Goal: Information Seeking & Learning: Learn about a topic

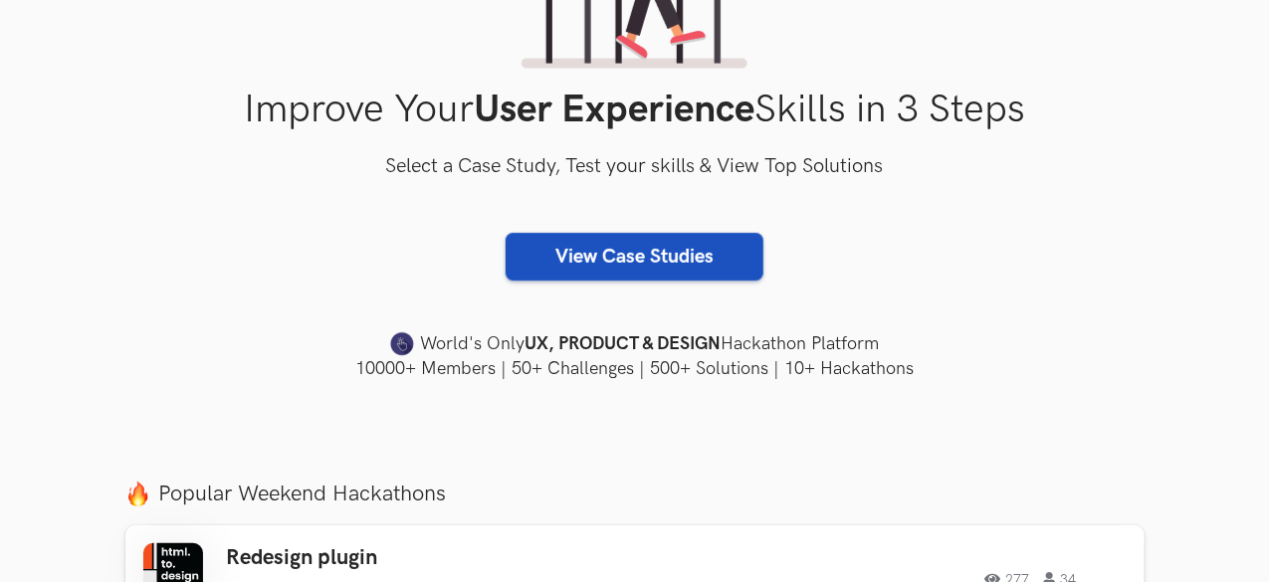
scroll to position [303, 0]
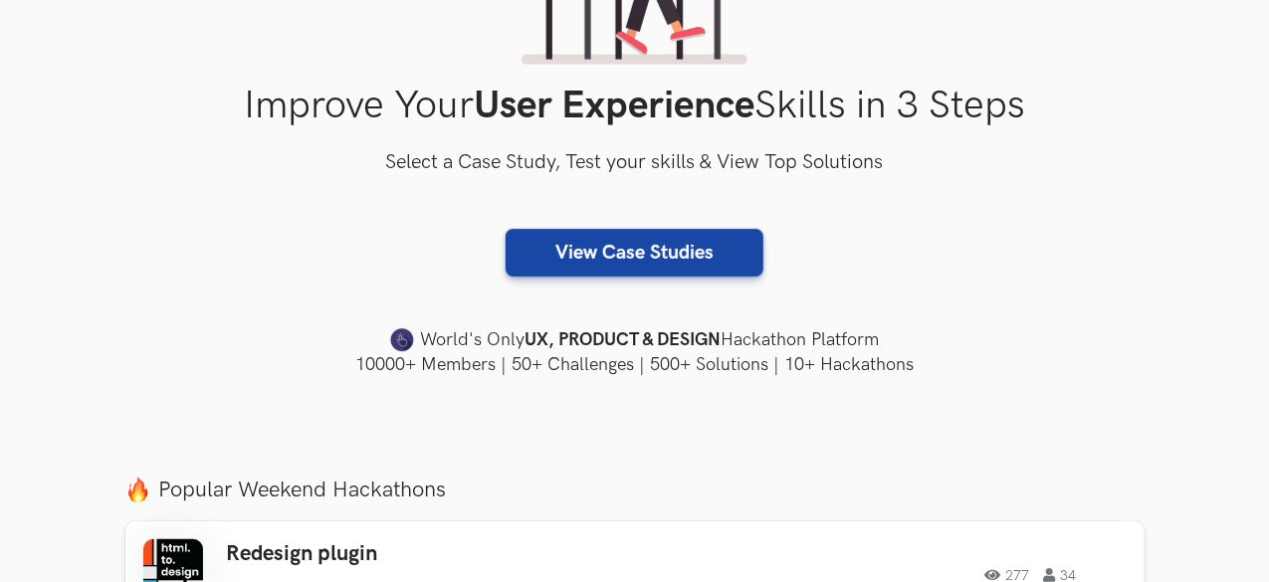
click at [641, 283] on div "Improve Your User Experience Skills in 3 Steps Select a Case Study, Test your s…" at bounding box center [634, 113] width 1019 height 529
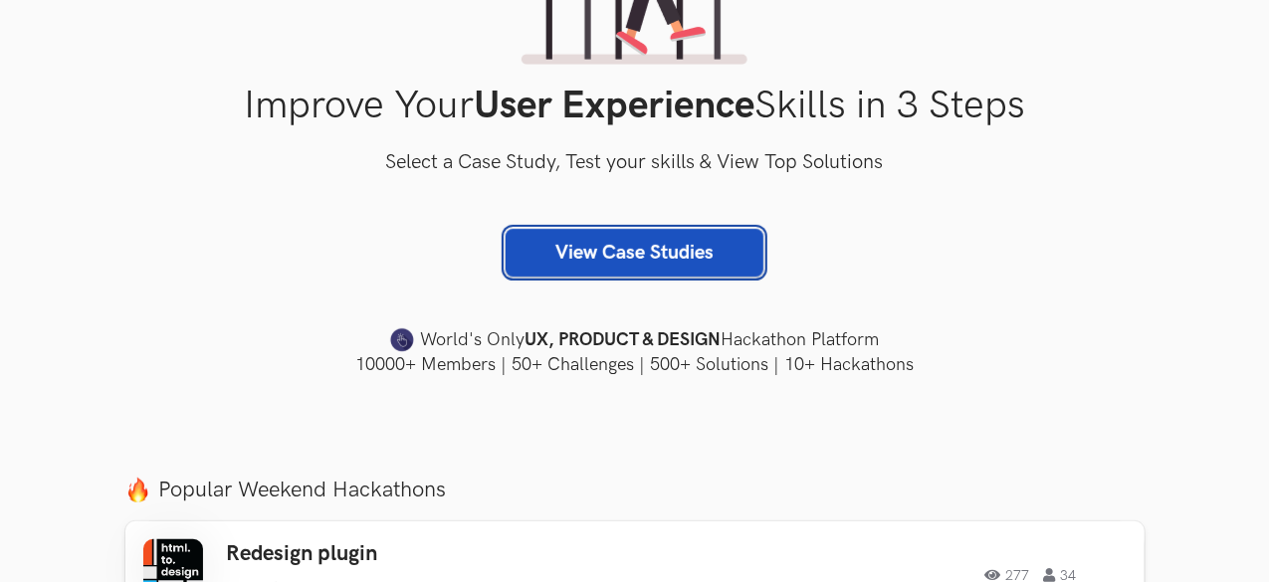
click at [649, 257] on link "View Case Studies" at bounding box center [635, 253] width 258 height 48
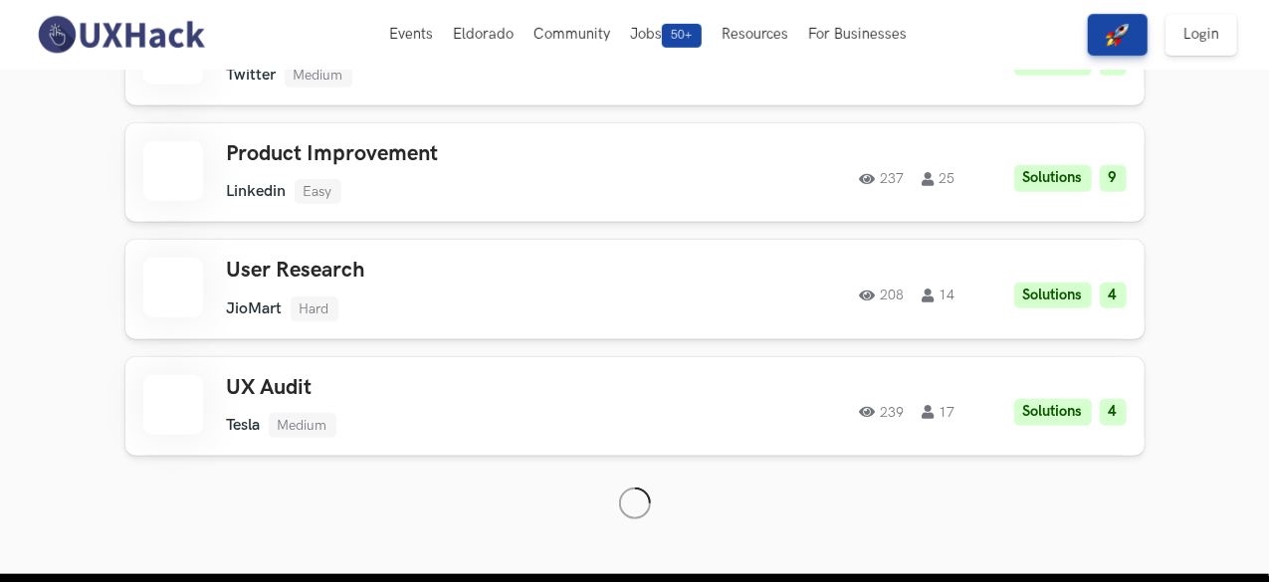
scroll to position [4479, 0]
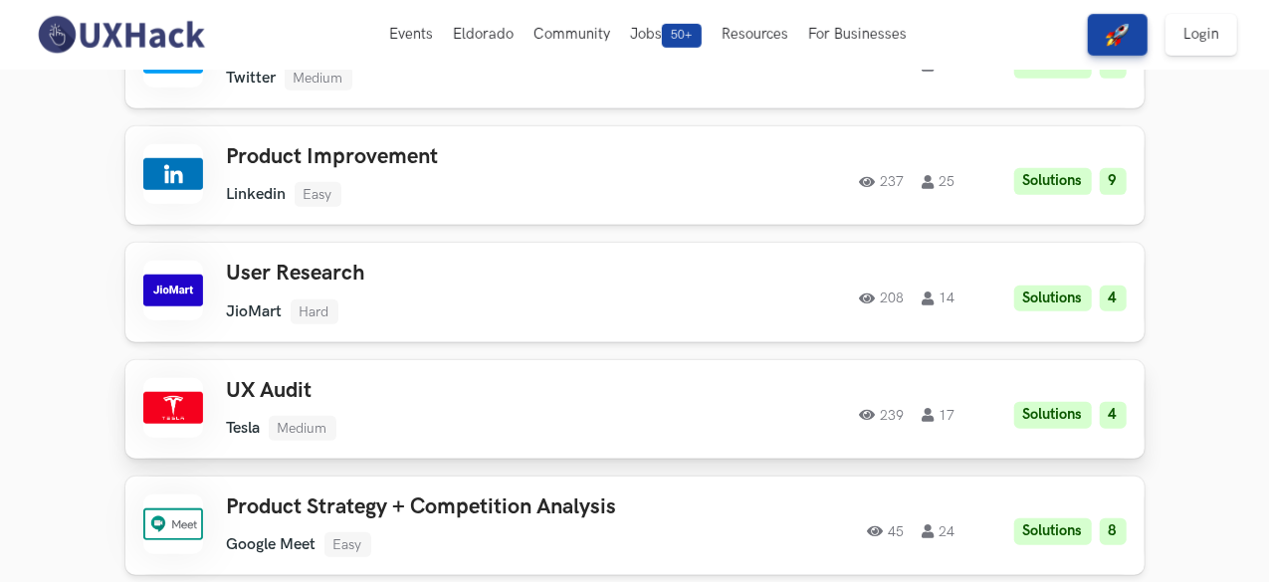
click at [460, 373] on link "UX Audit Tesla Medium Tesla Medium Solutions 4 239 17 239 17 Solutions 4" at bounding box center [634, 409] width 1019 height 99
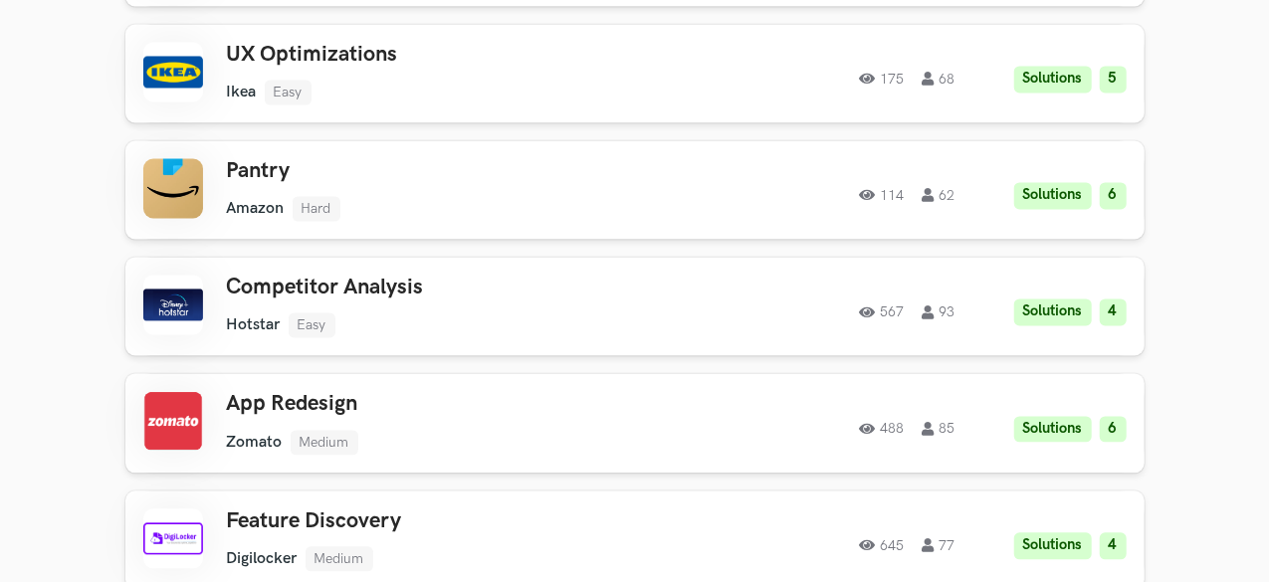
scroll to position [5754, 0]
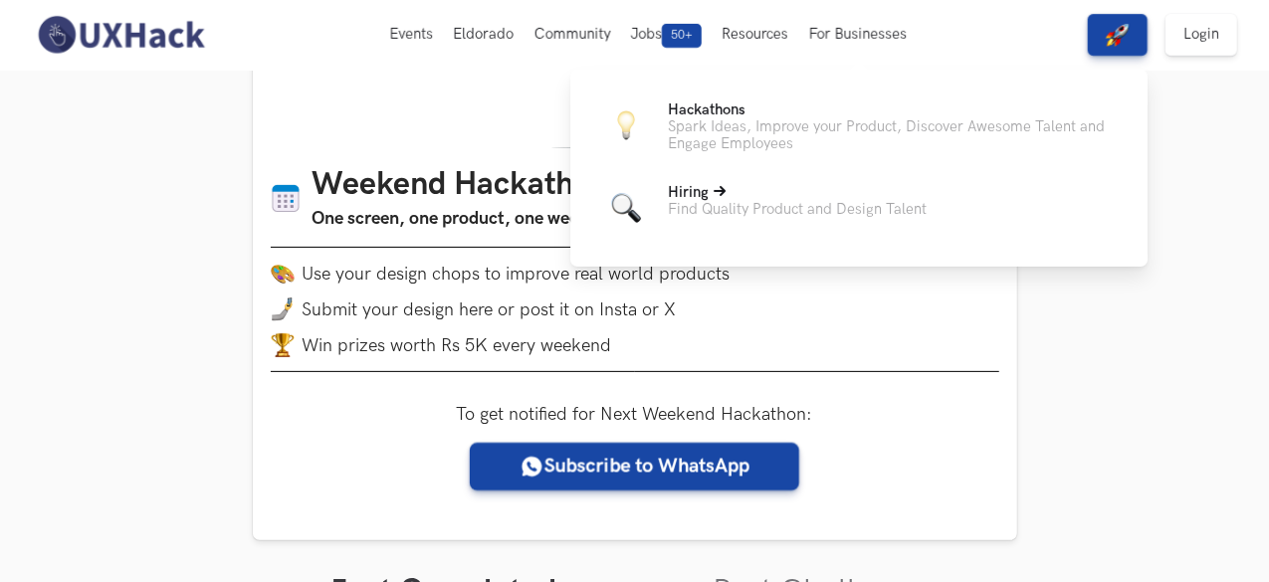
scroll to position [157, 0]
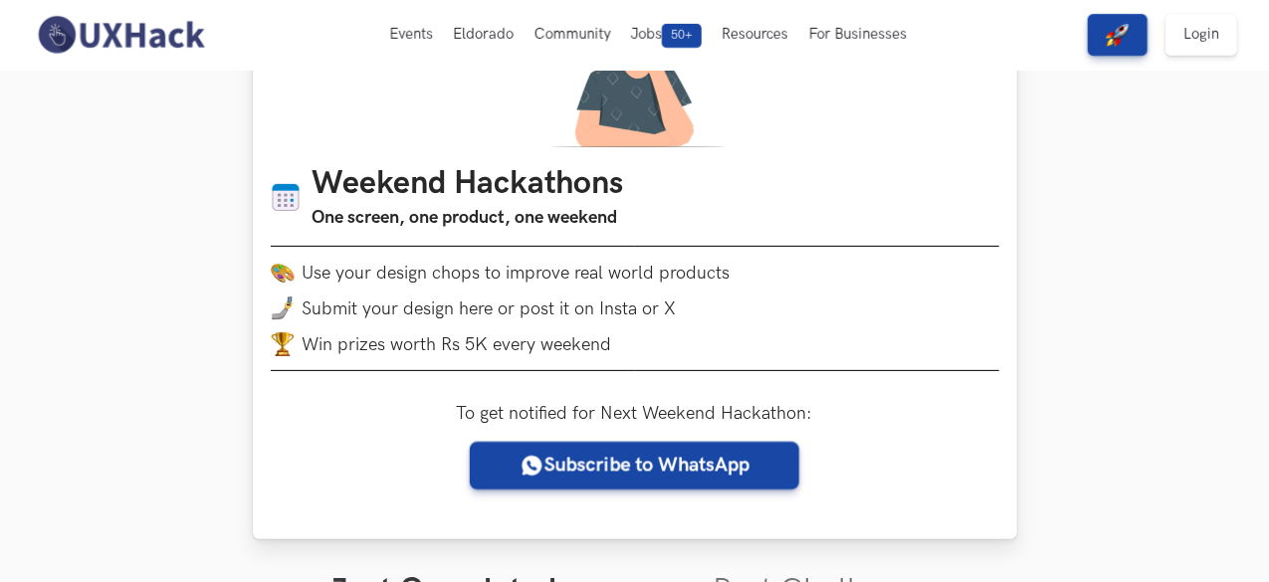
click at [502, 226] on h3 "One screen, one product, one weekend" at bounding box center [469, 218] width 312 height 28
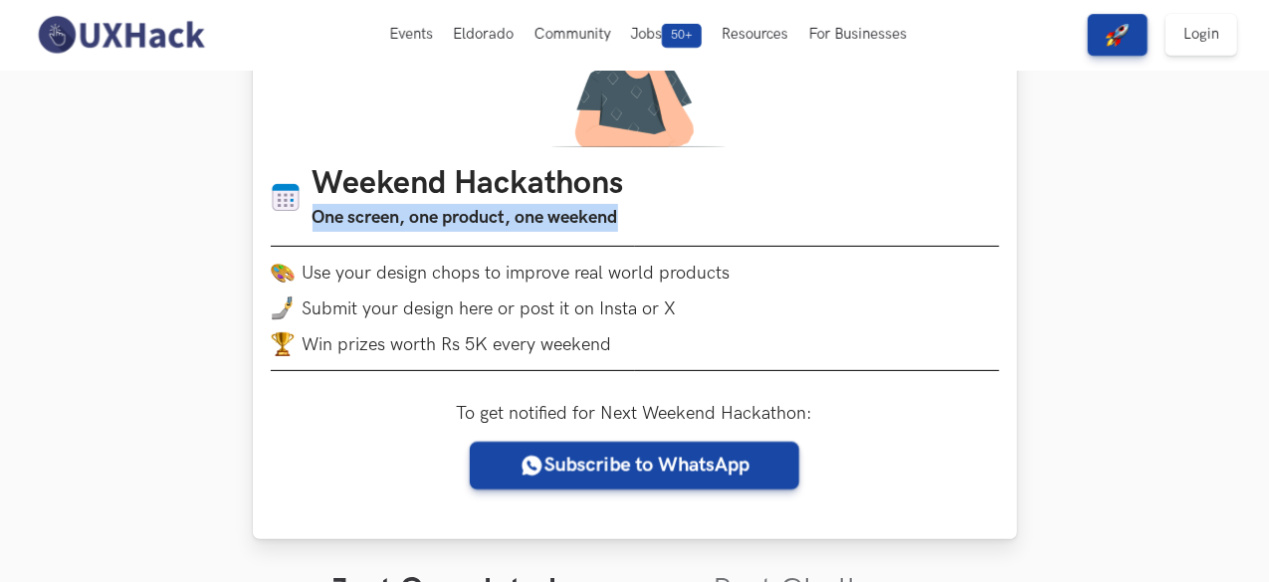
click at [502, 226] on h3 "One screen, one product, one weekend" at bounding box center [469, 218] width 312 height 28
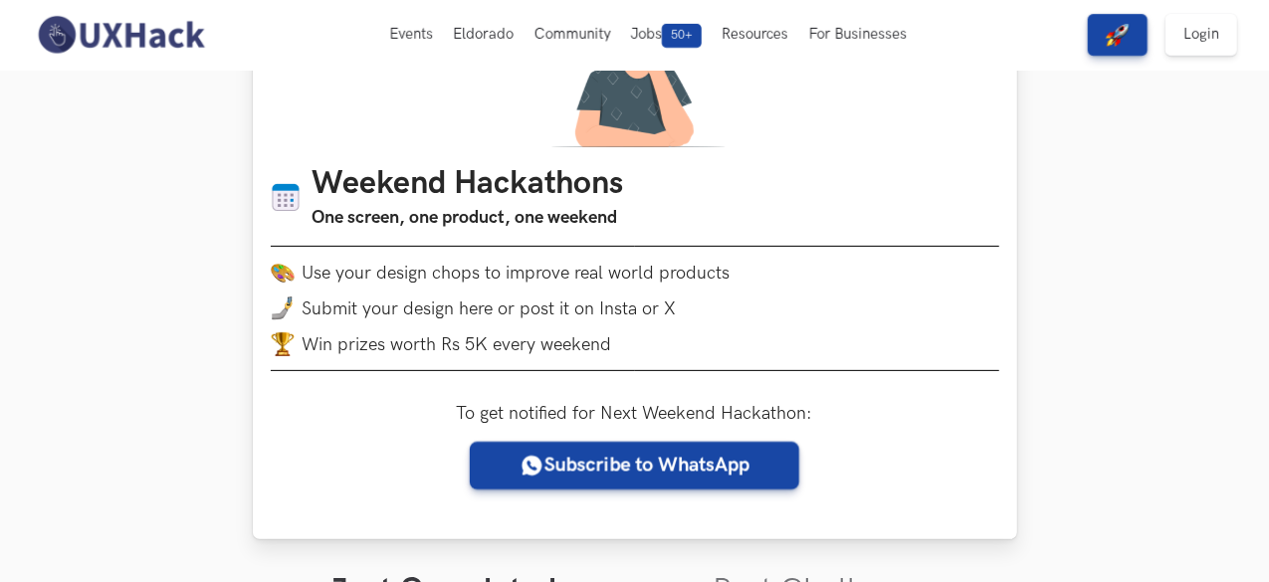
click at [488, 260] on div "Weekend Hackathons One screen, one product, one weekend Use your design chops t…" at bounding box center [635, 275] width 729 height 220
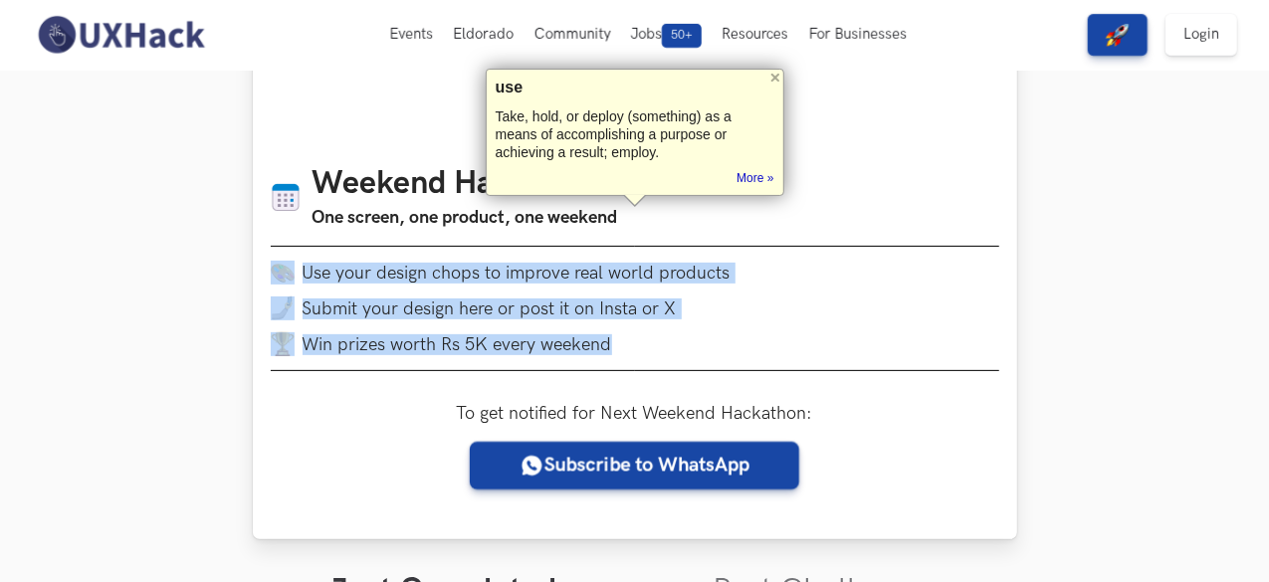
drag, startPoint x: 488, startPoint y: 260, endPoint x: 491, endPoint y: 347, distance: 87.6
click at [491, 347] on div "Weekend Hackathons One screen, one product, one weekend Use your design chops t…" at bounding box center [635, 275] width 729 height 220
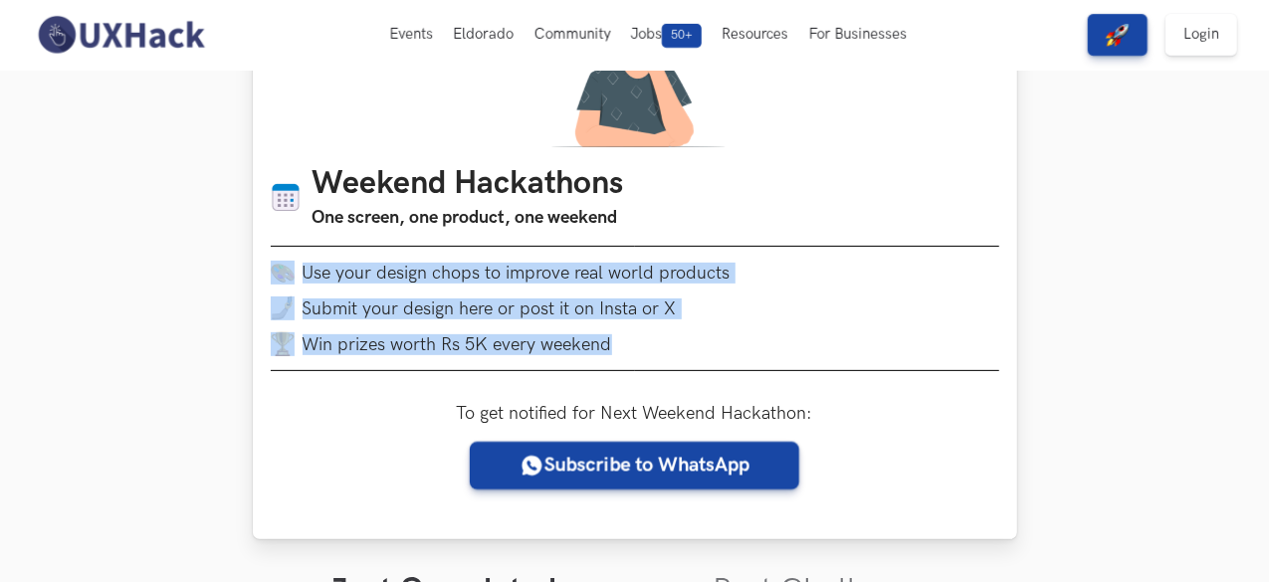
click at [491, 347] on li "Win prizes worth Rs 5K every weekend" at bounding box center [635, 344] width 729 height 24
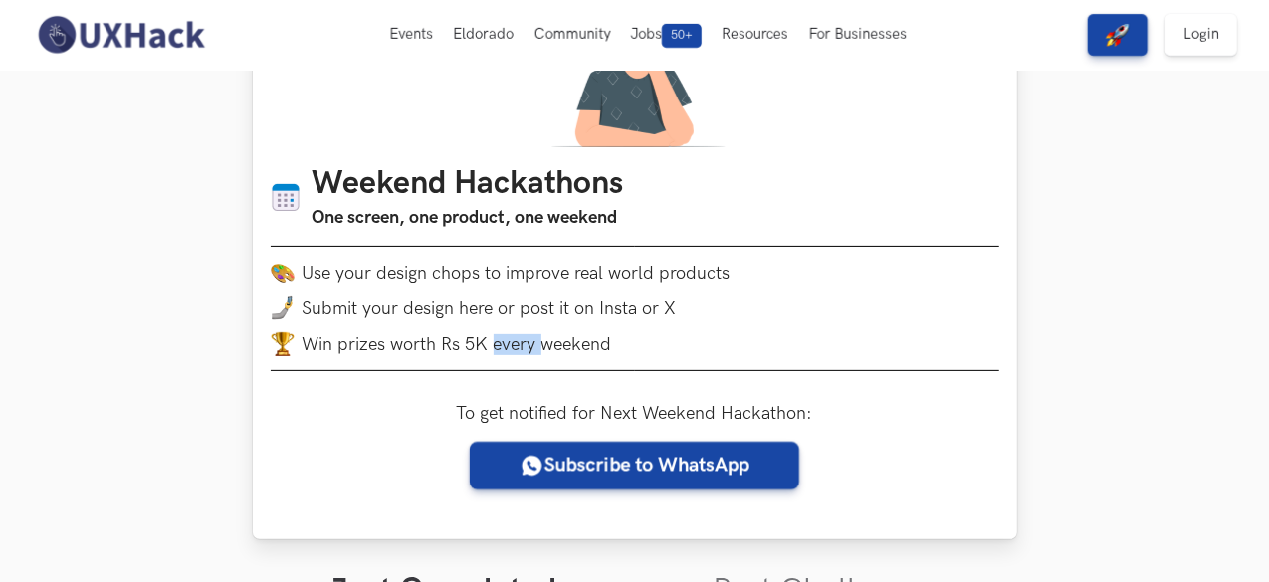
click at [491, 347] on li "Win prizes worth Rs 5K every weekend" at bounding box center [635, 344] width 729 height 24
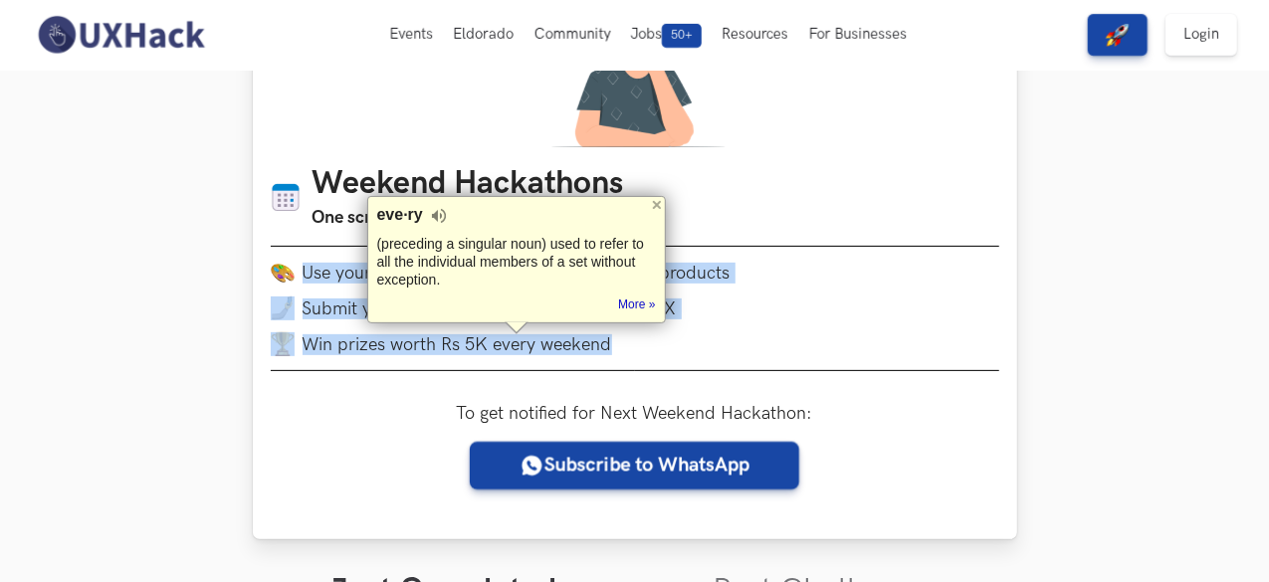
drag, startPoint x: 491, startPoint y: 347, endPoint x: 334, endPoint y: 272, distance: 173.6
click at [334, 272] on ul "Use your design chops to improve real world products Submit your design here or…" at bounding box center [635, 309] width 729 height 96
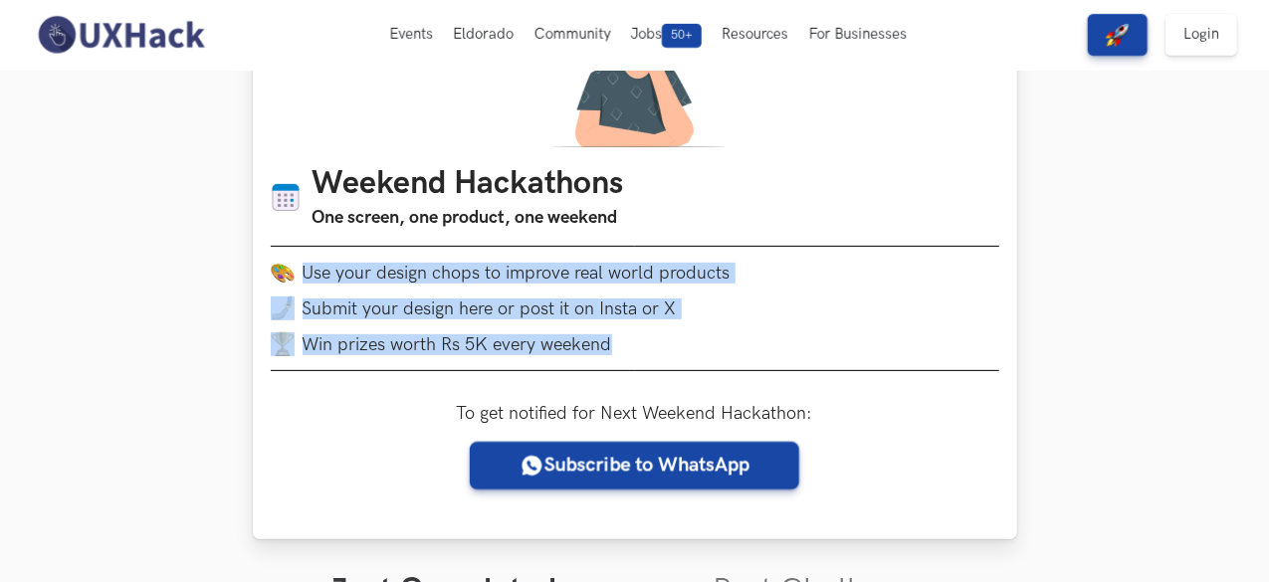
click at [334, 272] on li "Use your design chops to improve real world products" at bounding box center [635, 273] width 729 height 24
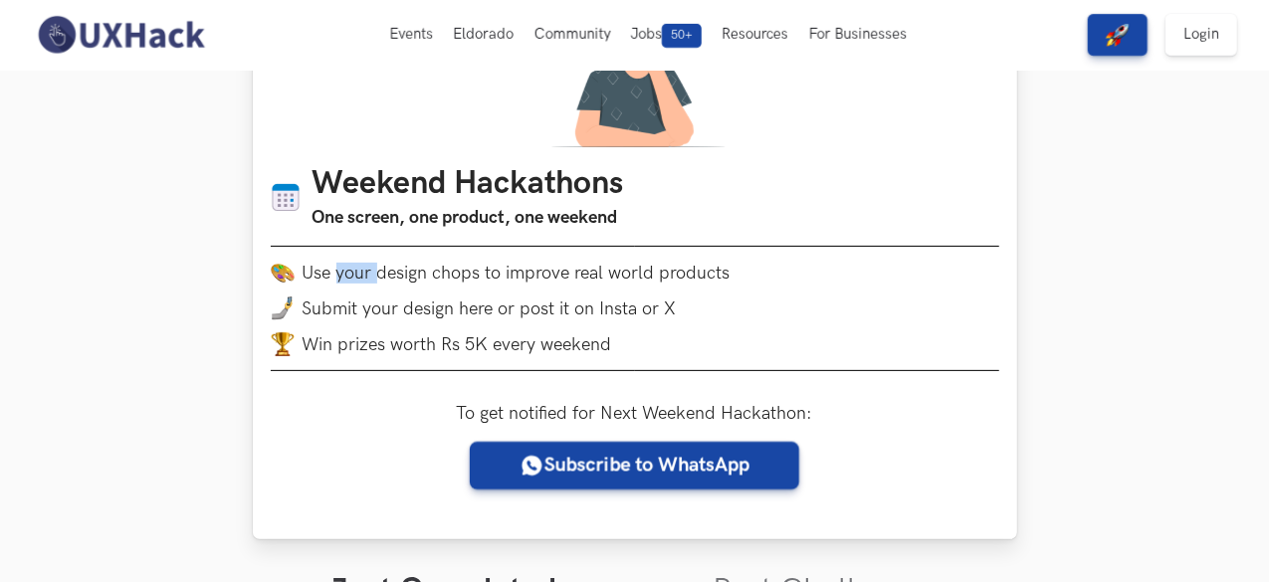
click at [334, 272] on li "Use your design chops to improve real world products" at bounding box center [635, 273] width 729 height 24
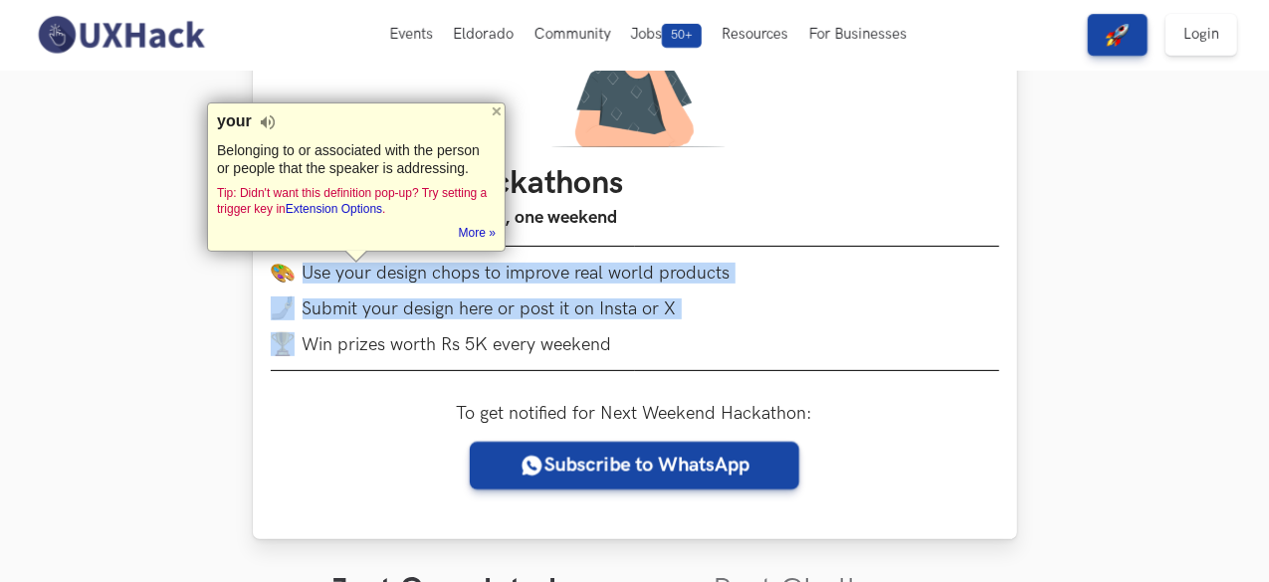
drag, startPoint x: 334, startPoint y: 272, endPoint x: 623, endPoint y: 342, distance: 297.2
click at [623, 342] on ul "Use your design chops to improve real world products Submit your design here or…" at bounding box center [635, 309] width 729 height 96
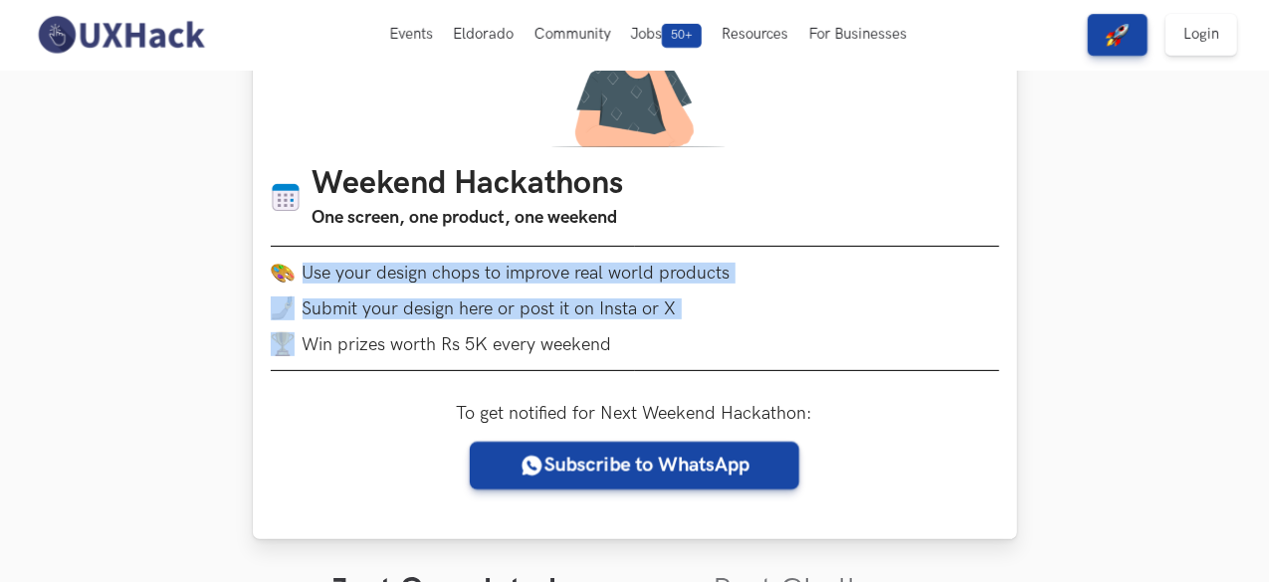
click at [623, 342] on li "Win prizes worth Rs 5K every weekend" at bounding box center [635, 344] width 729 height 24
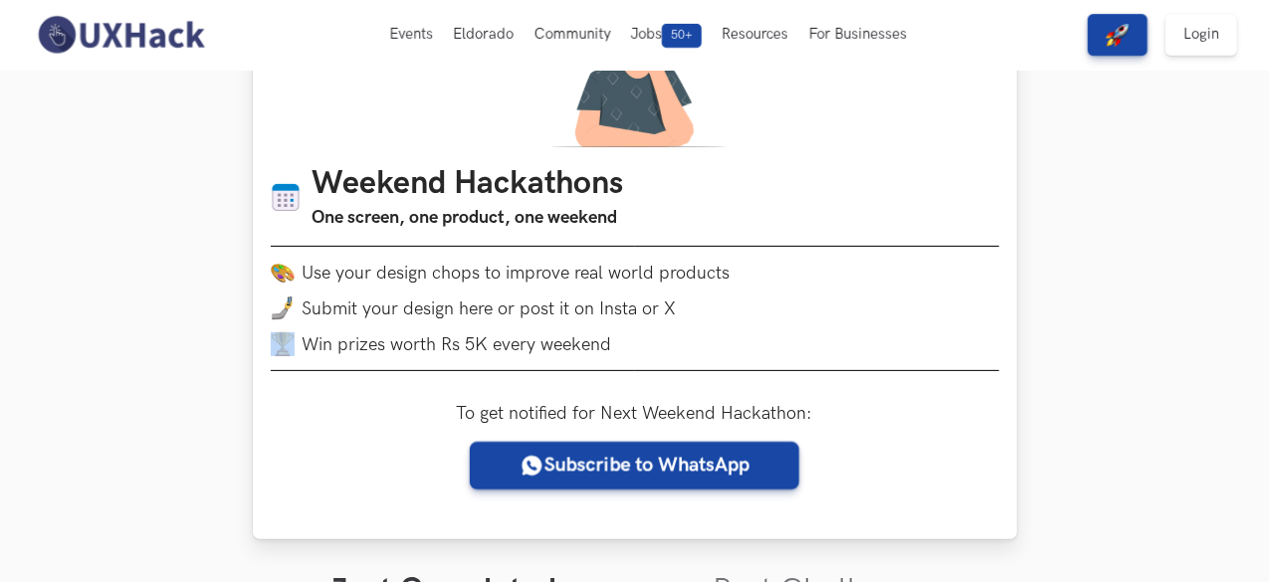
click at [623, 342] on li "Win prizes worth Rs 5K every weekend" at bounding box center [635, 344] width 729 height 24
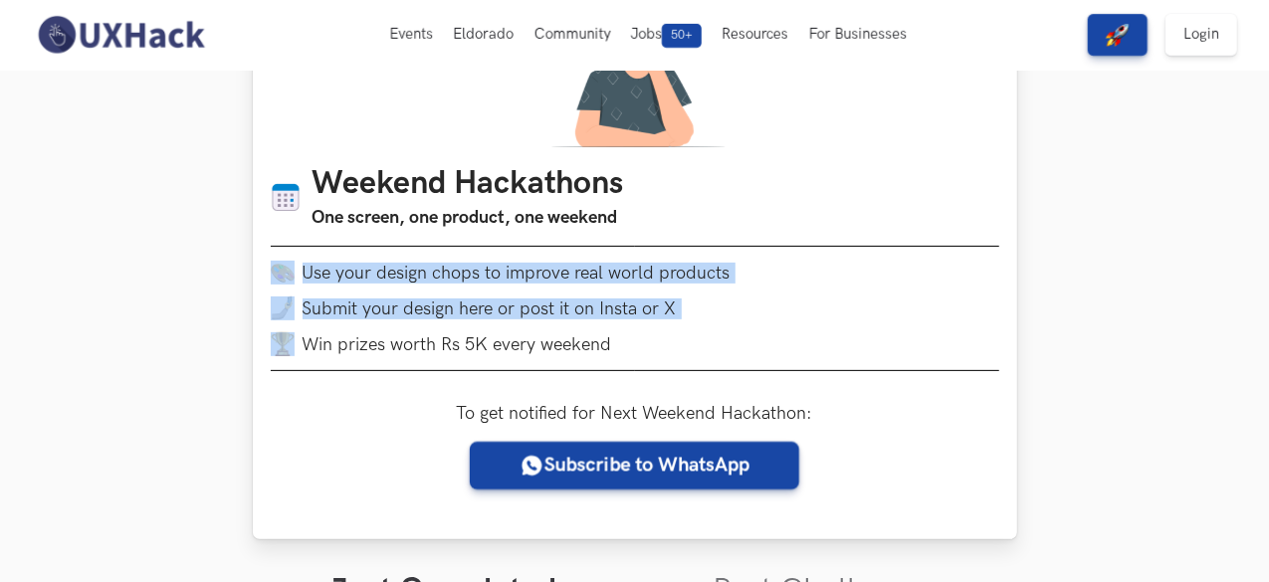
drag, startPoint x: 623, startPoint y: 342, endPoint x: 290, endPoint y: 273, distance: 340.7
click at [290, 273] on ul "Use your design chops to improve real world products Submit your design here or…" at bounding box center [635, 309] width 729 height 96
click at [290, 273] on img at bounding box center [283, 273] width 24 height 24
drag, startPoint x: 290, startPoint y: 273, endPoint x: 643, endPoint y: 341, distance: 360.0
click at [643, 341] on ul "Use your design chops to improve real world products Submit your design here or…" at bounding box center [635, 309] width 729 height 96
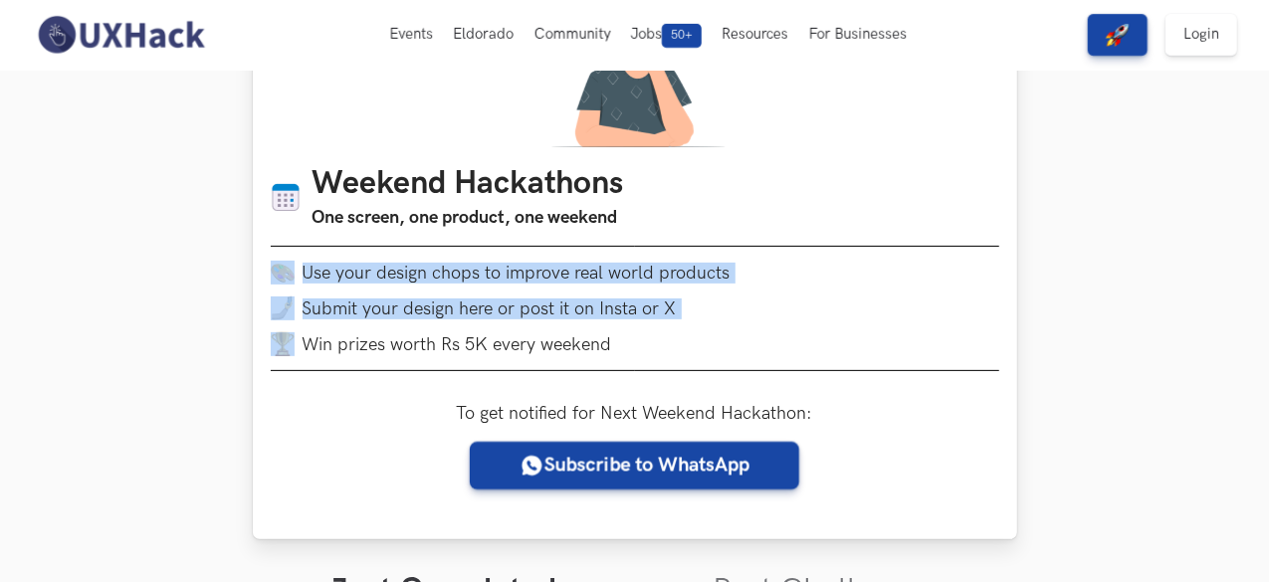
click at [643, 341] on li "Win prizes worth Rs 5K every weekend" at bounding box center [635, 344] width 729 height 24
drag, startPoint x: 643, startPoint y: 341, endPoint x: 252, endPoint y: 277, distance: 396.5
click at [253, 277] on div "Weekend Hackathons One screen, one product, one weekend Use your design chops t…" at bounding box center [635, 234] width 764 height 609
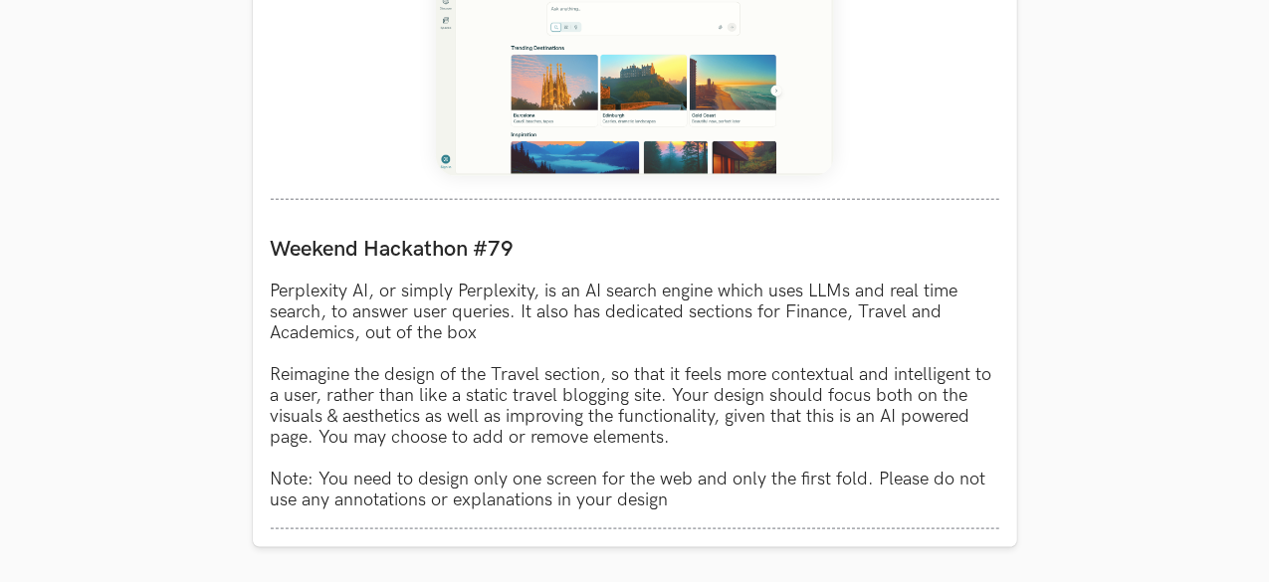
scroll to position [1038, 0]
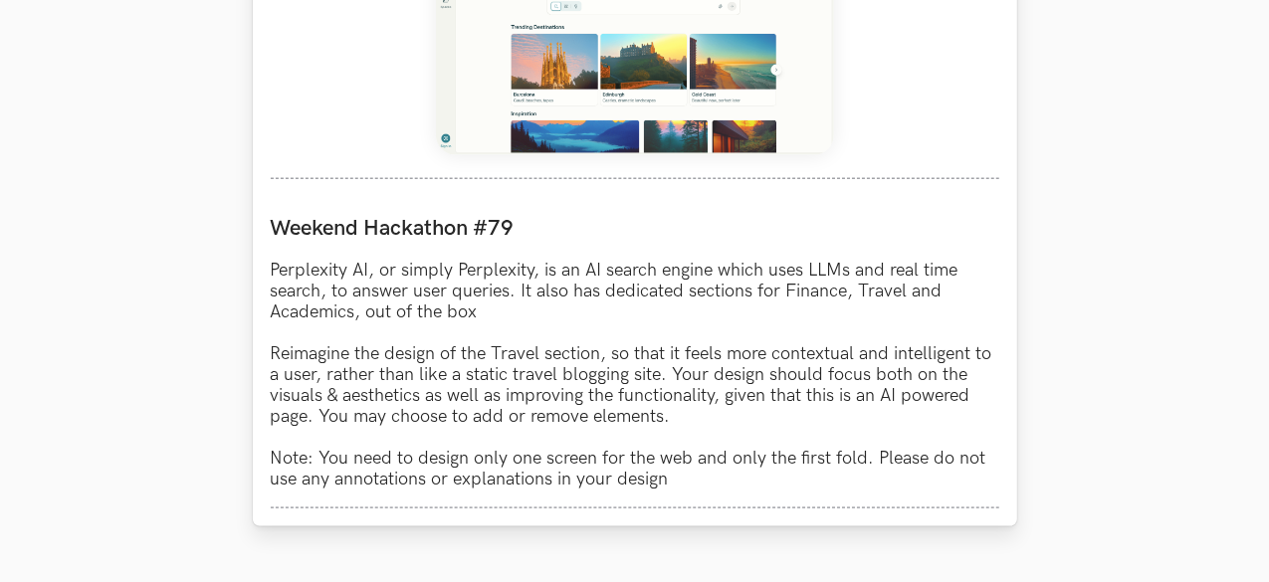
click at [572, 322] on p "Perplexity AI, or simply Perplexity, is an AI search engine which uses LLMs and…" at bounding box center [635, 375] width 729 height 230
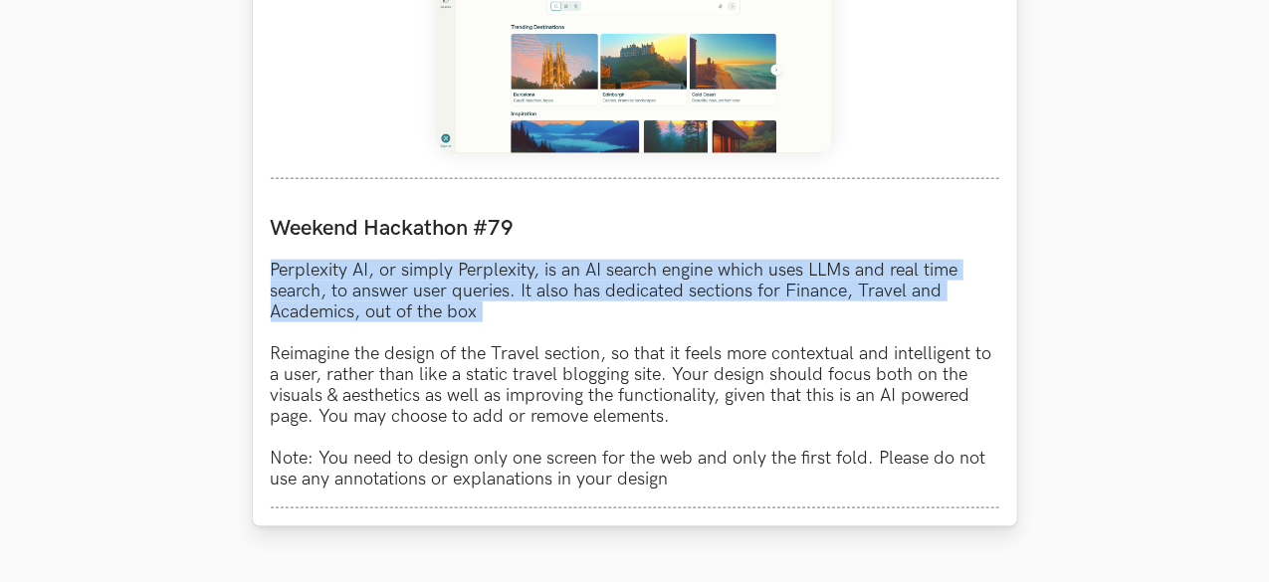
click at [572, 322] on p "Perplexity AI, or simply Perplexity, is an AI search engine which uses LLMs and…" at bounding box center [635, 375] width 729 height 230
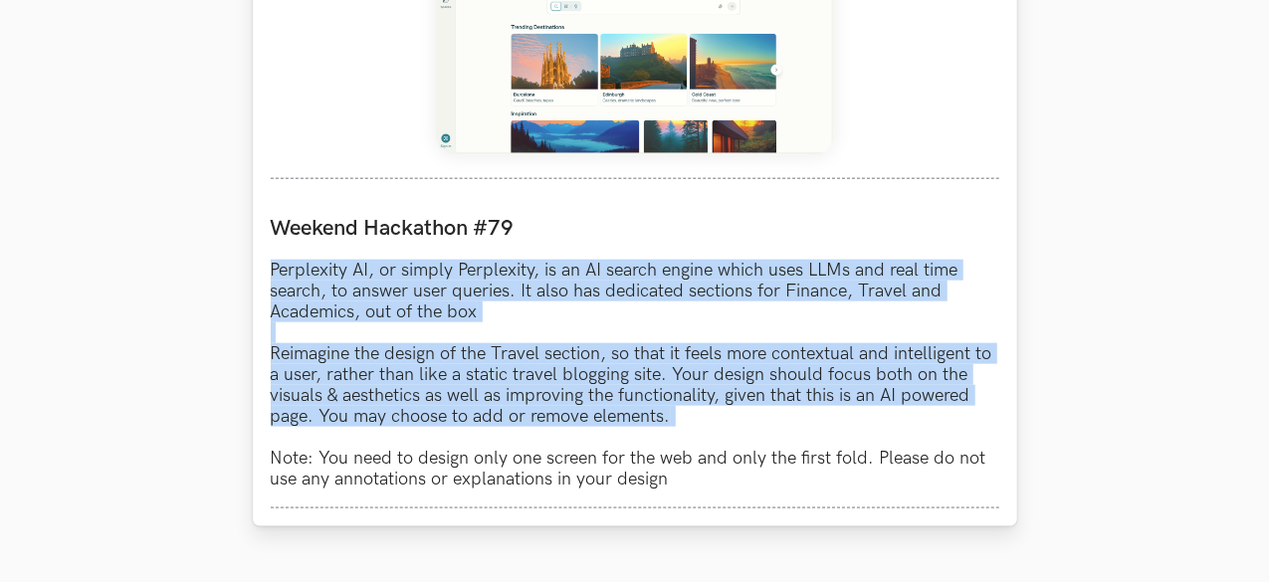
drag, startPoint x: 572, startPoint y: 322, endPoint x: 575, endPoint y: 385, distance: 63.8
click at [575, 385] on p "Perplexity AI, or simply Perplexity, is an AI search engine which uses LLMs and…" at bounding box center [635, 375] width 729 height 230
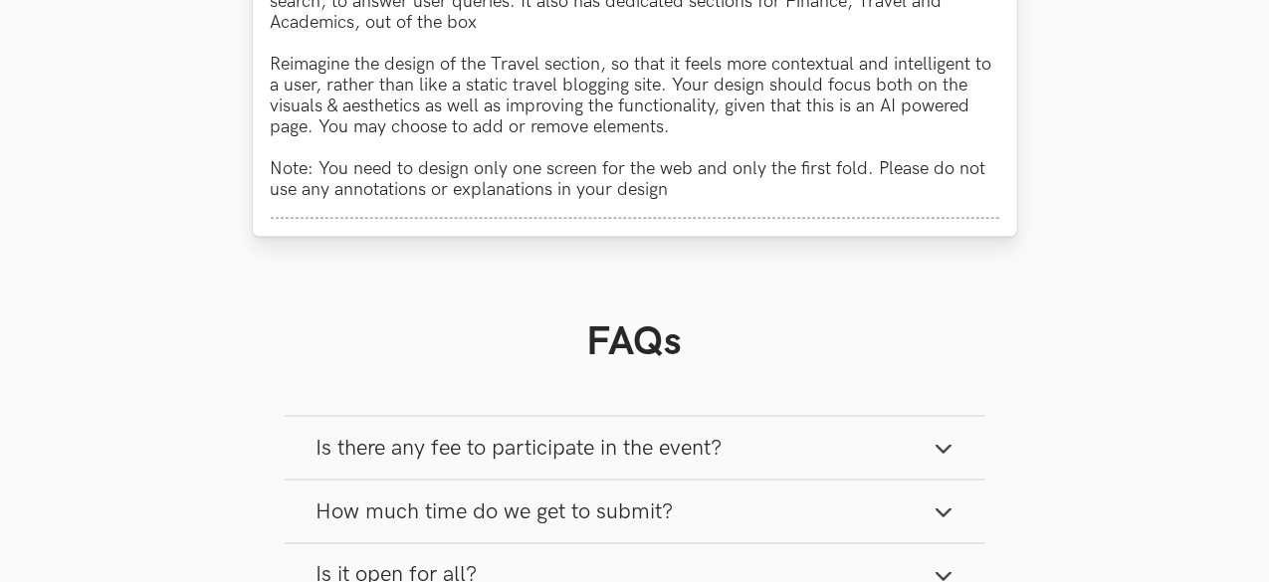
scroll to position [1329, 0]
click at [635, 168] on p "Perplexity AI, or simply Perplexity, is an AI search engine which uses LLMs and…" at bounding box center [635, 84] width 729 height 230
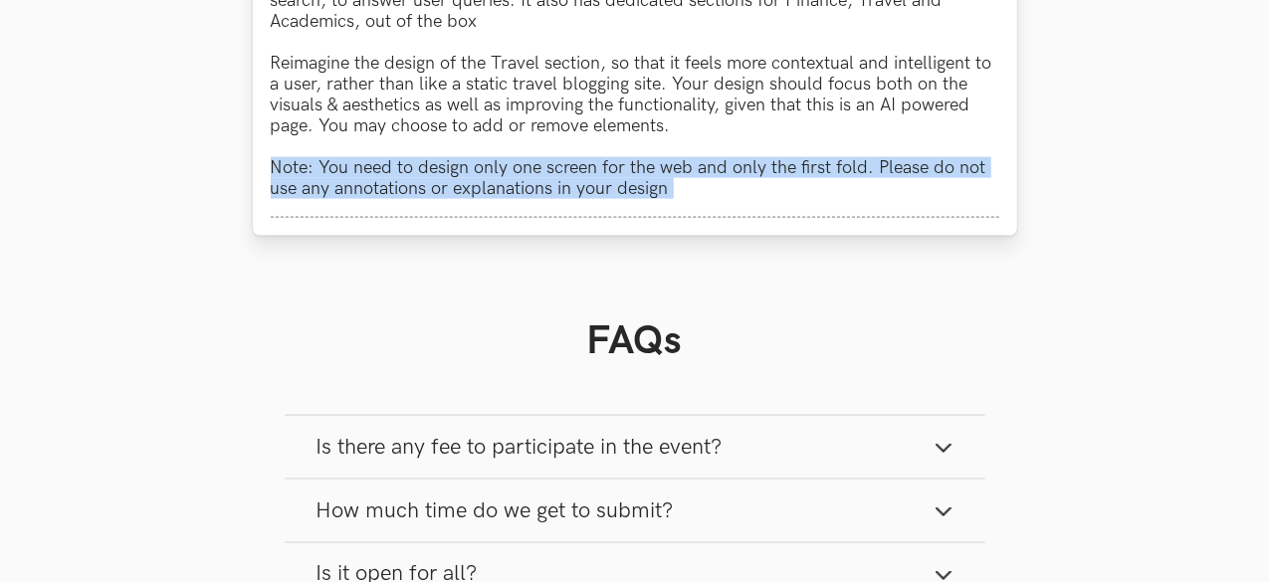
click at [635, 168] on p "Perplexity AI, or simply Perplexity, is an AI search engine which uses LLMs and…" at bounding box center [635, 84] width 729 height 230
click at [676, 168] on p "Perplexity AI, or simply Perplexity, is an AI search engine which uses LLMs and…" at bounding box center [635, 84] width 729 height 230
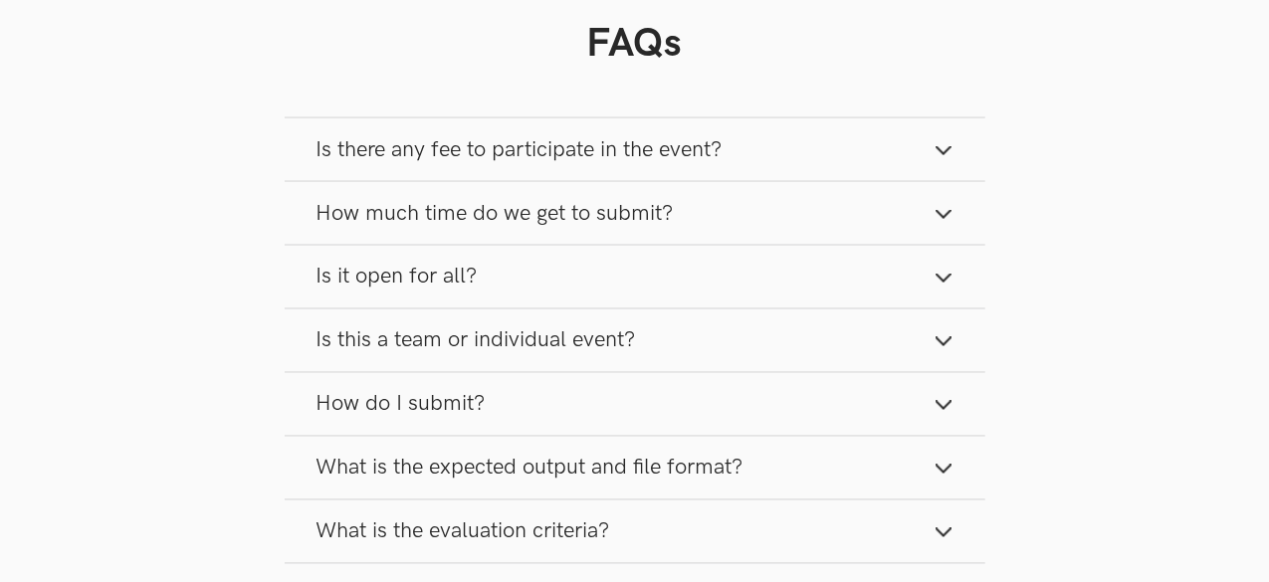
scroll to position [1630, 0]
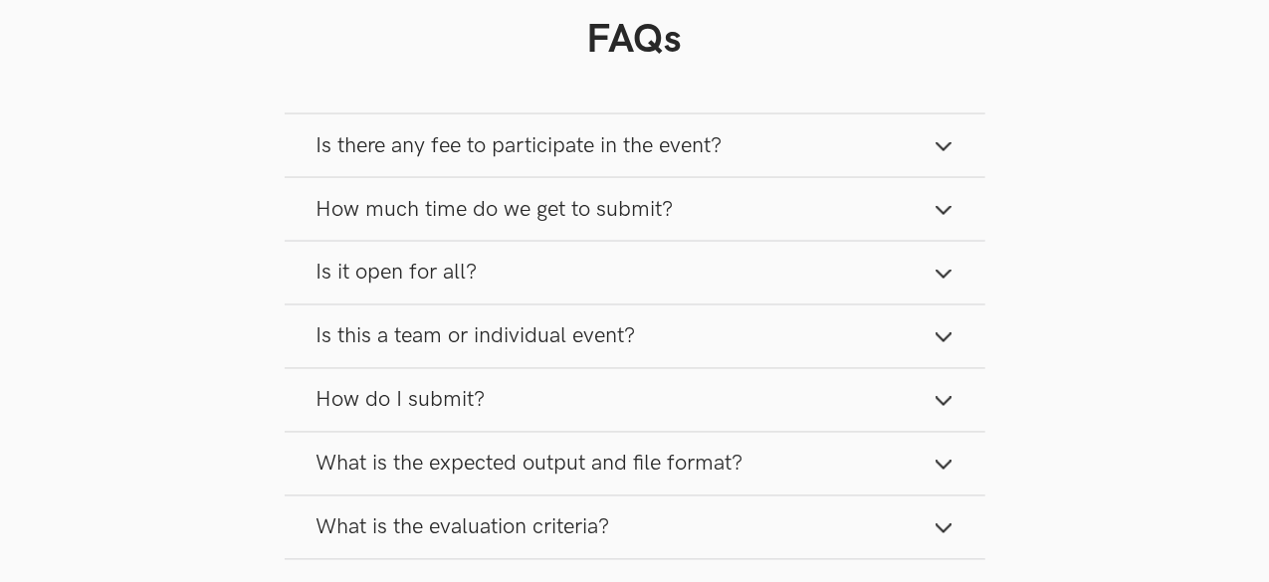
click at [782, 166] on button "Is there any fee to participate in the event?" at bounding box center [635, 145] width 701 height 63
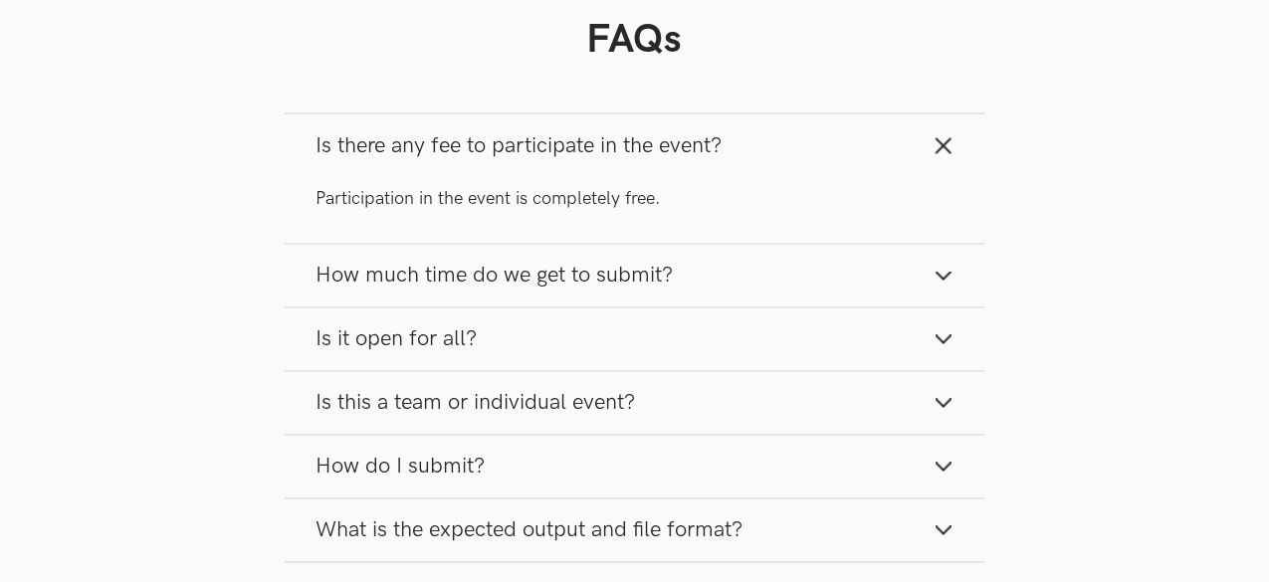
click at [782, 166] on button "Is there any fee to participate in the event?" at bounding box center [635, 145] width 701 height 63
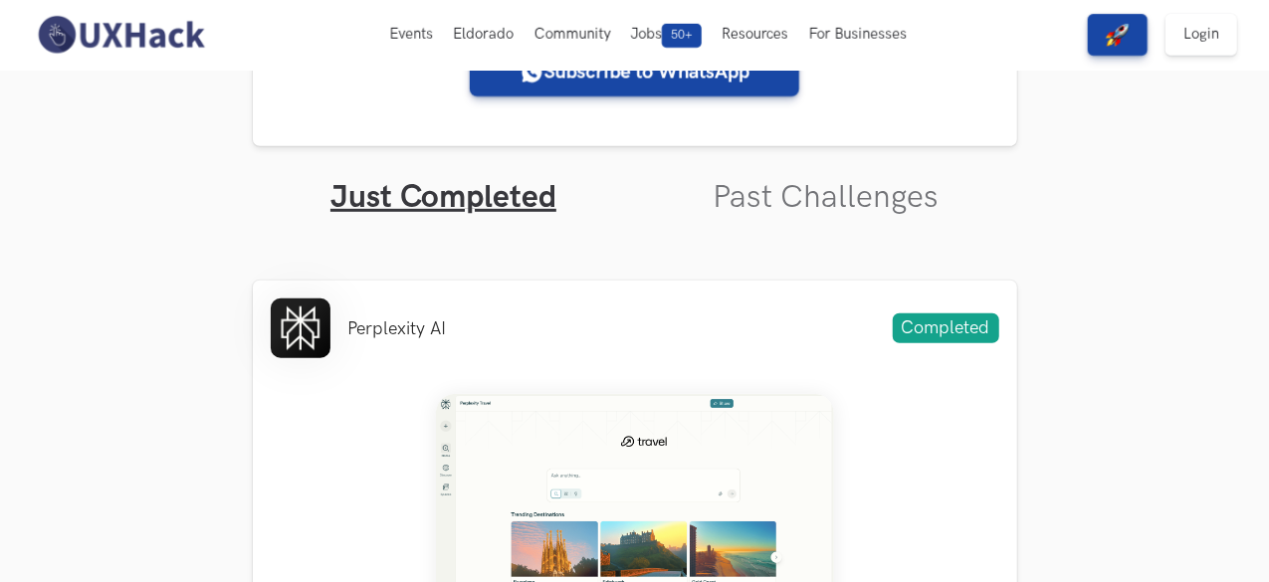
scroll to position [486, 0]
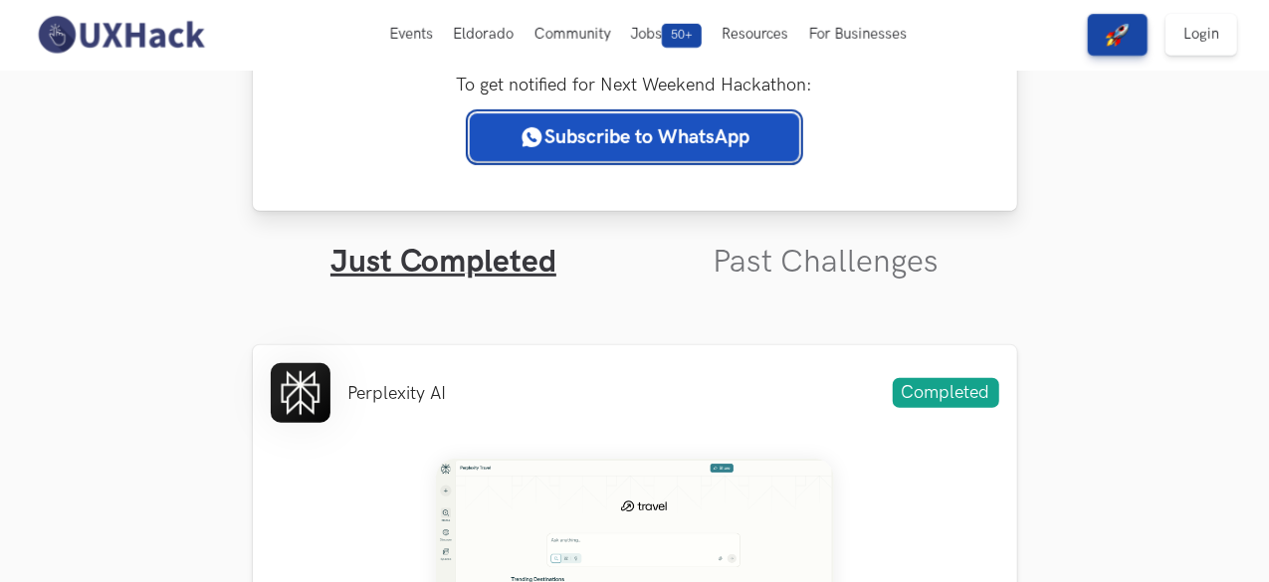
click at [706, 118] on link "Subscribe to WhatsApp" at bounding box center [634, 137] width 329 height 48
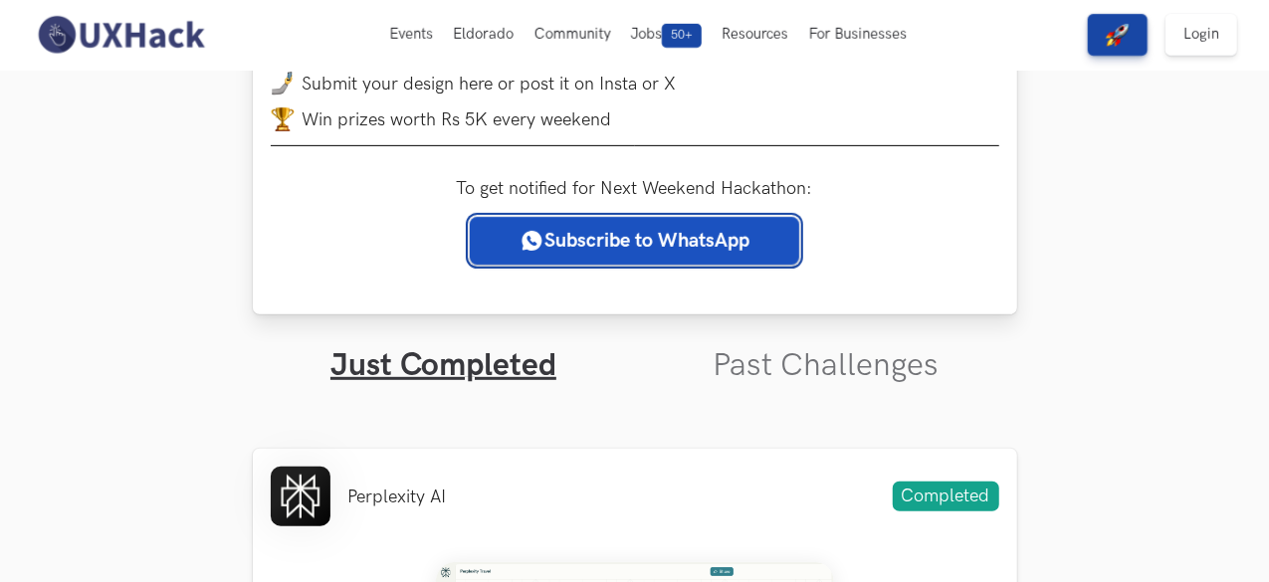
click at [746, 244] on link "Subscribe to WhatsApp" at bounding box center [634, 241] width 329 height 48
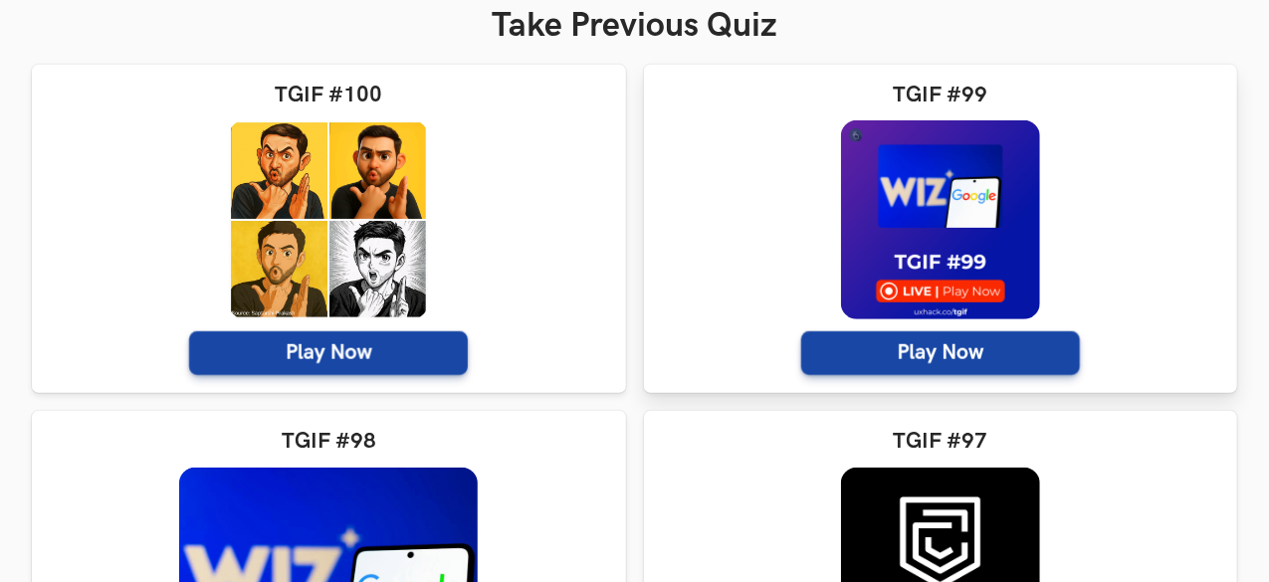
scroll to position [444, 0]
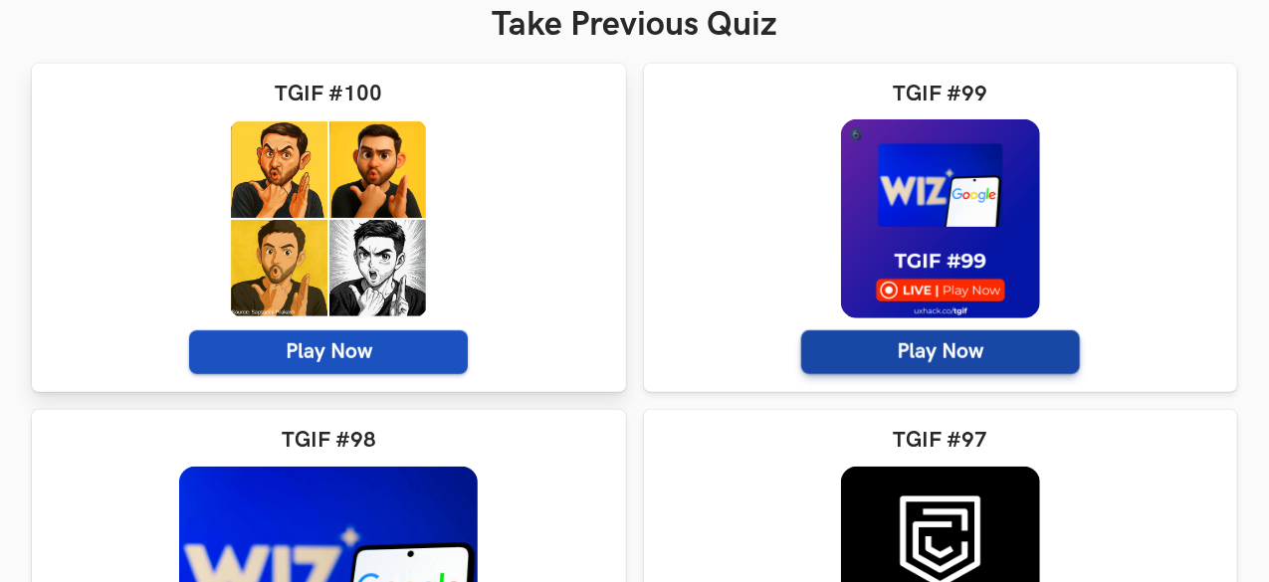
click at [296, 357] on span "Play Now" at bounding box center [328, 352] width 279 height 44
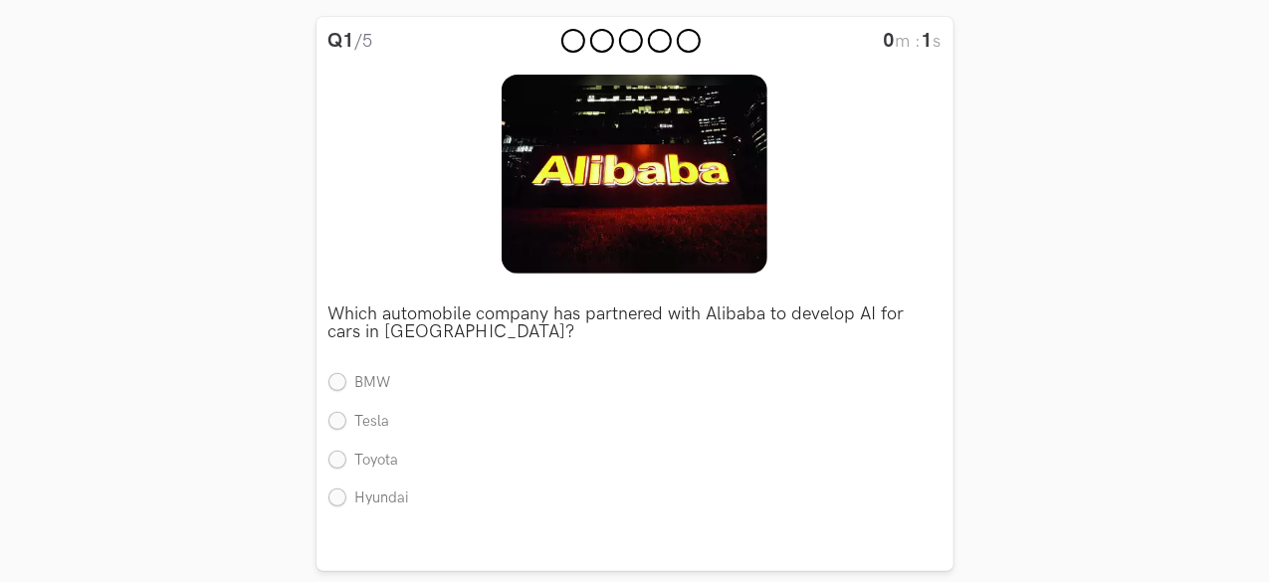
scroll to position [240, 0]
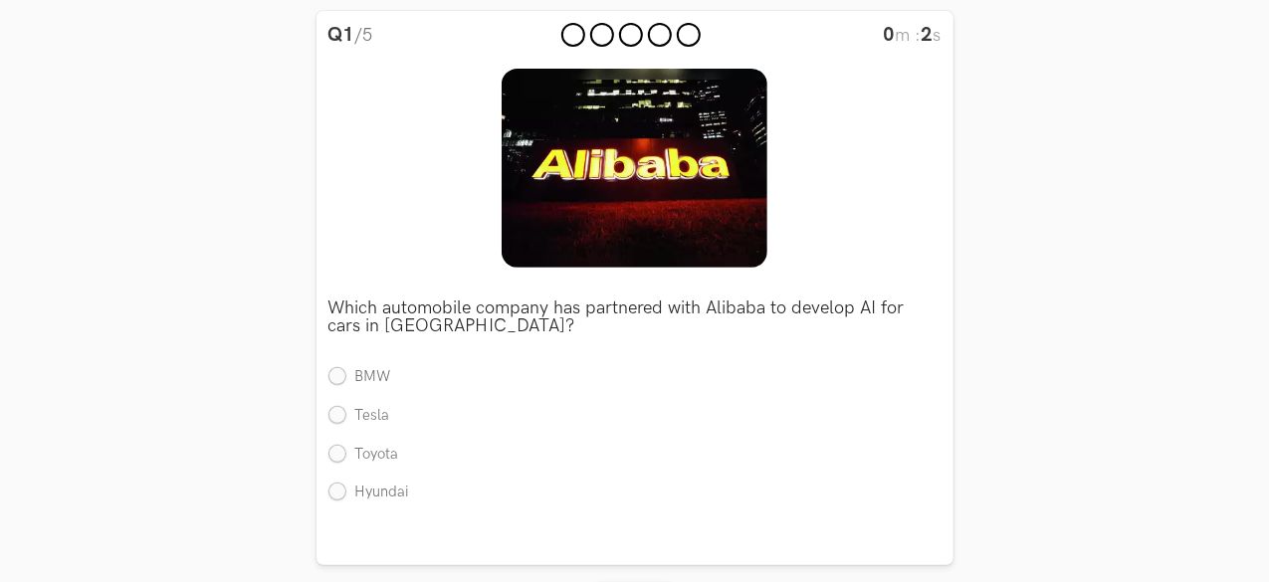
click at [667, 318] on p "Which automobile company has partnered with Alibaba to develop AI for cars in C…" at bounding box center [634, 318] width 613 height 36
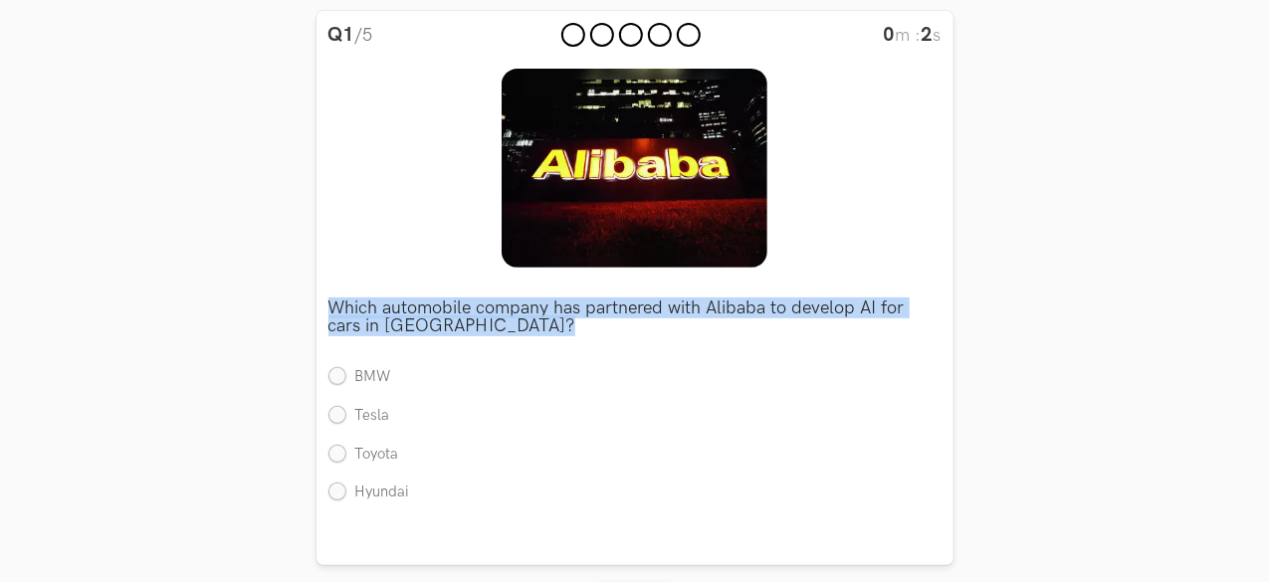
click at [667, 318] on p "Which automobile company has partnered with Alibaba to develop AI for cars in C…" at bounding box center [634, 318] width 613 height 36
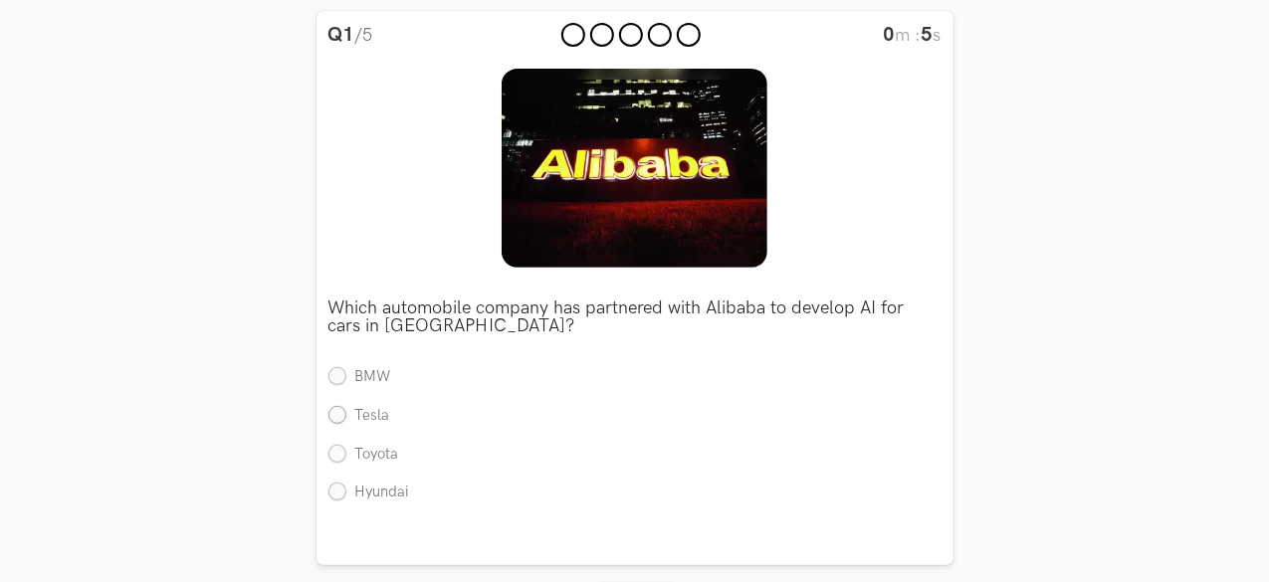
click at [361, 415] on label "Tesla" at bounding box center [359, 416] width 62 height 21
click at [346, 415] on input "Tesla" at bounding box center [337, 416] width 18 height 18
radio input "true"
click at [459, 324] on p "Which automobile company has partnered with Alibaba to develop AI for cars in C…" at bounding box center [634, 318] width 613 height 36
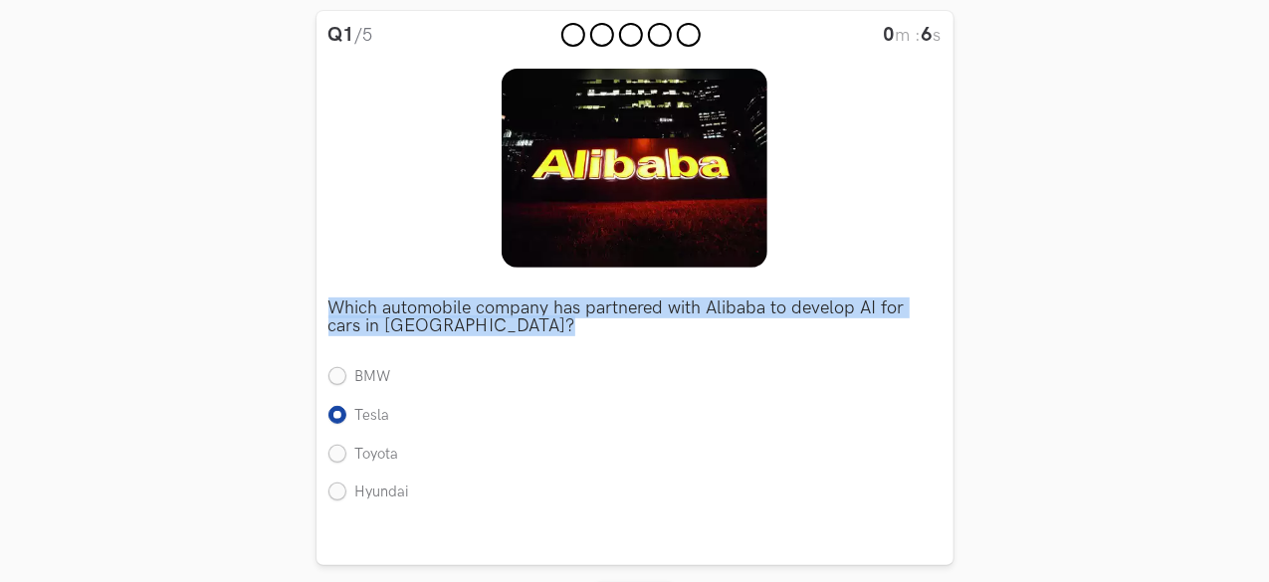
click at [459, 324] on p "Which automobile company has partnered with Alibaba to develop AI for cars in C…" at bounding box center [634, 318] width 613 height 36
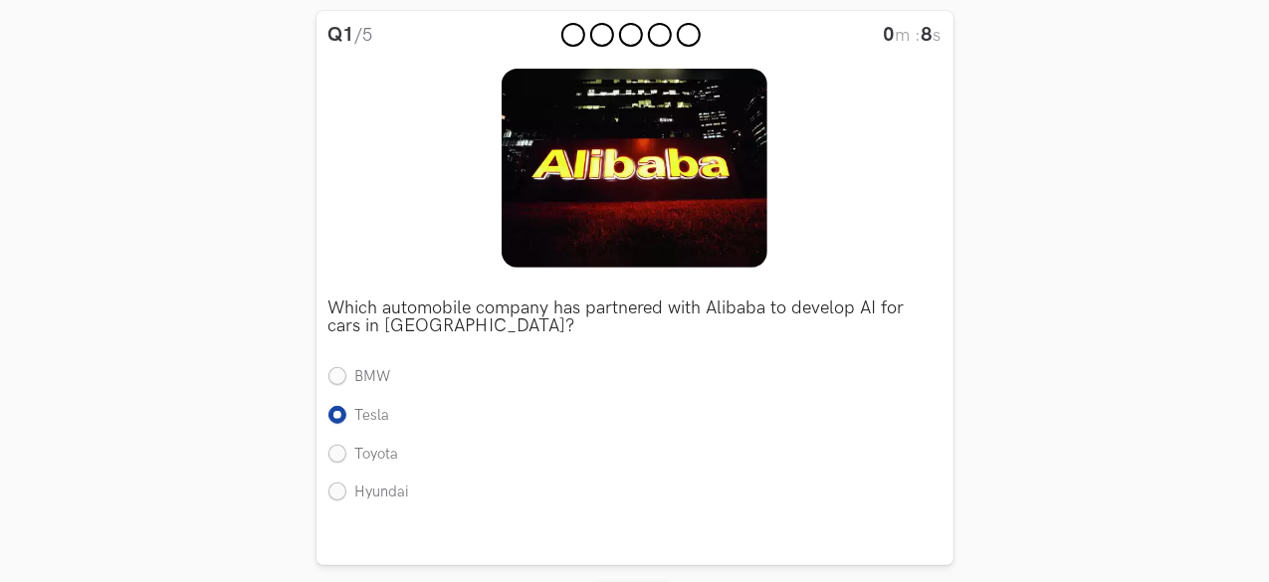
click at [459, 324] on p "Which automobile company has partnered with Alibaba to develop AI for cars in C…" at bounding box center [634, 318] width 613 height 36
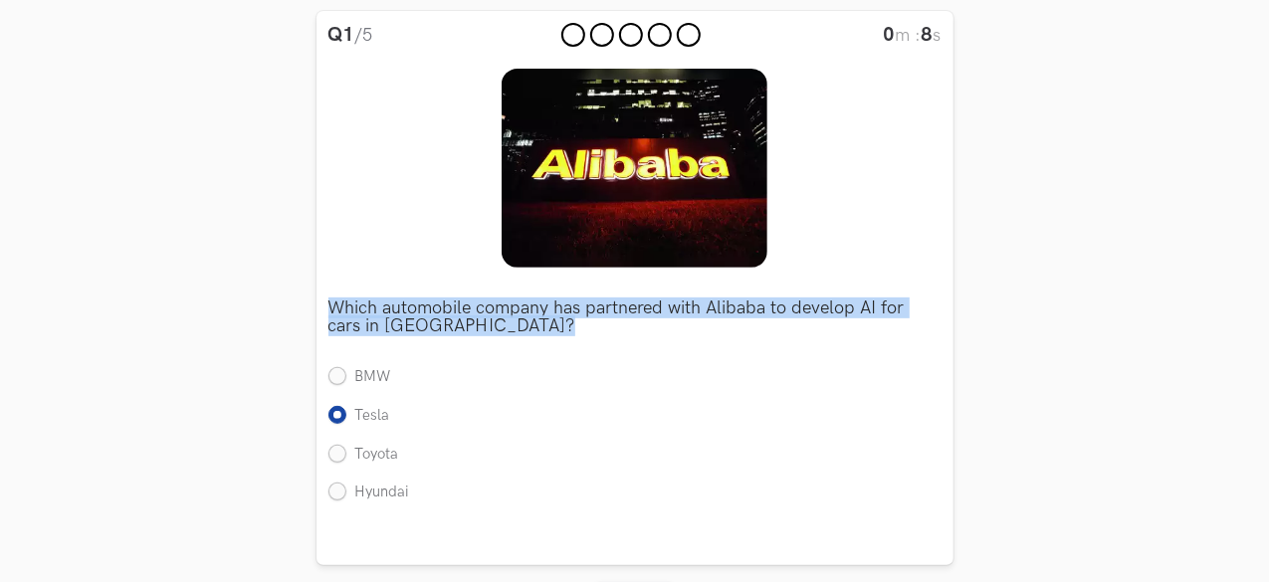
click at [459, 324] on p "Which automobile company has partnered with Alibaba to develop AI for cars in C…" at bounding box center [634, 318] width 613 height 36
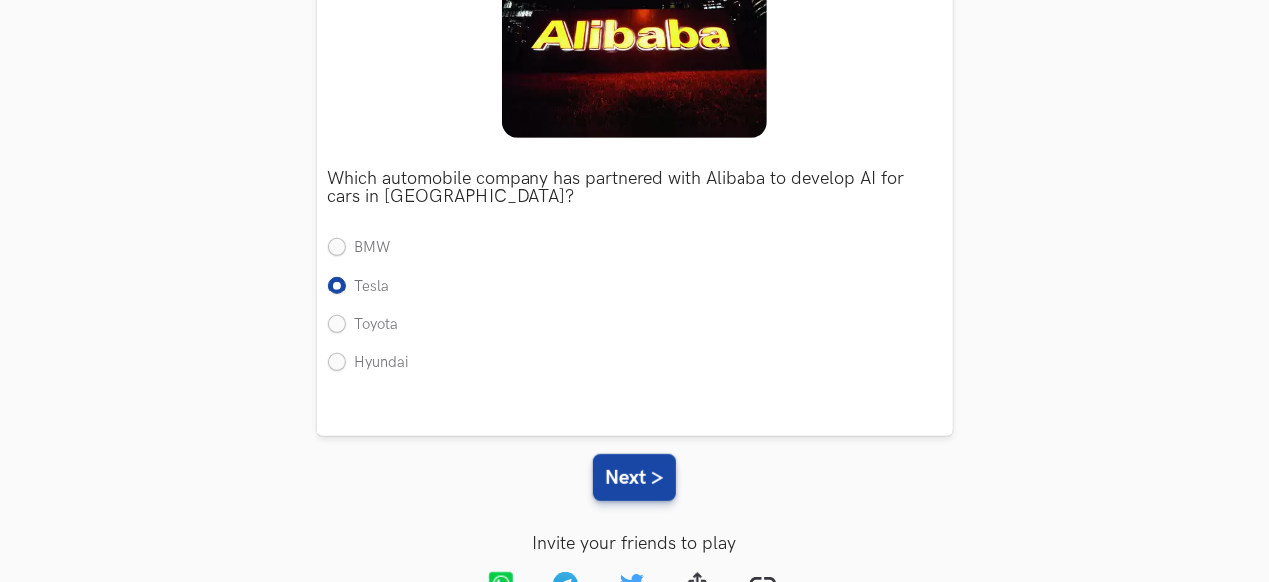
scroll to position [370, 0]
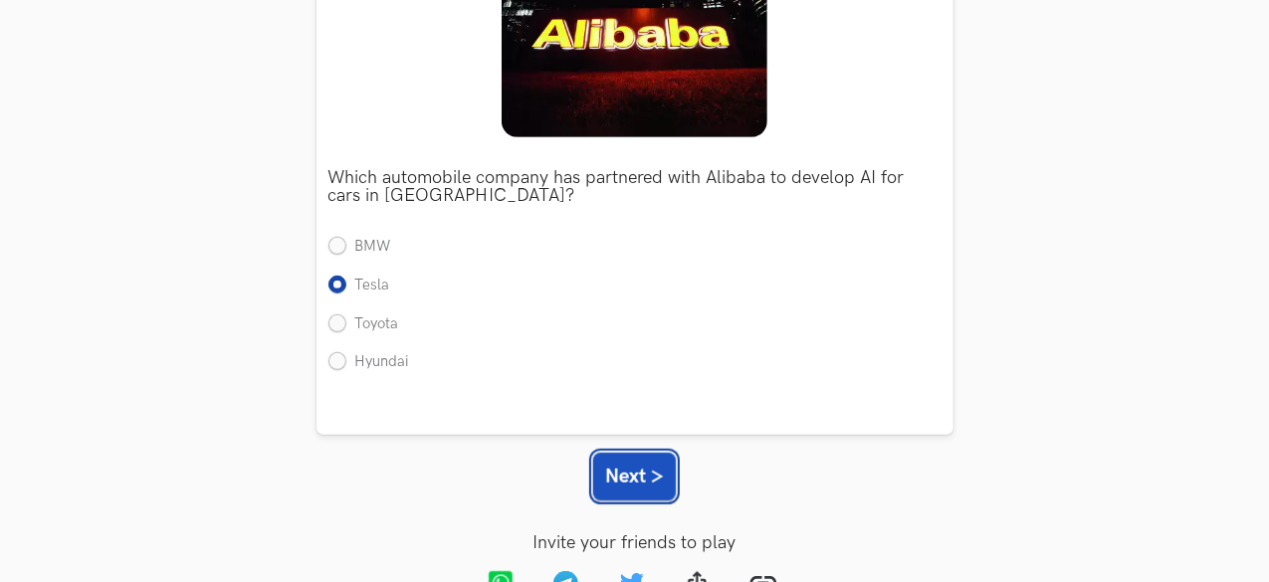
click at [647, 493] on button "Next >" at bounding box center [634, 477] width 83 height 48
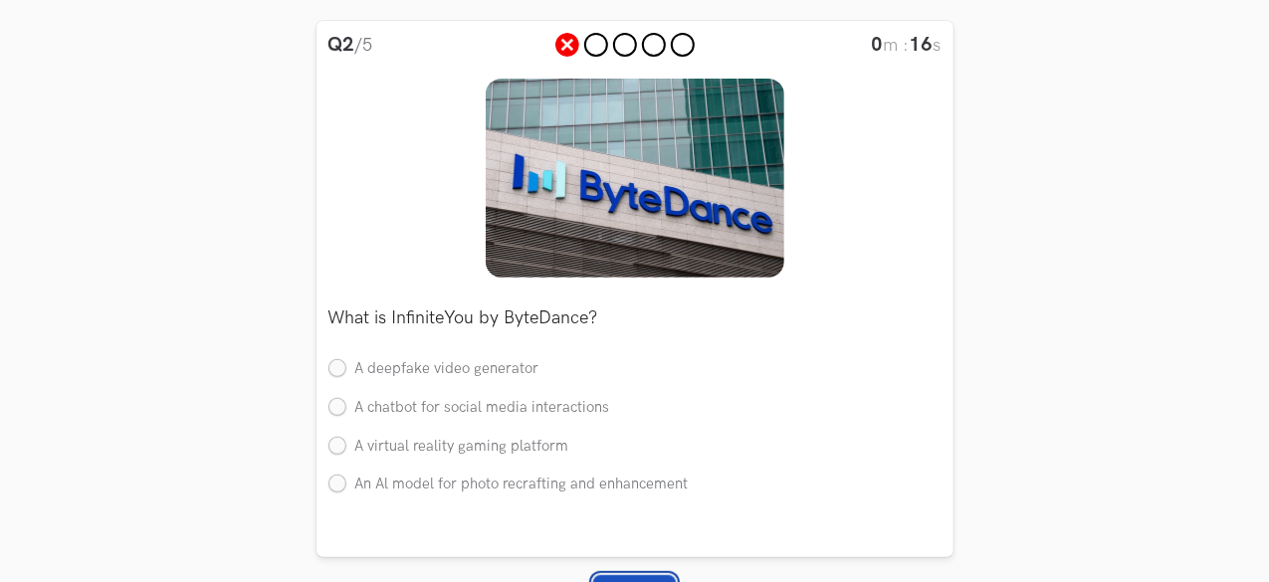
scroll to position [231, 0]
click at [549, 448] on label "A virtual reality gaming platform" at bounding box center [448, 446] width 241 height 21
click at [346, 448] on input "A virtual reality gaming platform" at bounding box center [337, 446] width 18 height 18
radio input "true"
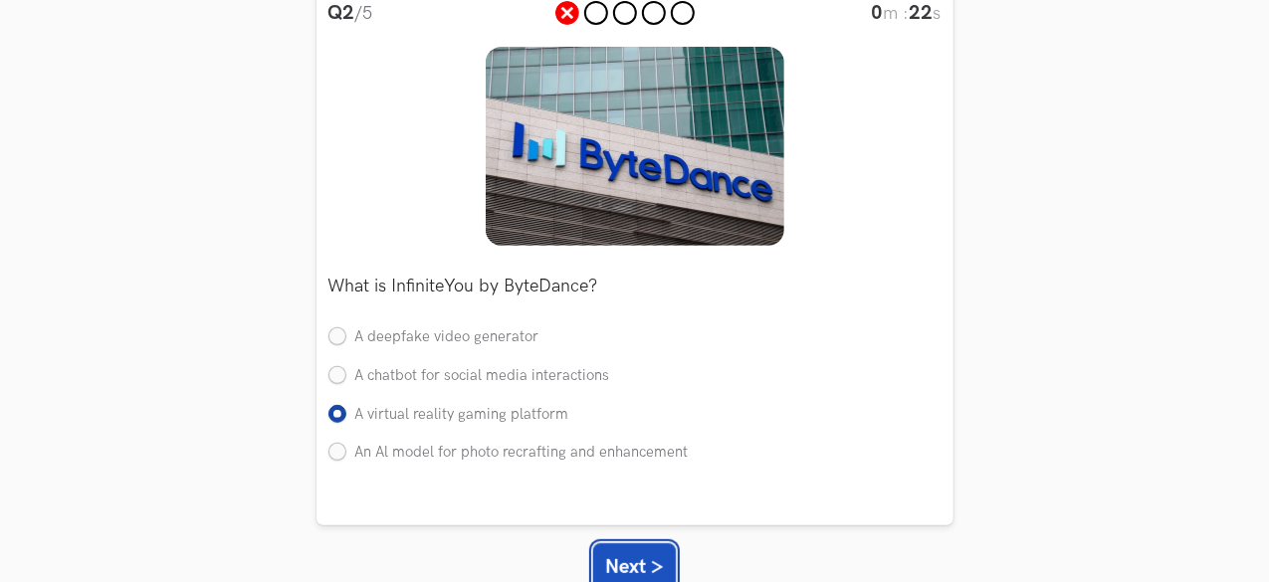
click at [639, 558] on button "Next >" at bounding box center [634, 567] width 83 height 48
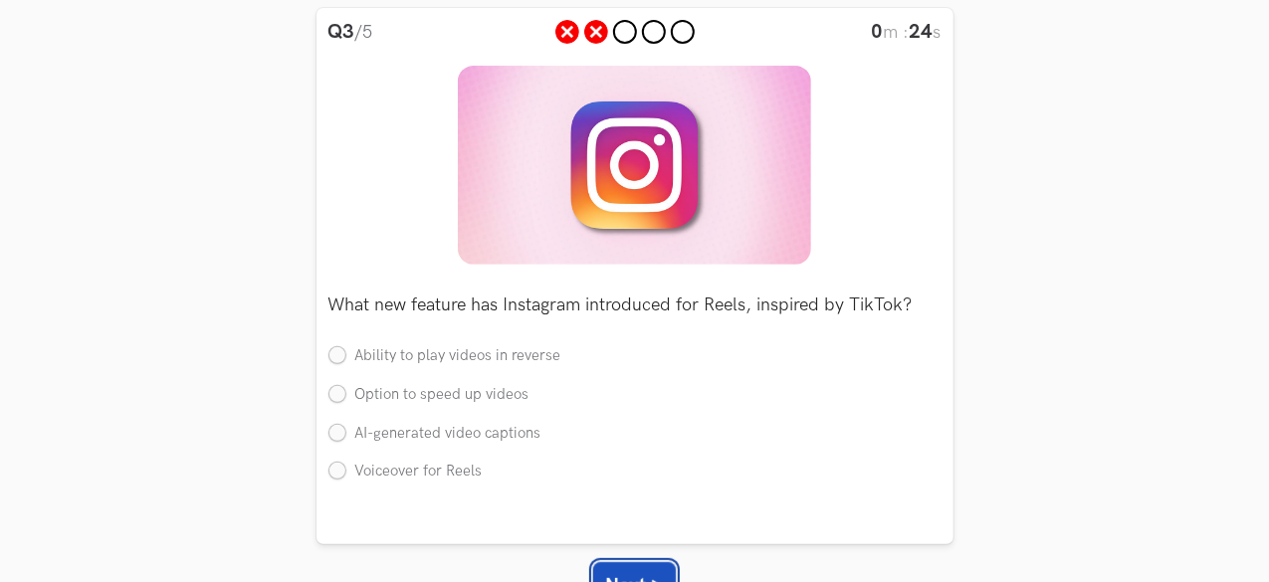
scroll to position [242, 0]
click at [500, 399] on label "Option to speed up videos" at bounding box center [428, 396] width 201 height 21
click at [346, 399] on input "Option to speed up videos" at bounding box center [337, 396] width 18 height 18
radio input "true"
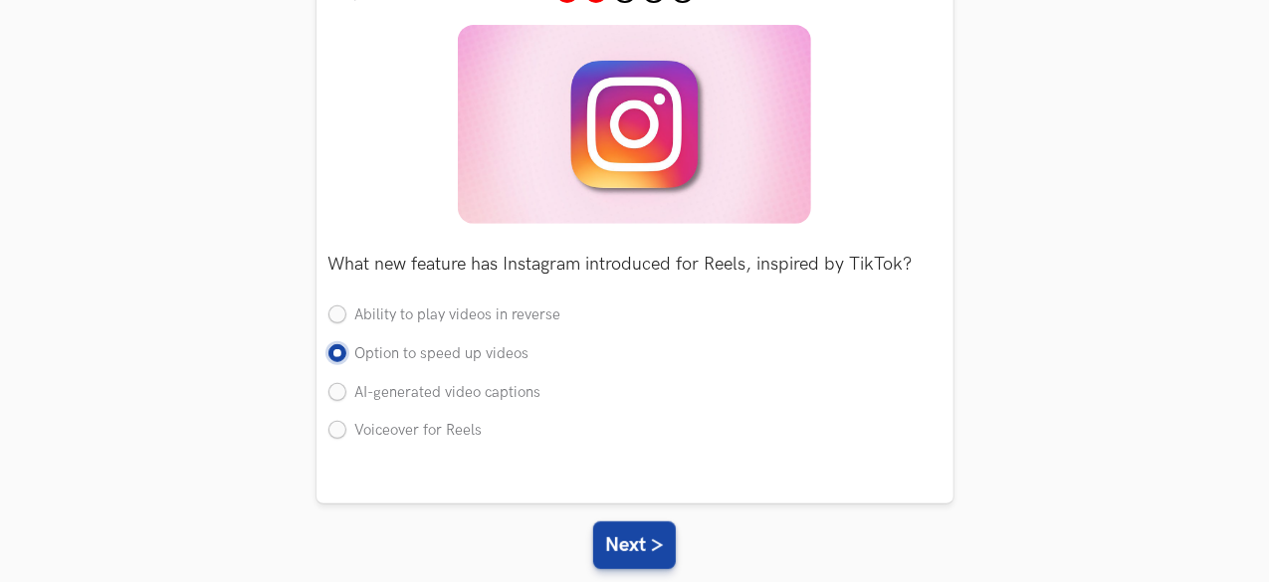
scroll to position [291, 0]
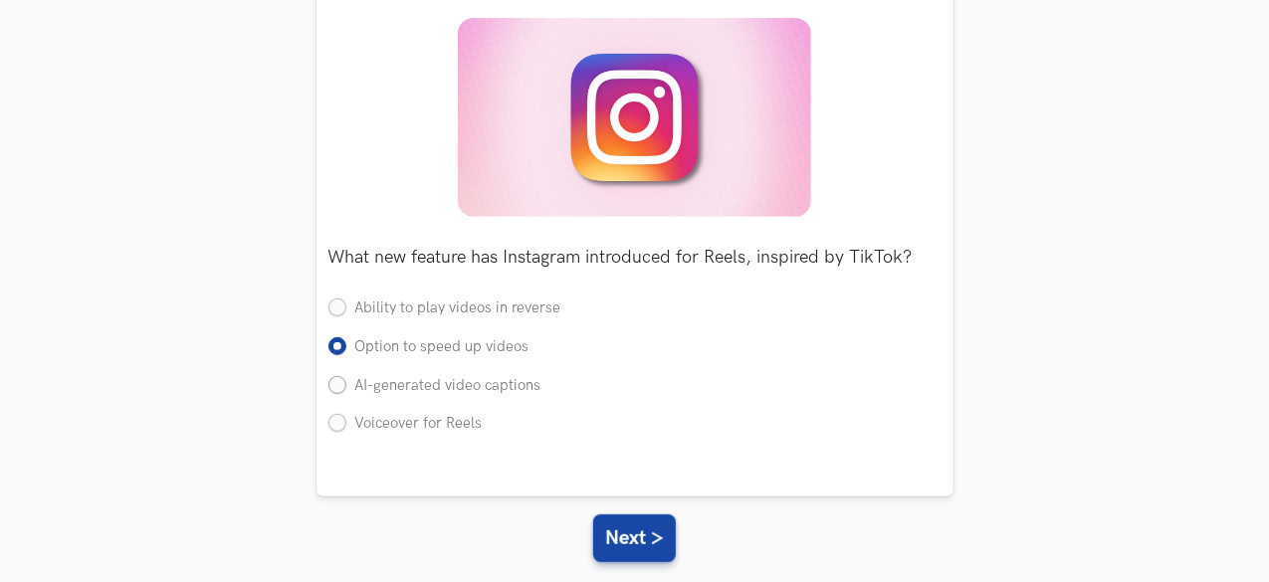
click at [522, 391] on label "AI-generated video captions" at bounding box center [434, 386] width 213 height 21
click at [346, 391] on input "AI-generated video captions" at bounding box center [337, 386] width 18 height 18
radio input "true"
click at [647, 543] on button "Next >" at bounding box center [634, 539] width 83 height 48
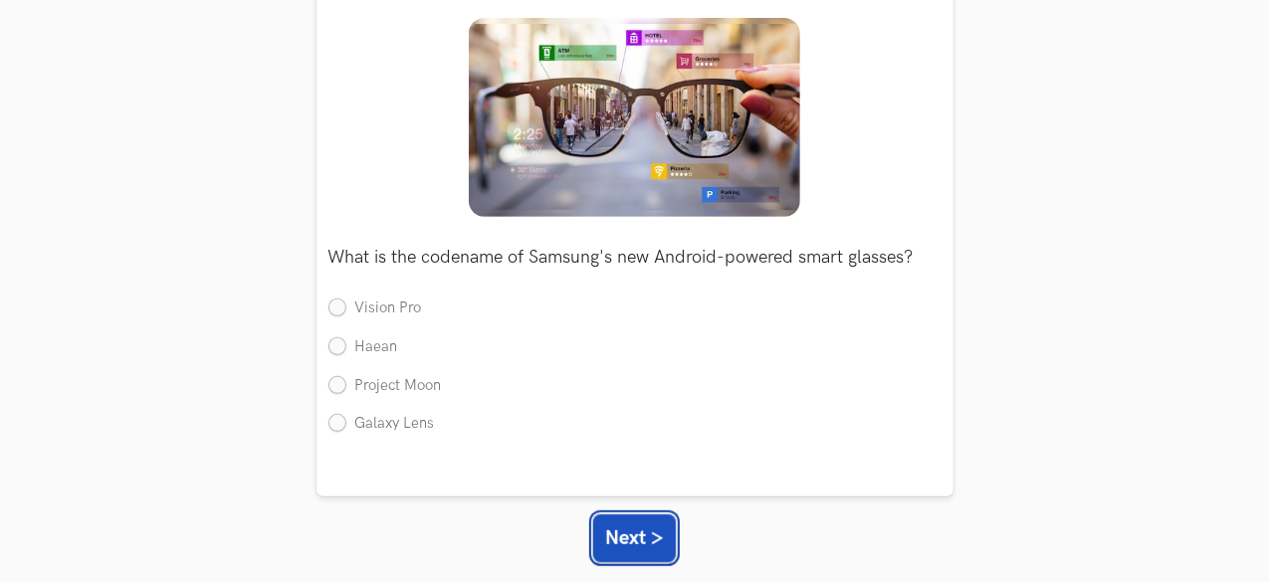
click at [647, 543] on button "Next >" at bounding box center [634, 539] width 83 height 48
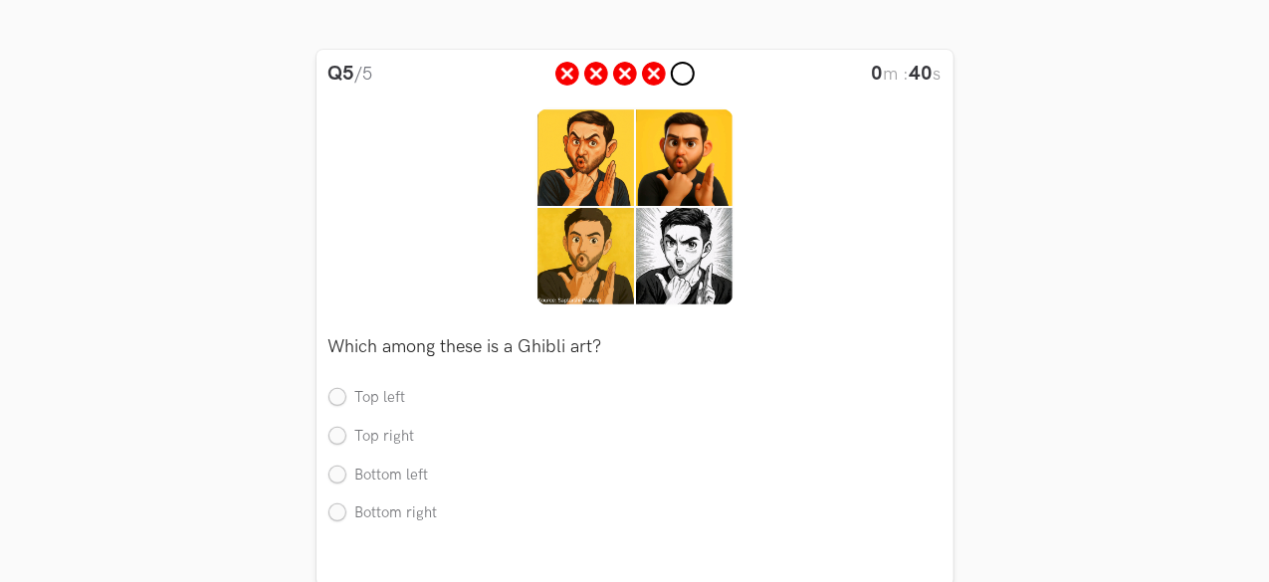
scroll to position [203, 0]
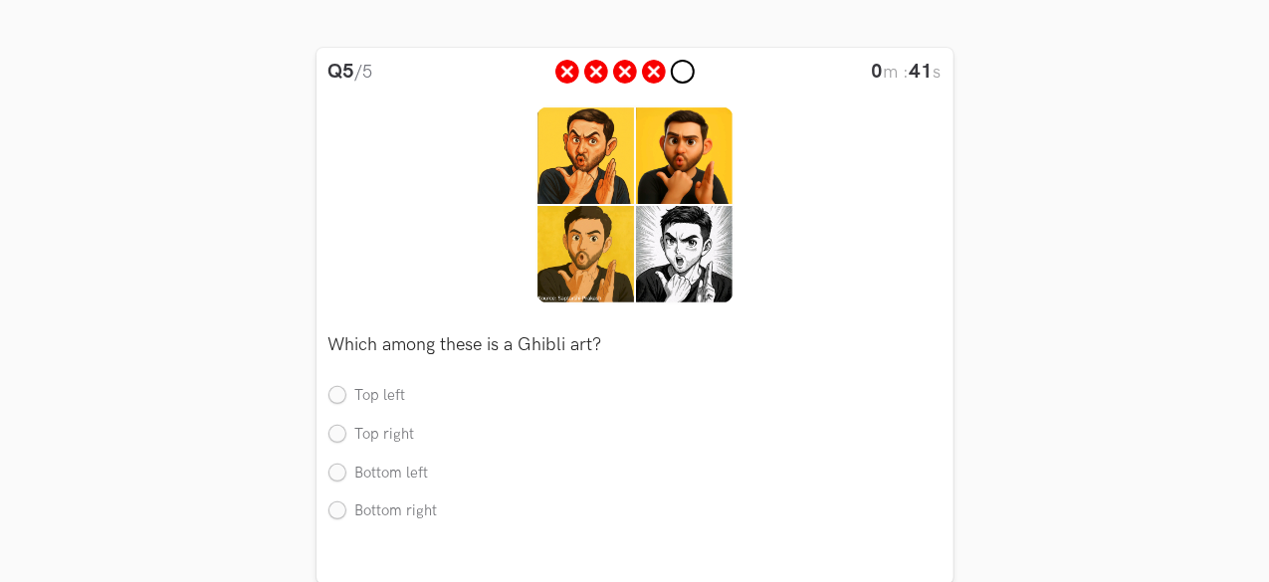
click at [642, 71] on li at bounding box center [654, 72] width 24 height 24
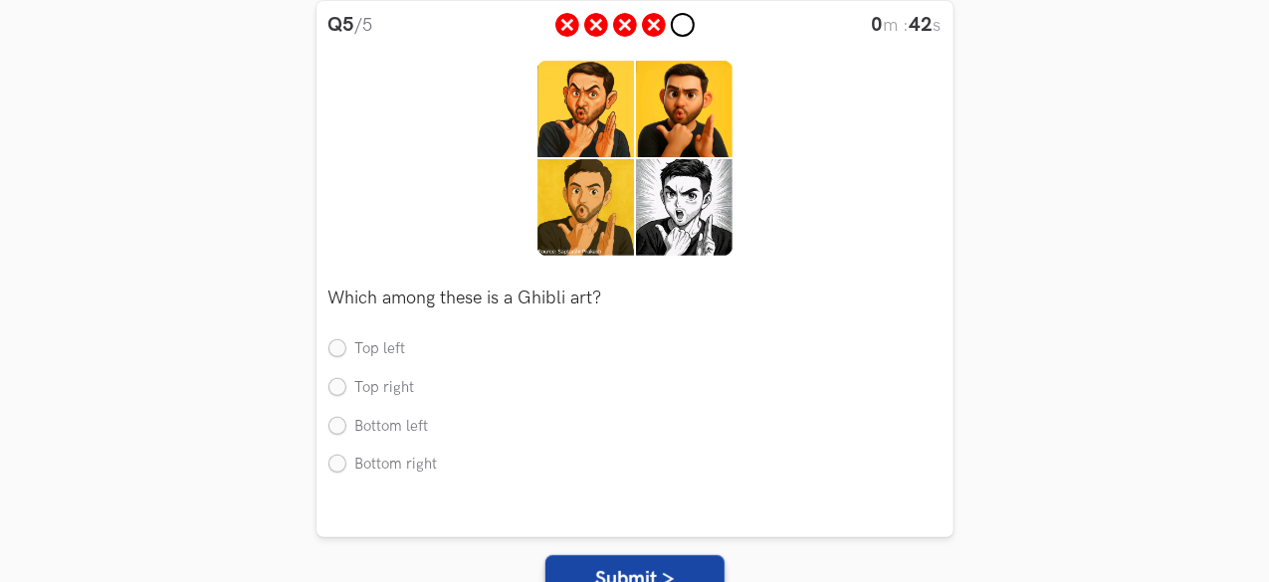
scroll to position [252, 0]
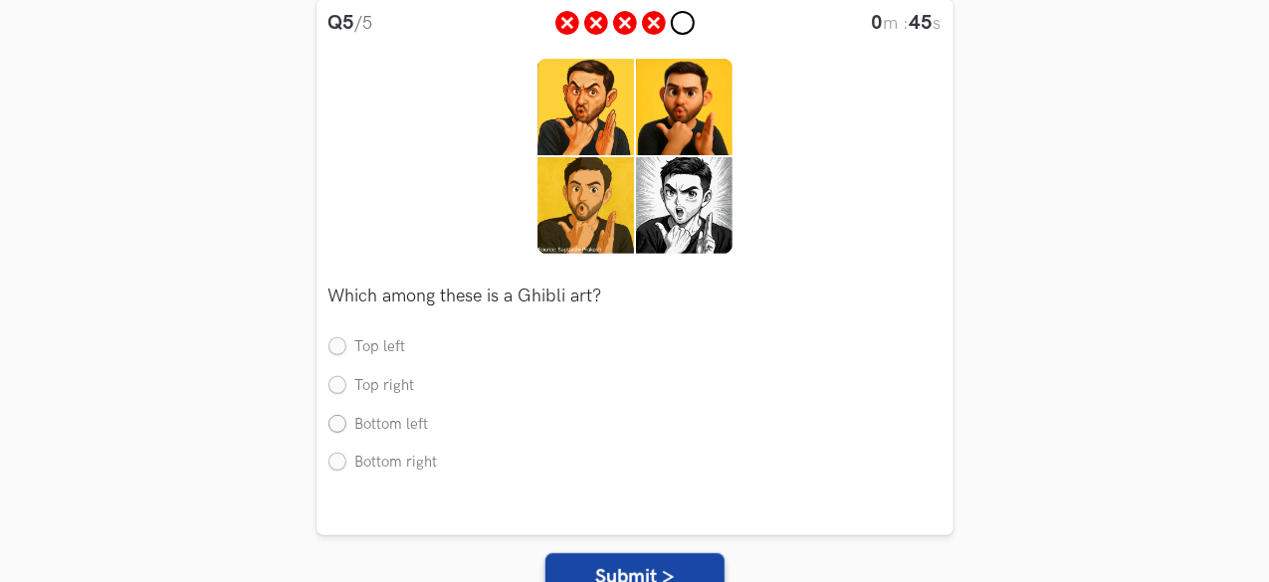
click at [406, 429] on label "Bottom left" at bounding box center [378, 425] width 101 height 21
click at [346, 429] on input "Bottom left" at bounding box center [337, 425] width 18 height 18
radio input "true"
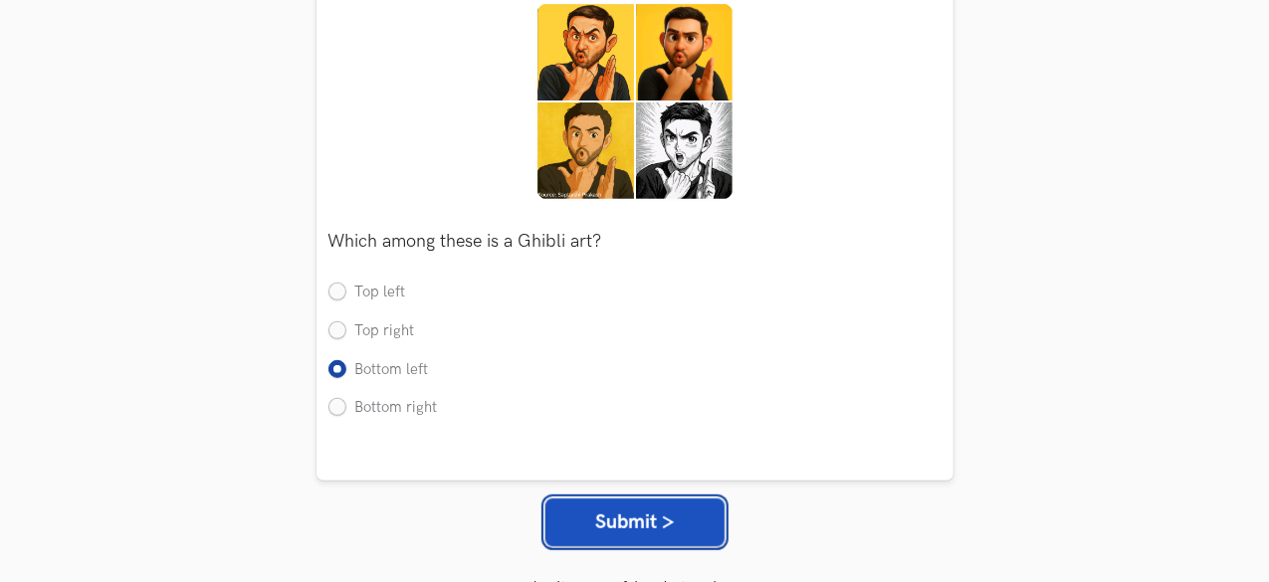
click at [659, 522] on button "Submit >" at bounding box center [634, 523] width 179 height 48
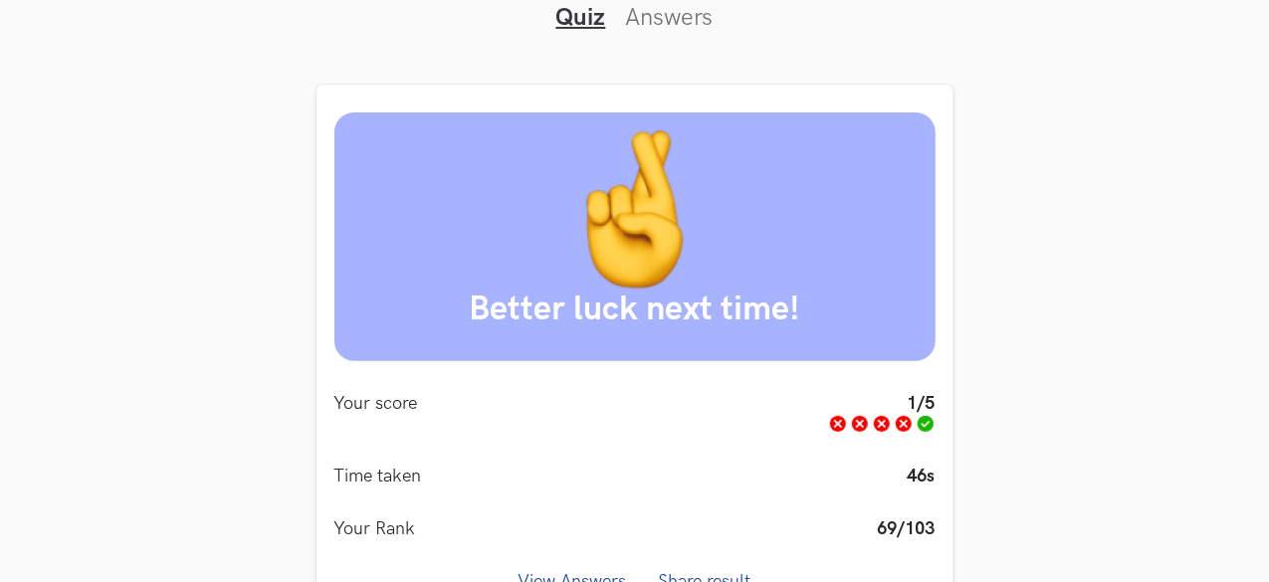
scroll to position [158, 0]
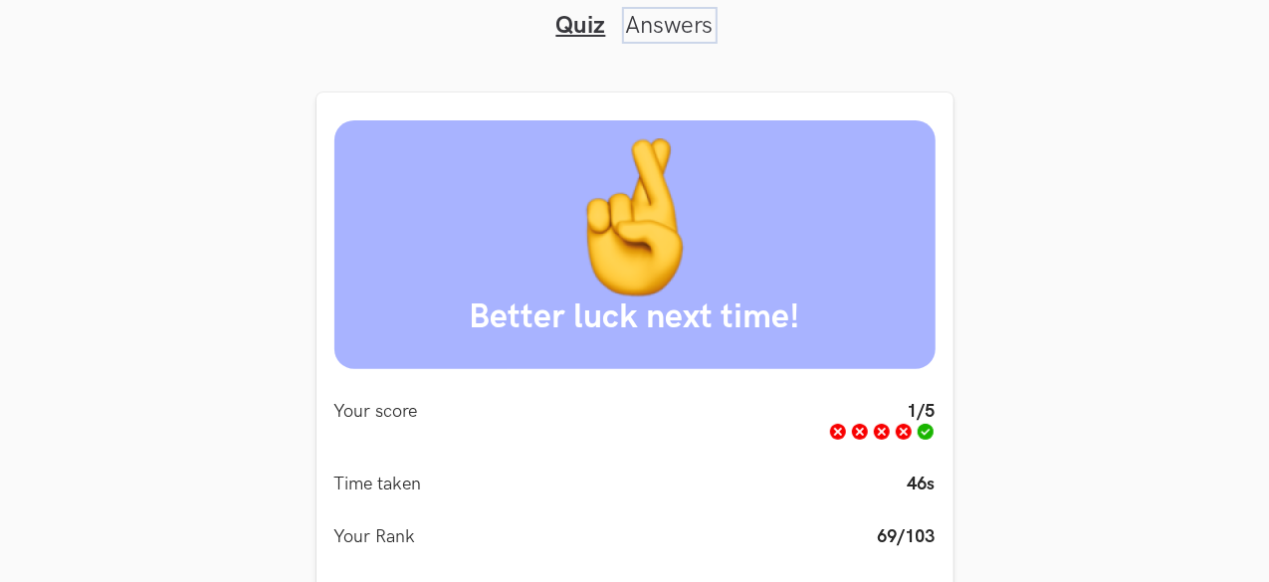
click at [669, 25] on link "Answers" at bounding box center [670, 25] width 88 height 29
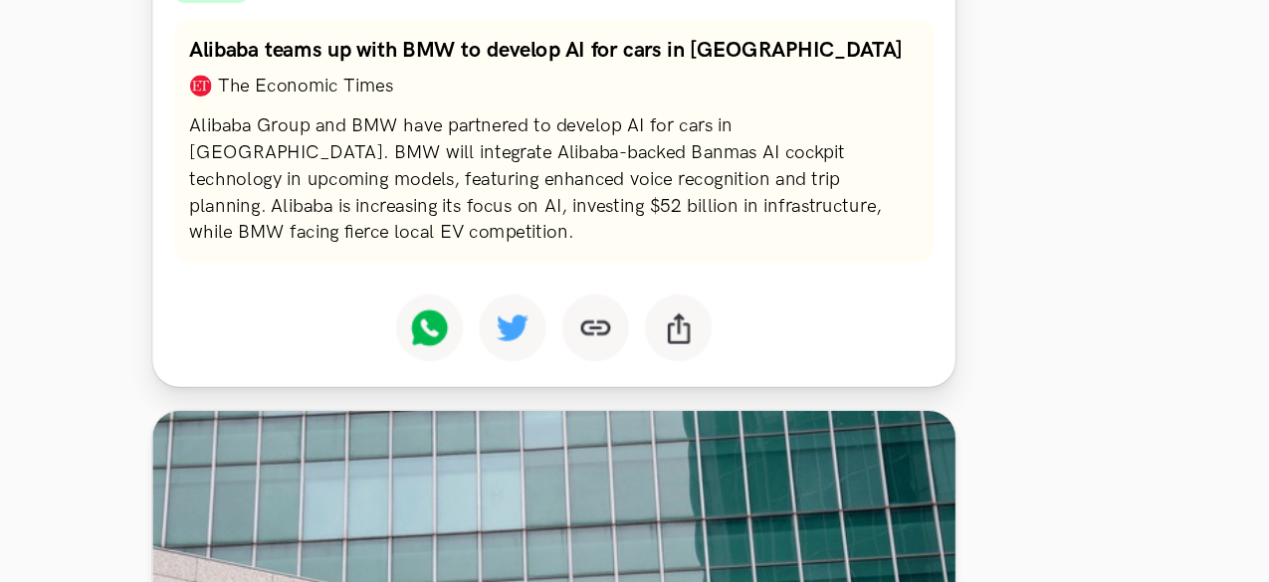
scroll to position [735, 0]
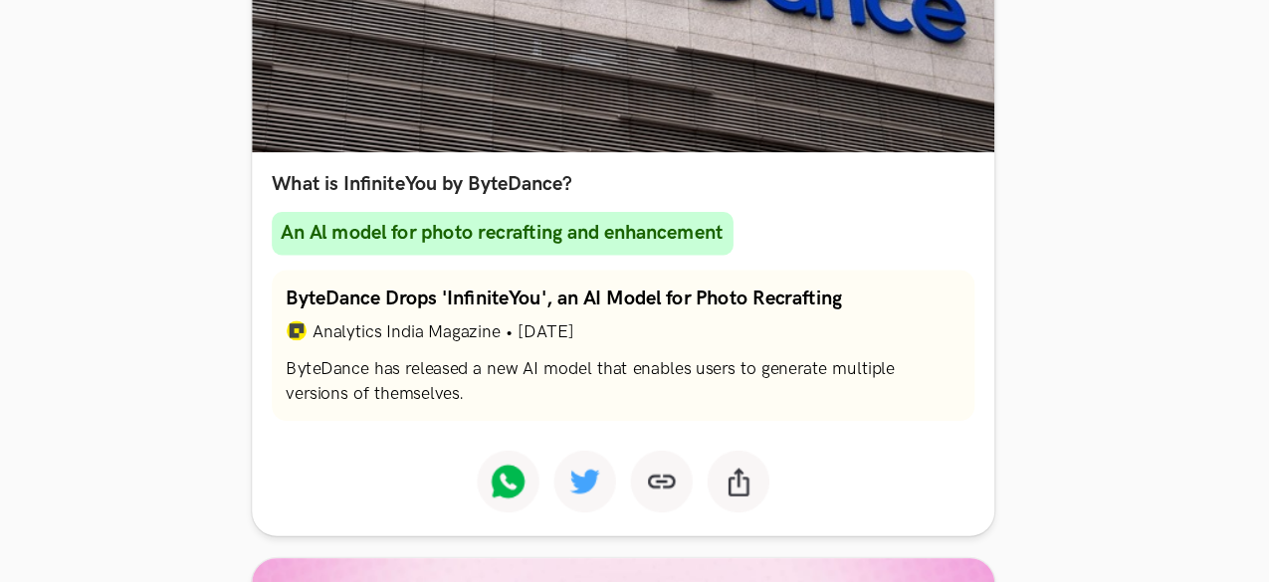
scroll to position [1248, 0]
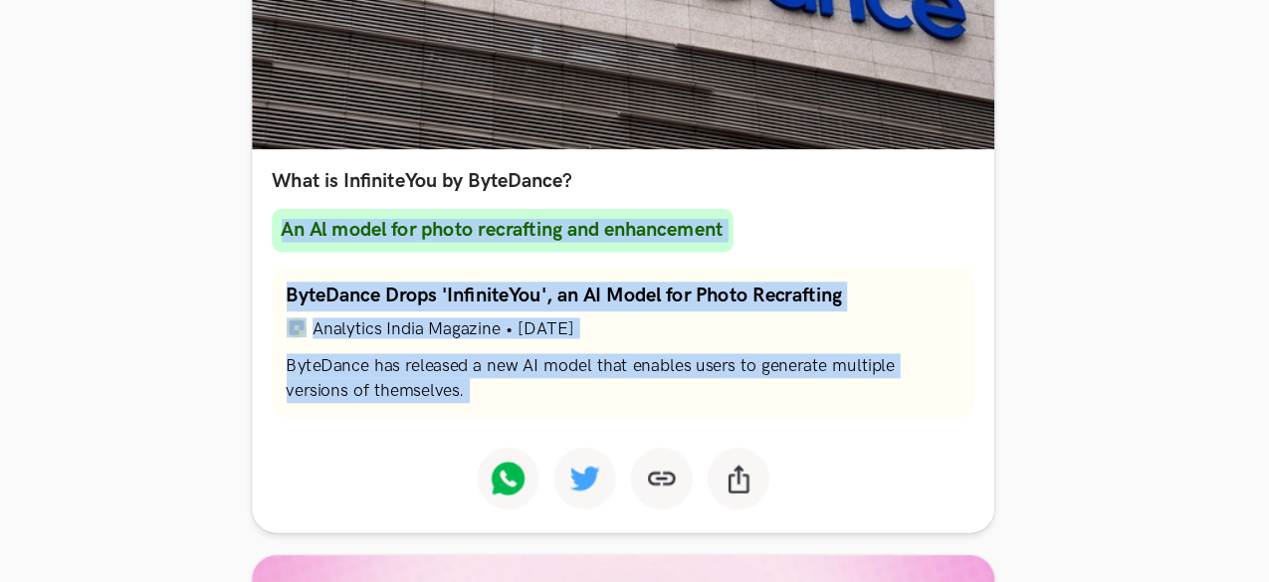
drag, startPoint x: 952, startPoint y: 168, endPoint x: 976, endPoint y: 394, distance: 227.3
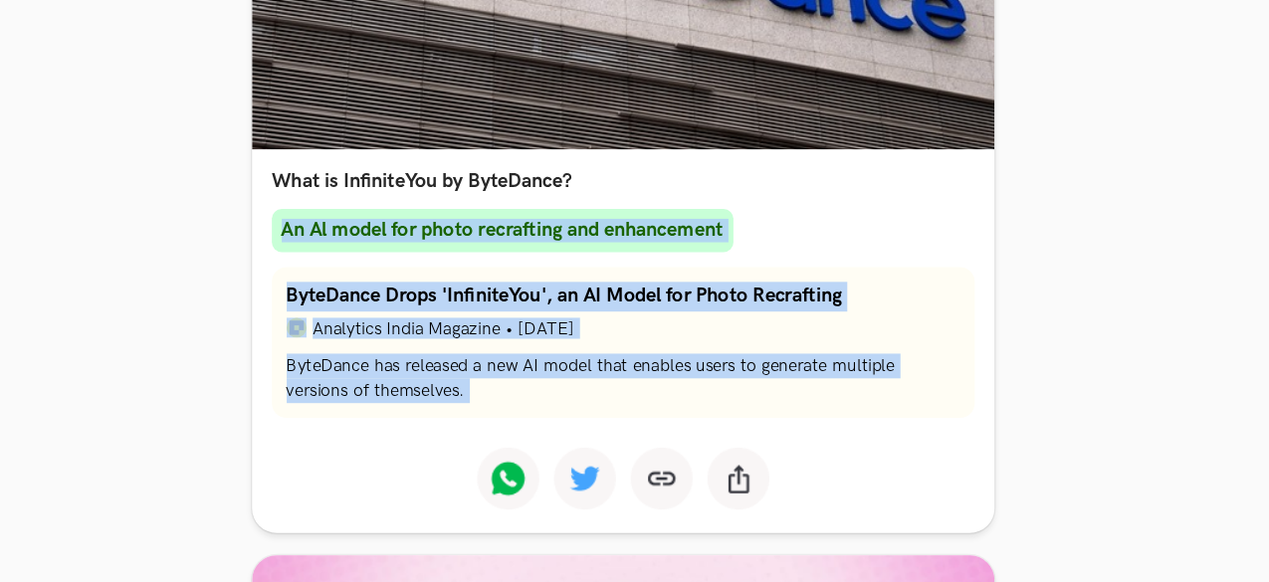
drag, startPoint x: 981, startPoint y: 370, endPoint x: 985, endPoint y: 276, distance: 94.6
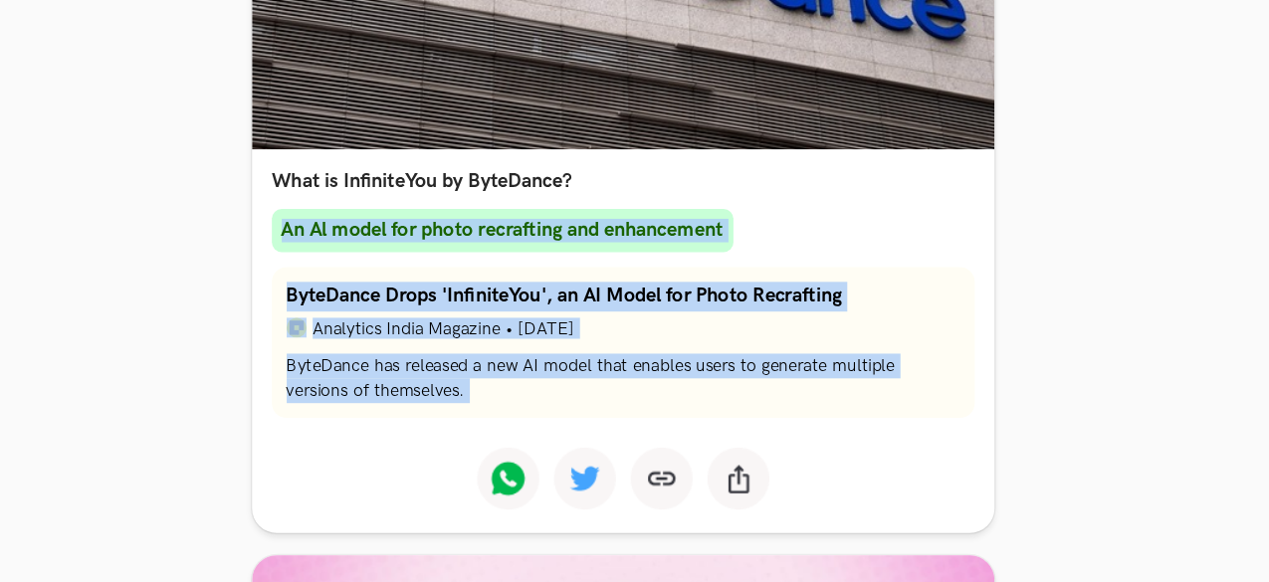
drag, startPoint x: 985, startPoint y: 276, endPoint x: 968, endPoint y: 367, distance: 93.3
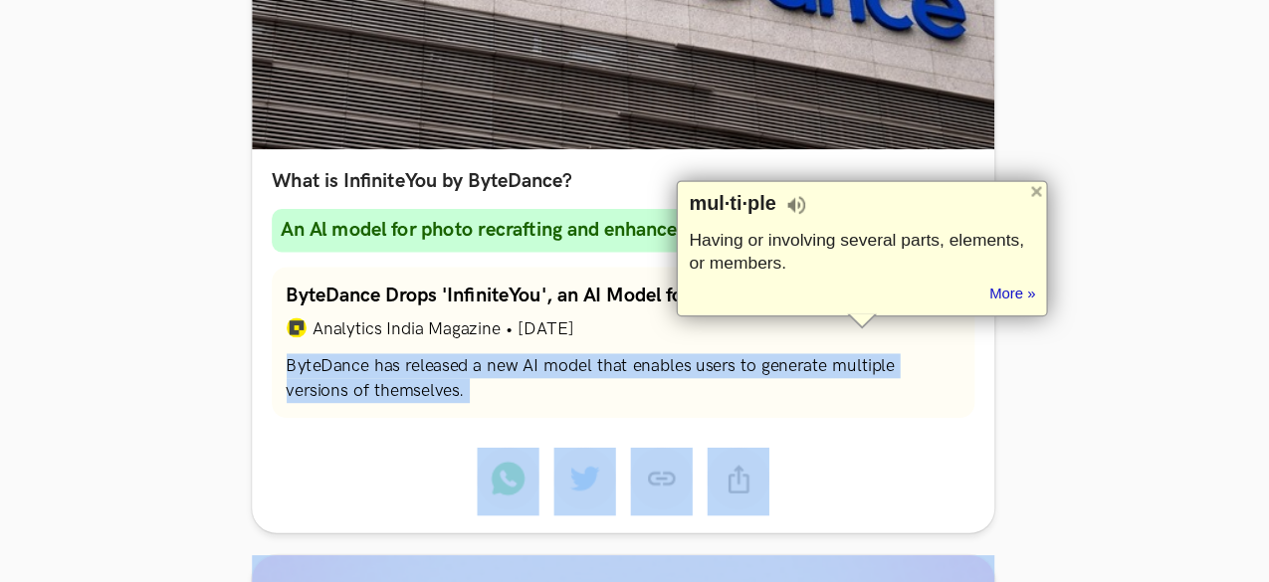
drag, startPoint x: 968, startPoint y: 367, endPoint x: 973, endPoint y: 277, distance: 90.7
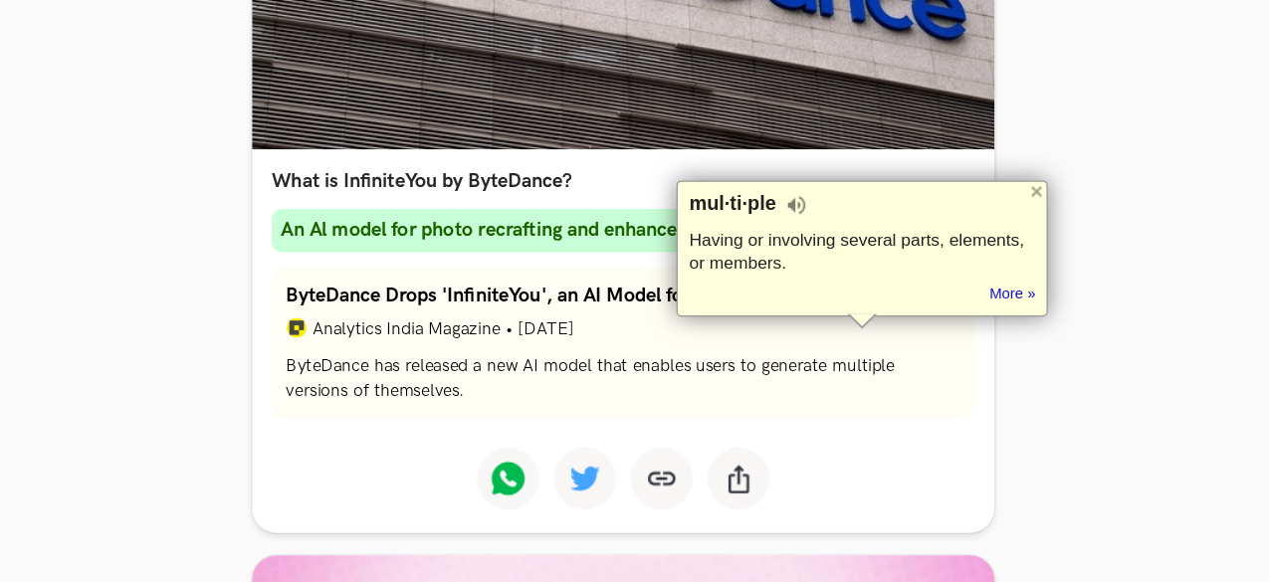
click at [973, 277] on div "mul·ti·ple Having or involving several parts, elements, or members. Tip: Didn't…" at bounding box center [827, 313] width 299 height 109
click at [967, 268] on div at bounding box center [968, 268] width 16 height 16
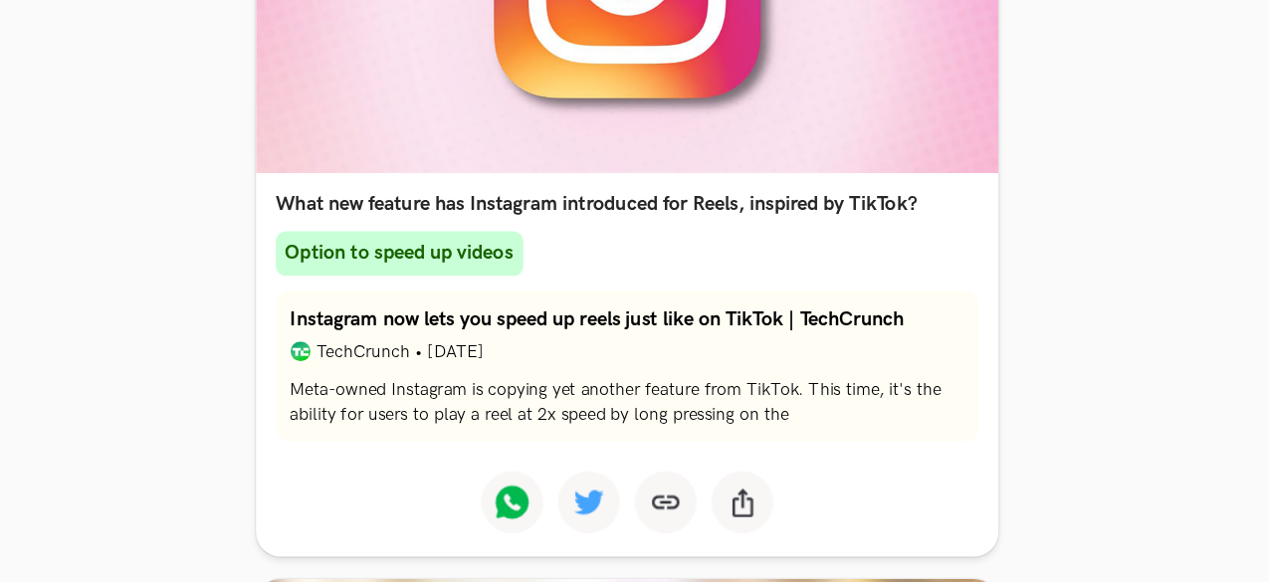
scroll to position [1893, 0]
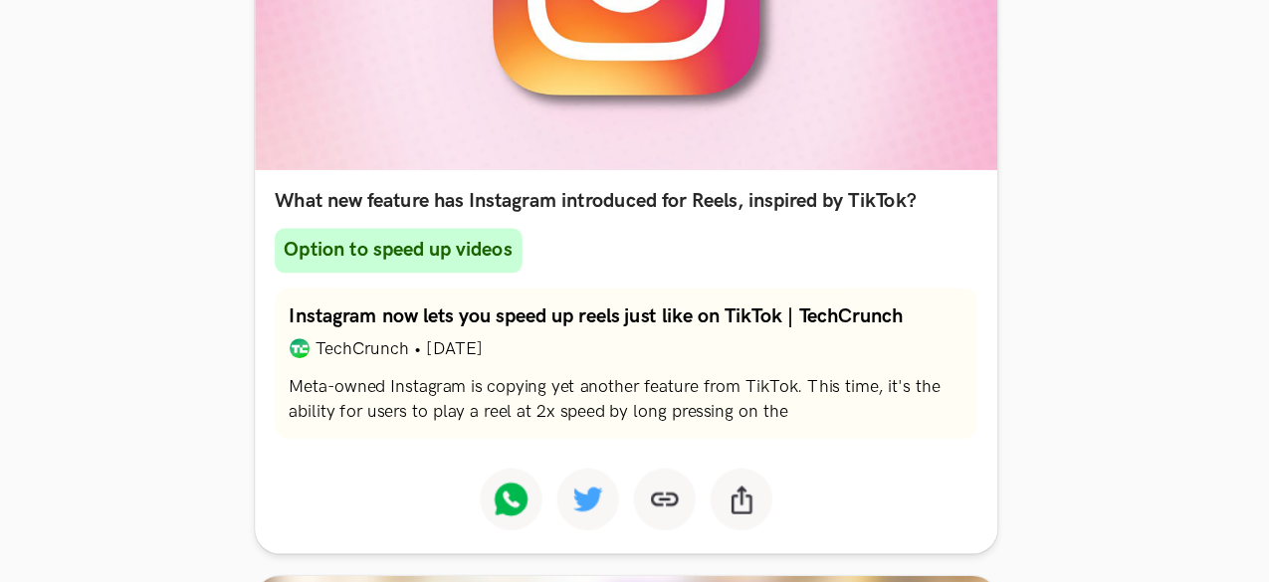
click at [947, 300] on section "What's the rush? Please attempt the quiz atleast once! Which automobile company…" at bounding box center [634, 281] width 1205 height 3946
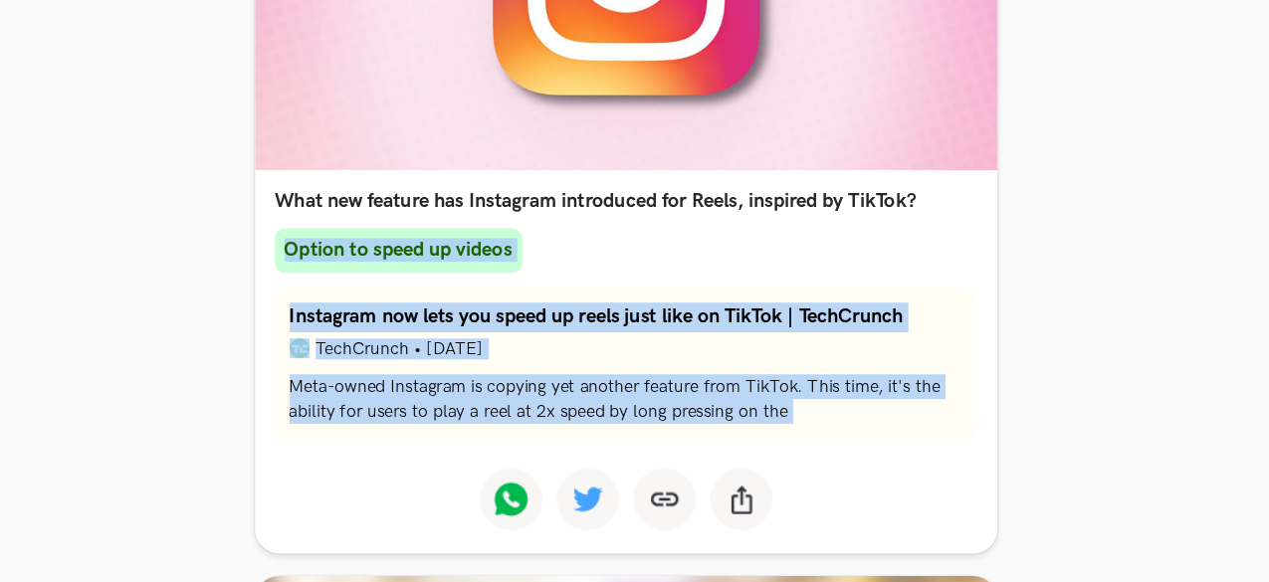
drag, startPoint x: 947, startPoint y: 300, endPoint x: 951, endPoint y: 391, distance: 91.7
click at [951, 391] on section "What's the rush? Please attempt the quiz atleast once! Which automobile company…" at bounding box center [634, 281] width 1205 height 3946
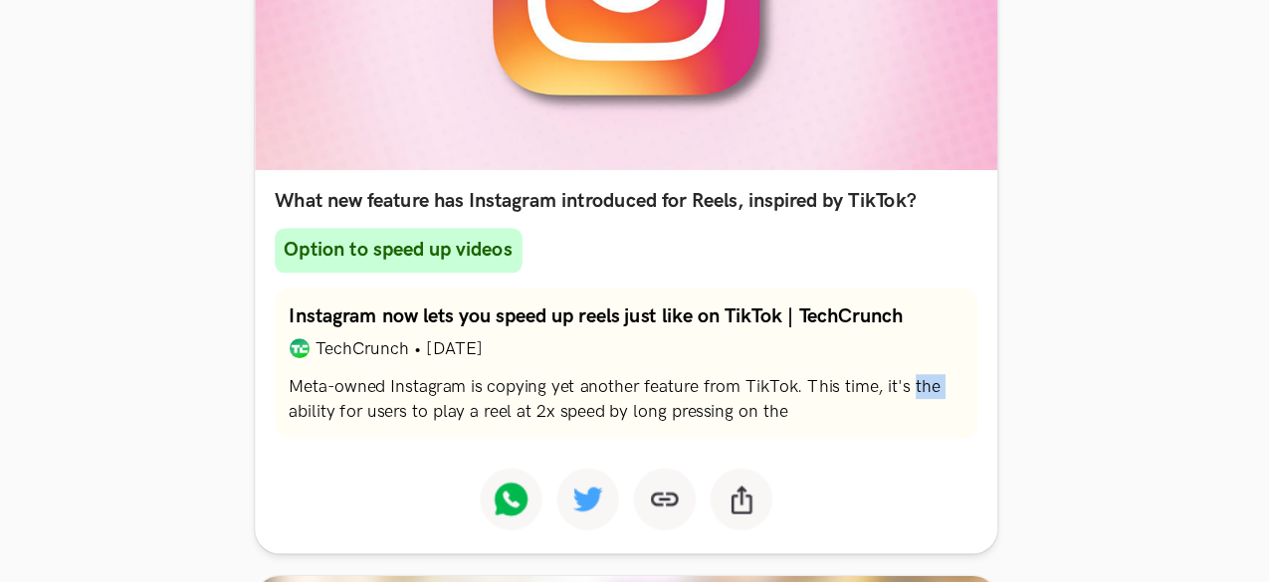
click at [951, 391] on section "What's the rush? Please attempt the quiz atleast once! Which automobile company…" at bounding box center [634, 281] width 1205 height 3946
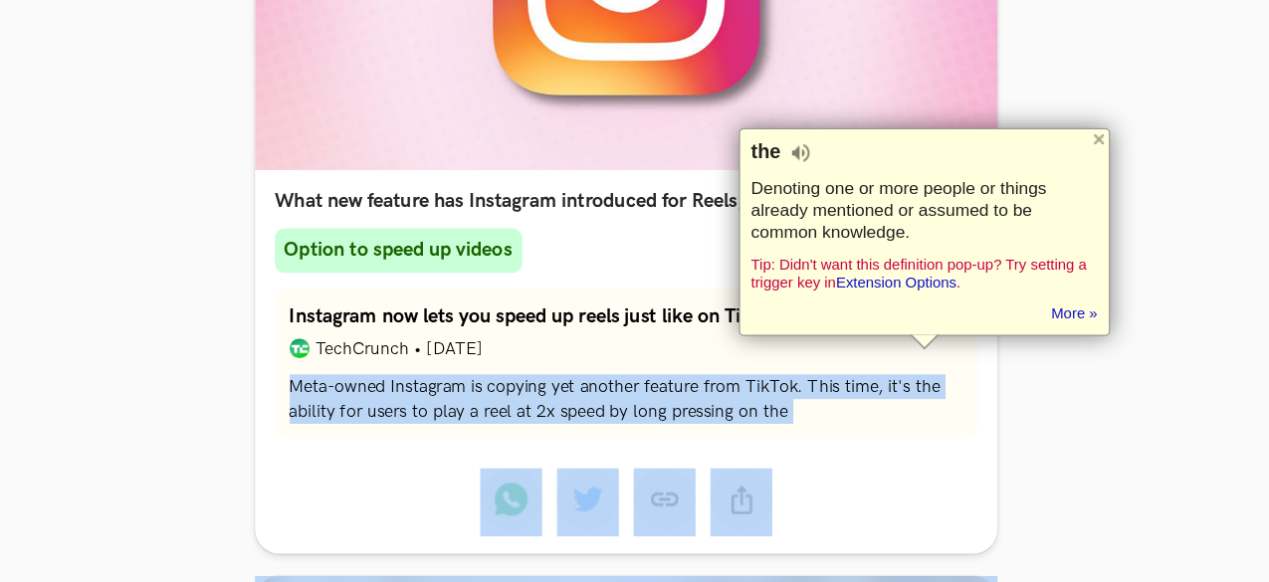
drag, startPoint x: 951, startPoint y: 391, endPoint x: 954, endPoint y: 266, distance: 125.5
click at [954, 266] on html "TGIF #100 Quiz Answers Answers Featuring this week: Ghibli art, Samsung's Andro…" at bounding box center [634, 193] width 1269 height 4172
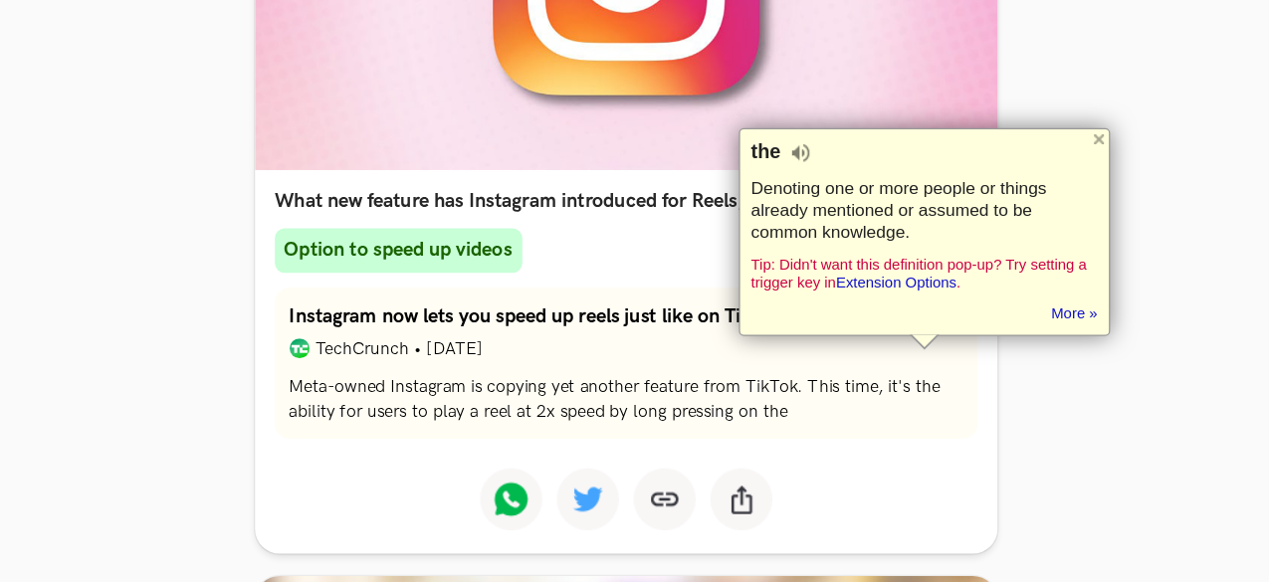
click at [1049, 283] on section "What's the rush? Please attempt the quiz atleast once! Which automobile company…" at bounding box center [634, 281] width 1205 height 3946
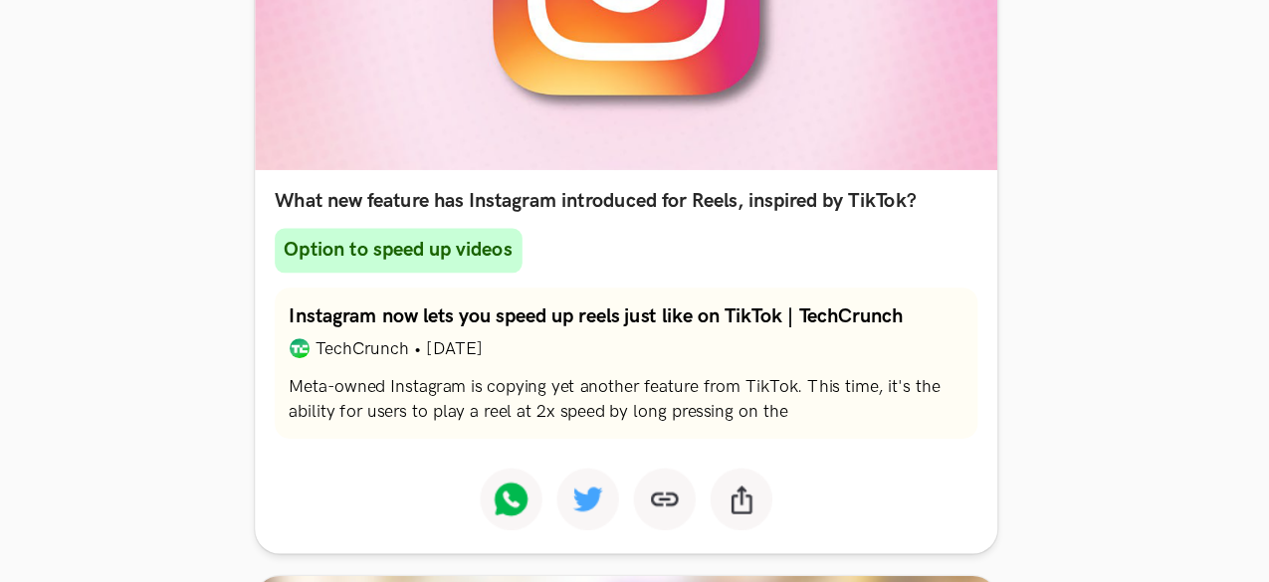
click at [998, 303] on section "What's the rush? Please attempt the quiz atleast once! Which automobile company…" at bounding box center [634, 281] width 1205 height 3946
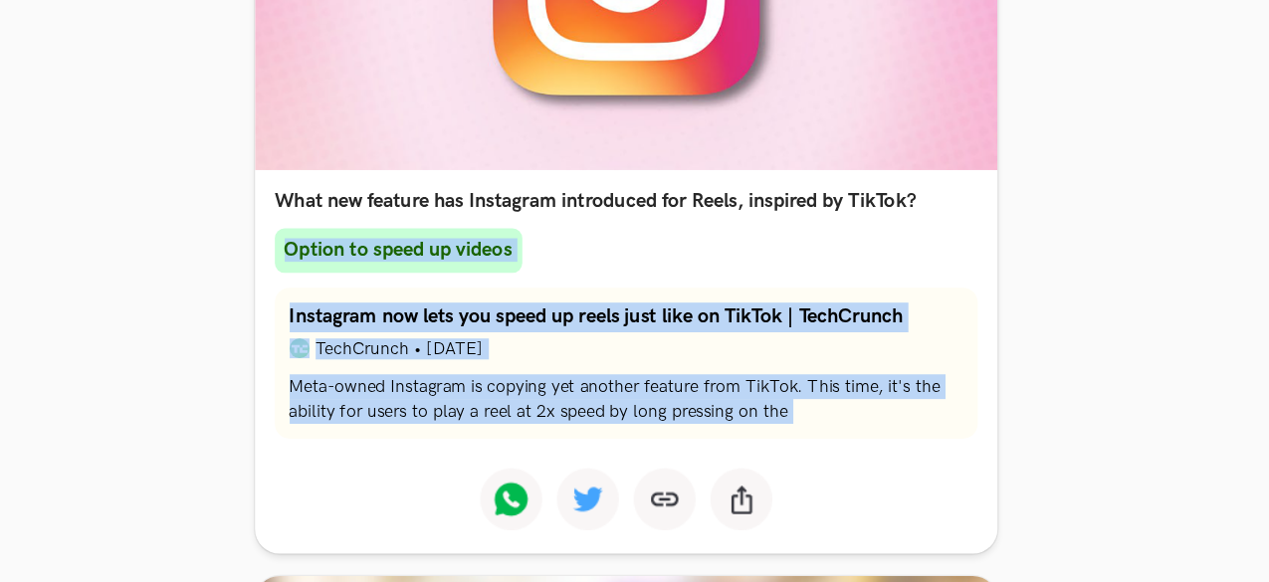
drag, startPoint x: 998, startPoint y: 303, endPoint x: 994, endPoint y: 408, distance: 105.6
click at [994, 408] on section "What's the rush? Please attempt the quiz atleast once! Which automobile company…" at bounding box center [634, 281] width 1205 height 3946
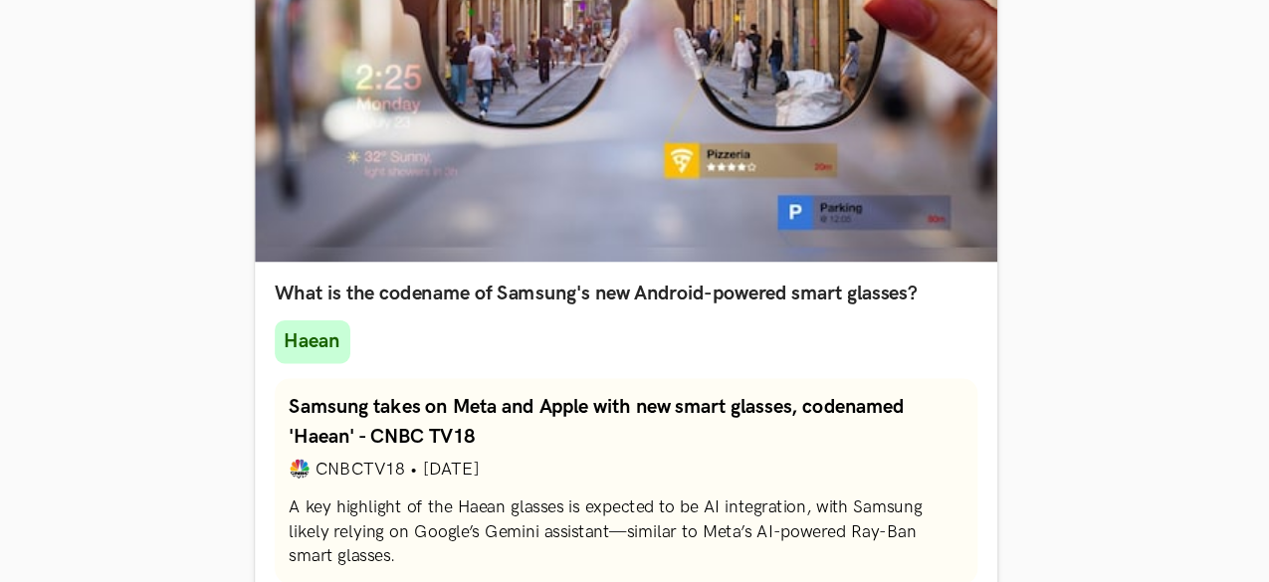
scroll to position [2505, 0]
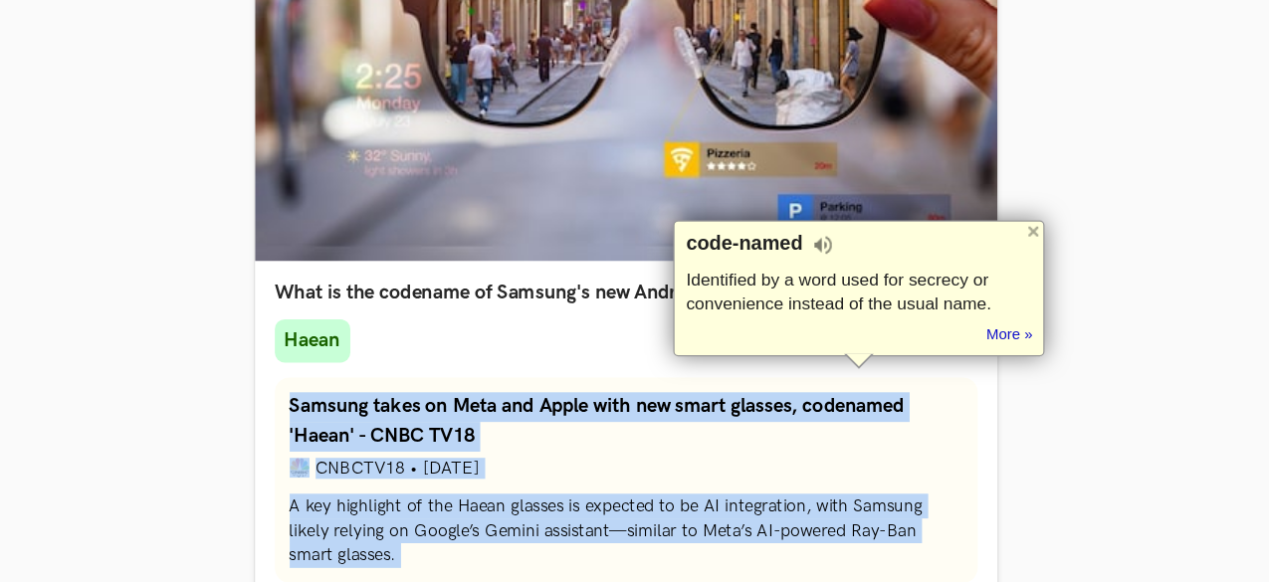
drag, startPoint x: 947, startPoint y: 428, endPoint x: 948, endPoint y: 511, distance: 82.6
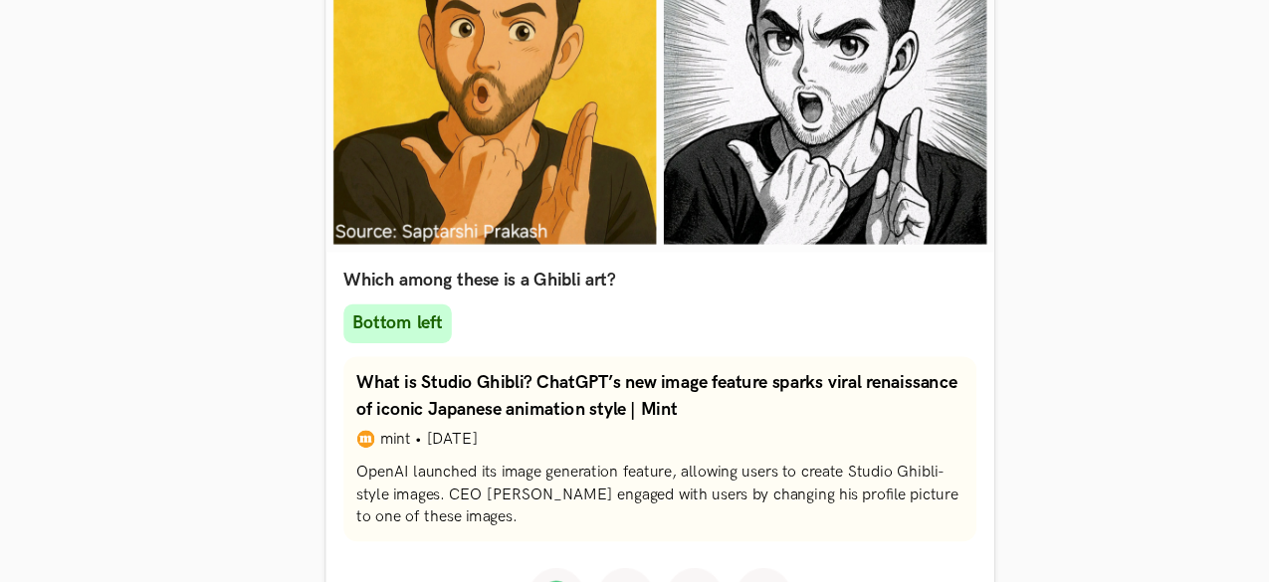
scroll to position [3569, 0]
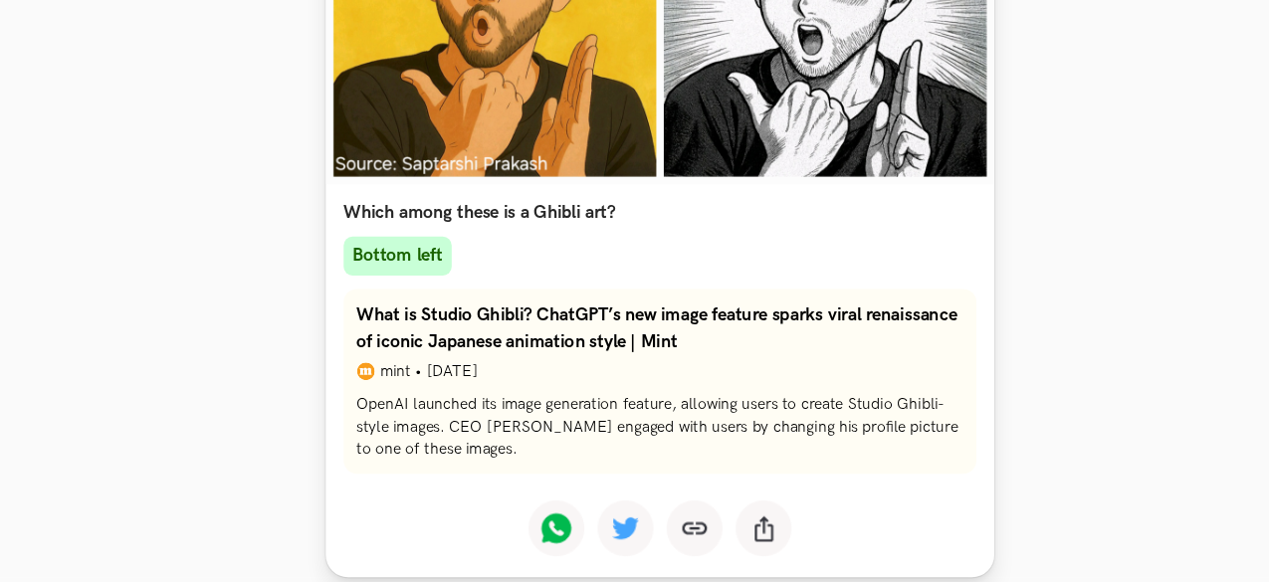
click at [910, 366] on div "What is Studio Ghibli? ChatGPT’s new image feature sparks viral renaissance of …" at bounding box center [634, 403] width 565 height 165
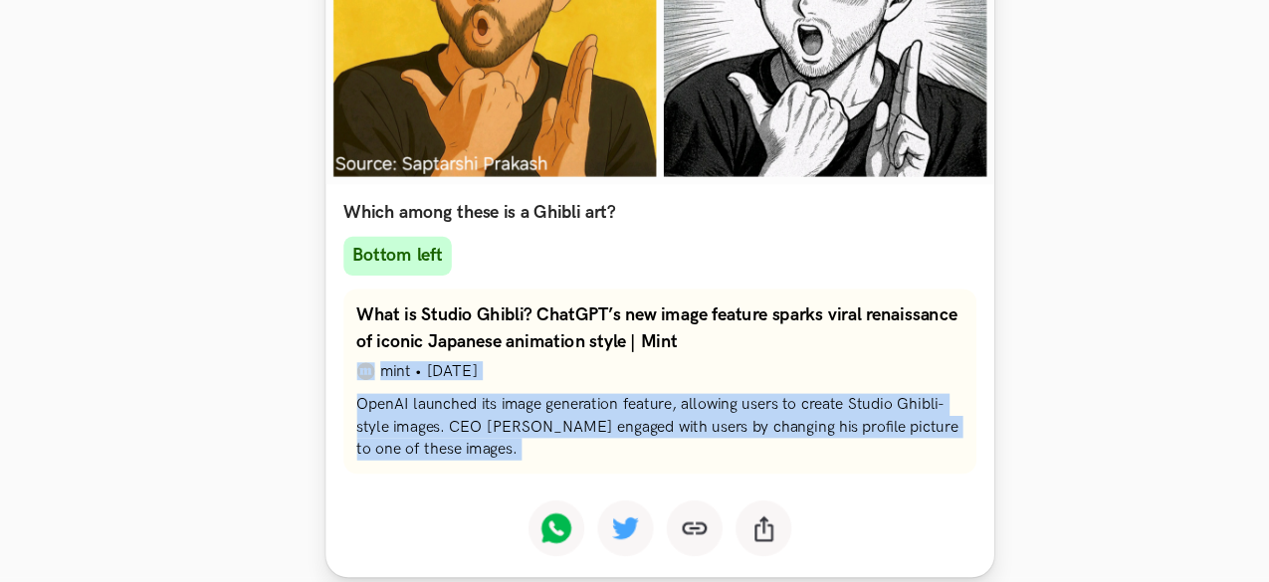
drag, startPoint x: 910, startPoint y: 366, endPoint x: 908, endPoint y: 409, distance: 42.8
click at [908, 409] on div "What is Studio Ghibli? ChatGPT’s new image feature sparks viral renaissance of …" at bounding box center [634, 403] width 565 height 165
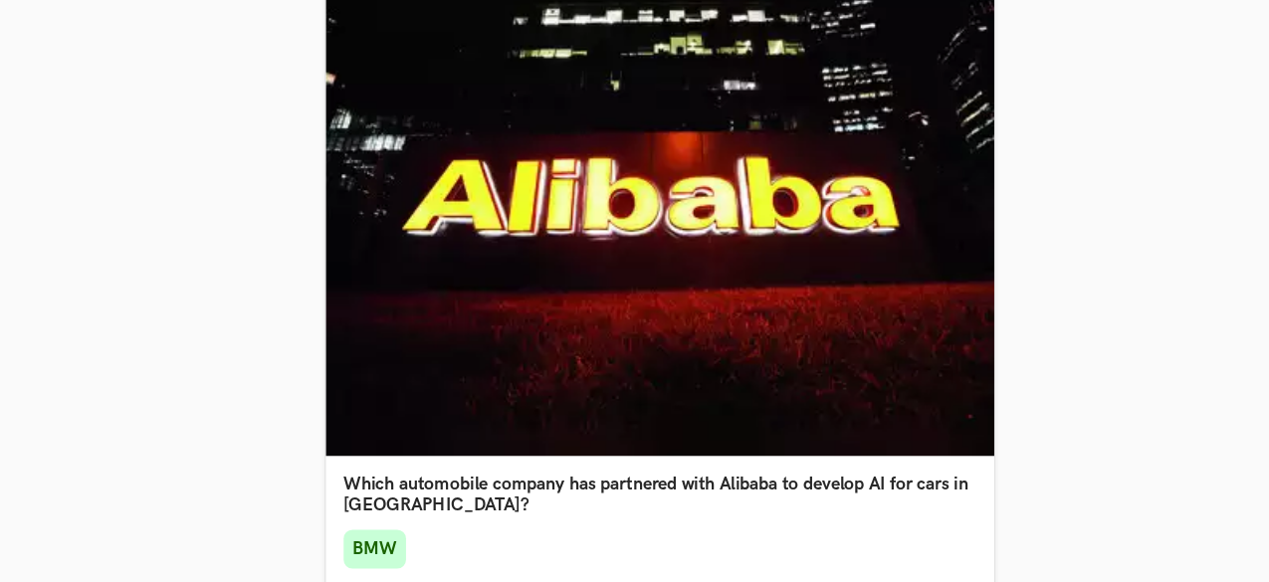
scroll to position [0, 0]
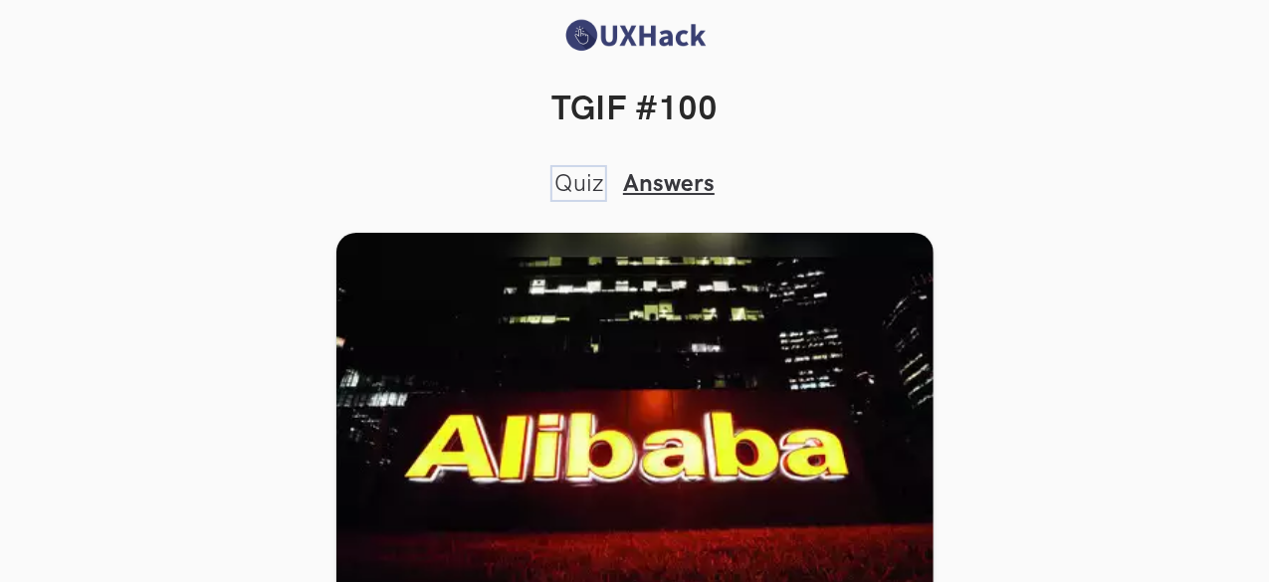
click at [577, 172] on link "Quiz" at bounding box center [578, 183] width 49 height 29
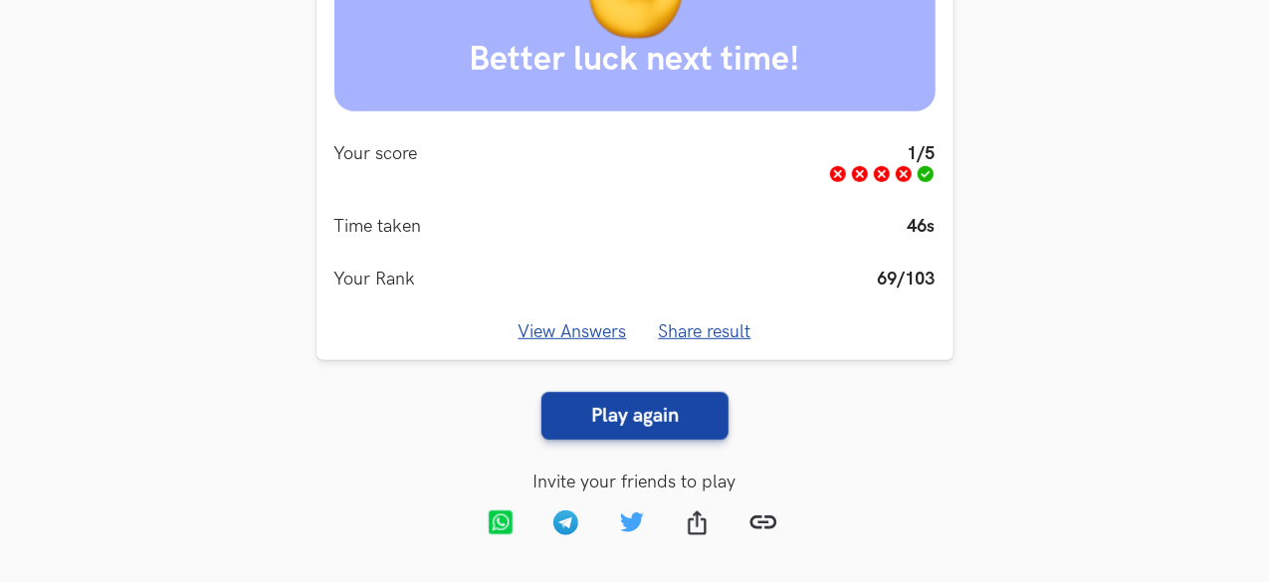
scroll to position [417, 0]
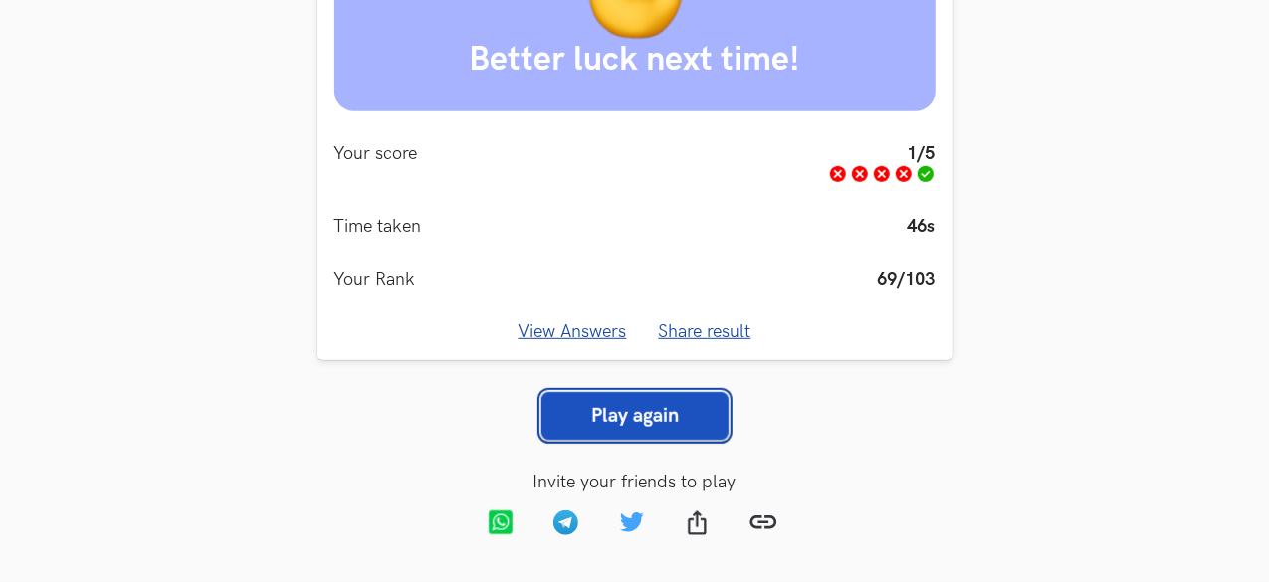
click at [576, 439] on link "Play again" at bounding box center [634, 416] width 187 height 48
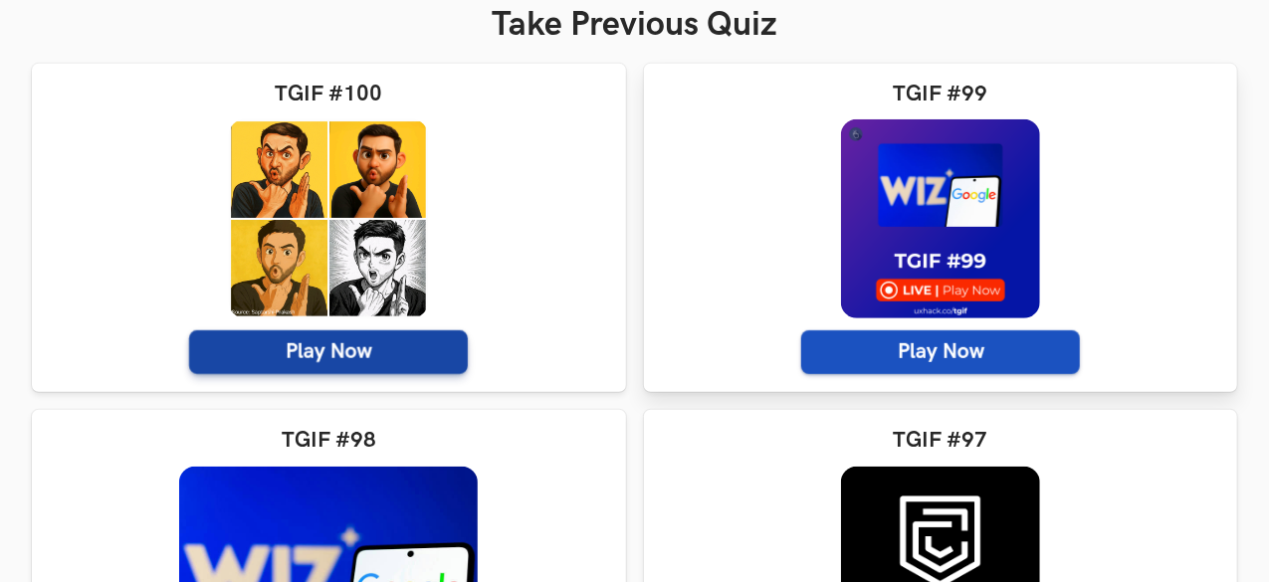
click at [801, 353] on span "Play Now" at bounding box center [940, 352] width 279 height 44
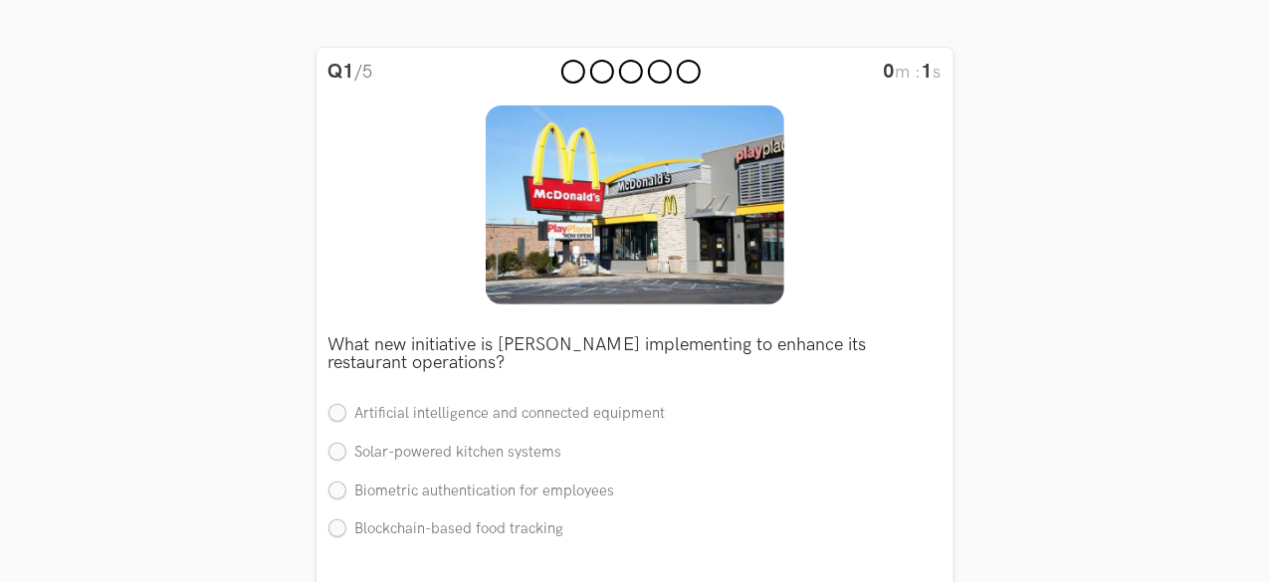
scroll to position [204, 0]
click at [637, 353] on p "What new initiative is [PERSON_NAME] implementing to enhance its restaurant ope…" at bounding box center [634, 353] width 613 height 36
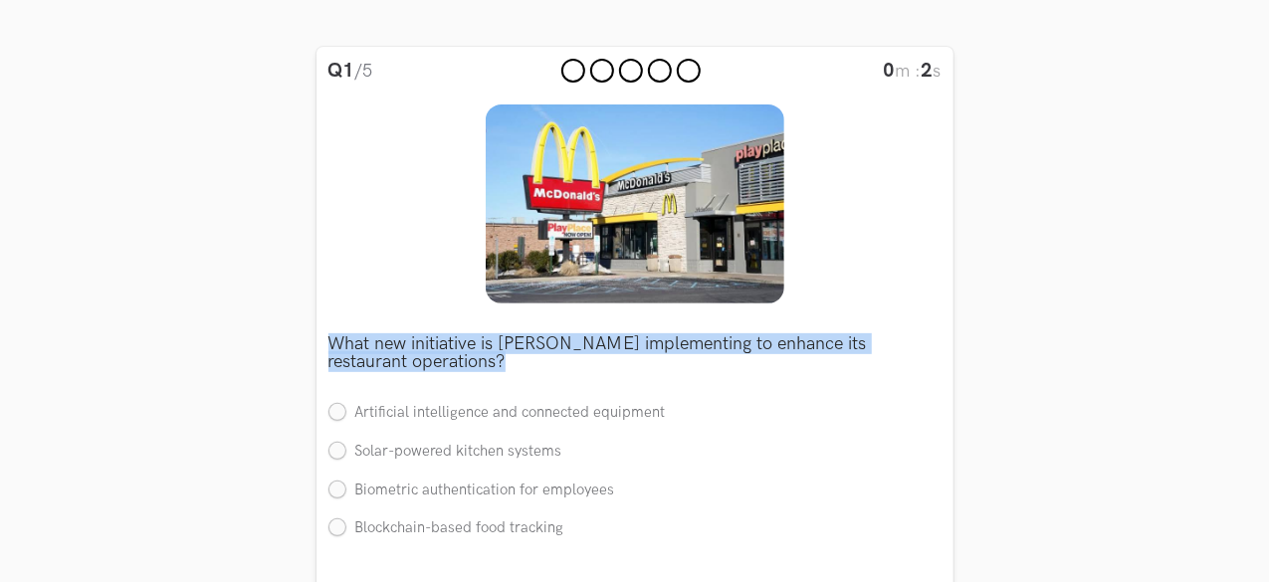
click at [637, 353] on p "What new initiative is [PERSON_NAME] implementing to enhance its restaurant ope…" at bounding box center [634, 353] width 613 height 36
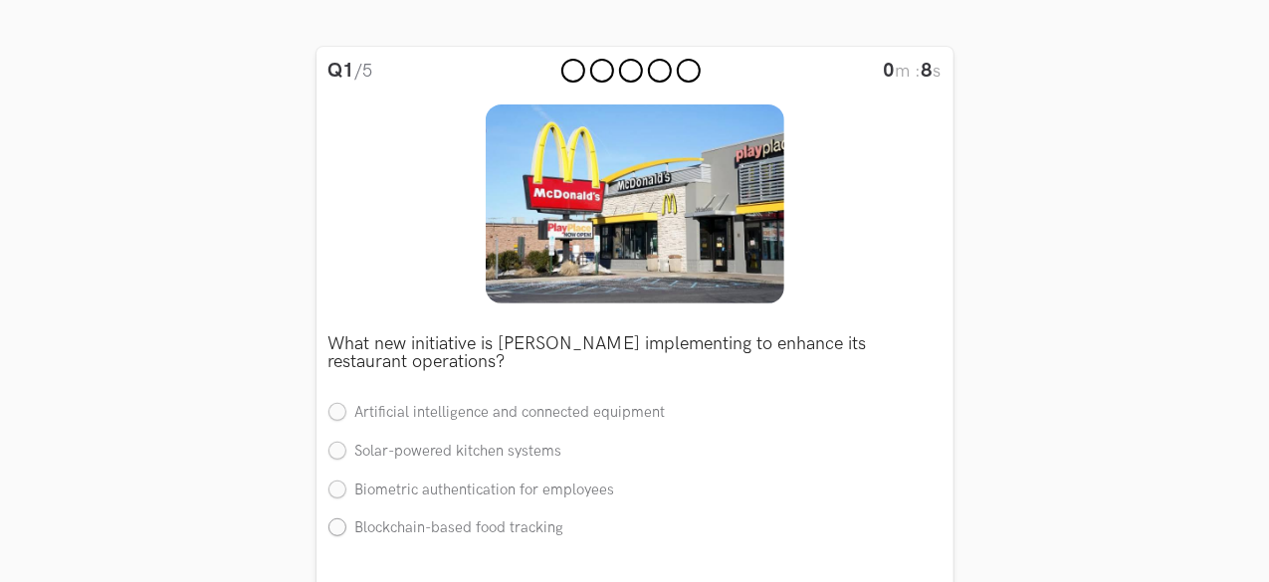
click at [539, 535] on label "Blockchain-based food tracking" at bounding box center [446, 529] width 236 height 21
click at [346, 535] on input "Blockchain-based food tracking" at bounding box center [337, 530] width 18 height 18
radio input "true"
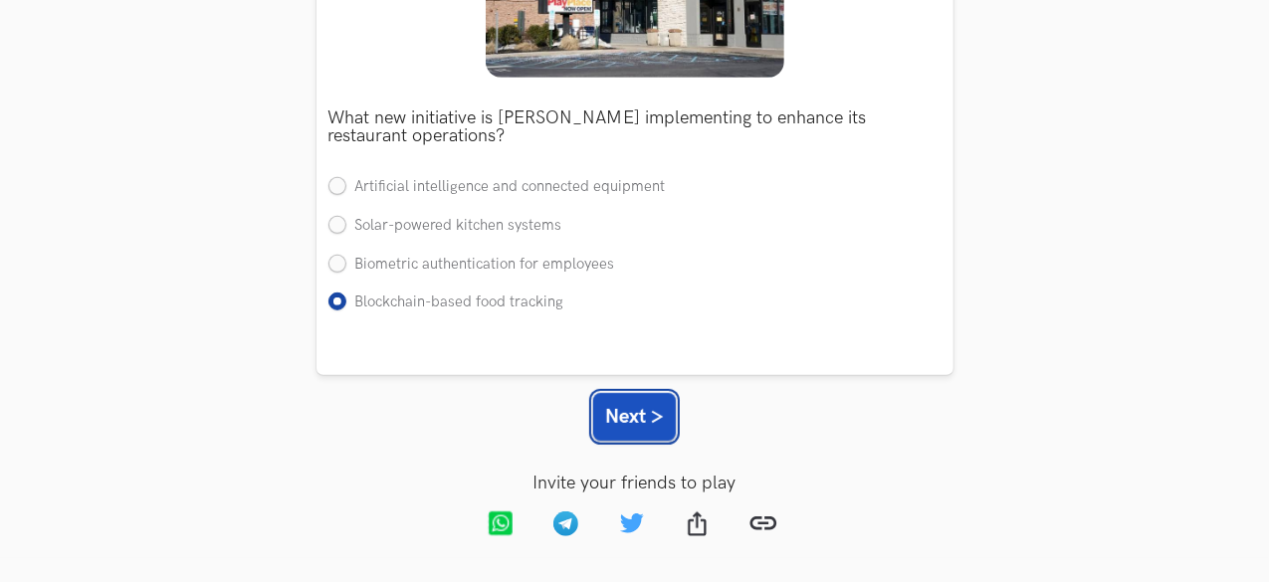
click at [643, 397] on button "Next >" at bounding box center [634, 417] width 83 height 48
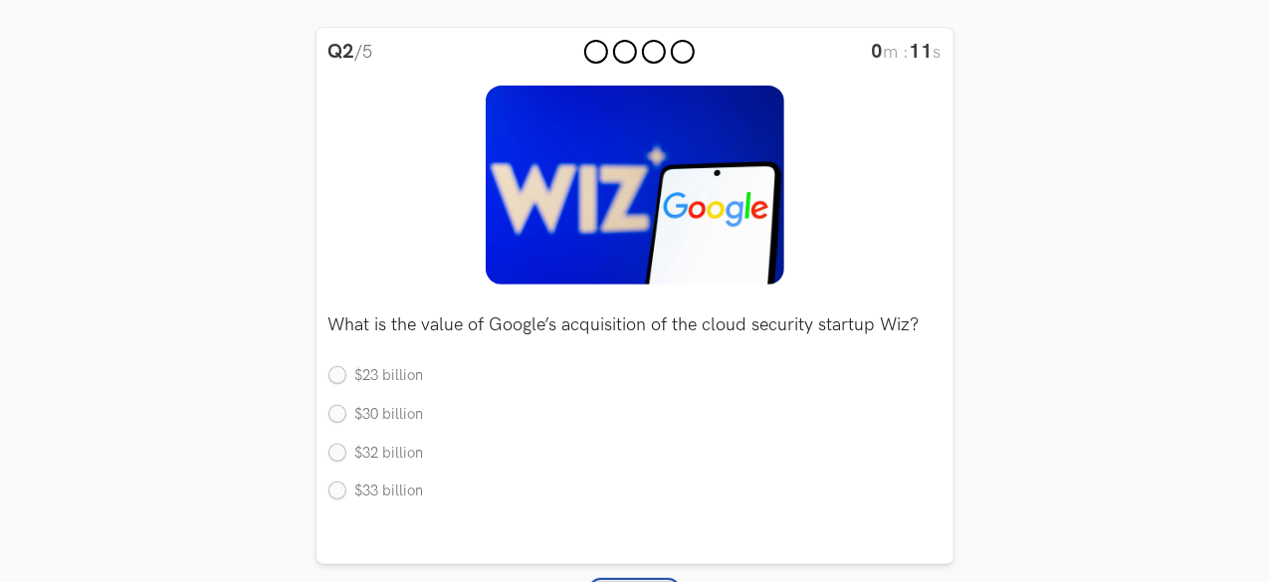
scroll to position [227, 0]
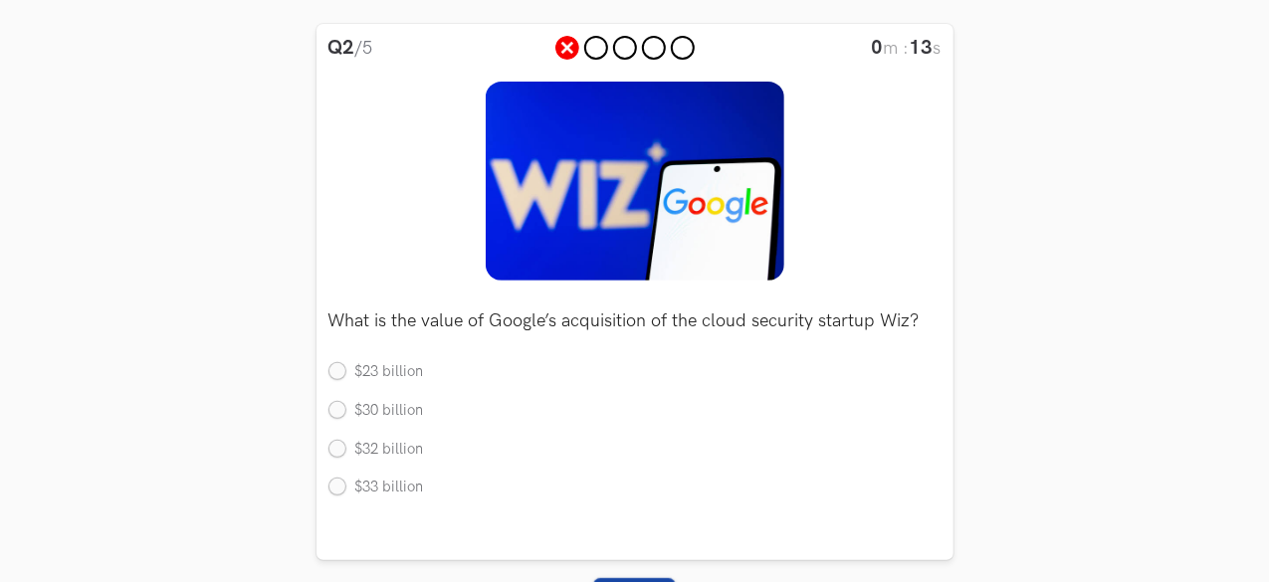
click at [414, 360] on div "What is the value of Google’s acquisition of the cloud security startup Wiz? Si…" at bounding box center [634, 399] width 613 height 236
click at [410, 366] on label "$23 billion" at bounding box center [376, 372] width 96 height 21
click at [346, 366] on input "$23 billion" at bounding box center [337, 373] width 18 height 18
radio input "true"
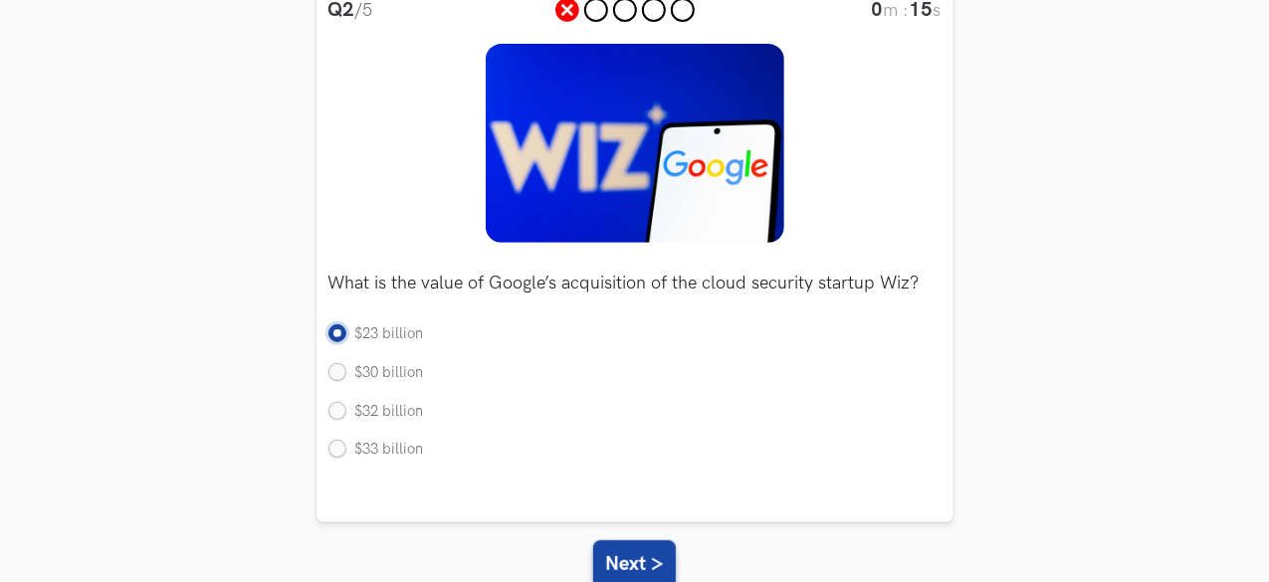
scroll to position [267, 0]
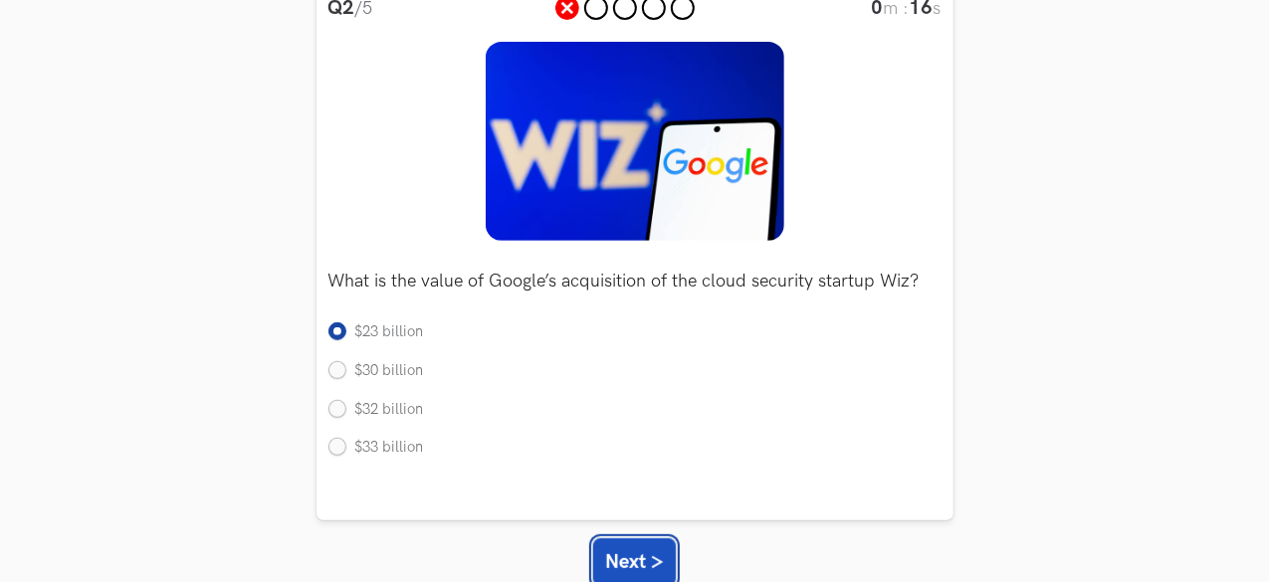
click at [639, 550] on button "Next >" at bounding box center [634, 563] width 83 height 48
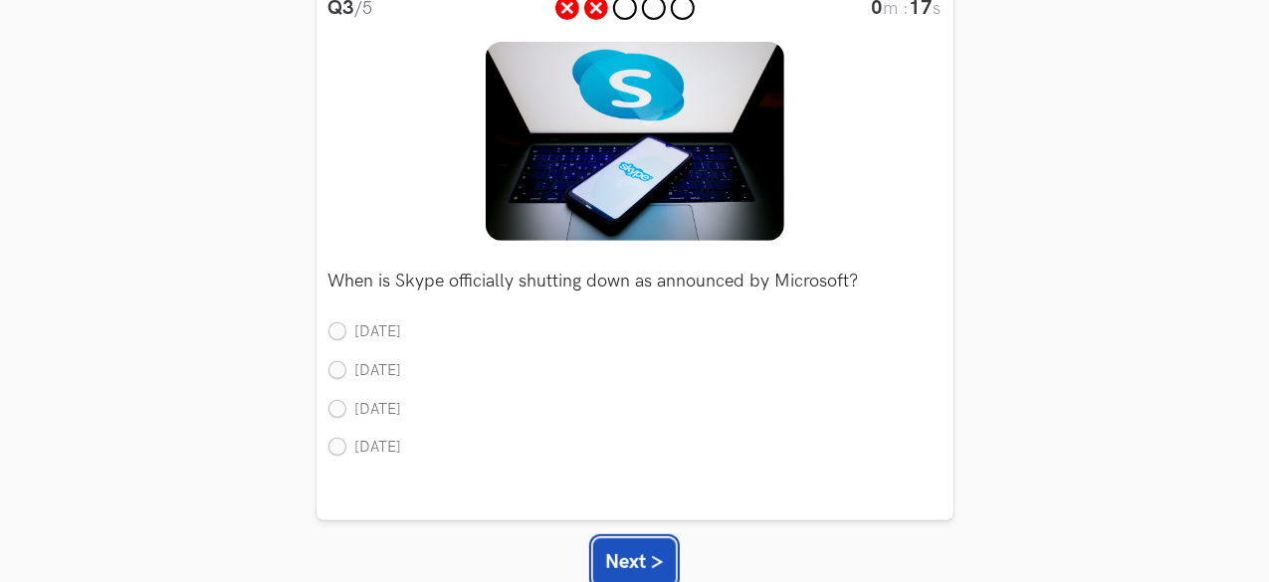
scroll to position [253, 0]
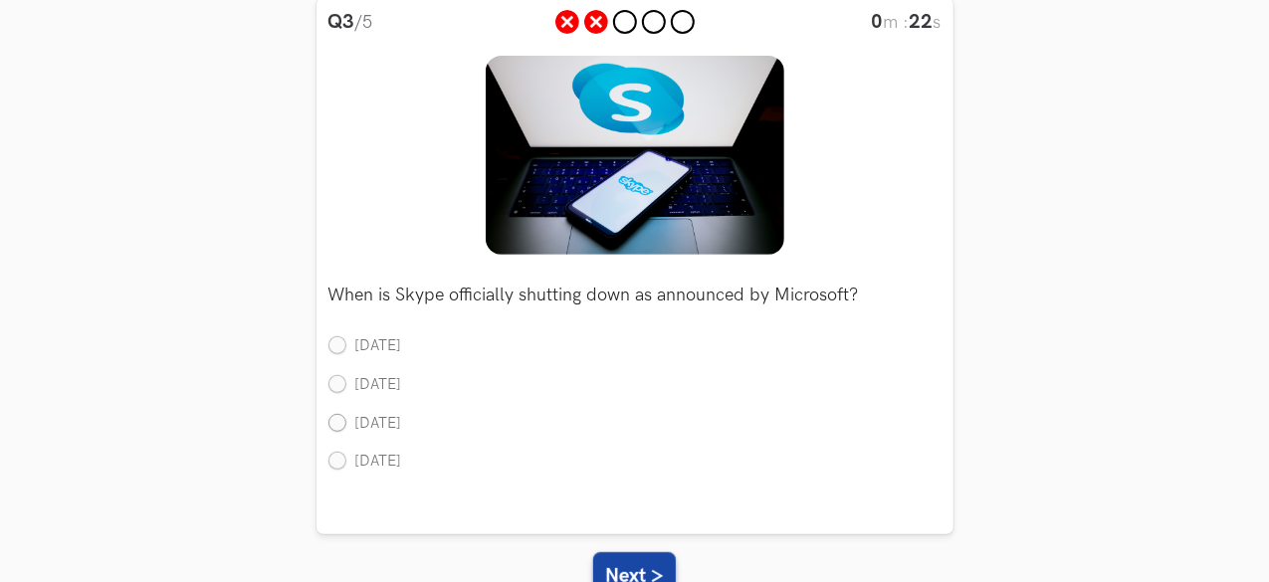
click at [402, 426] on label "[DATE]" at bounding box center [365, 424] width 74 height 21
click at [346, 426] on input "[DATE]" at bounding box center [337, 424] width 18 height 18
radio input "true"
click at [402, 382] on label "[DATE]" at bounding box center [365, 385] width 74 height 21
click at [346, 382] on input "[DATE]" at bounding box center [337, 385] width 18 height 18
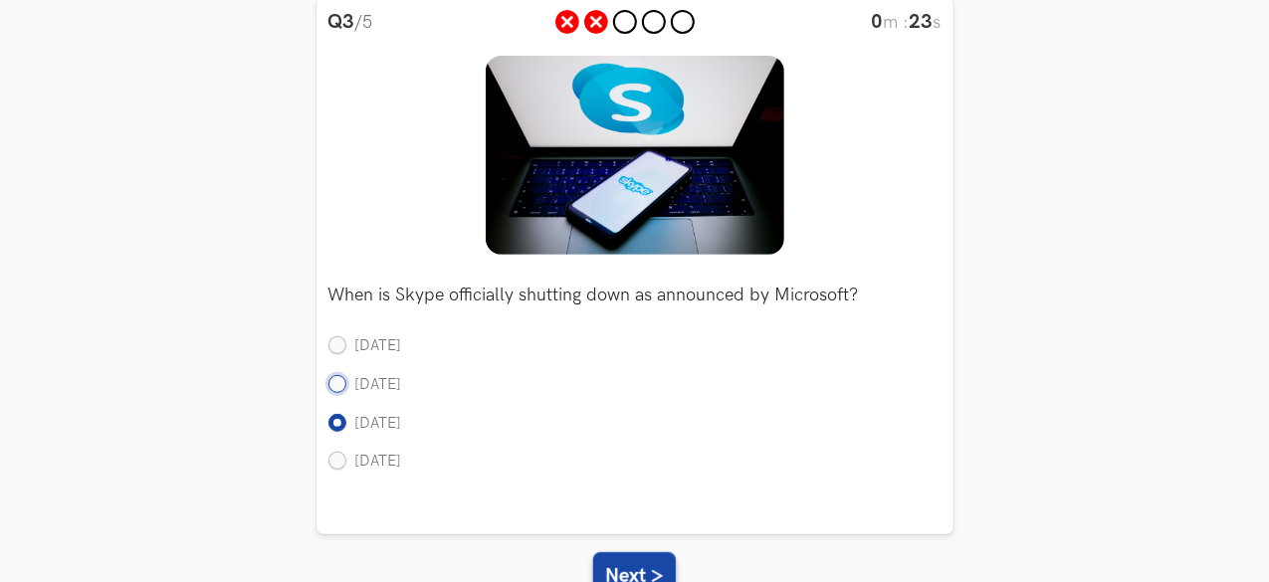
radio input "true"
click at [402, 452] on label "[DATE]" at bounding box center [365, 462] width 74 height 21
click at [346, 454] on input "[DATE]" at bounding box center [337, 463] width 18 height 18
radio input "true"
click at [639, 560] on button "Next >" at bounding box center [634, 576] width 83 height 48
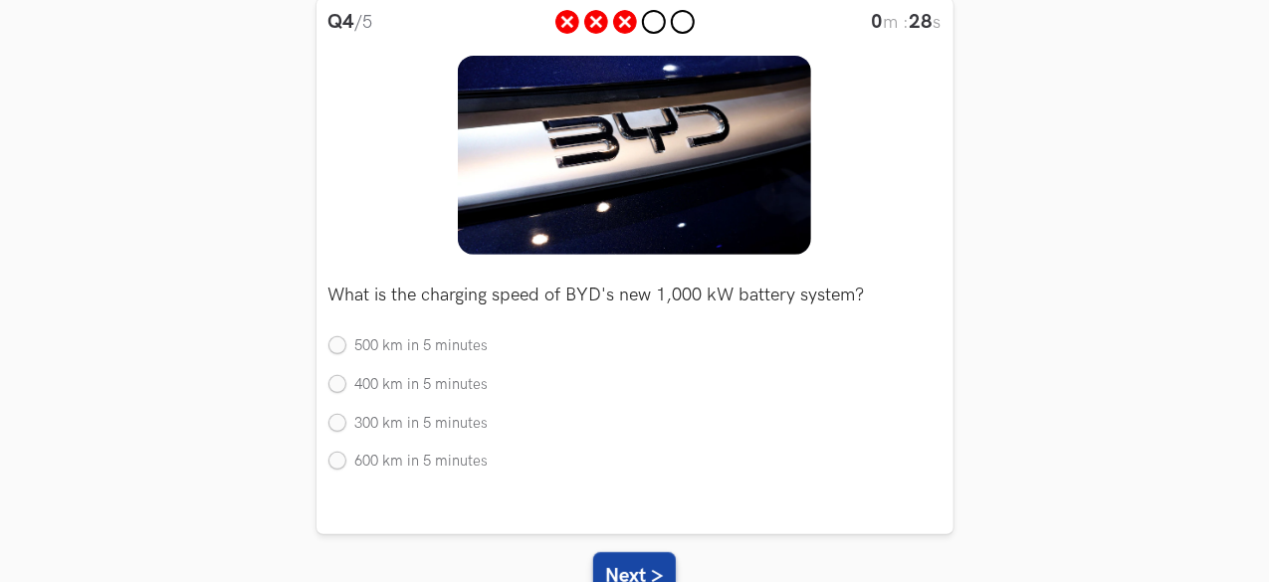
click at [529, 287] on p "What is the charging speed of BYD's new 1,000 kW battery system?" at bounding box center [634, 296] width 613 height 18
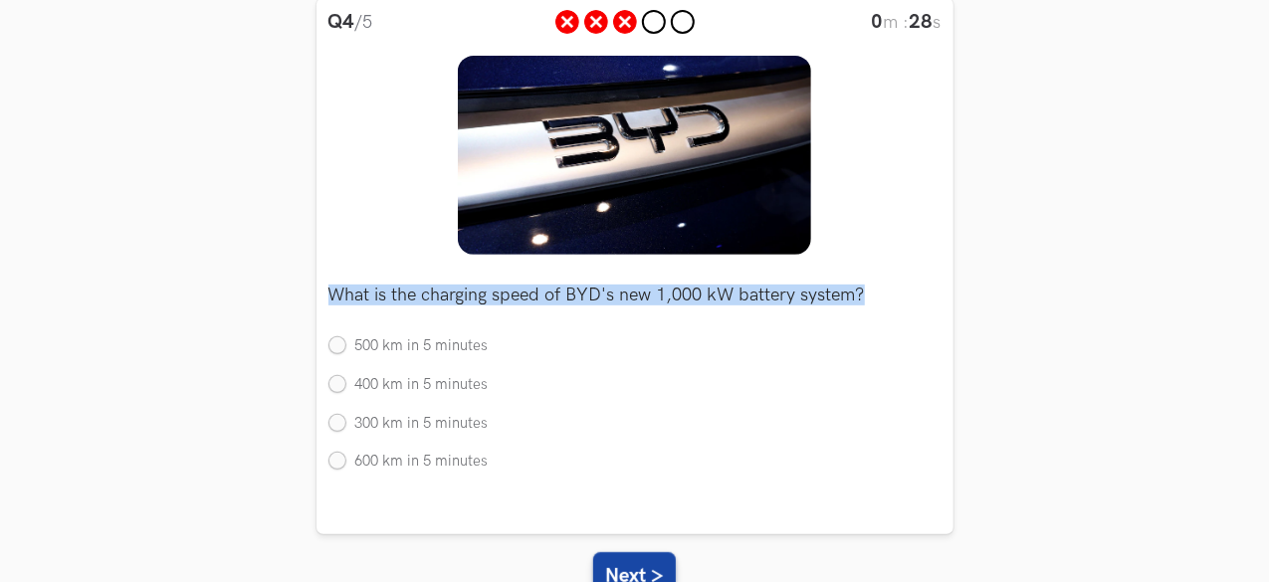
click at [529, 287] on p "What is the charging speed of BYD's new 1,000 kW battery system?" at bounding box center [634, 296] width 613 height 18
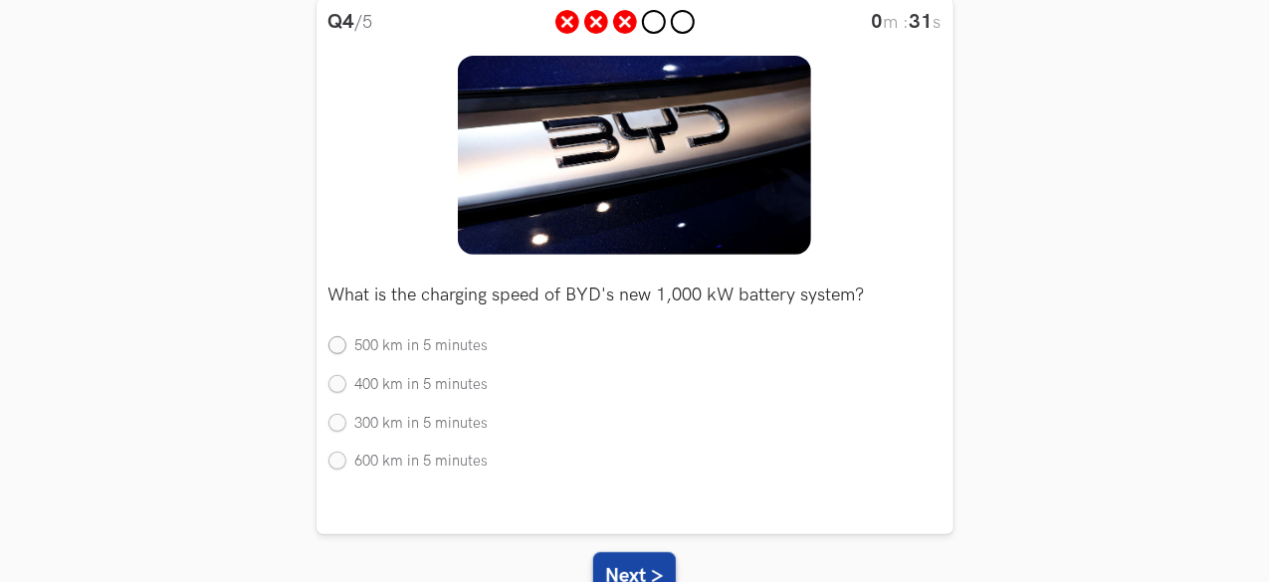
click at [466, 349] on label "500 km in 5 minutes" at bounding box center [408, 346] width 160 height 21
click at [346, 349] on input "500 km in 5 minutes" at bounding box center [337, 347] width 18 height 18
radio input "true"
click at [603, 563] on button "Next >" at bounding box center [634, 576] width 83 height 48
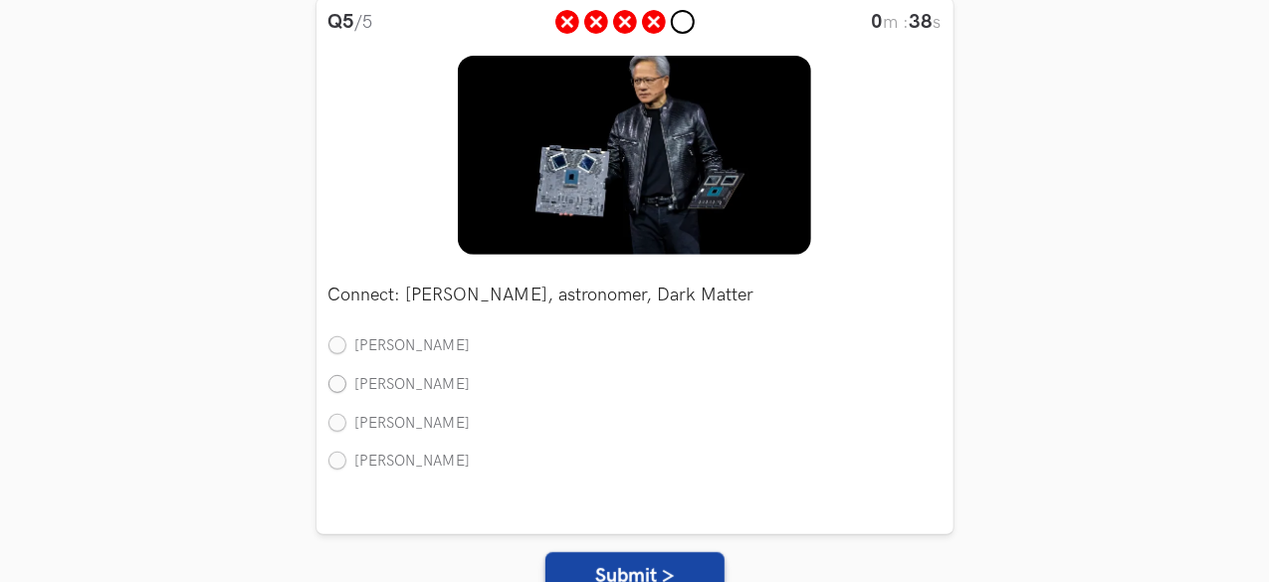
click at [434, 386] on label "Edwin Hubble" at bounding box center [399, 385] width 142 height 21
click at [346, 386] on input "Edwin Hubble" at bounding box center [337, 385] width 18 height 18
radio input "true"
click at [596, 561] on button "Submit >" at bounding box center [634, 576] width 179 height 48
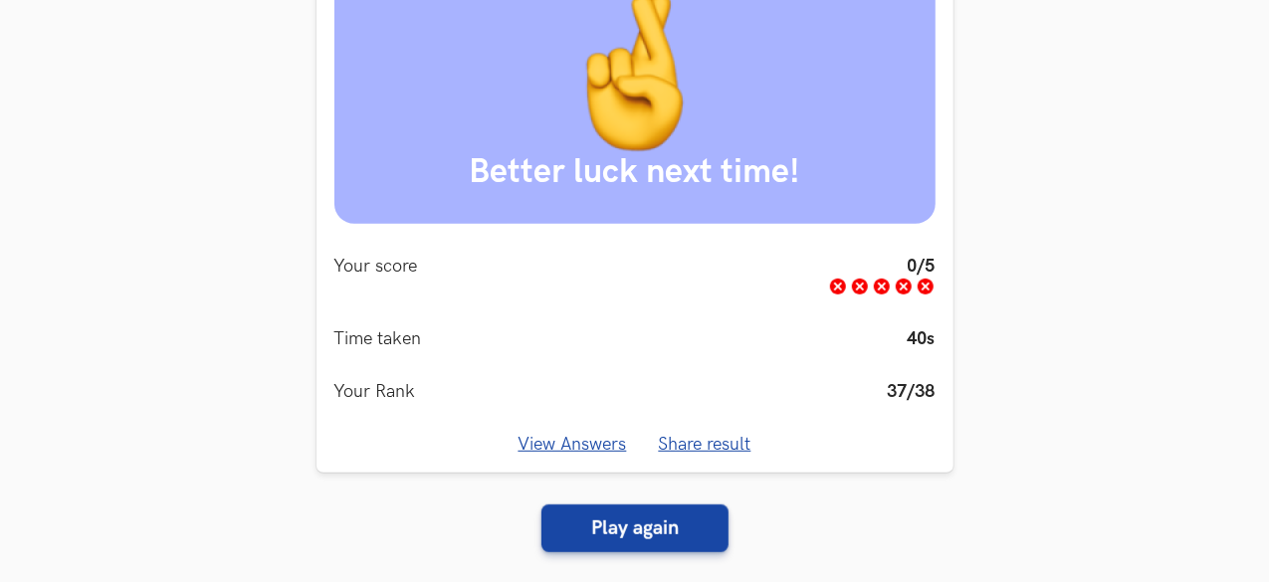
scroll to position [322, 0]
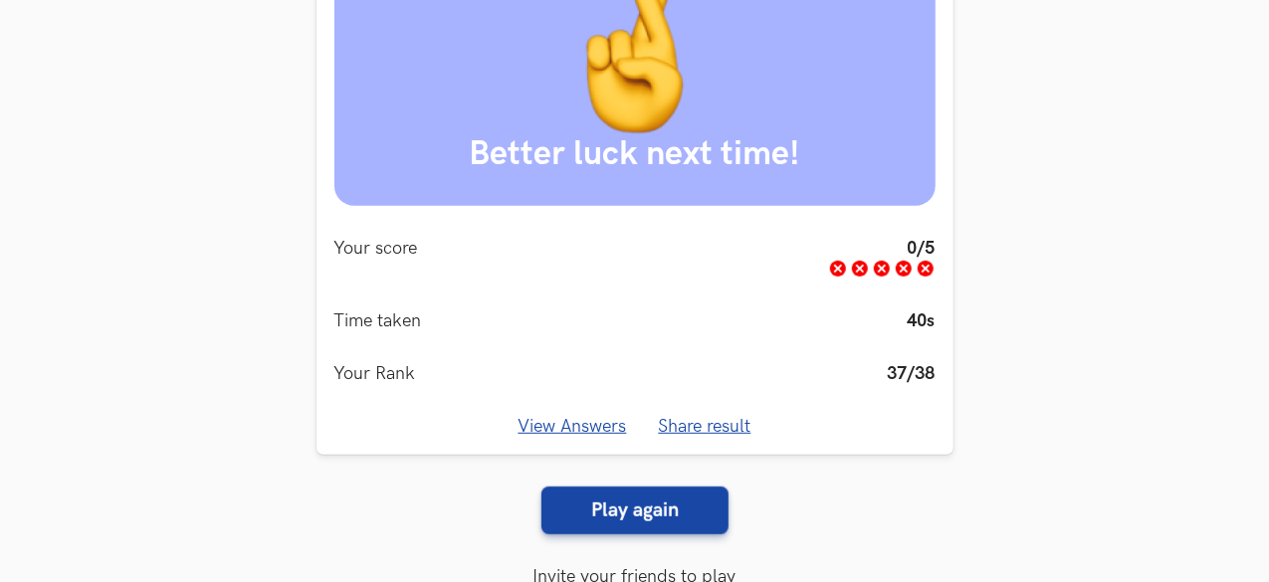
click at [641, 537] on div "Better luck next time! Your score 0/5 Time taken 40s Your Rank 37/38 View Answe…" at bounding box center [634, 290] width 1205 height 723
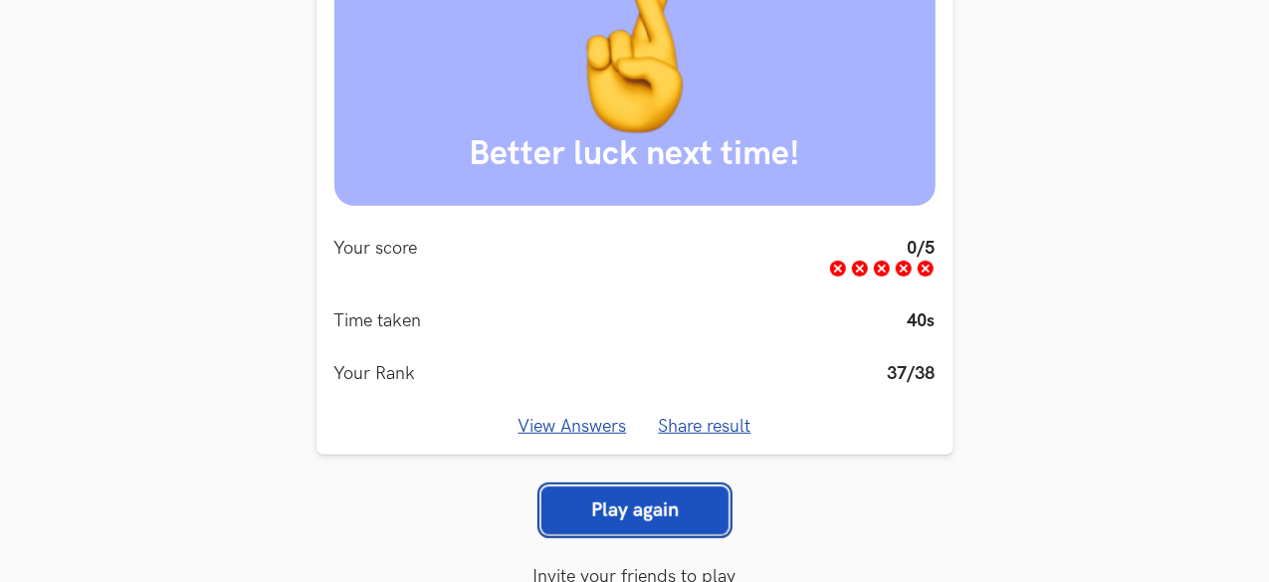
click at [645, 521] on link "Play again" at bounding box center [634, 511] width 187 height 48
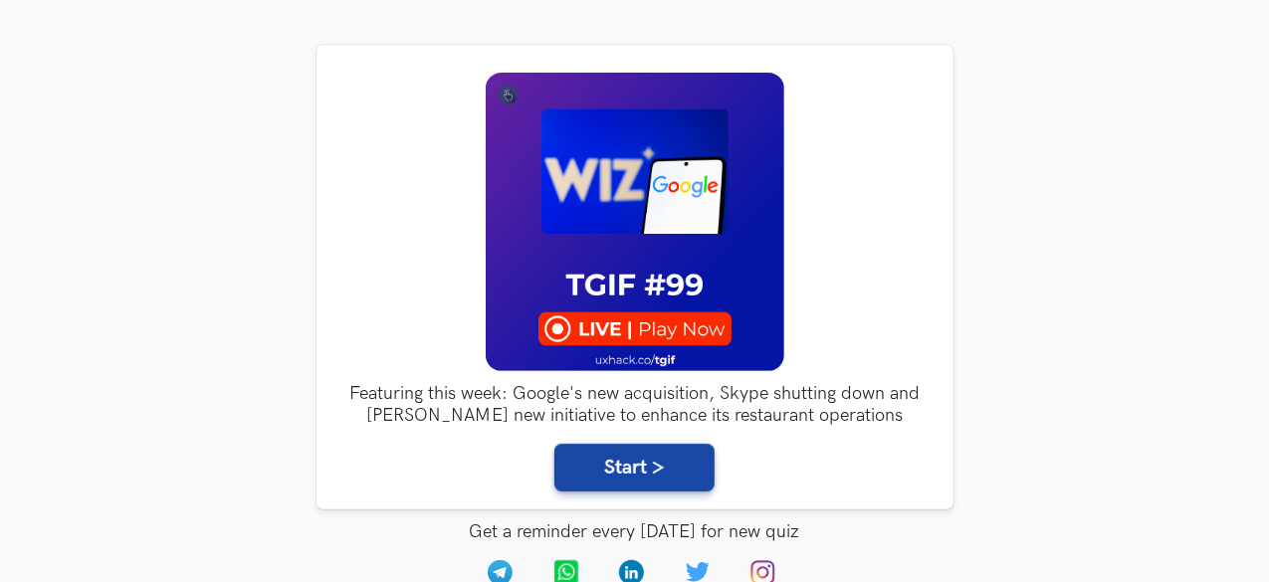
scroll to position [207, 0]
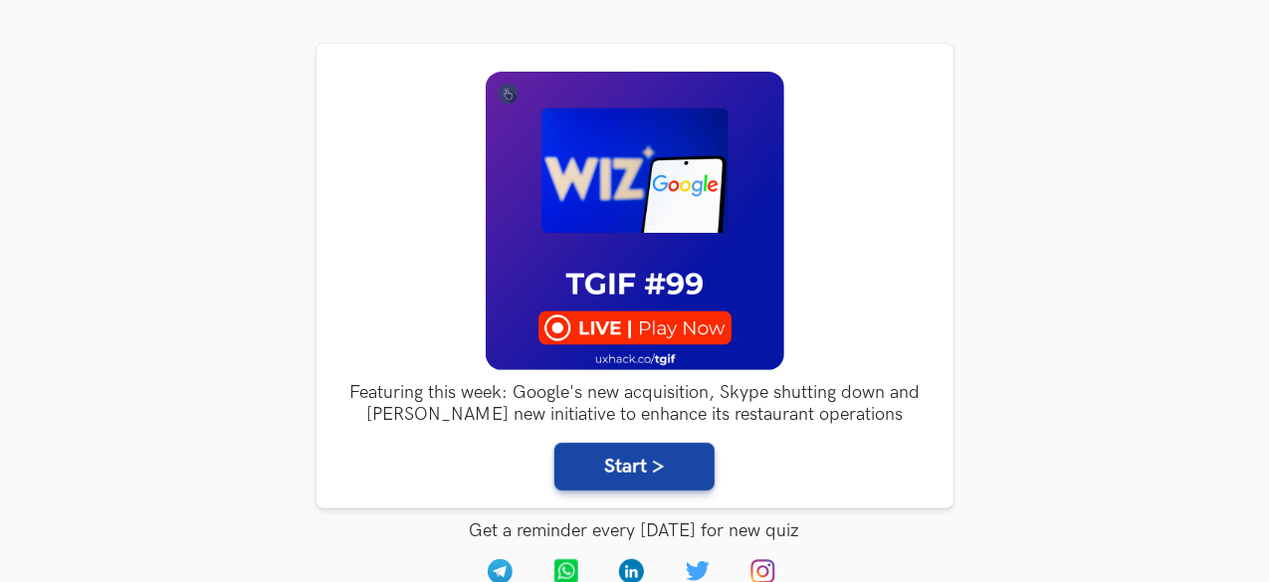
click at [719, 389] on h3 "Featuring this week: Google's new acquisition, Skype shutting down and [PERSON_…" at bounding box center [634, 403] width 601 height 43
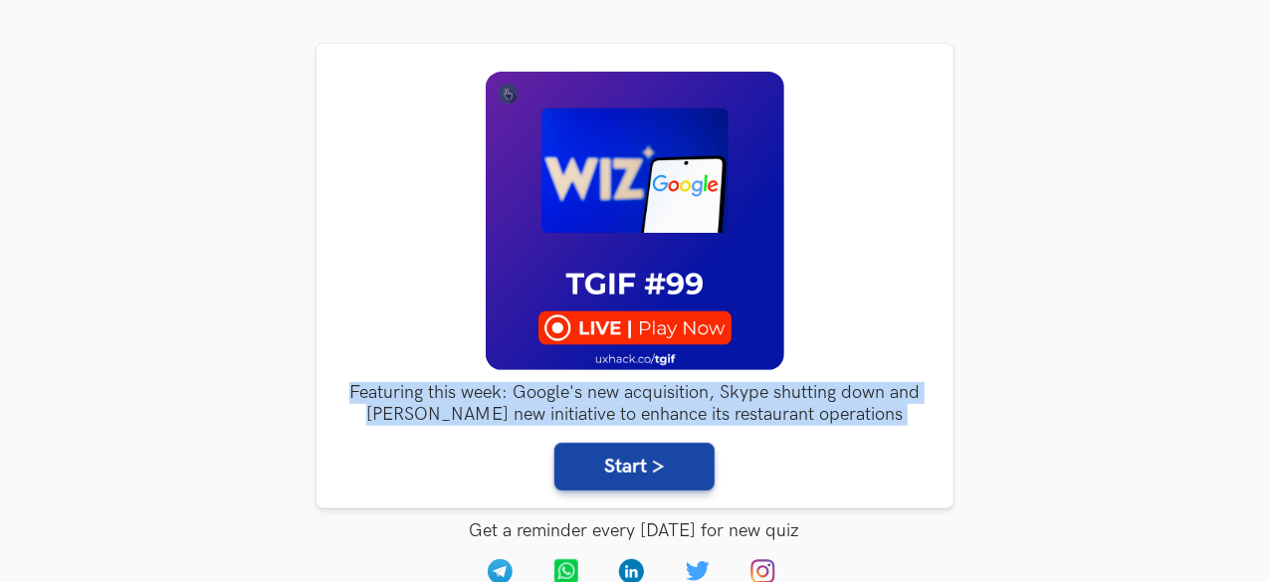
click at [719, 389] on h3 "Featuring this week: Google's new acquisition, Skype shutting down and [PERSON_…" at bounding box center [634, 403] width 601 height 43
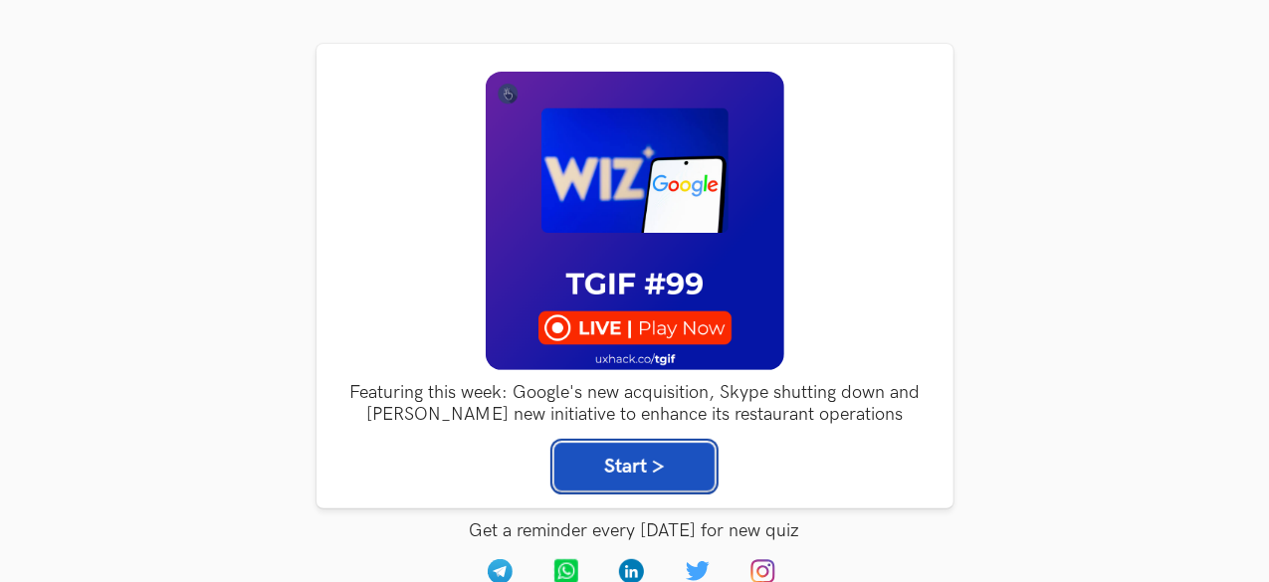
click at [672, 479] on button "Start >" at bounding box center [634, 467] width 160 height 48
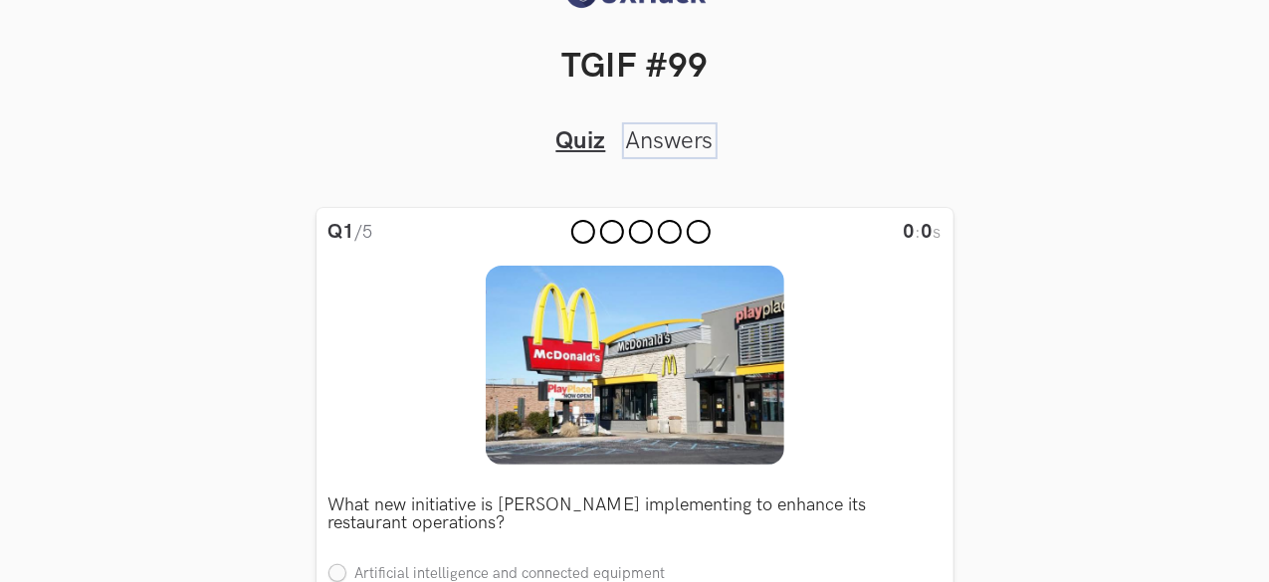
click at [694, 143] on link "Answers" at bounding box center [670, 140] width 88 height 29
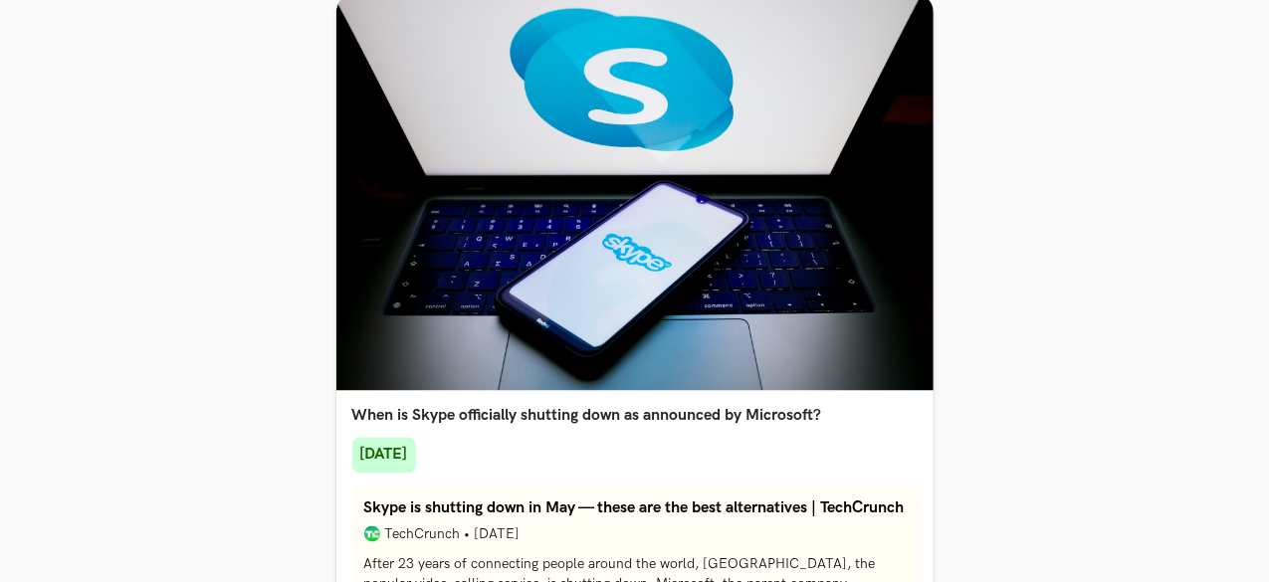
scroll to position [1679, 0]
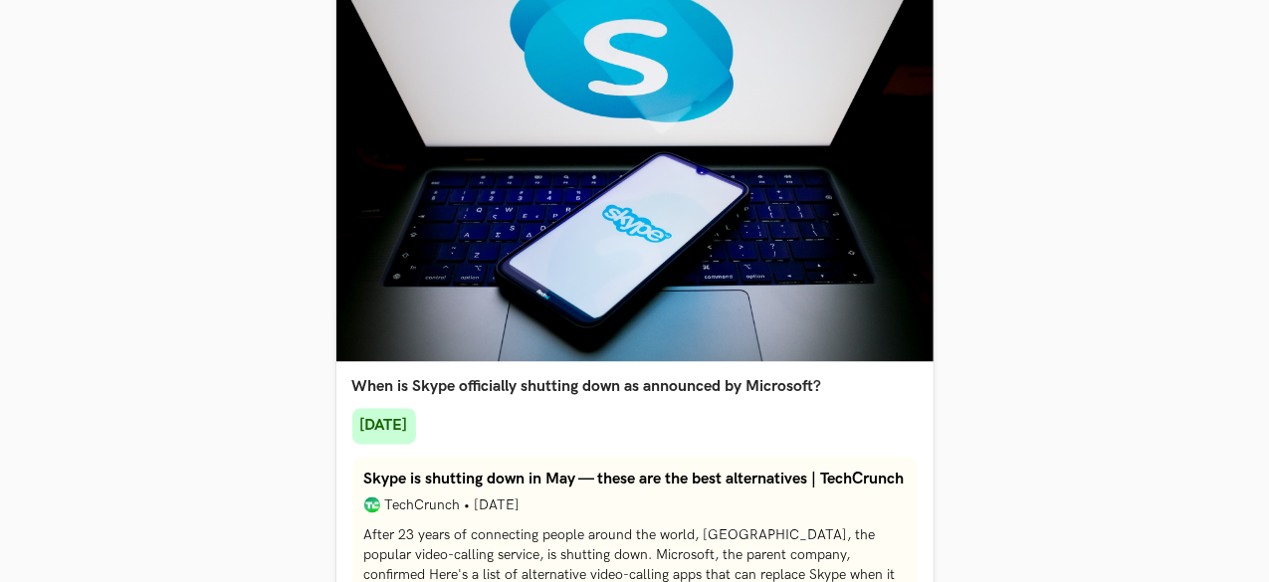
click at [1043, 395] on section "What new initiative is [PERSON_NAME] implementing to enhance its restaurant ope…" at bounding box center [634, 259] width 1205 height 3475
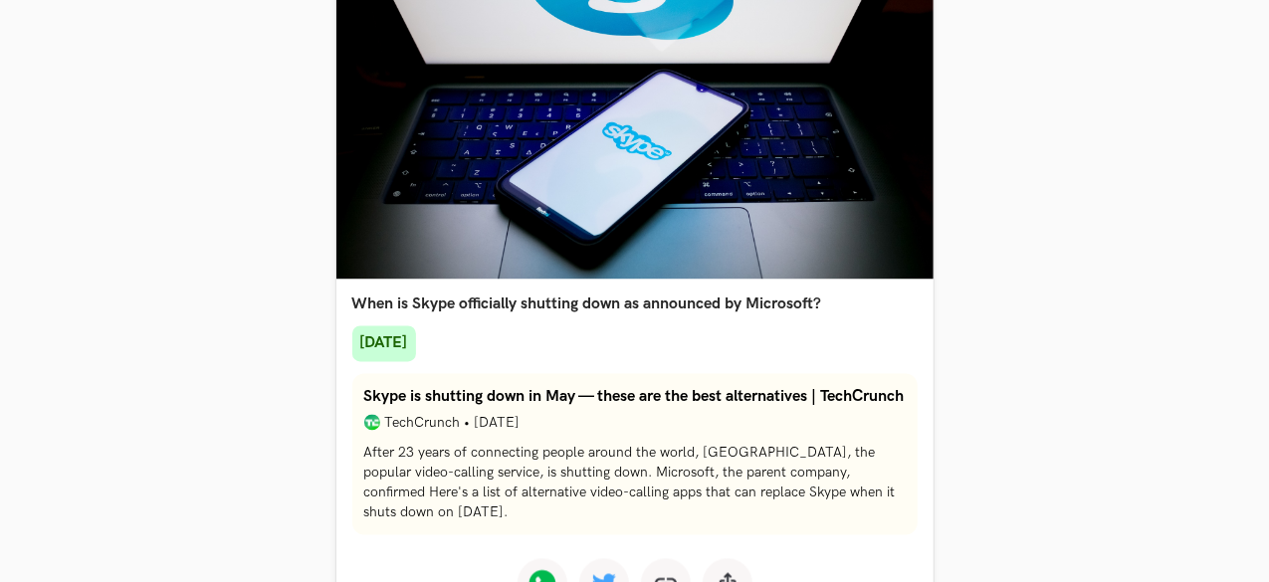
scroll to position [1822, 0]
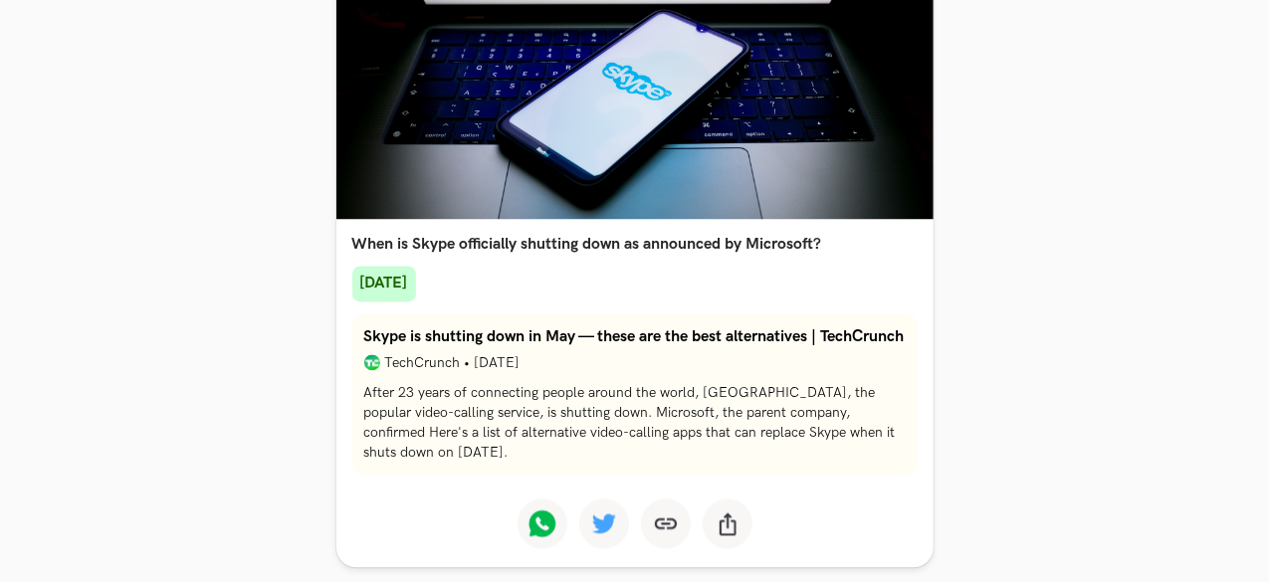
click at [980, 297] on section "What new initiative is [PERSON_NAME] implementing to enhance its restaurant ope…" at bounding box center [634, 116] width 1205 height 3475
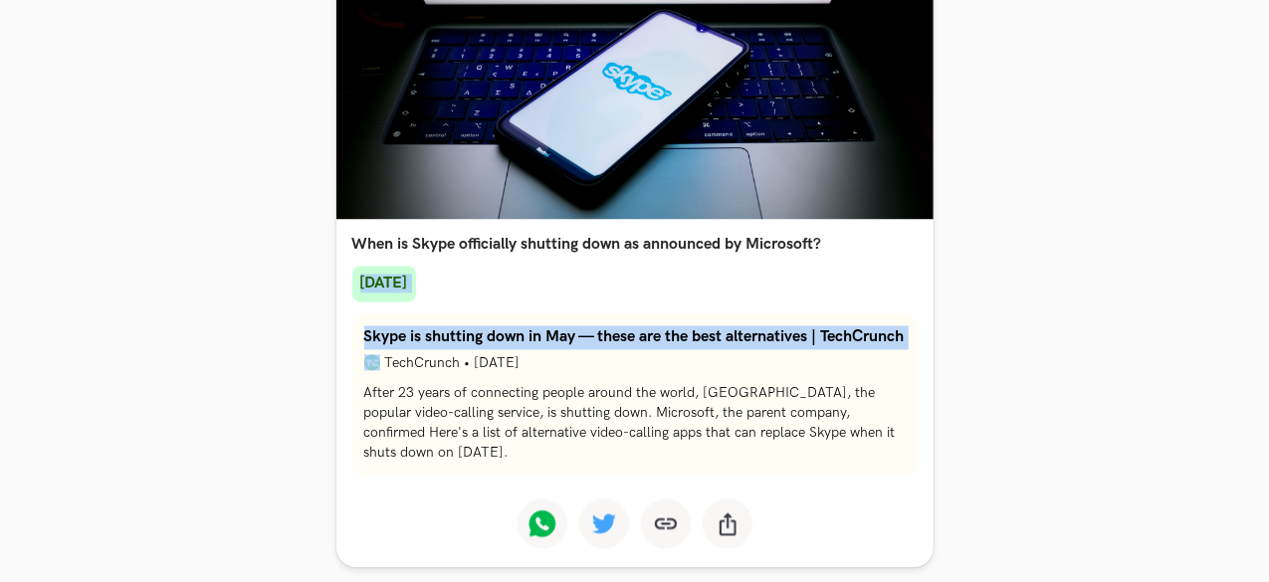
drag, startPoint x: 980, startPoint y: 297, endPoint x: 970, endPoint y: 397, distance: 101.1
click at [970, 397] on section "What new initiative is [PERSON_NAME] implementing to enhance its restaurant ope…" at bounding box center [634, 116] width 1205 height 3475
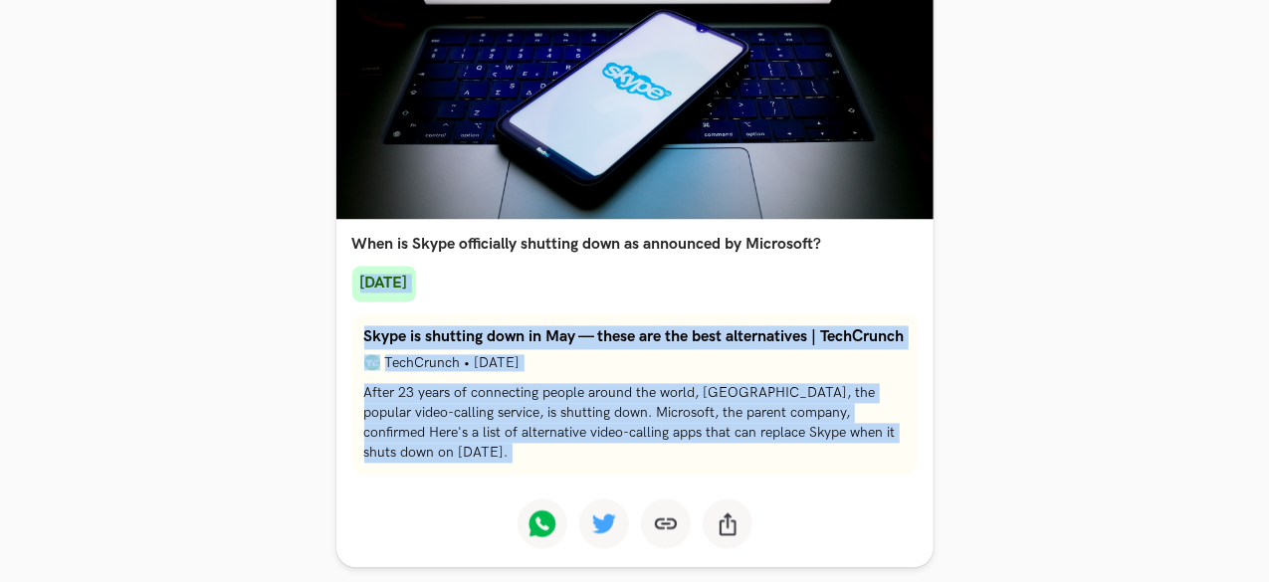
click at [970, 397] on section "What new initiative is [PERSON_NAME] implementing to enhance its restaurant ope…" at bounding box center [634, 116] width 1205 height 3475
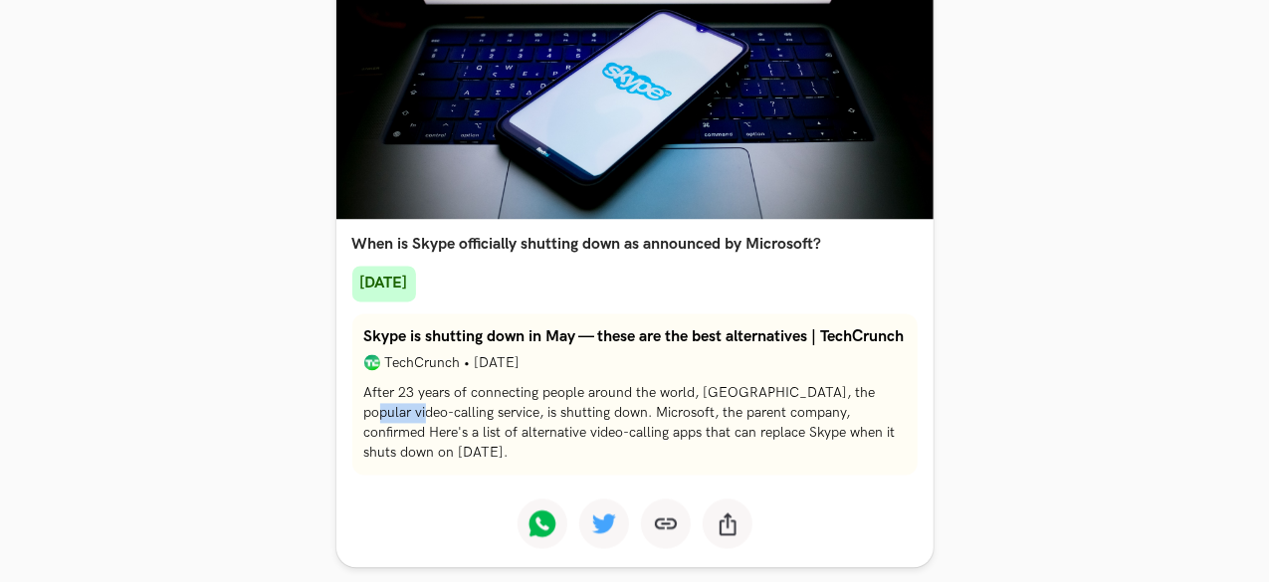
click at [970, 397] on section "What new initiative is McDonald's implementing to enhance its restaurant operat…" at bounding box center [634, 116] width 1205 height 3475
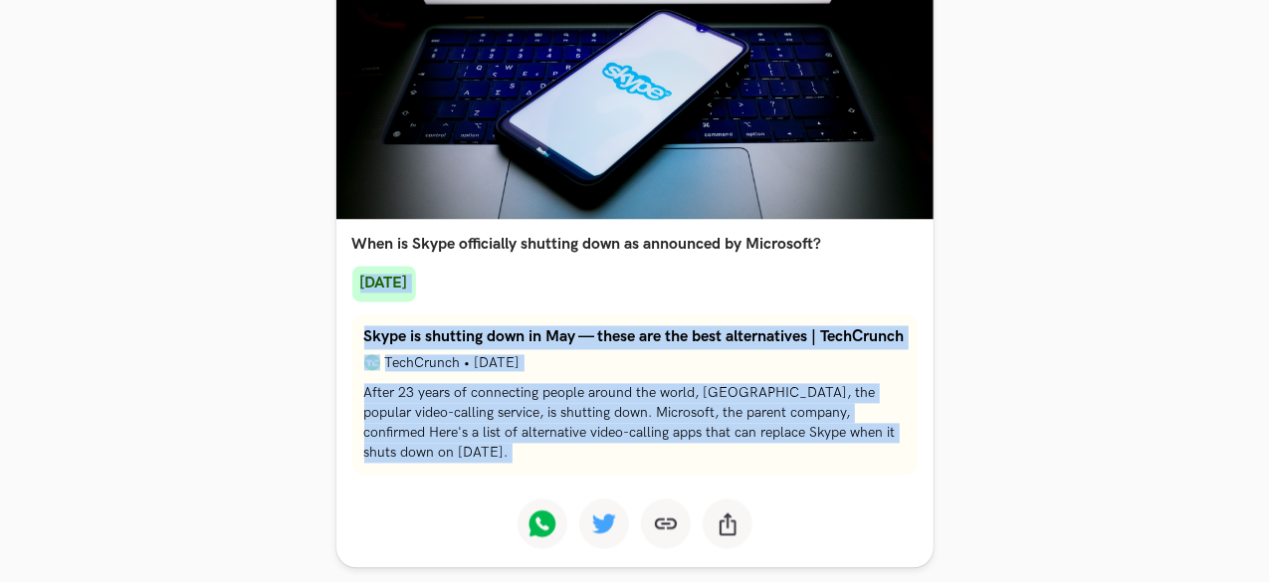
drag, startPoint x: 970, startPoint y: 397, endPoint x: 954, endPoint y: 262, distance: 136.3
click at [954, 262] on section "What new initiative is McDonald's implementing to enhance its restaurant operat…" at bounding box center [634, 116] width 1205 height 3475
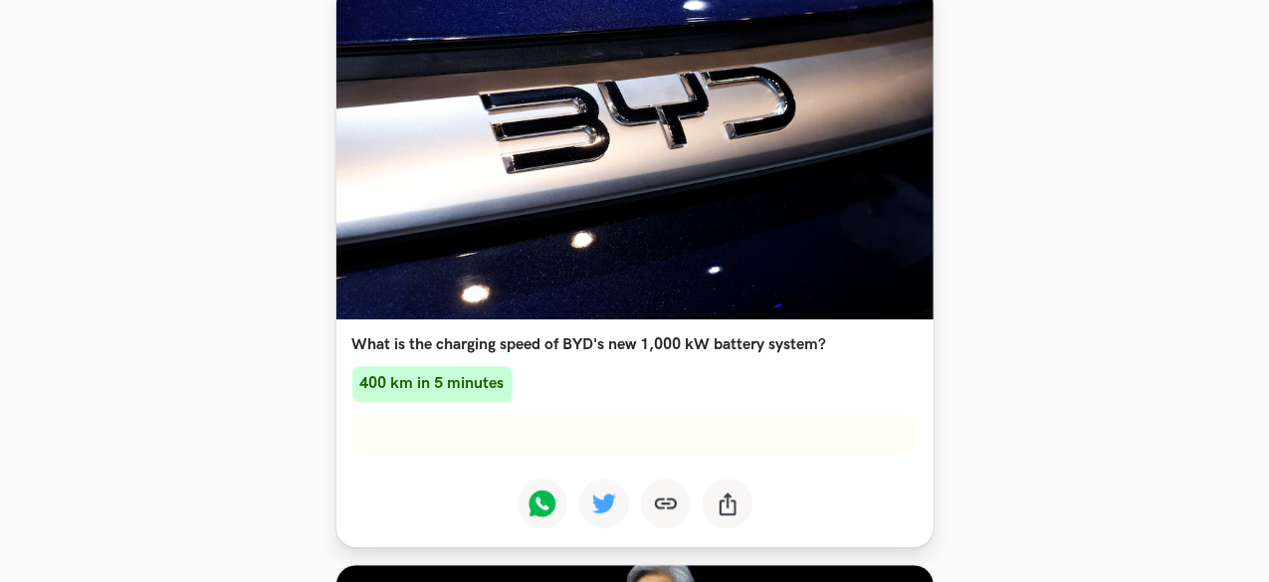
scroll to position [2423, 0]
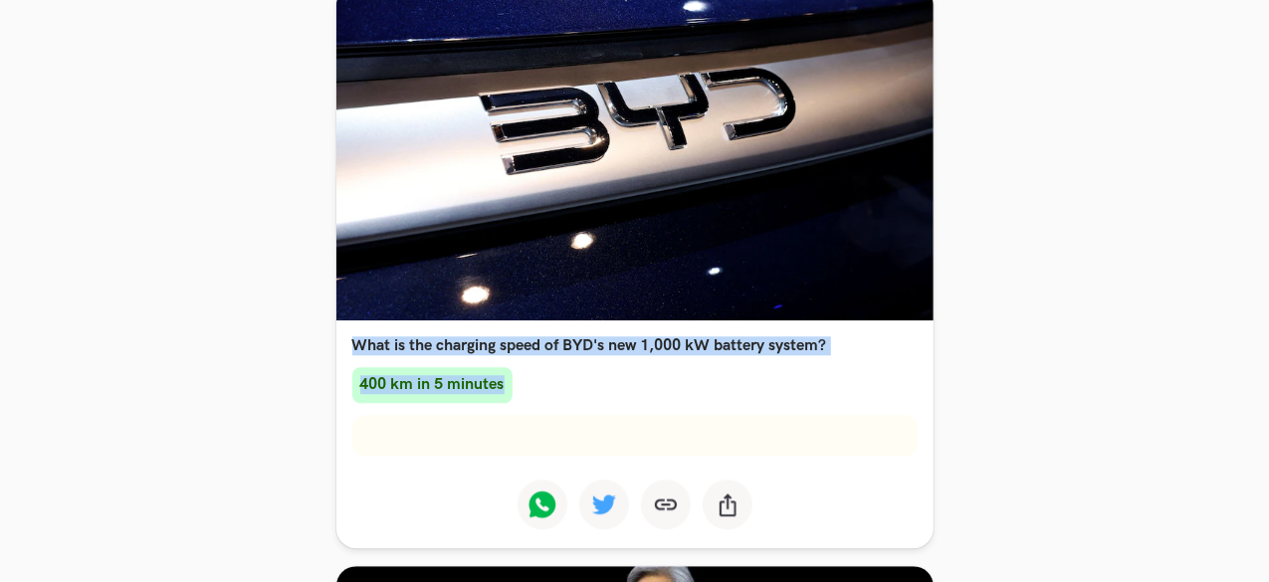
drag, startPoint x: 1085, startPoint y: 388, endPoint x: 1069, endPoint y: 337, distance: 53.2
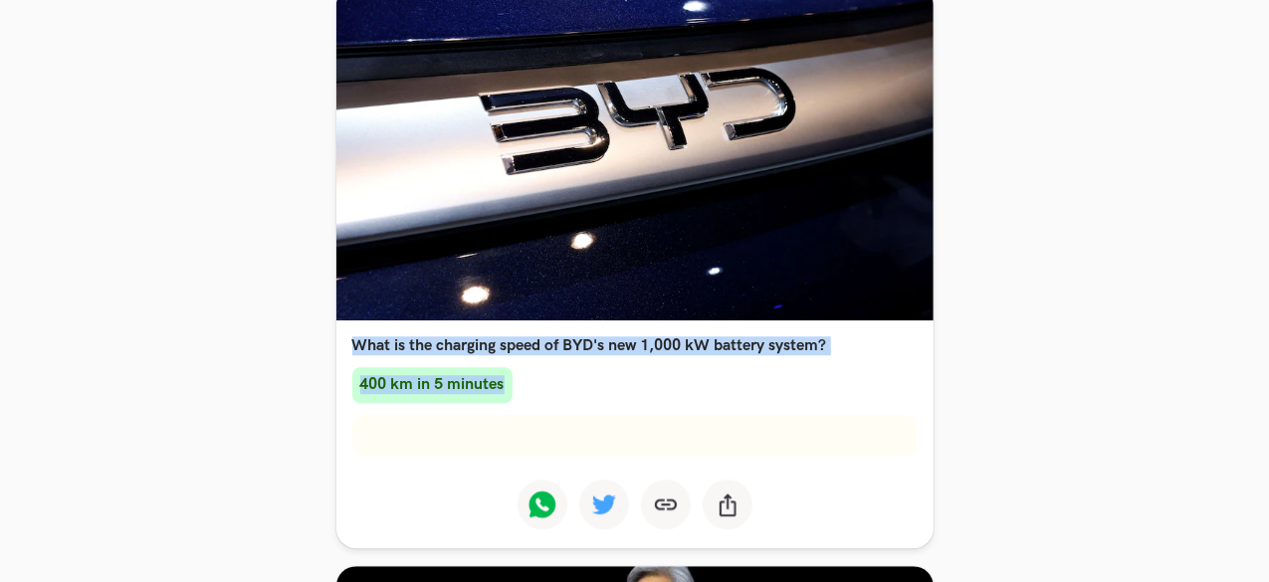
drag, startPoint x: 1069, startPoint y: 337, endPoint x: 1047, endPoint y: 413, distance: 78.8
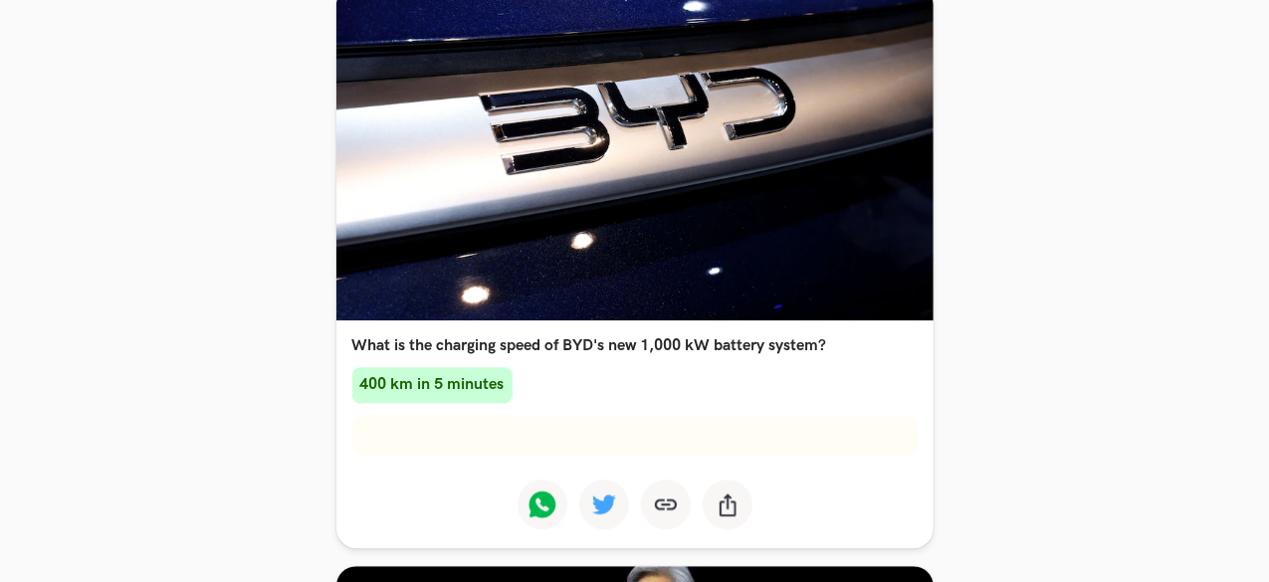
drag, startPoint x: 1047, startPoint y: 413, endPoint x: 1049, endPoint y: 379, distance: 33.9
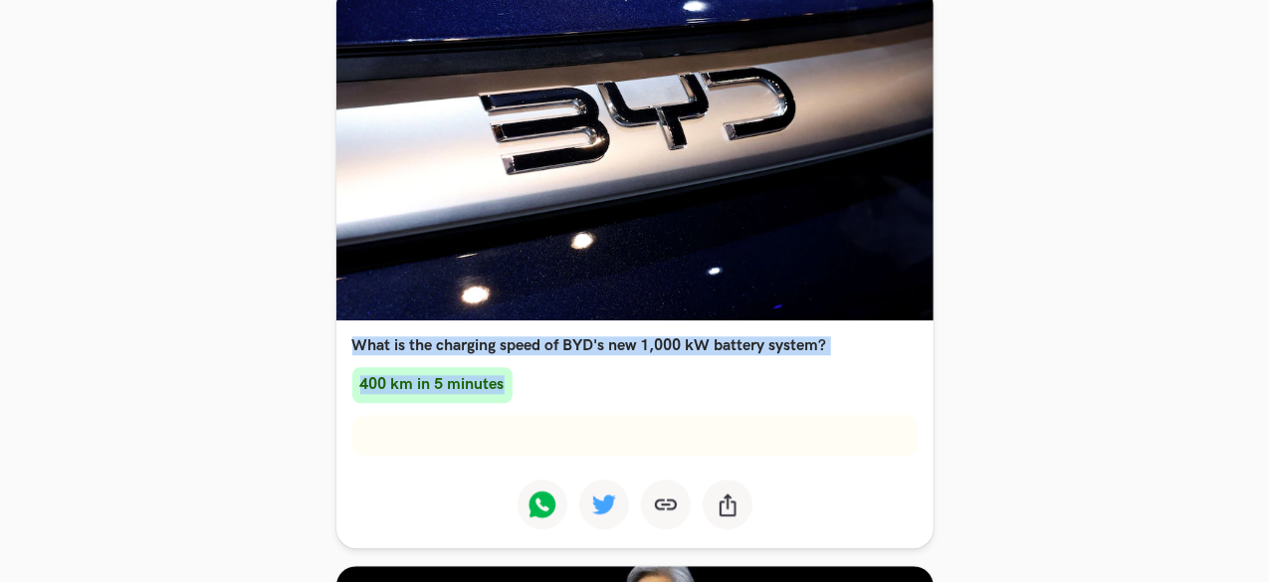
drag, startPoint x: 1053, startPoint y: 358, endPoint x: 1037, endPoint y: 400, distance: 44.7
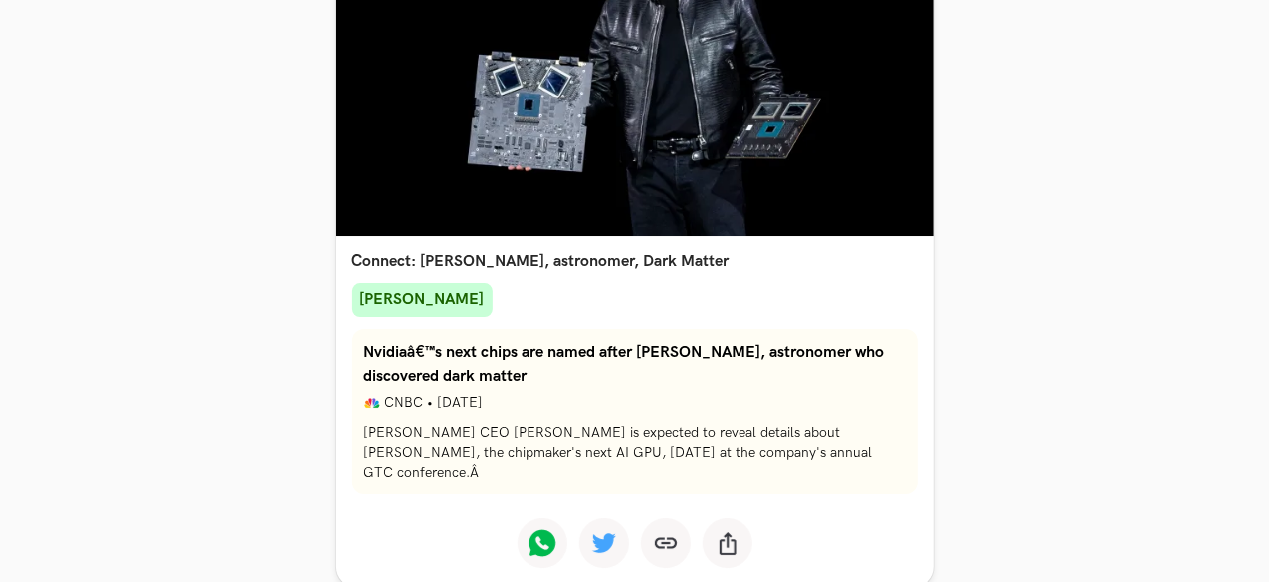
scroll to position [3090, 0]
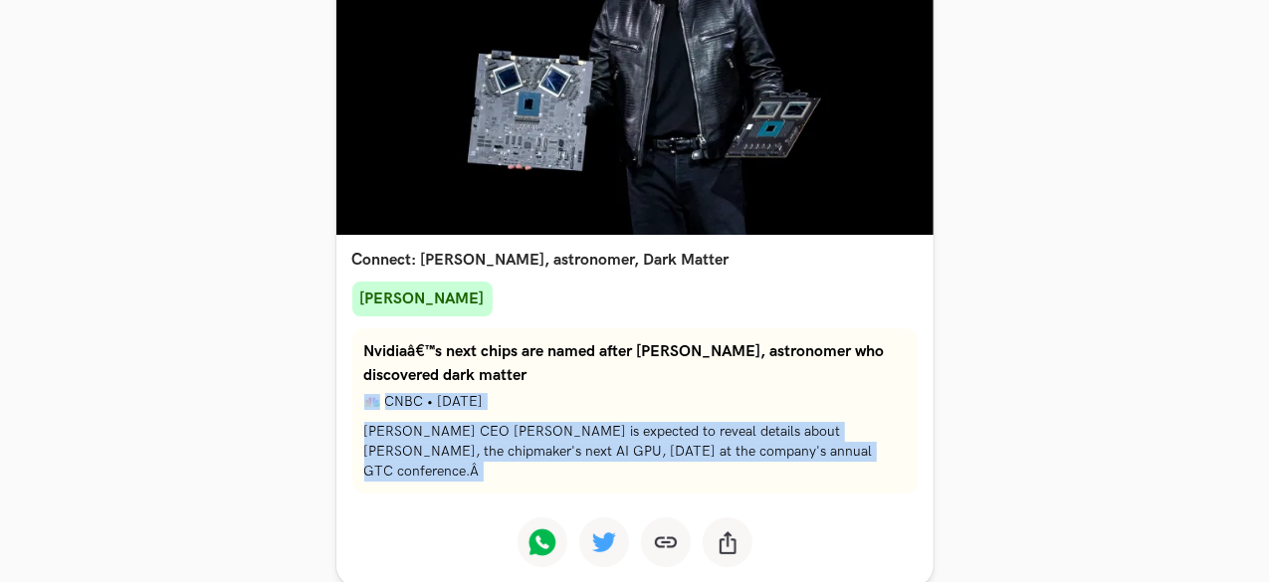
drag, startPoint x: 1037, startPoint y: 400, endPoint x: 1039, endPoint y: 445, distance: 44.8
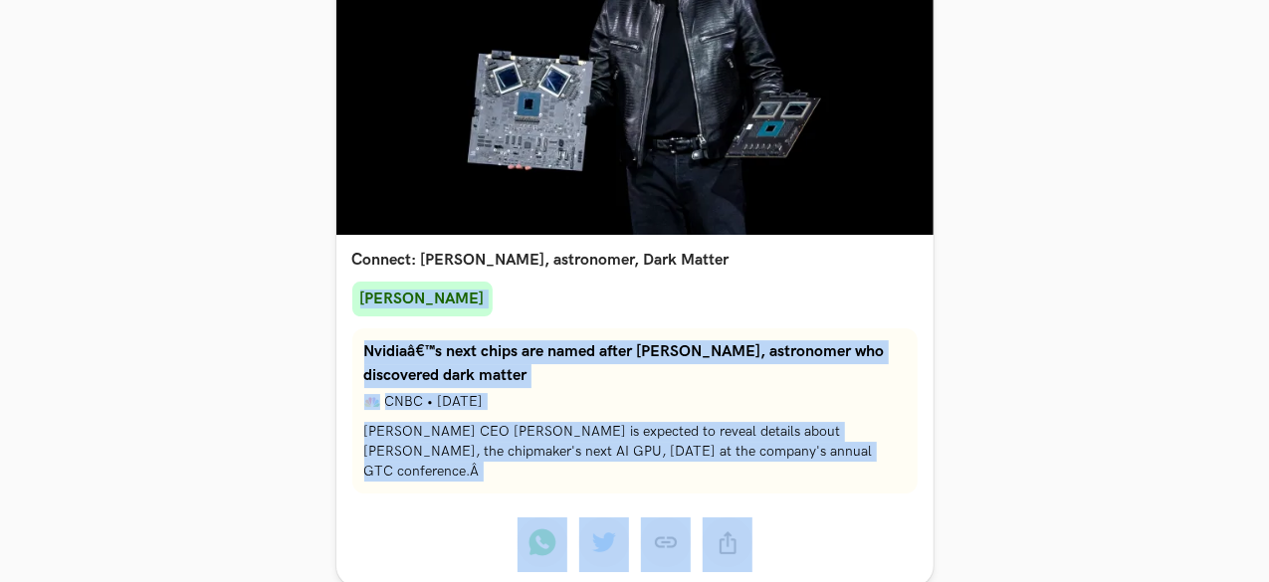
drag, startPoint x: 1039, startPoint y: 445, endPoint x: 1051, endPoint y: 304, distance: 141.9
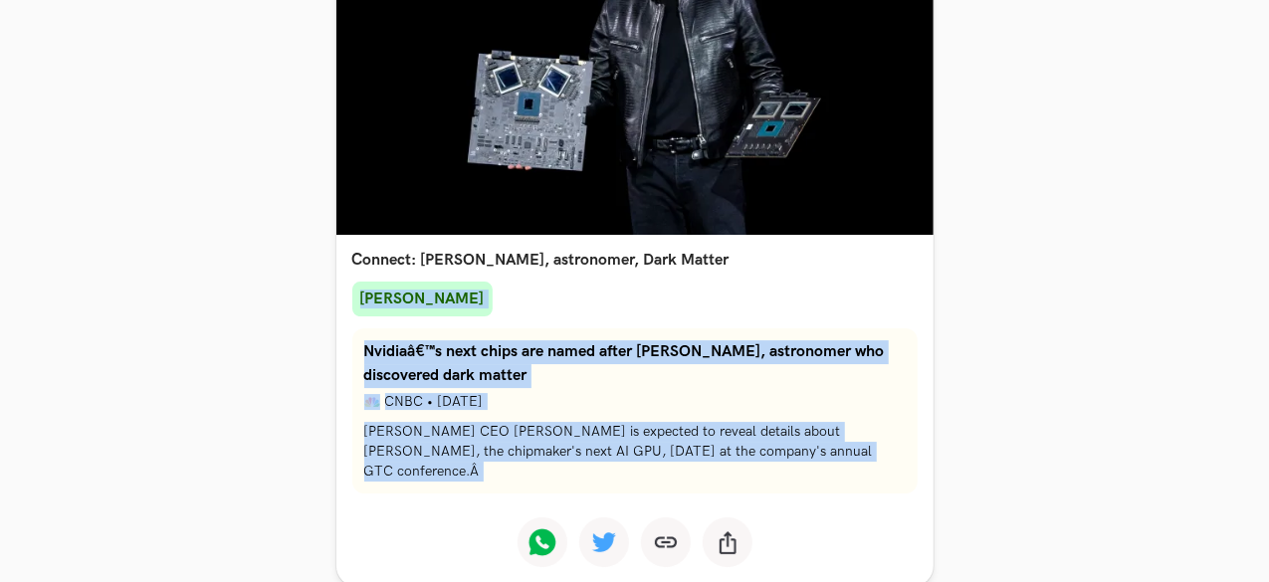
drag, startPoint x: 1051, startPoint y: 304, endPoint x: 1049, endPoint y: 434, distance: 130.4
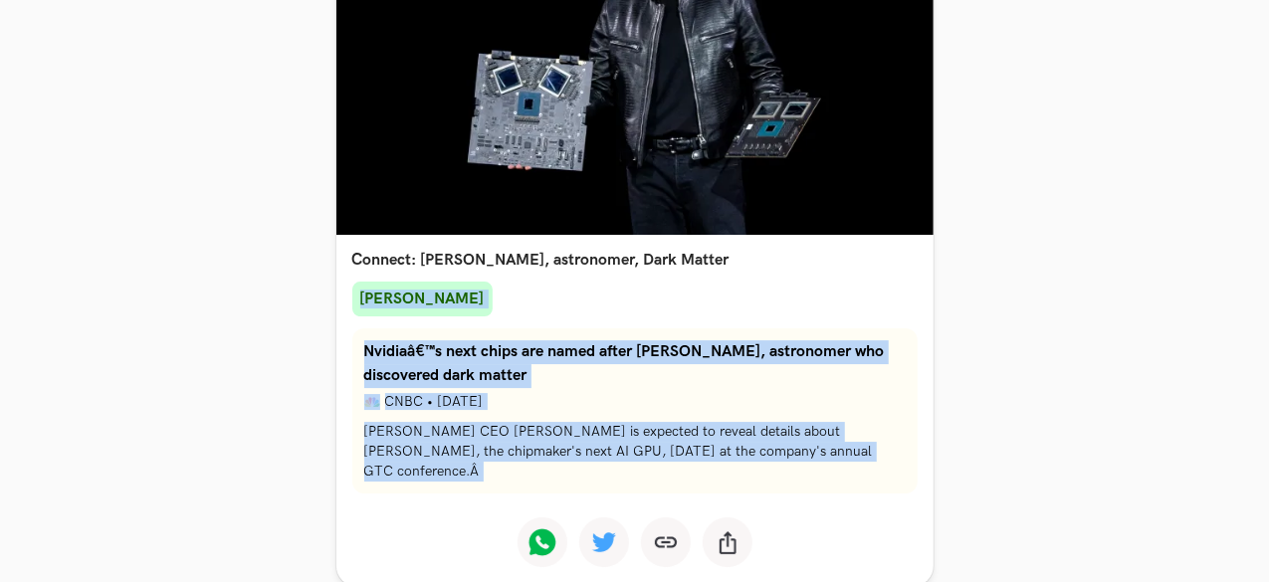
drag, startPoint x: 1049, startPoint y: 434, endPoint x: 1046, endPoint y: 280, distance: 154.3
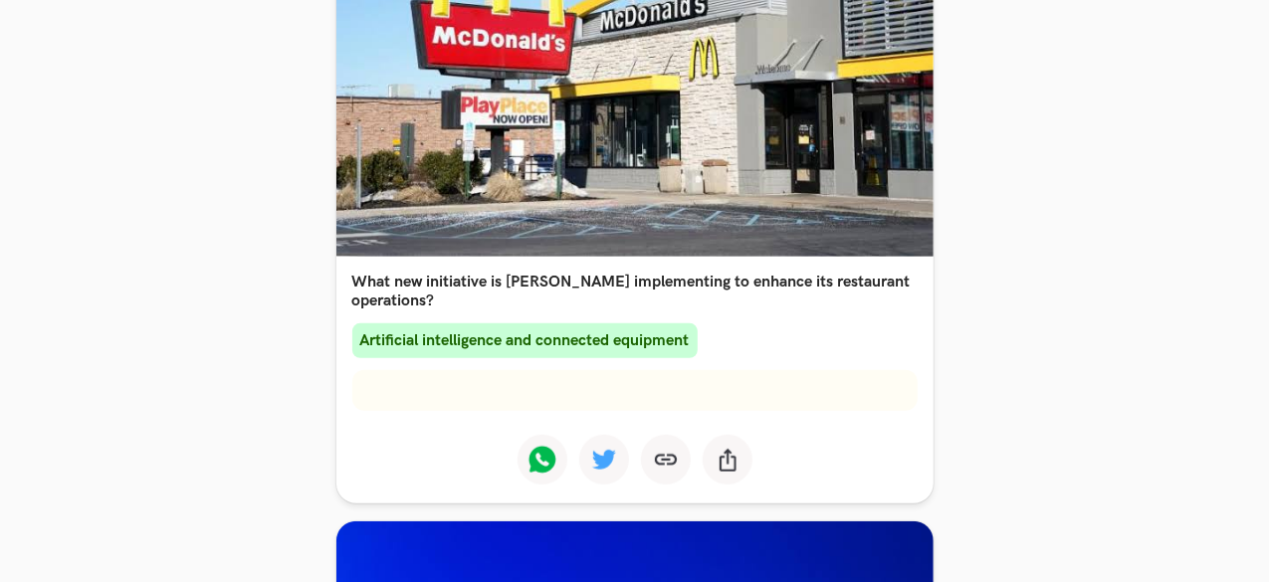
scroll to position [0, 0]
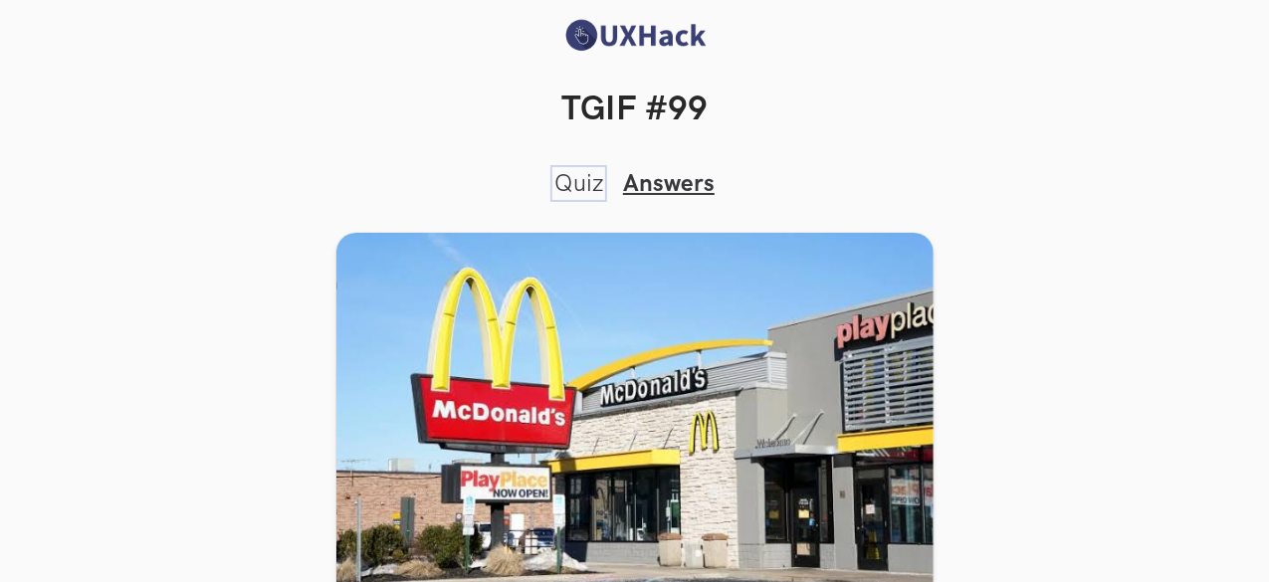
click at [575, 182] on link "Quiz" at bounding box center [578, 183] width 49 height 29
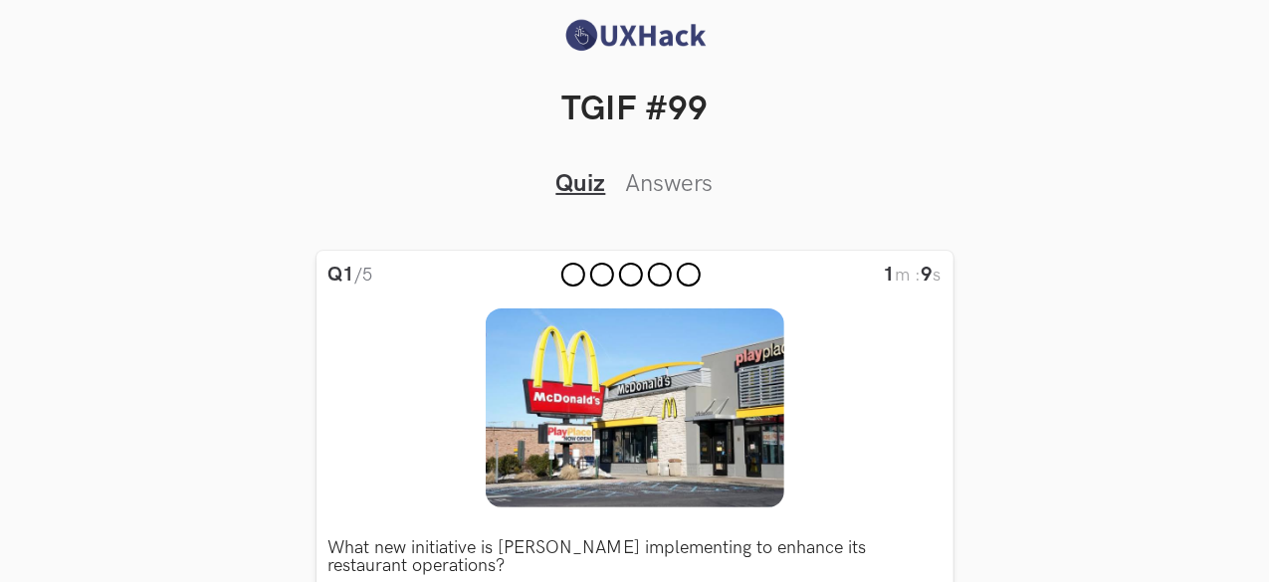
click at [647, 107] on h2 "TGIF #99" at bounding box center [634, 110] width 1205 height 41
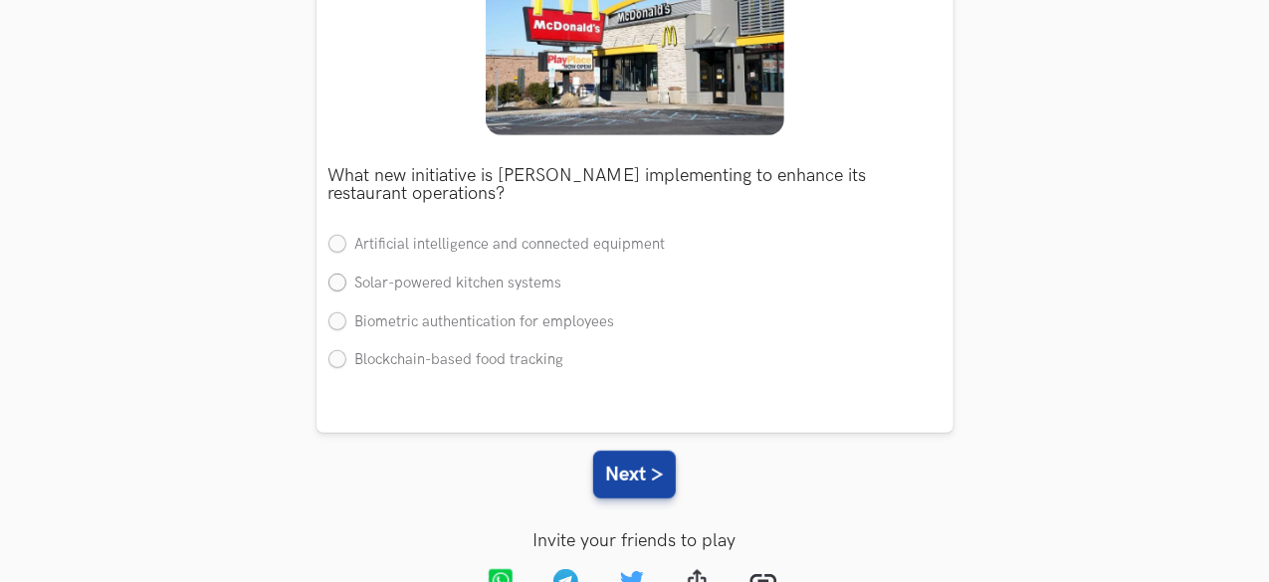
scroll to position [373, 0]
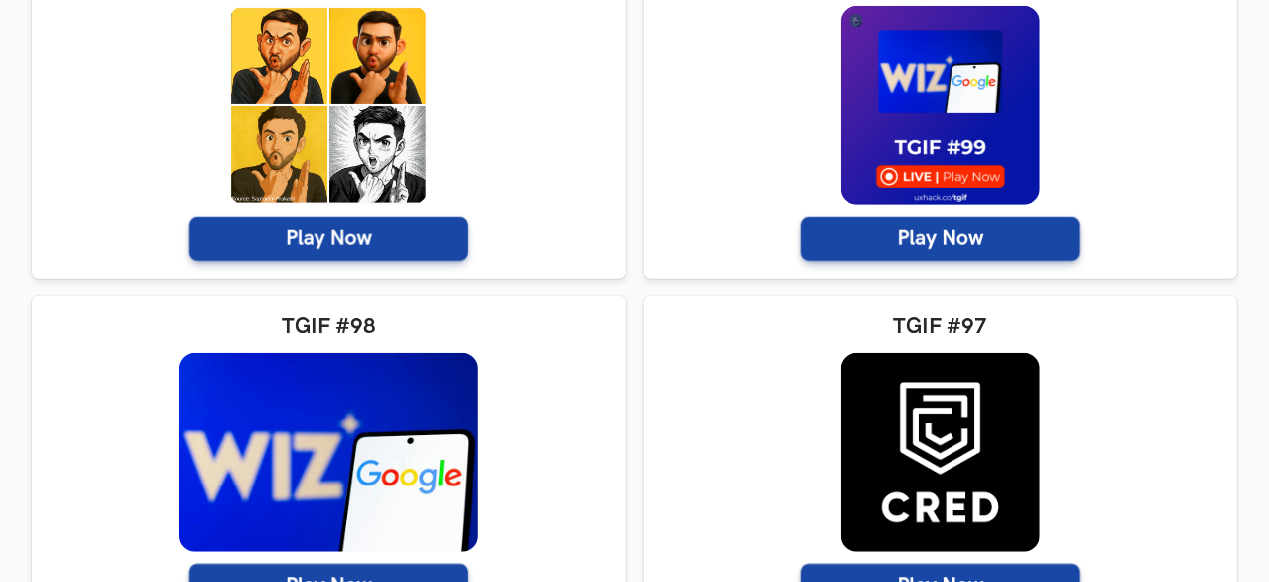
scroll to position [830, 0]
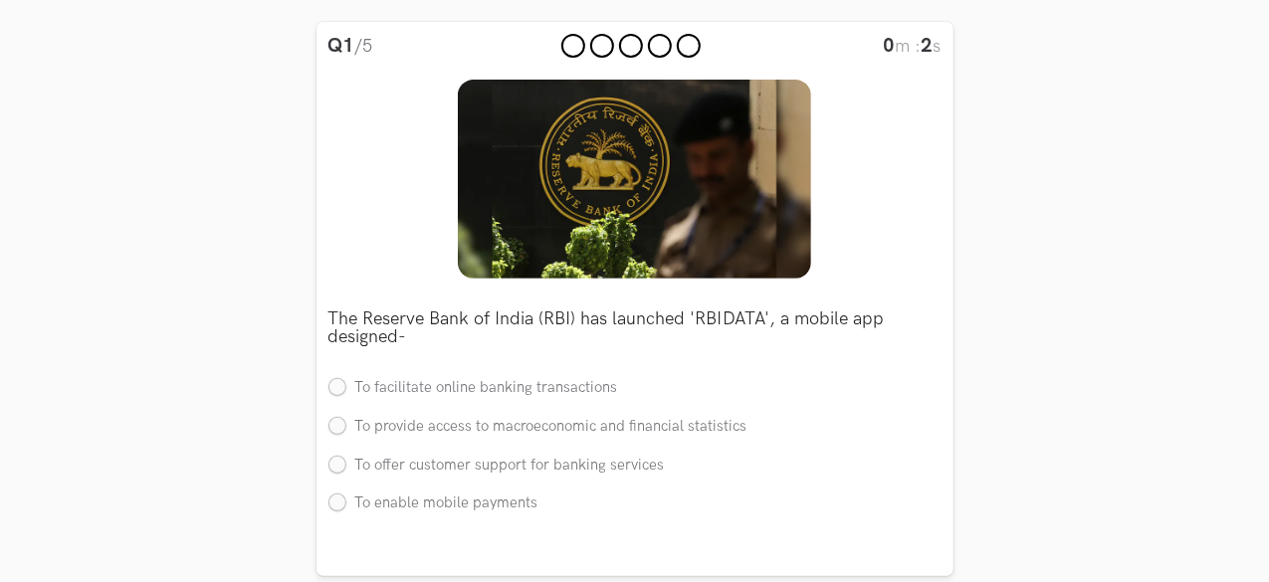
scroll to position [233, 0]
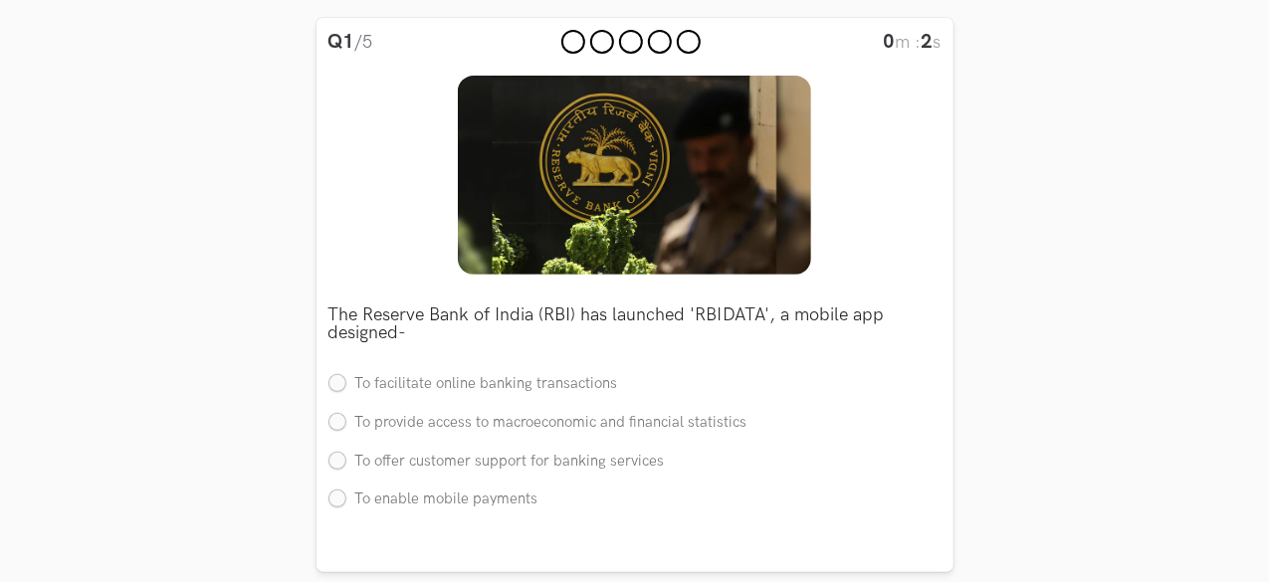
click at [635, 317] on p "The Reserve Bank of India (RBI) has launched 'RBIDATA', a mobile app designed-" at bounding box center [634, 325] width 613 height 36
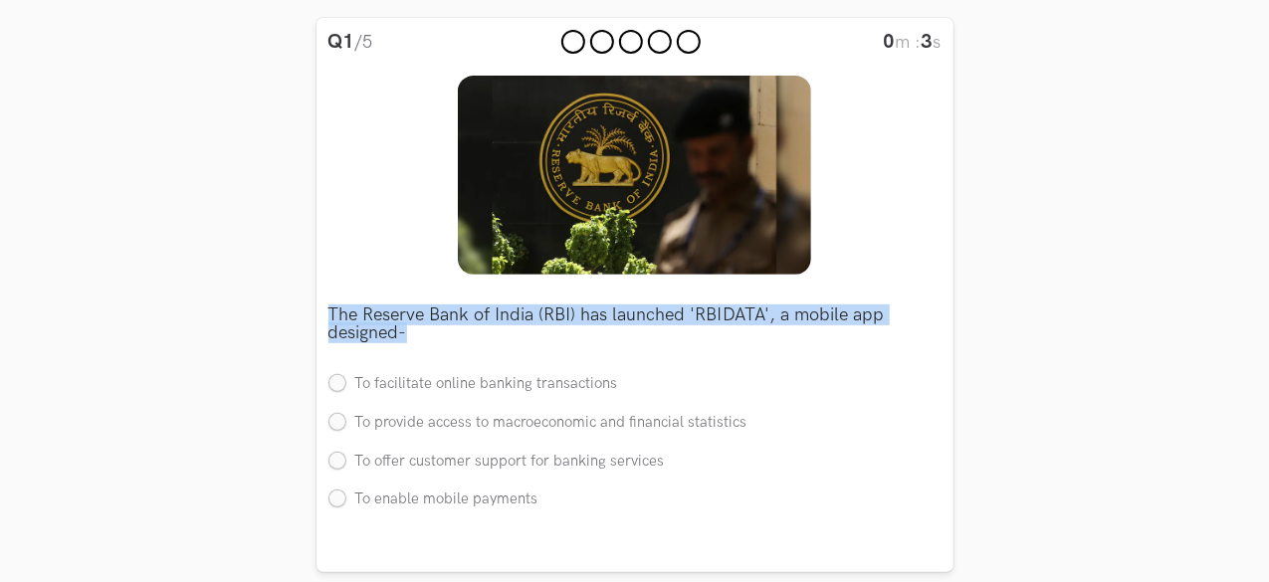
click at [635, 317] on p "The Reserve Bank of India (RBI) has launched 'RBIDATA', a mobile app designed-" at bounding box center [634, 325] width 613 height 36
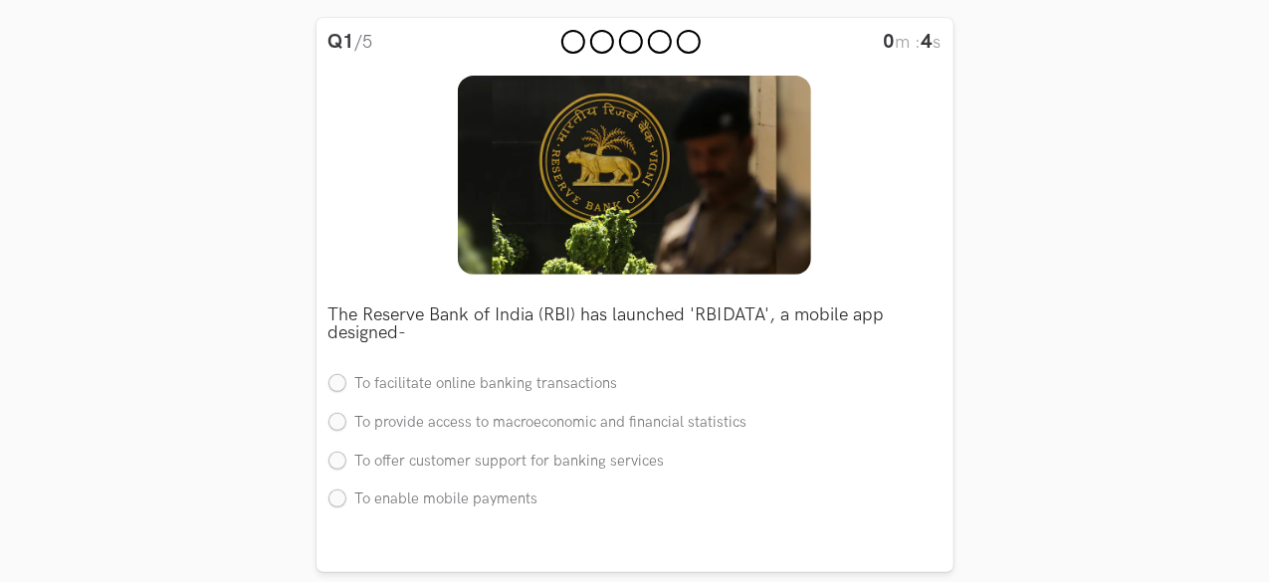
click at [635, 317] on p "The Reserve Bank of India (RBI) has launched 'RBIDATA', a mobile app designed-" at bounding box center [634, 325] width 613 height 36
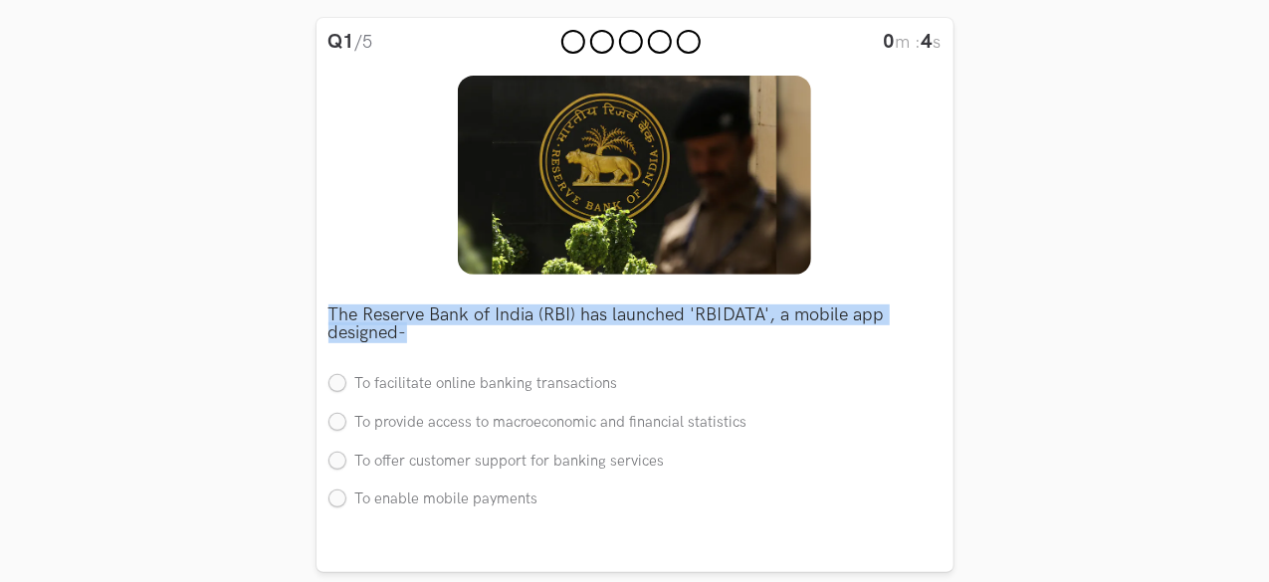
click at [635, 317] on p "The Reserve Bank of India (RBI) has launched 'RBIDATA', a mobile app designed-" at bounding box center [634, 325] width 613 height 36
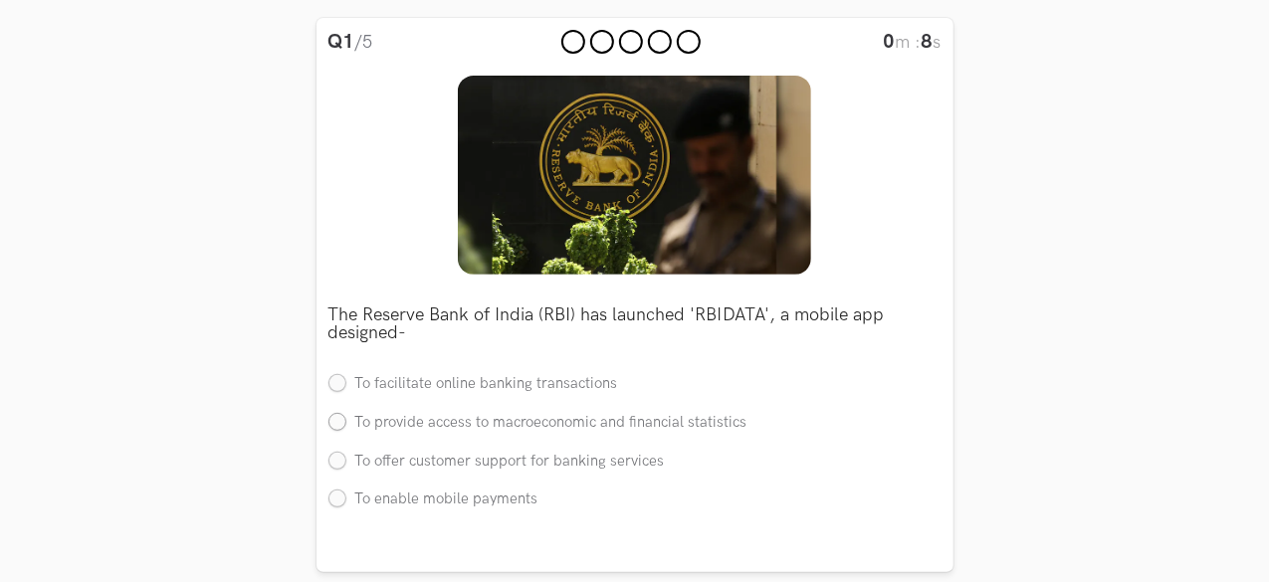
click at [527, 424] on label "To provide access to macroeconomic and financial statistics" at bounding box center [537, 423] width 419 height 21
click at [346, 424] on input "To provide access to macroeconomic and financial statistics" at bounding box center [337, 423] width 18 height 18
radio input "true"
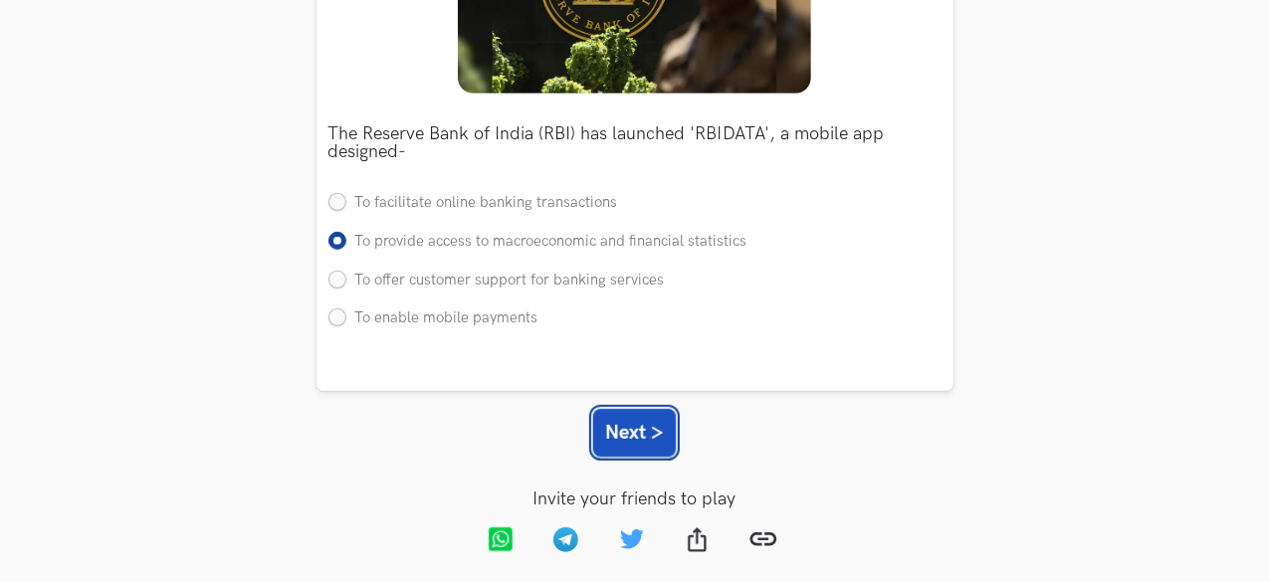
click at [629, 414] on button "Next >" at bounding box center [634, 433] width 83 height 48
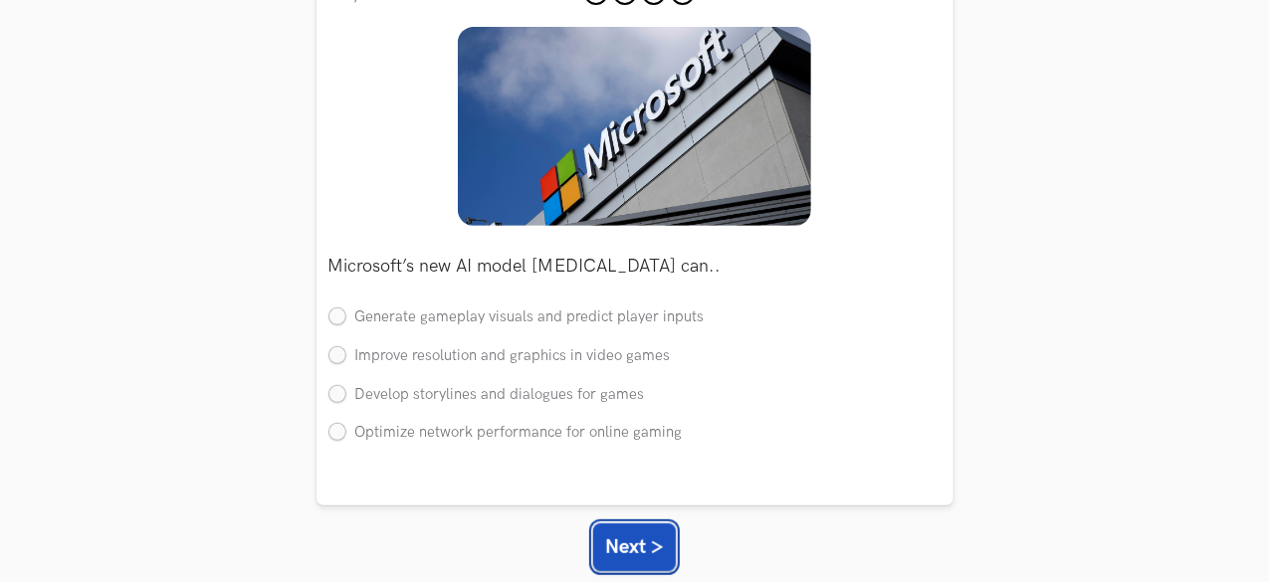
scroll to position [283, 0]
click at [581, 264] on p "Microsoft’s new AI model MUSE can.." at bounding box center [634, 266] width 613 height 18
click at [628, 320] on label "Generate gameplay visuals and predict player inputs" at bounding box center [516, 317] width 376 height 21
click at [346, 320] on input "Generate gameplay visuals and predict player inputs" at bounding box center [337, 318] width 18 height 18
radio input "true"
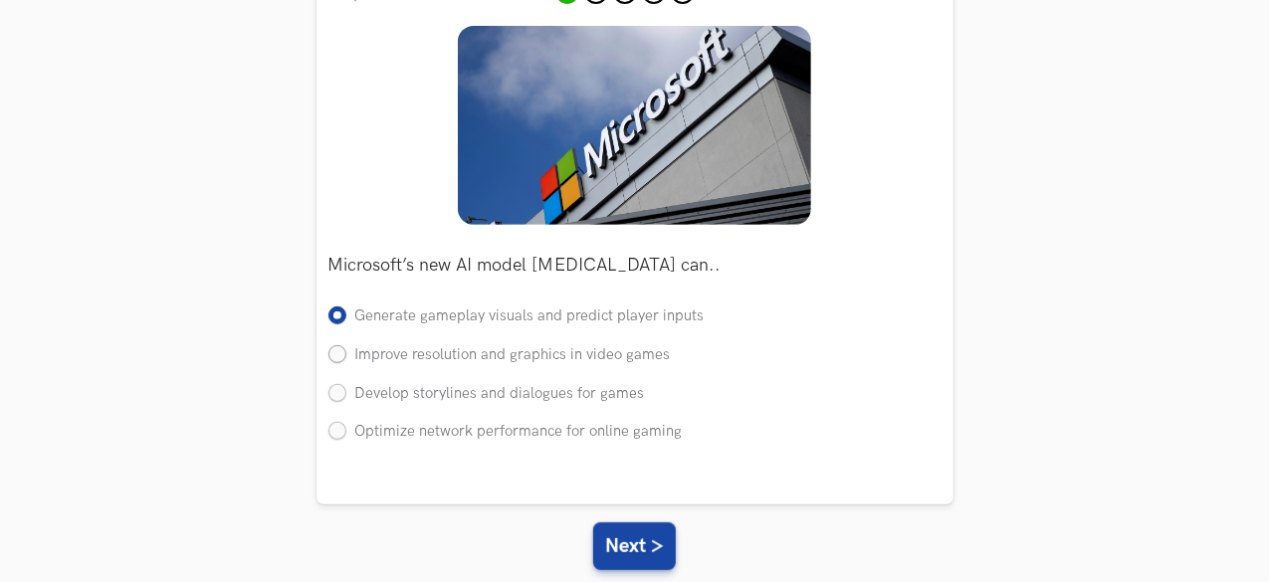
click at [645, 351] on label "Improve resolution and graphics in video games" at bounding box center [499, 355] width 342 height 21
click at [346, 351] on input "Improve resolution and graphics in video games" at bounding box center [337, 355] width 18 height 18
radio input "true"
click at [651, 533] on button "Next >" at bounding box center [634, 547] width 83 height 48
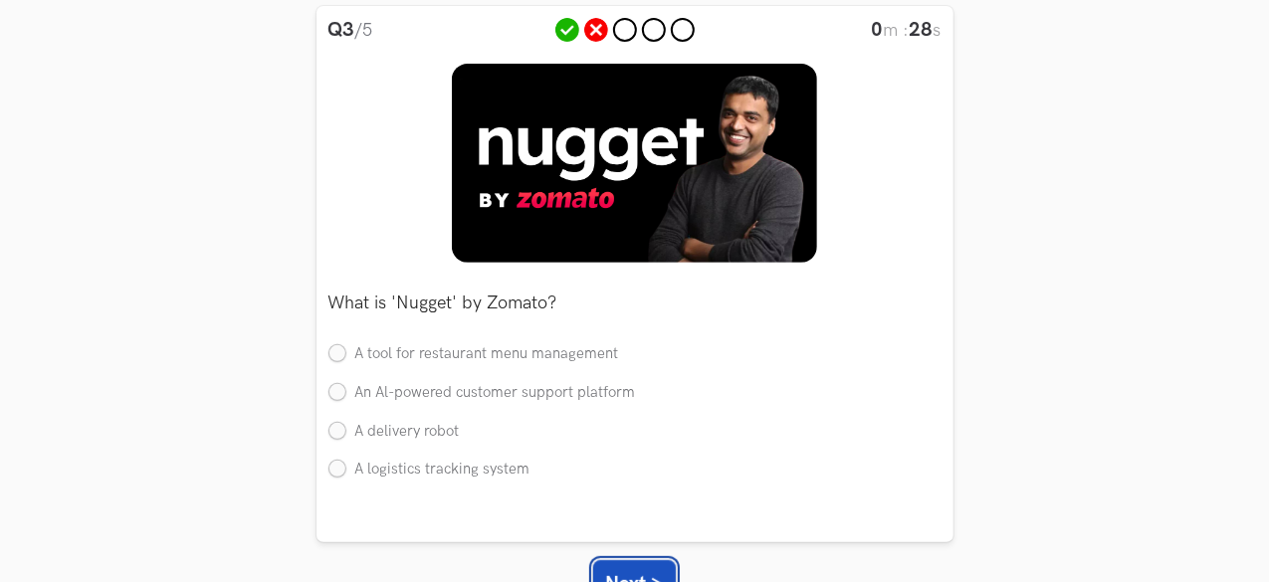
scroll to position [255, 0]
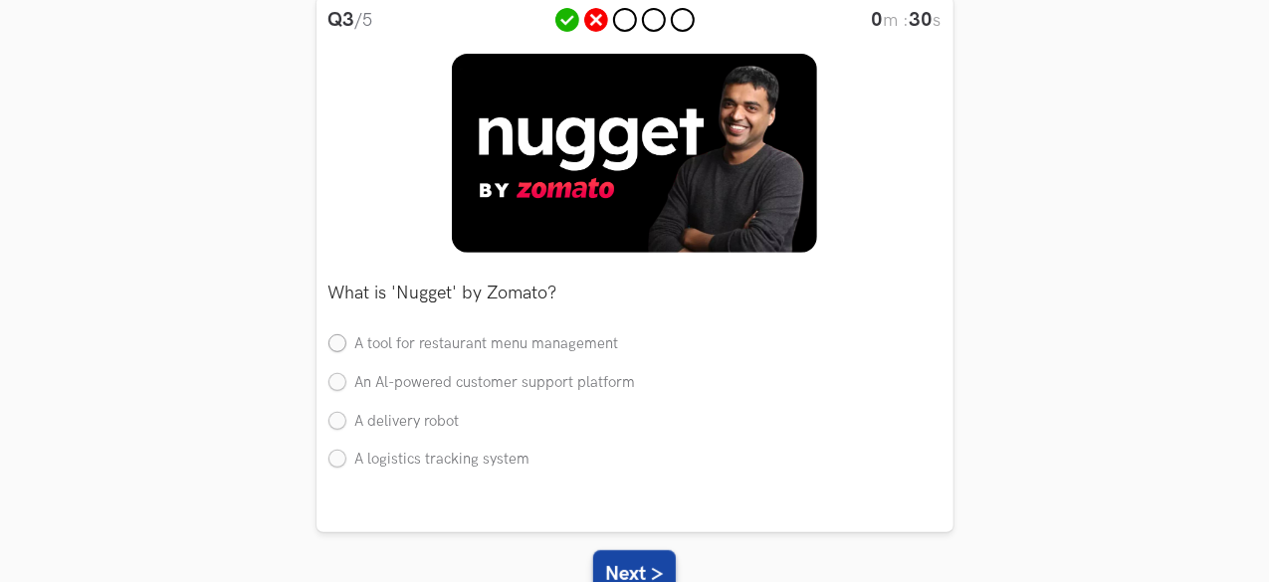
click at [570, 344] on label "A tool for restaurant menu management" at bounding box center [473, 344] width 291 height 21
click at [346, 344] on input "A tool for restaurant menu management" at bounding box center [337, 345] width 18 height 18
radio input "true"
click at [499, 461] on label "A logistics tracking system" at bounding box center [429, 460] width 202 height 21
click at [346, 461] on input "A logistics tracking system" at bounding box center [337, 461] width 18 height 18
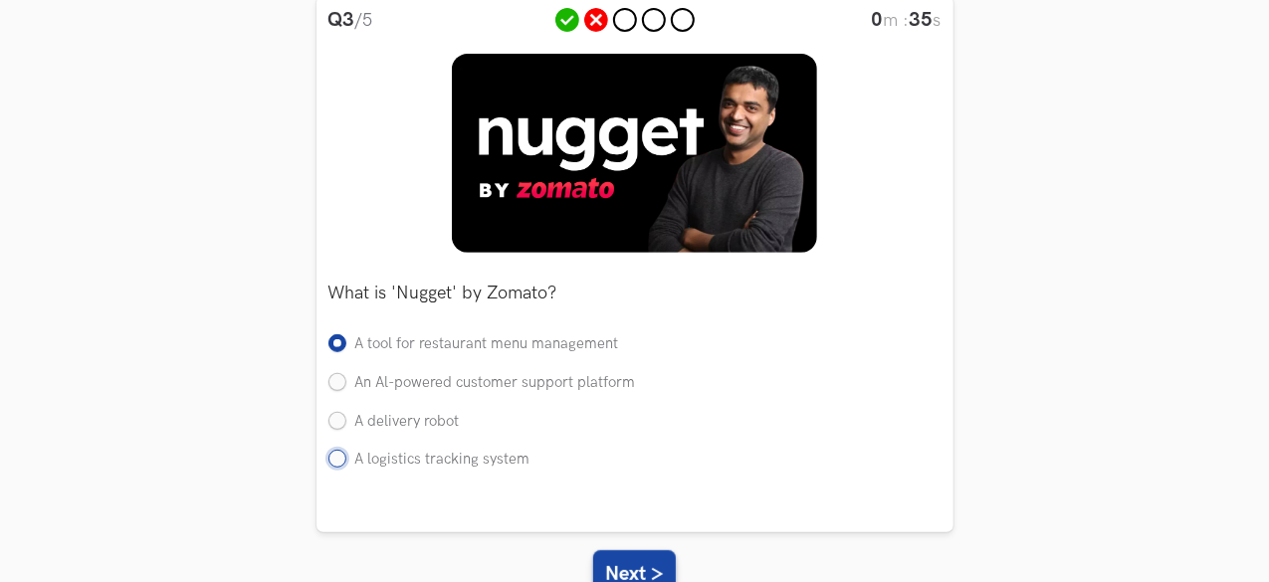
radio input "true"
click at [641, 556] on button "Next >" at bounding box center [634, 574] width 83 height 48
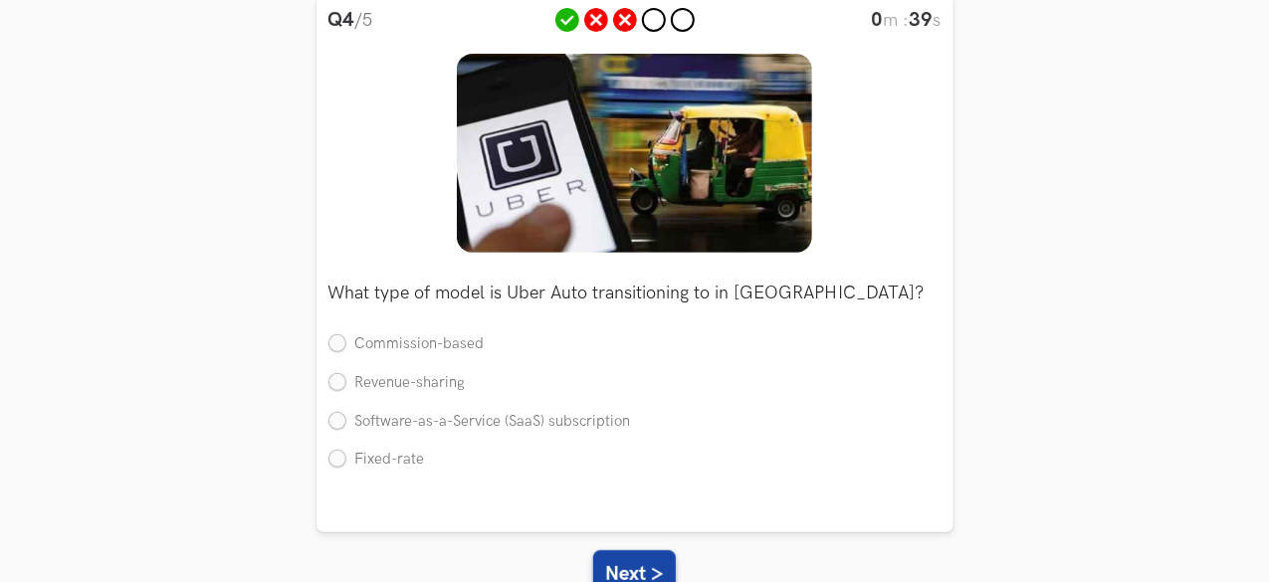
click at [653, 285] on p "What type of model is Uber Auto transitioning to in India?" at bounding box center [634, 294] width 613 height 18
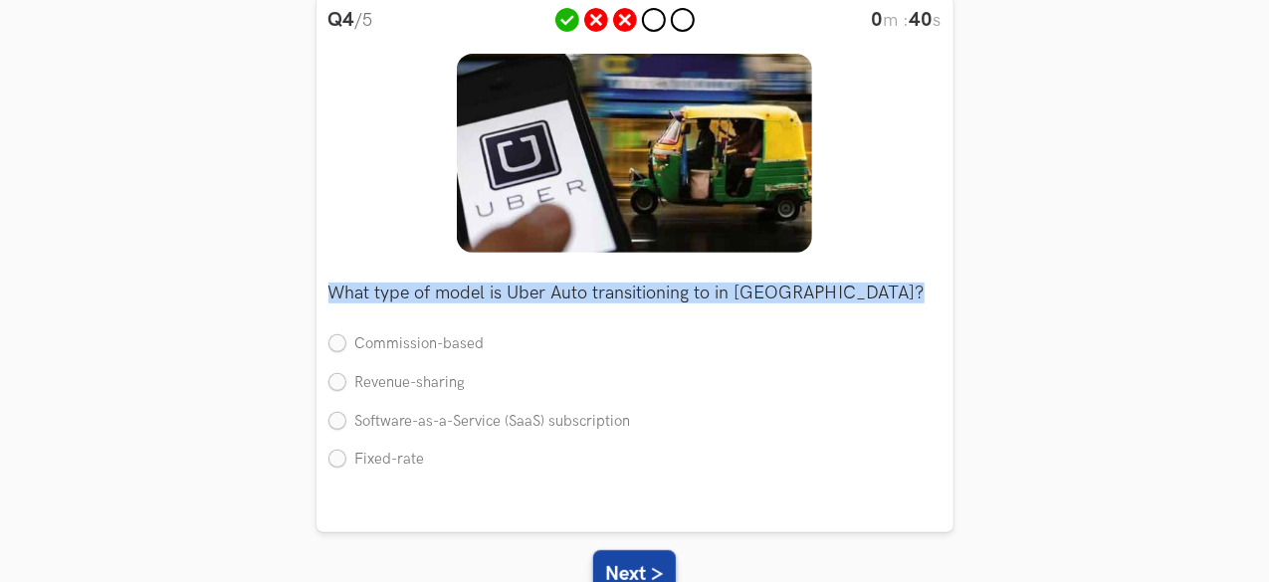
click at [653, 285] on p "What type of model is Uber Auto transitioning to in India?" at bounding box center [634, 294] width 613 height 18
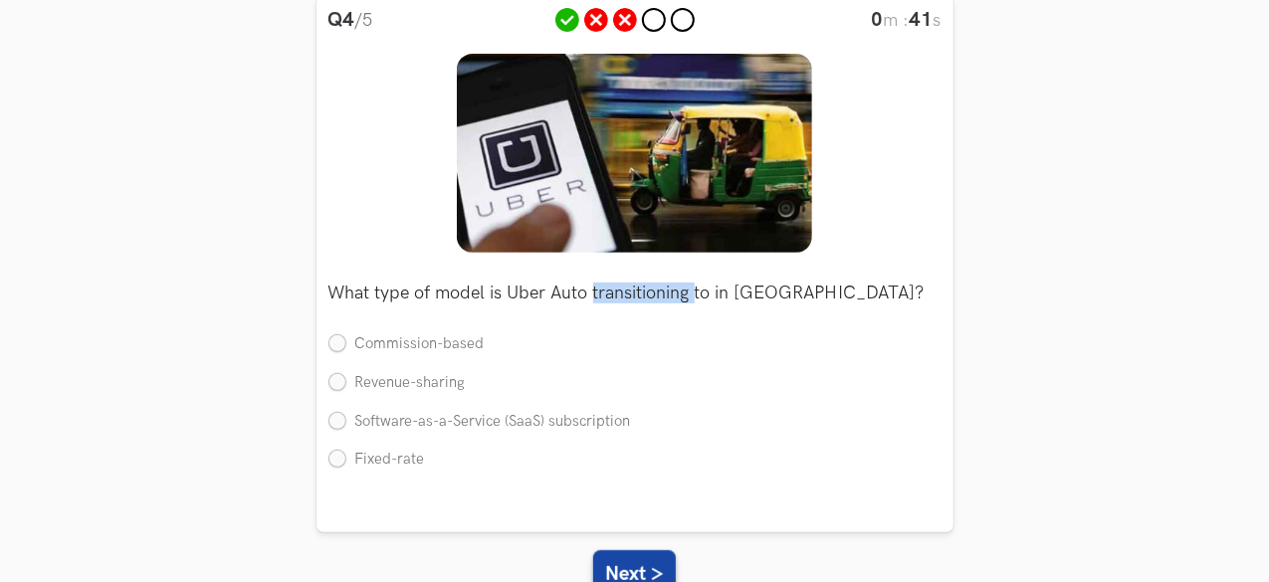
click at [653, 285] on p "What type of model is Uber Auto transitioning to in India?" at bounding box center [634, 294] width 613 height 18
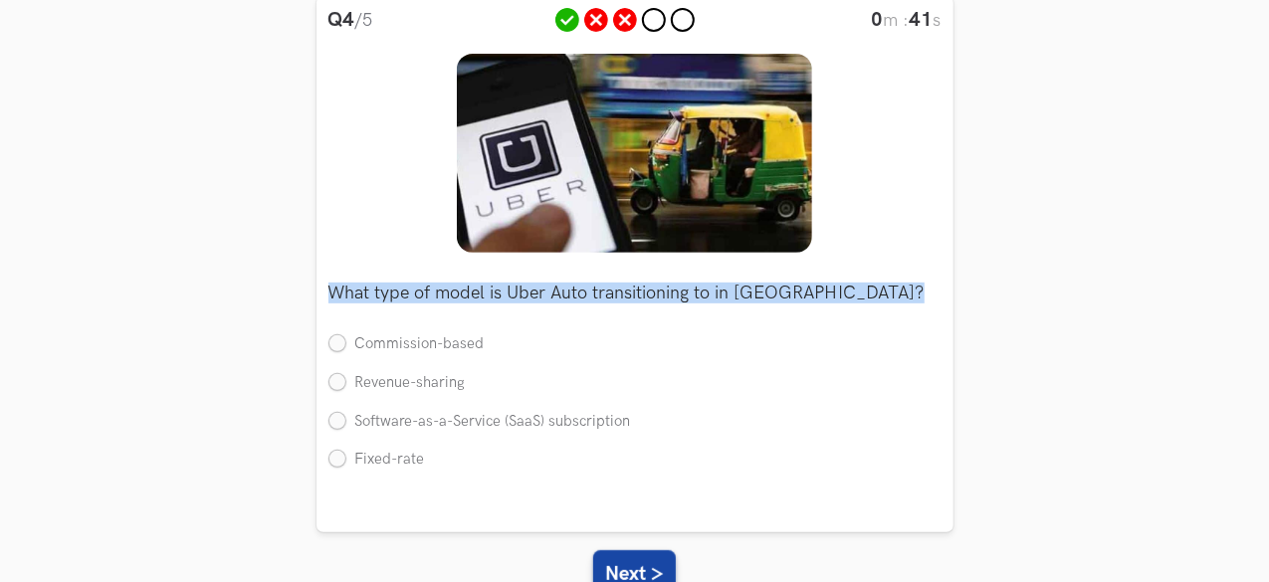
click at [653, 285] on p "What type of model is Uber Auto transitioning to in India?" at bounding box center [634, 294] width 613 height 18
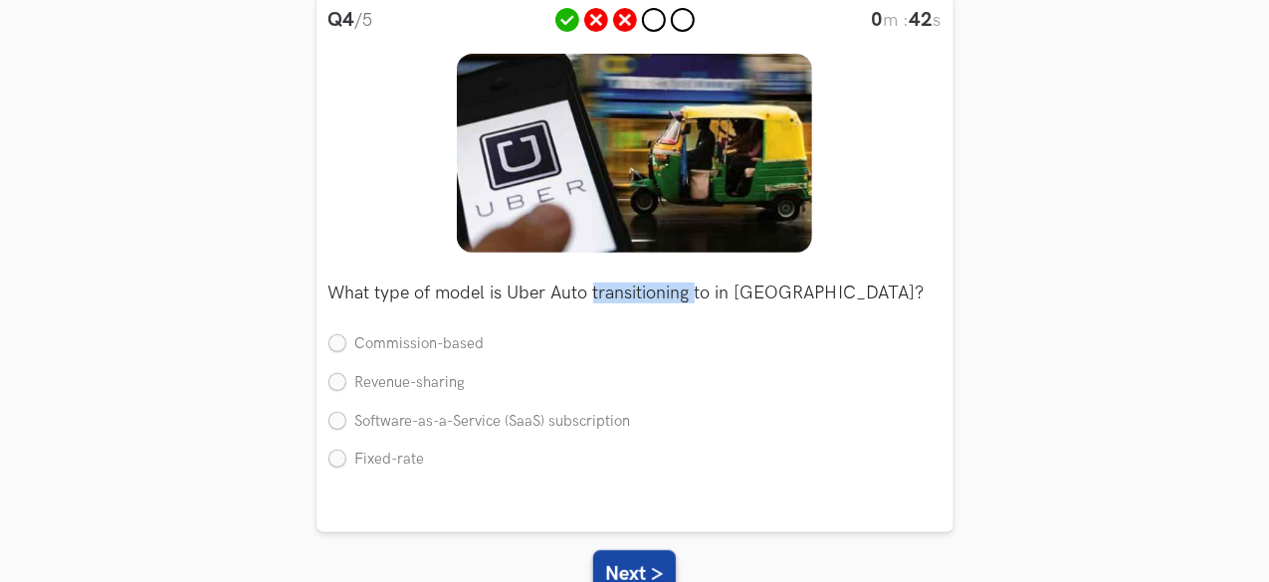
click at [653, 285] on p "What type of model is Uber Auto transitioning to in India?" at bounding box center [634, 294] width 613 height 18
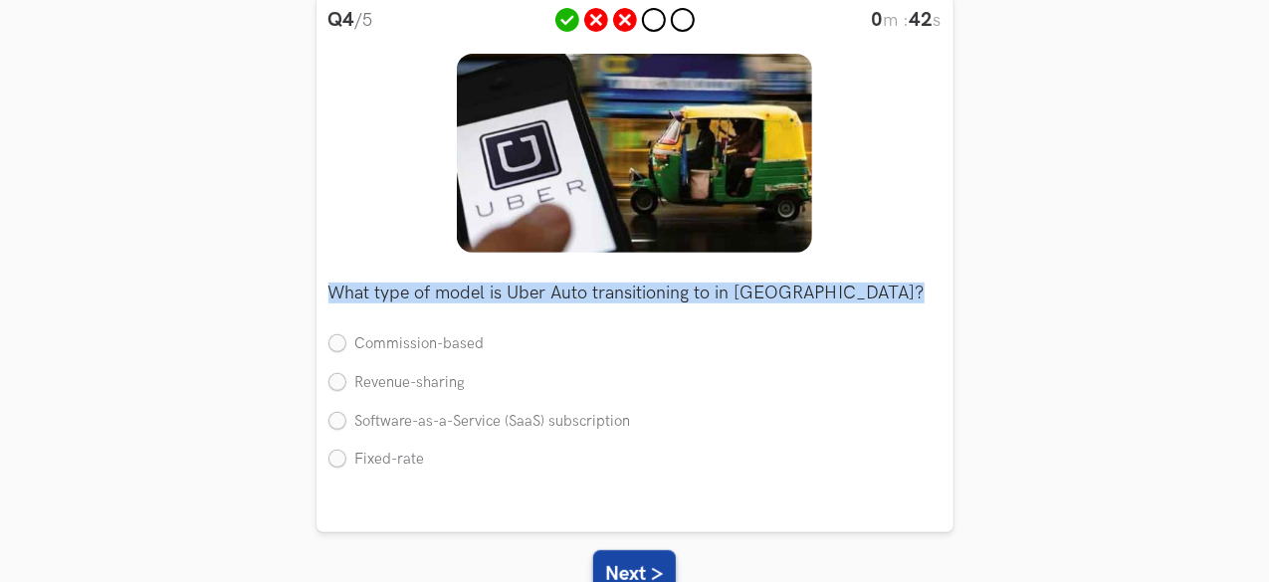
click at [653, 285] on p "What type of model is Uber Auto transitioning to in India?" at bounding box center [634, 294] width 613 height 18
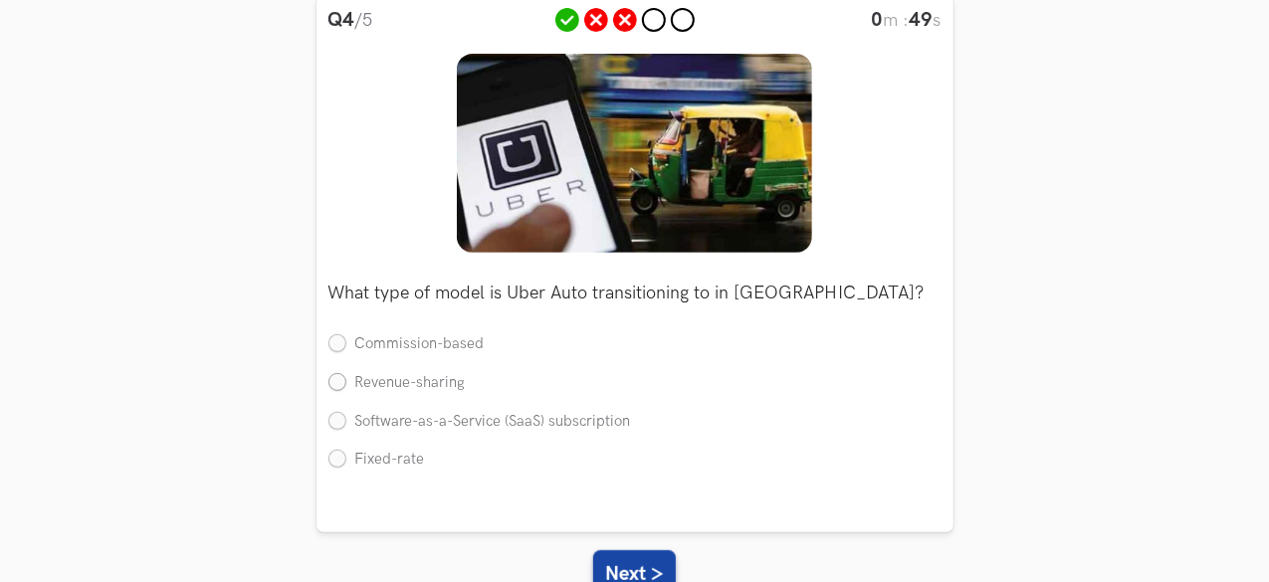
click at [456, 386] on label "Revenue-sharing" at bounding box center [396, 383] width 137 height 21
click at [346, 386] on input "Revenue-sharing" at bounding box center [337, 383] width 18 height 18
radio input "true"
click at [474, 338] on label "Commission-based" at bounding box center [406, 344] width 156 height 21
click at [346, 338] on input "Commission-based" at bounding box center [337, 345] width 18 height 18
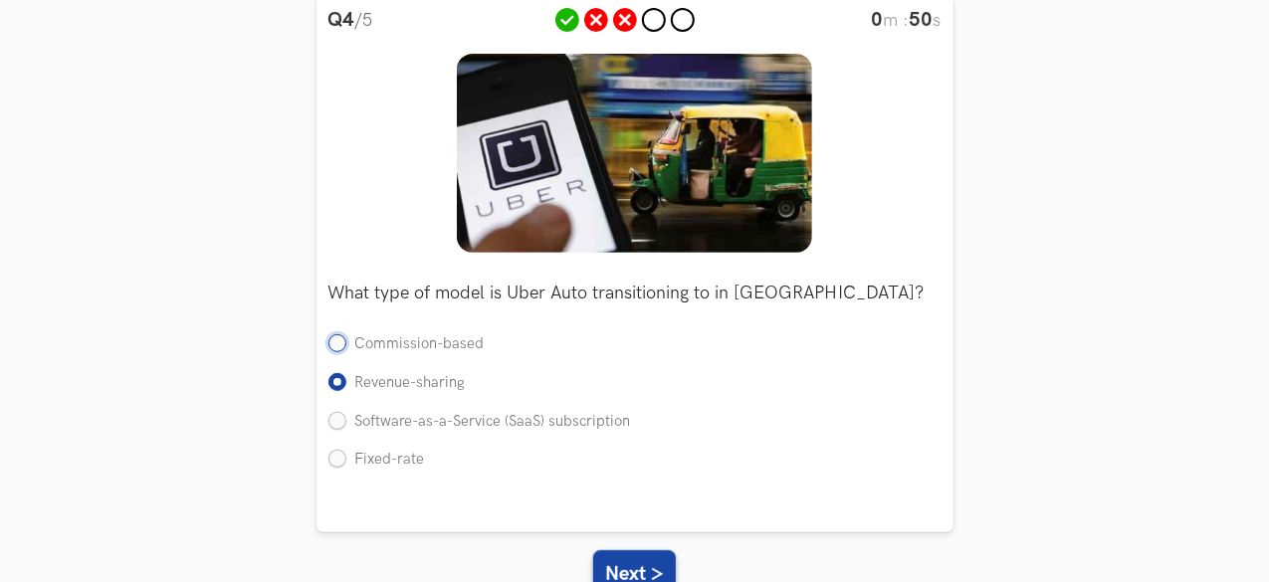
radio input "true"
click at [416, 462] on label "Fixed-rate" at bounding box center [376, 460] width 97 height 21
click at [346, 462] on input "Fixed-rate" at bounding box center [337, 461] width 18 height 18
radio input "true"
click at [442, 414] on label "Software-as-a-Service (SaaS) subscription" at bounding box center [479, 422] width 303 height 21
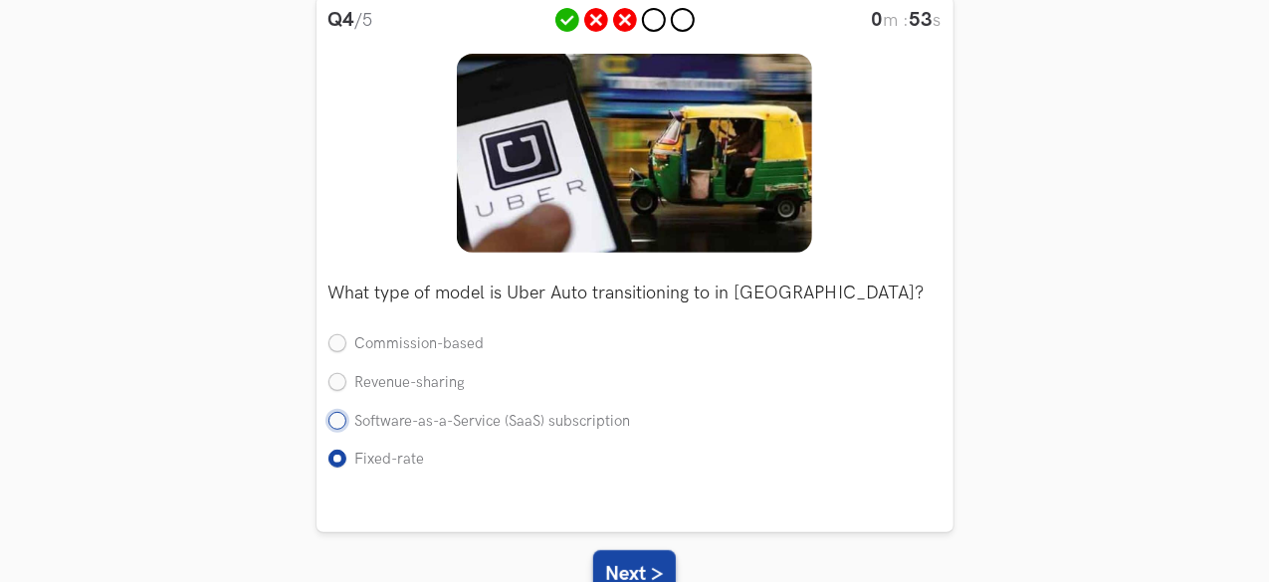
click at [346, 414] on input "Software-as-a-Service (SaaS) subscription" at bounding box center [337, 422] width 18 height 18
radio input "true"
click at [406, 459] on label "Fixed-rate" at bounding box center [376, 460] width 97 height 21
click at [346, 459] on input "Fixed-rate" at bounding box center [337, 461] width 18 height 18
radio input "true"
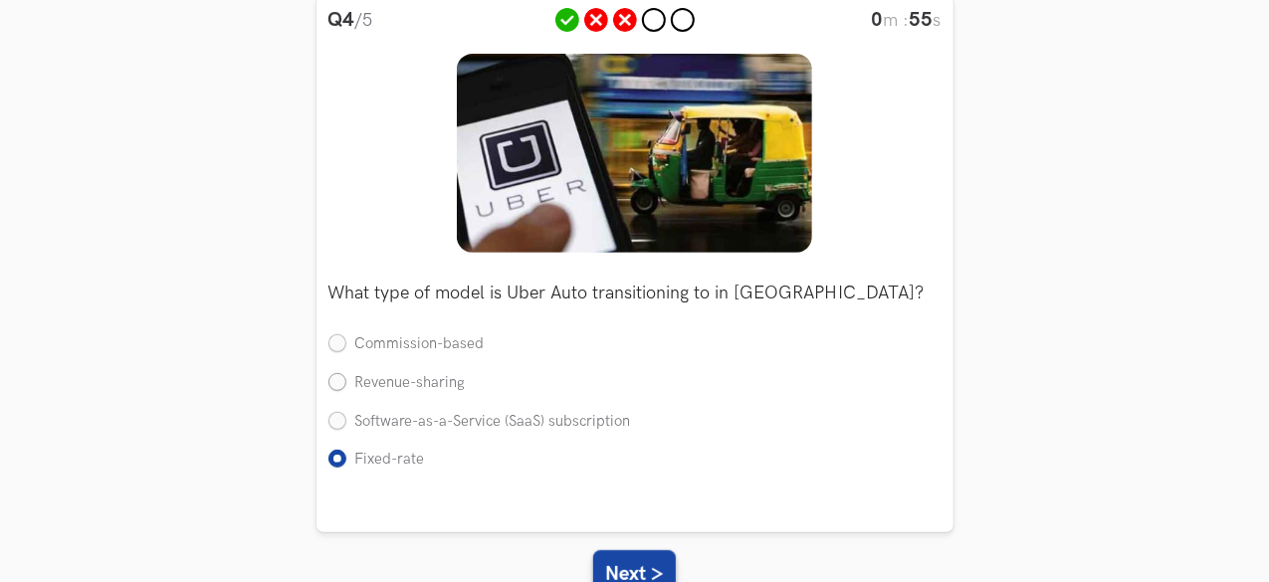
click at [463, 378] on label "Revenue-sharing" at bounding box center [396, 383] width 137 height 21
click at [346, 378] on input "Revenue-sharing" at bounding box center [337, 383] width 18 height 18
radio input "true"
click at [477, 334] on label "Commission-based" at bounding box center [406, 344] width 156 height 21
click at [346, 336] on input "Commission-based" at bounding box center [337, 345] width 18 height 18
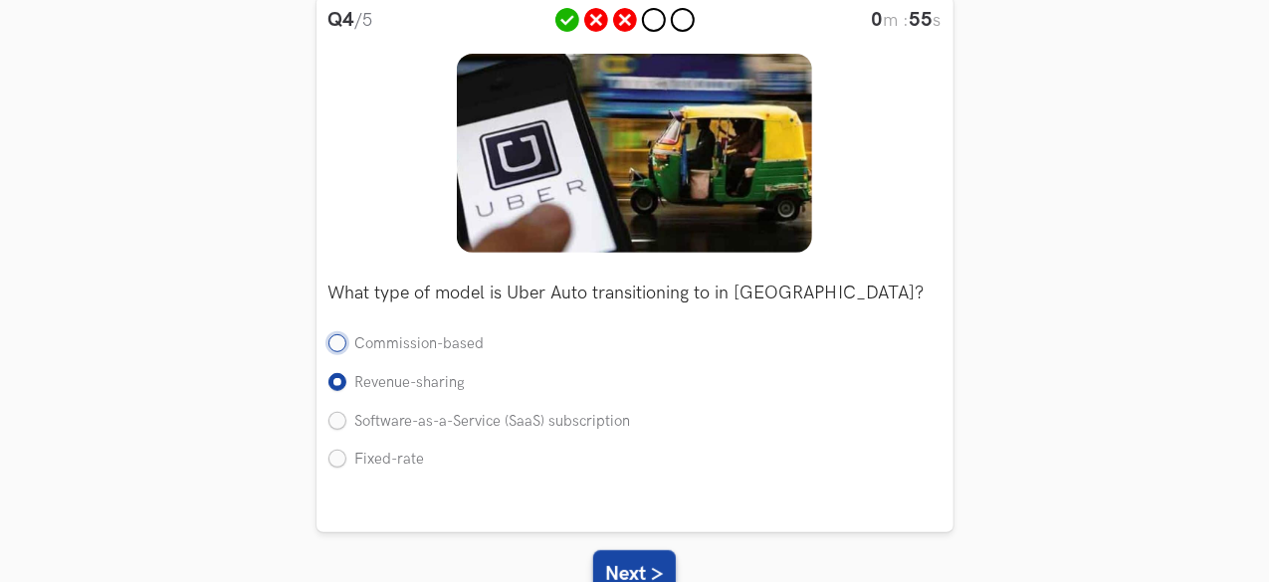
radio input "true"
click at [456, 374] on label "Revenue-sharing" at bounding box center [396, 383] width 137 height 21
click at [346, 374] on input "Revenue-sharing" at bounding box center [337, 383] width 18 height 18
radio input "true"
click at [472, 340] on label "Commission-based" at bounding box center [406, 344] width 156 height 21
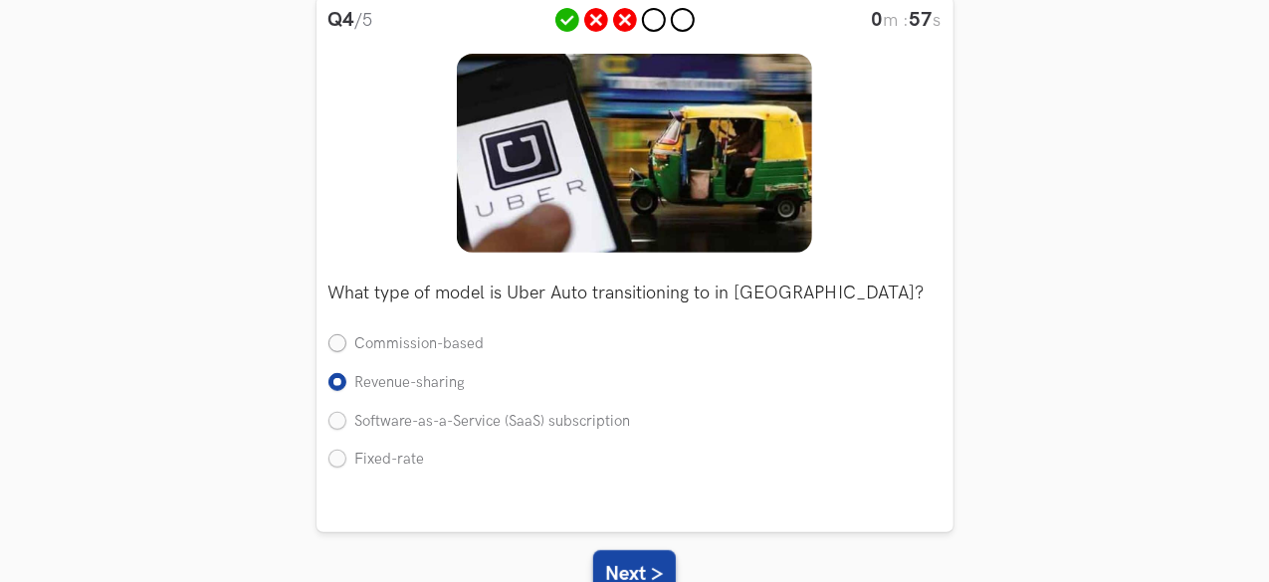
click at [346, 340] on input "Commission-based" at bounding box center [337, 345] width 18 height 18
radio input "true"
click at [647, 564] on button "Next >" at bounding box center [634, 574] width 83 height 48
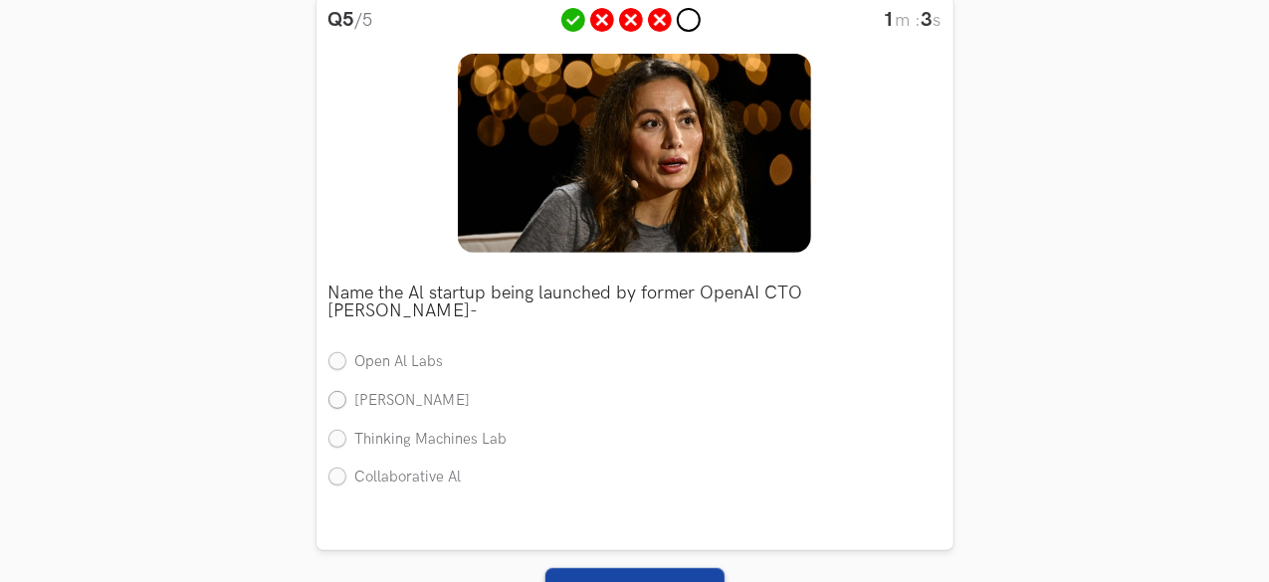
click at [402, 391] on label "Murati Al" at bounding box center [399, 401] width 142 height 21
click at [346, 392] on input "Murati Al" at bounding box center [337, 401] width 18 height 18
radio input "true"
click at [451, 430] on label "Thinking Machines Lab" at bounding box center [417, 440] width 179 height 21
click at [346, 431] on input "Thinking Machines Lab" at bounding box center [337, 440] width 18 height 18
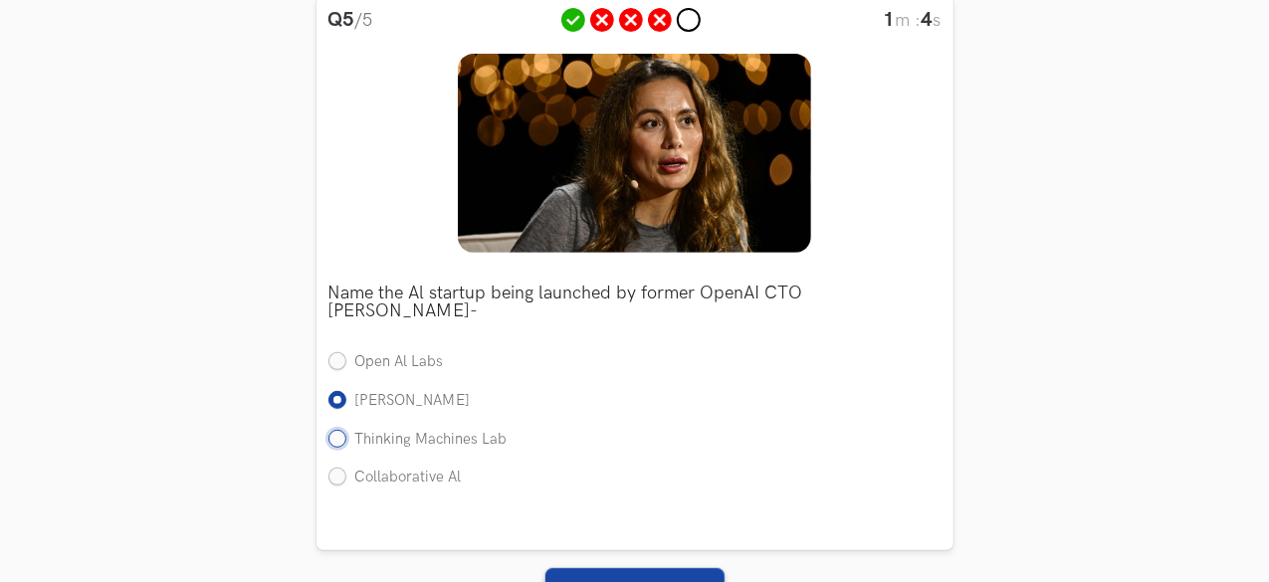
radio input "true"
click at [593, 568] on button "Submit >" at bounding box center [634, 592] width 179 height 48
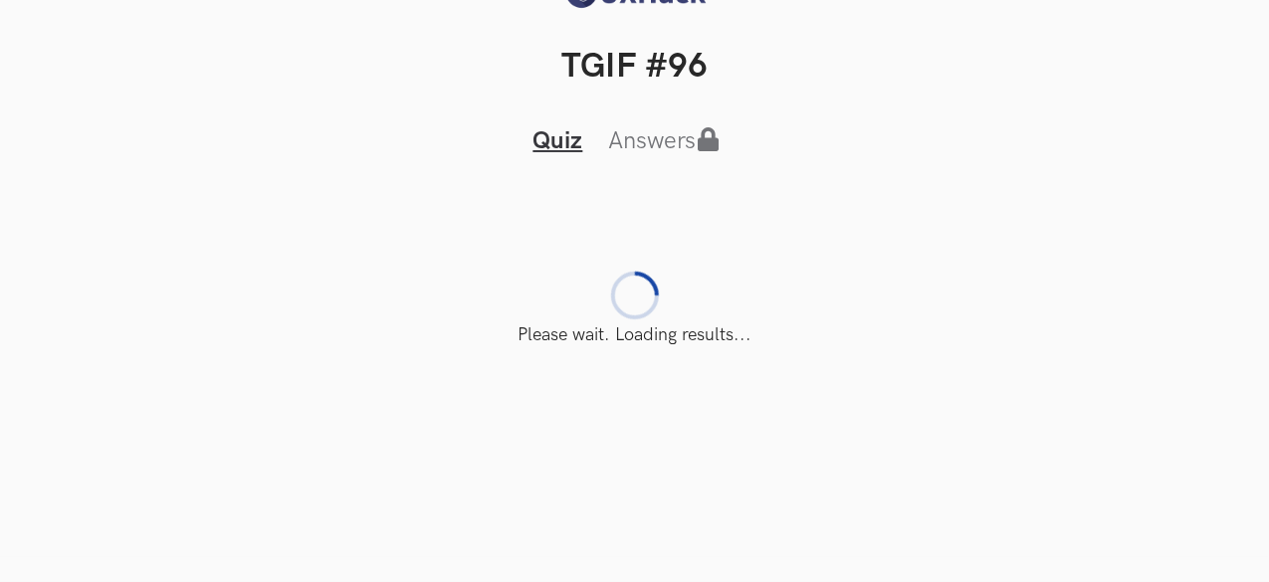
scroll to position [43, 0]
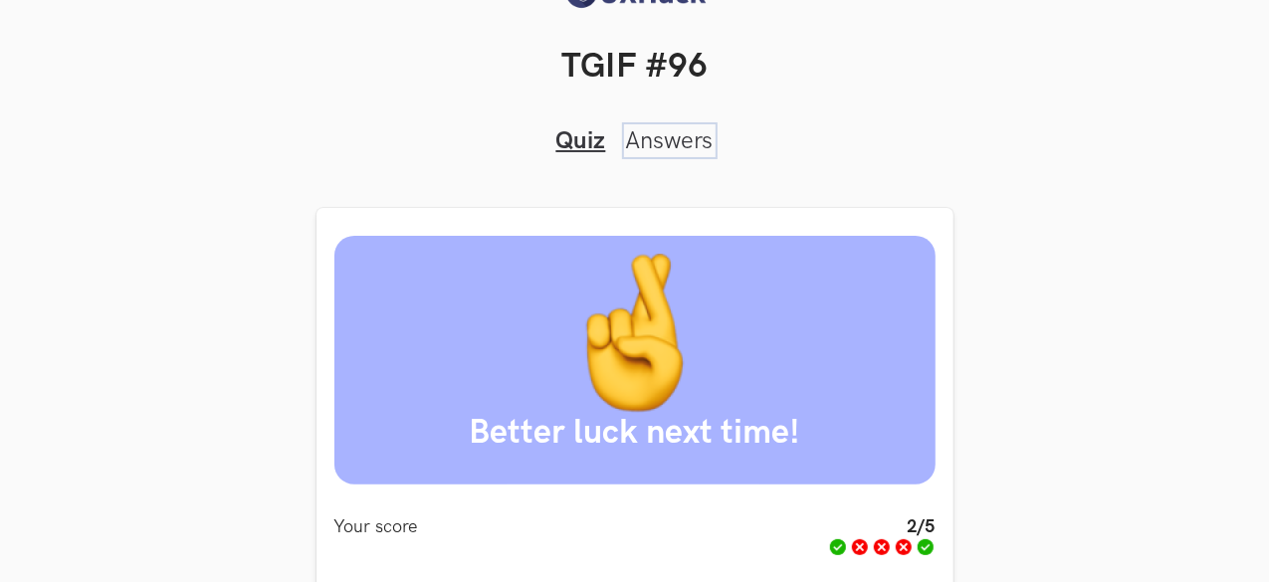
click at [665, 132] on link "Answers" at bounding box center [670, 140] width 88 height 29
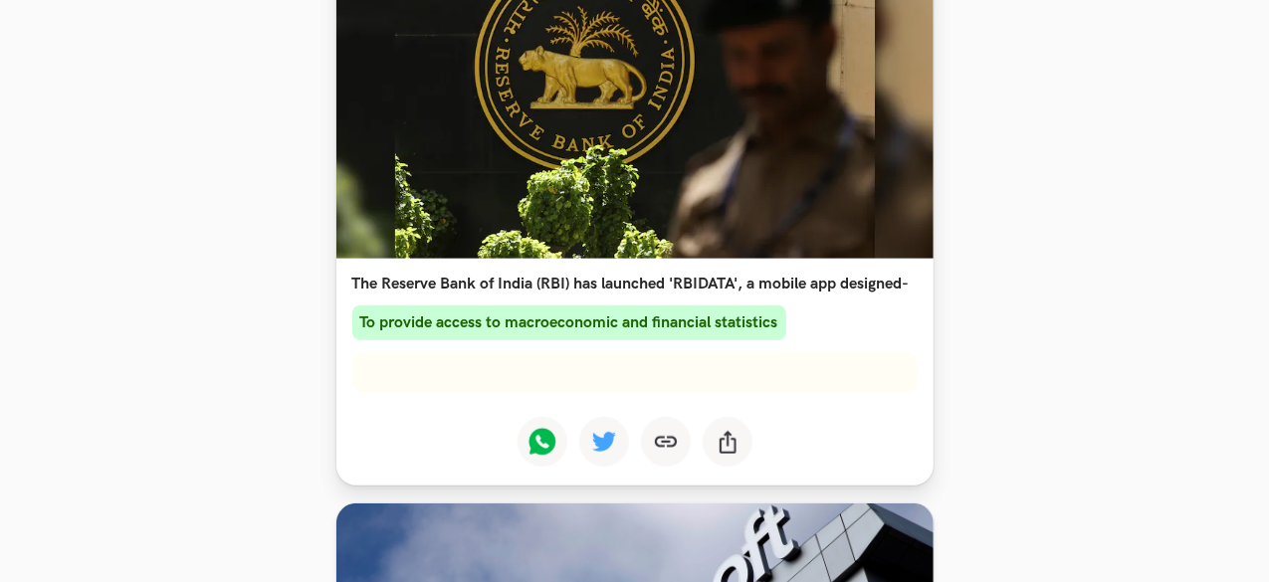
scroll to position [312, 0]
click at [683, 293] on h3 "The Reserve Bank of India (RBI) has launched 'RBIDATA', a mobile app designed-" at bounding box center [634, 283] width 565 height 19
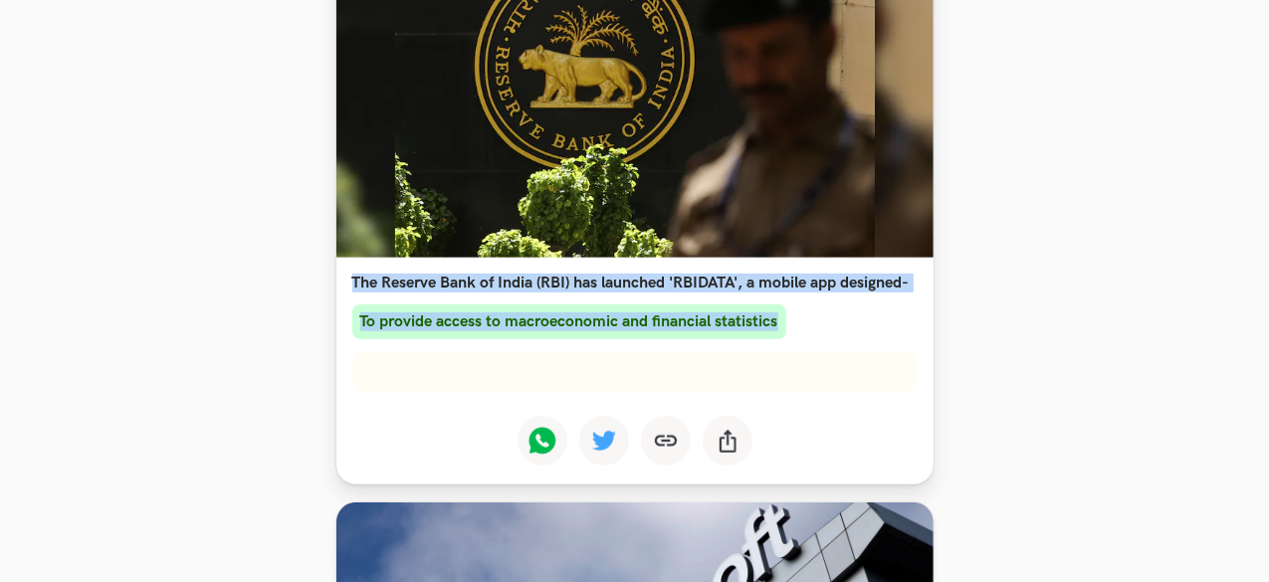
drag, startPoint x: 683, startPoint y: 302, endPoint x: 677, endPoint y: 347, distance: 46.2
click at [677, 339] on div "The Reserve Bank of India (RBI) has launched 'RBIDATA', a mobile app designed- …" at bounding box center [634, 299] width 597 height 82
click at [677, 339] on h4 "To provide access to macroeconomic and financial statistics" at bounding box center [569, 322] width 434 height 35
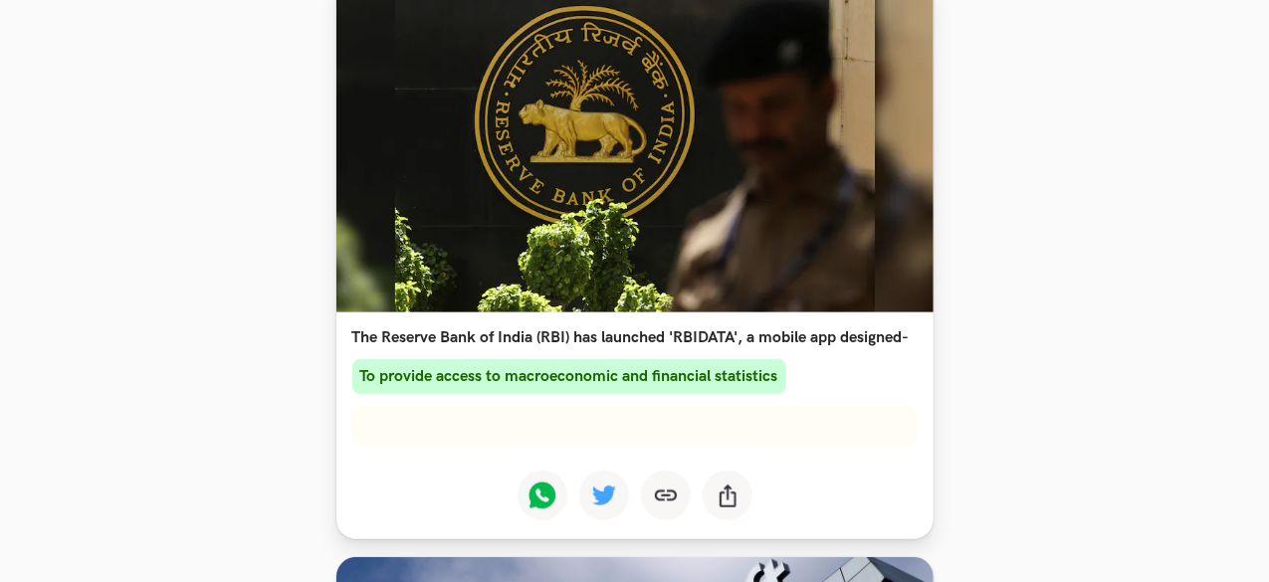
scroll to position [254, 0]
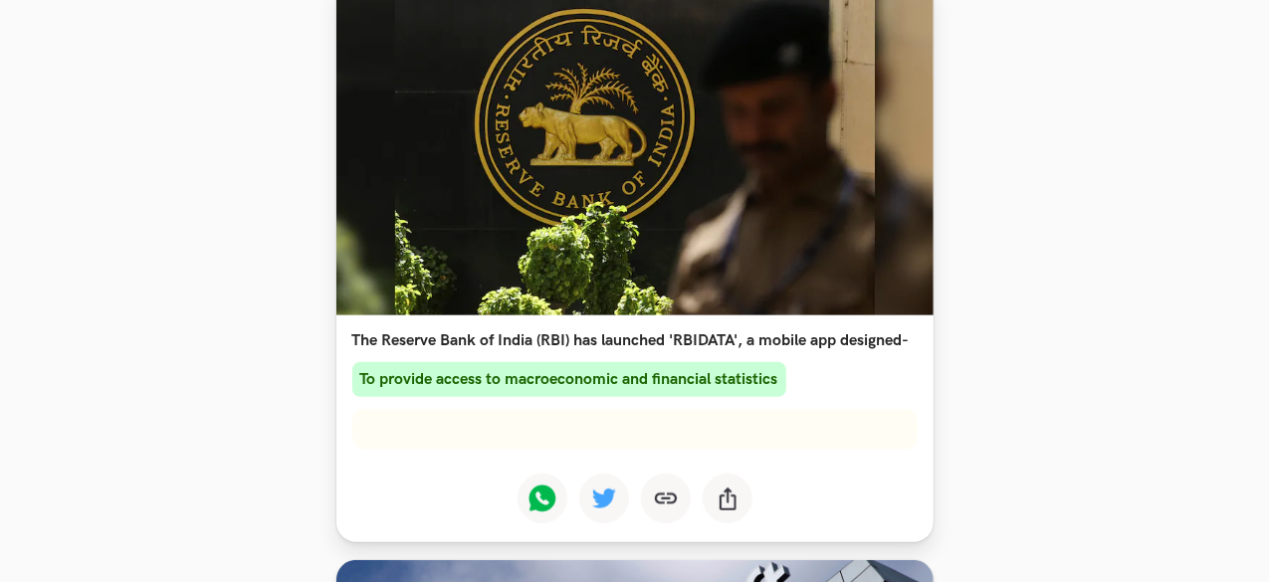
click at [677, 347] on h3 "The Reserve Bank of India (RBI) has launched 'RBIDATA', a mobile app designed-" at bounding box center [634, 340] width 565 height 19
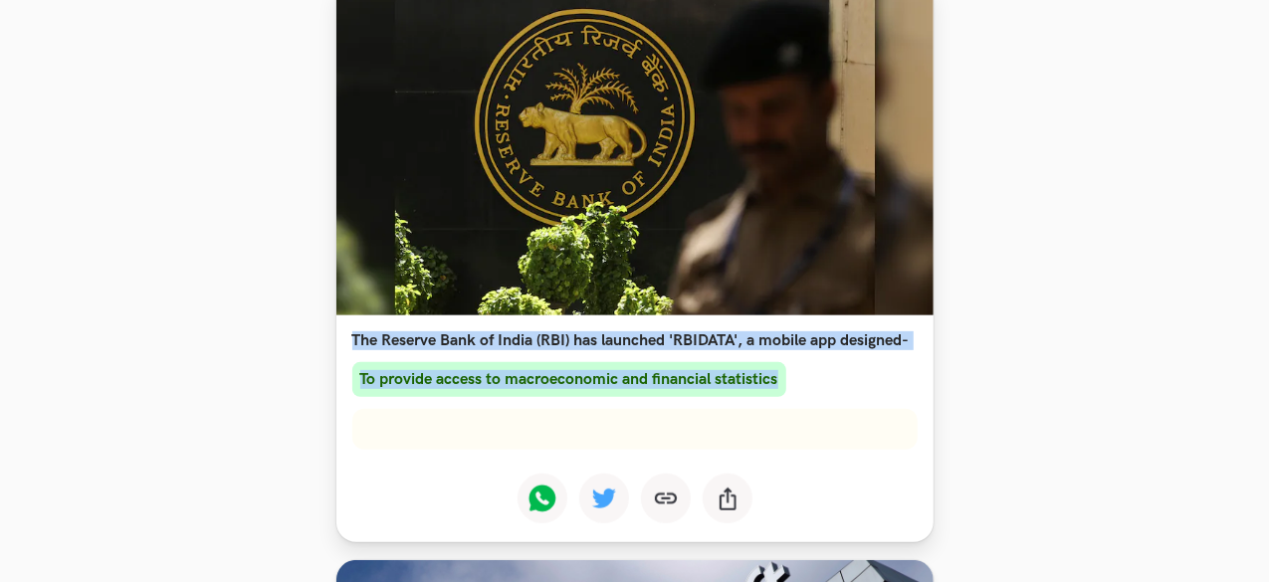
drag, startPoint x: 677, startPoint y: 347, endPoint x: 675, endPoint y: 391, distance: 43.8
click at [675, 391] on div "The Reserve Bank of India (RBI) has launched 'RBIDATA', a mobile app designed- …" at bounding box center [634, 357] width 597 height 82
click at [675, 391] on h4 "To provide access to macroeconomic and financial statistics" at bounding box center [569, 379] width 434 height 35
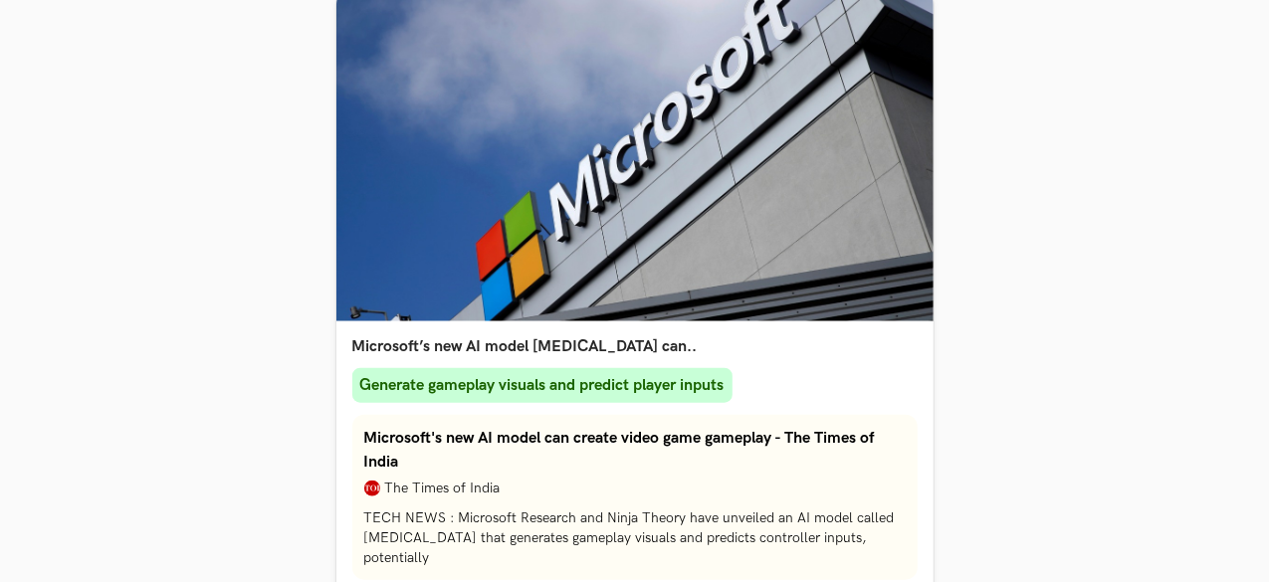
scroll to position [866, 0]
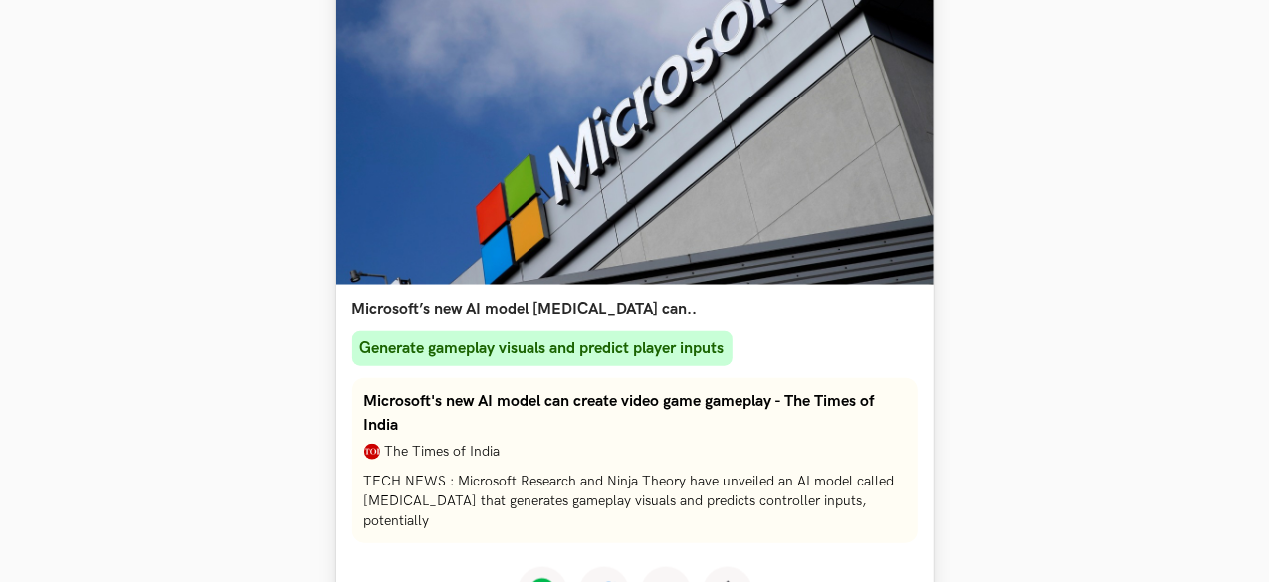
click at [598, 320] on h3 "Microsoft’s new AI model MUSE can.." at bounding box center [634, 310] width 565 height 19
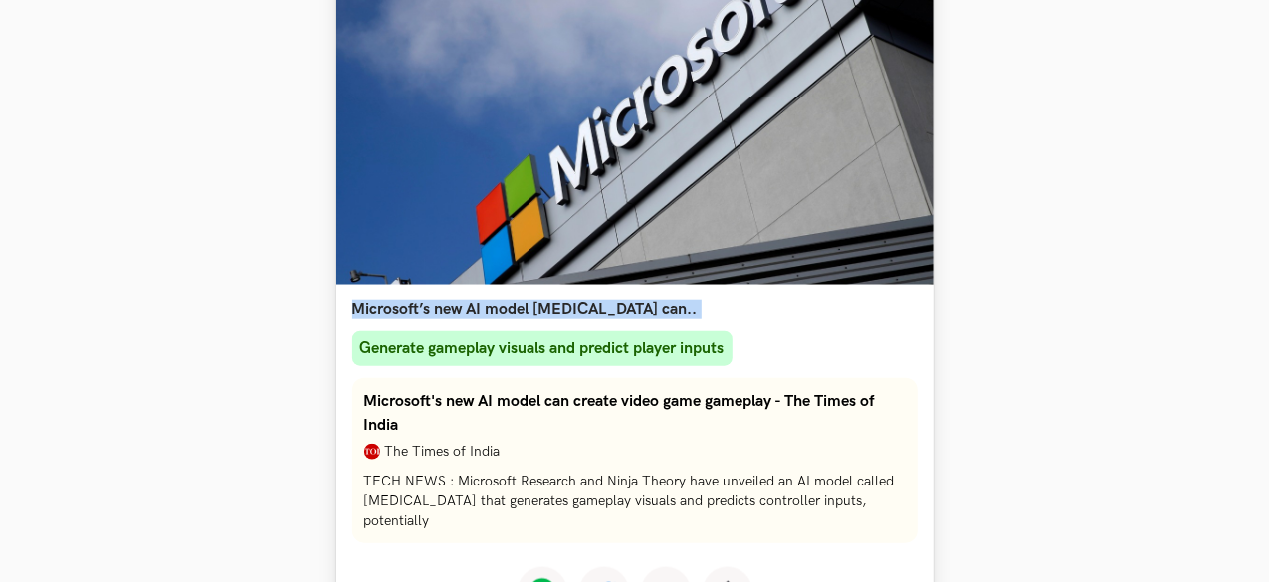
click at [598, 320] on h3 "Microsoft’s new AI model MUSE can.." at bounding box center [634, 310] width 565 height 19
drag, startPoint x: 598, startPoint y: 322, endPoint x: 615, endPoint y: 370, distance: 51.6
click at [615, 366] on div "Microsoft’s new AI model MUSE can.. Generate gameplay visuals and predict playe…" at bounding box center [634, 326] width 597 height 82
click at [615, 366] on h4 "Generate gameplay visuals and predict player inputs" at bounding box center [542, 348] width 380 height 35
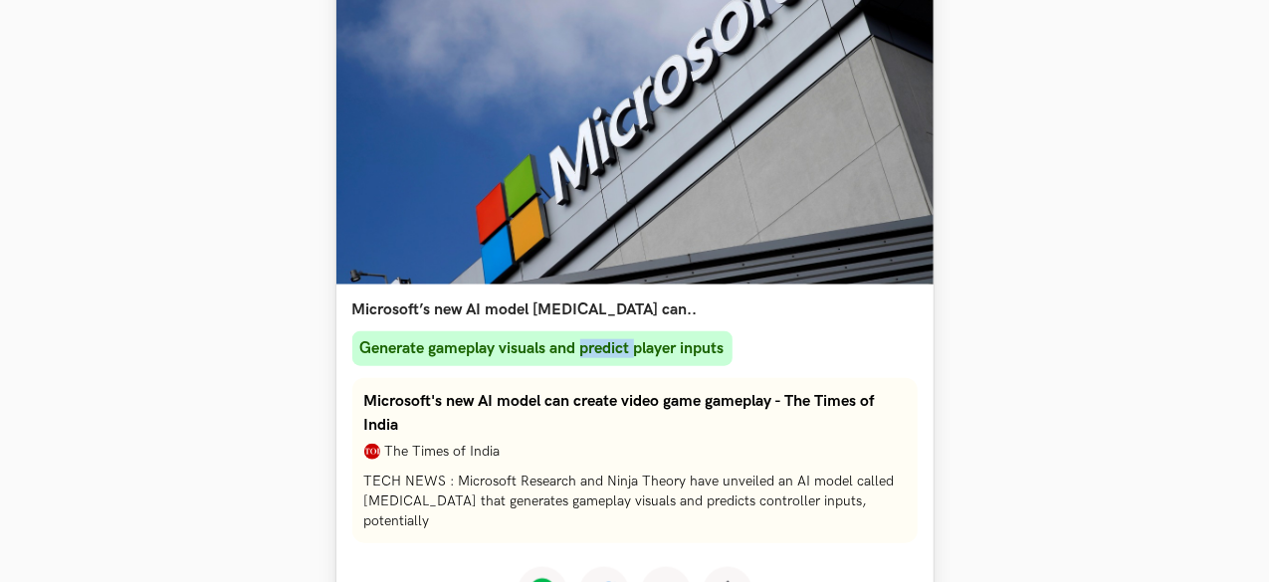
click at [615, 366] on h4 "Generate gameplay visuals and predict player inputs" at bounding box center [542, 348] width 380 height 35
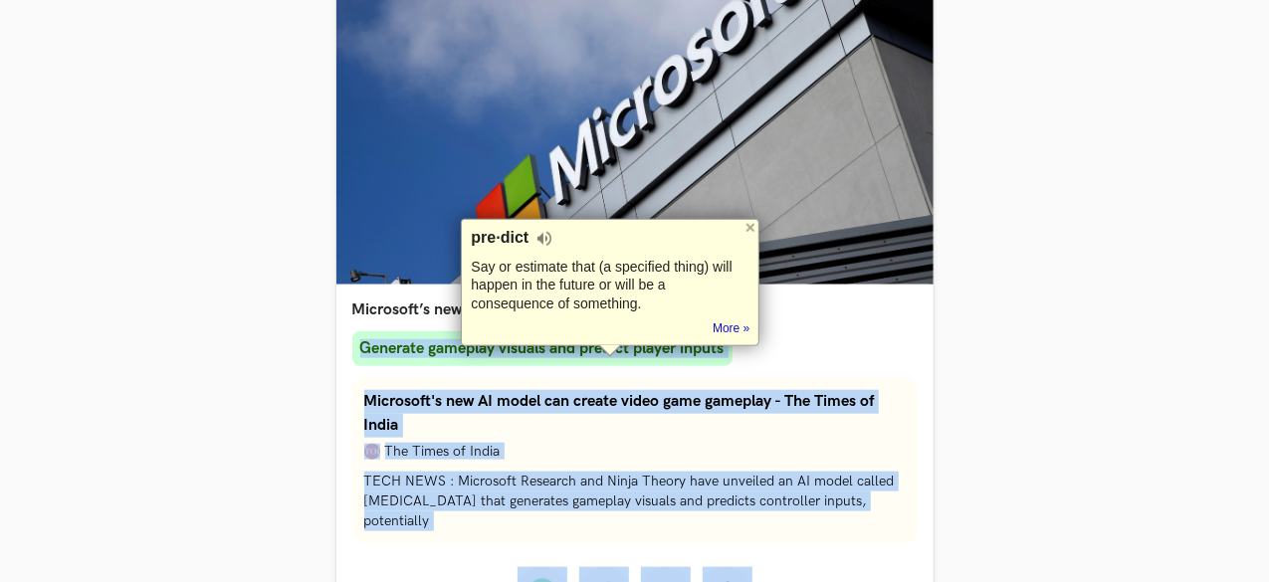
drag, startPoint x: 615, startPoint y: 370, endPoint x: 536, endPoint y: 333, distance: 87.7
click at [438, 339] on div "Microsoft’s new AI model MUSE can.. Generate gameplay visuals and predict playe…" at bounding box center [634, 326] width 597 height 82
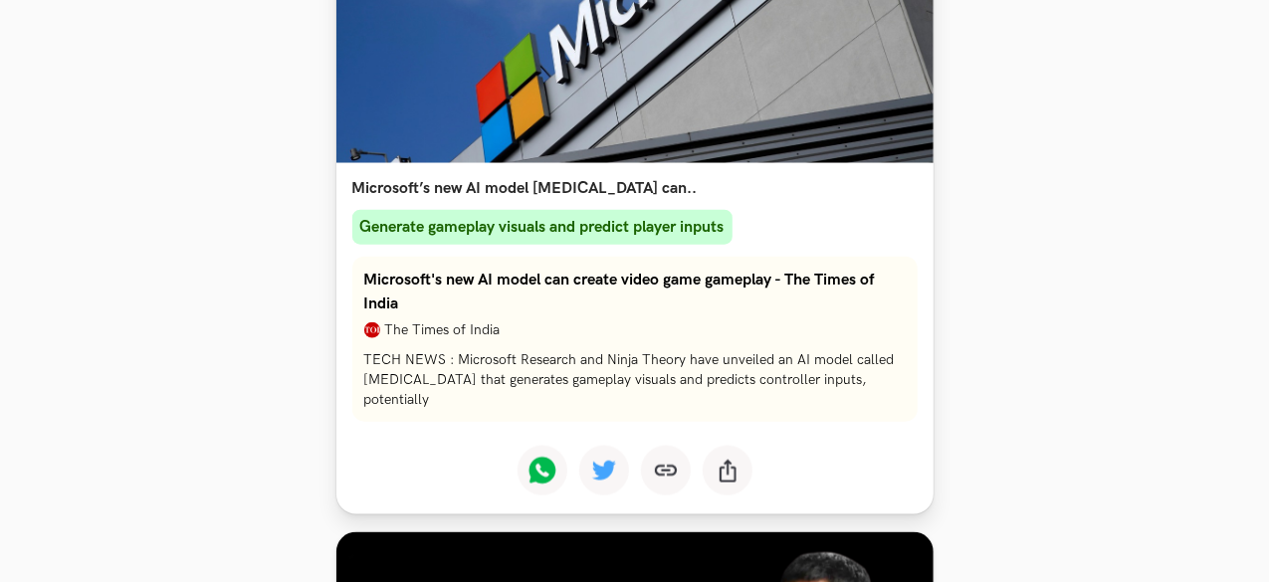
scroll to position [988, 0]
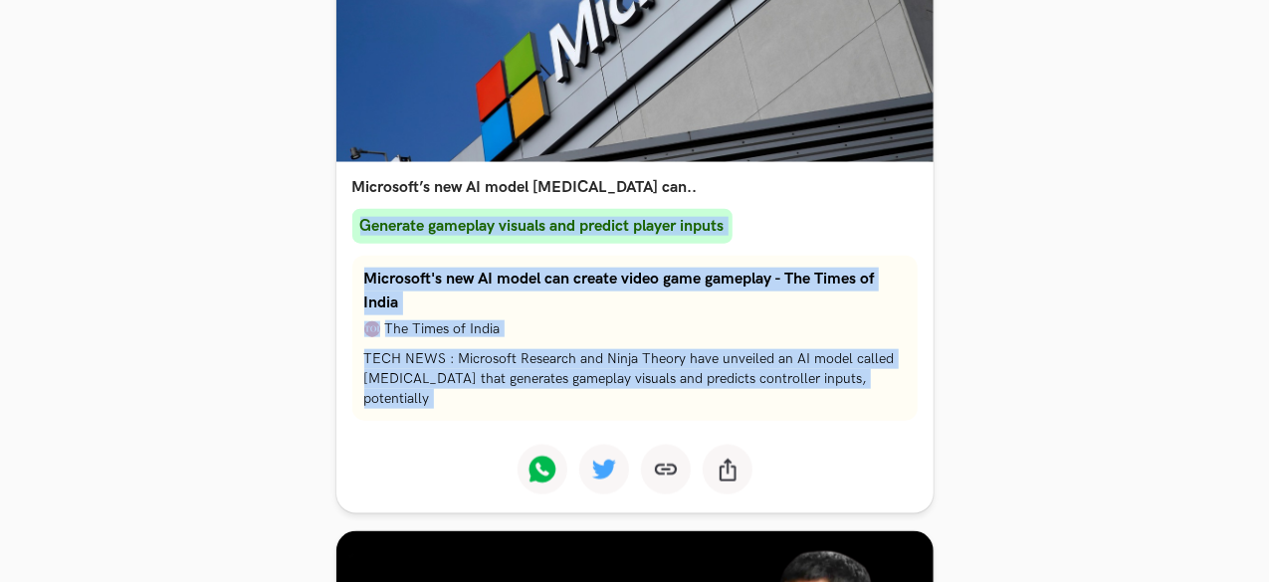
drag, startPoint x: 991, startPoint y: 235, endPoint x: 977, endPoint y: 375, distance: 141.0
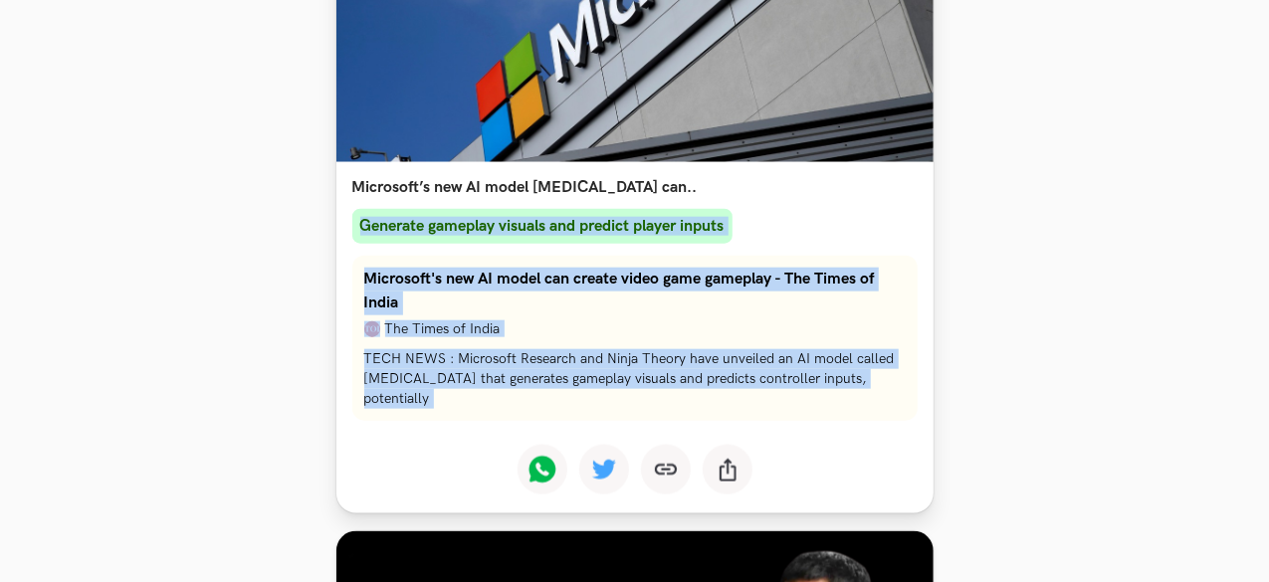
drag, startPoint x: 952, startPoint y: 282, endPoint x: 898, endPoint y: 408, distance: 137.4
click at [898, 408] on div "Microsoft's new AI model can create video game gameplay - The Times of India Th…" at bounding box center [634, 338] width 565 height 165
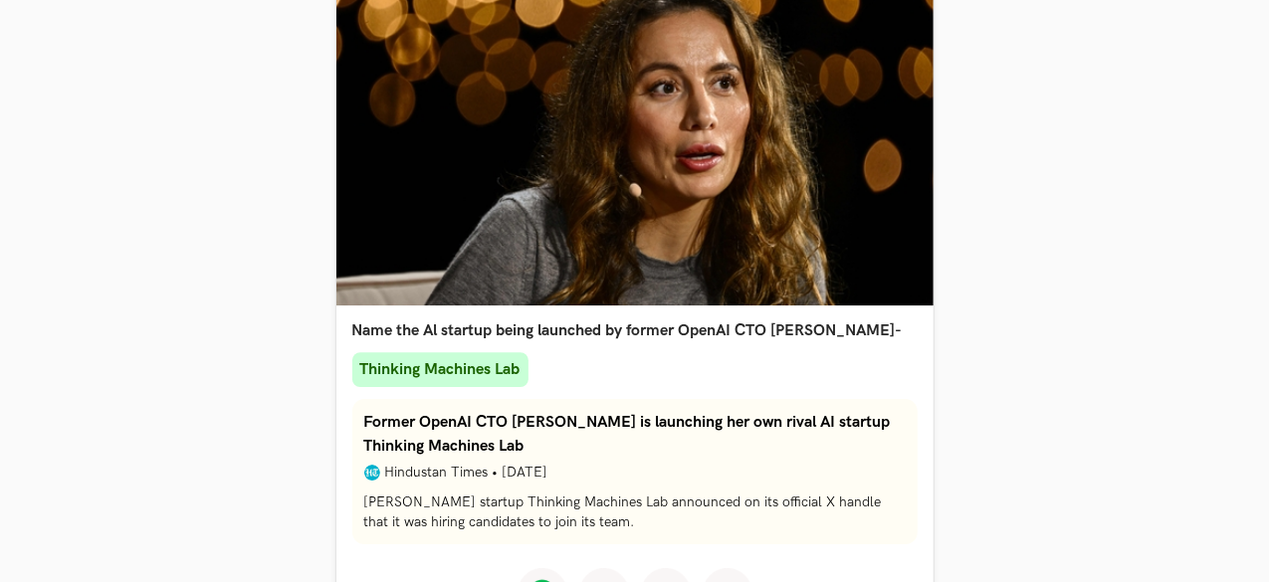
scroll to position [3006, 0]
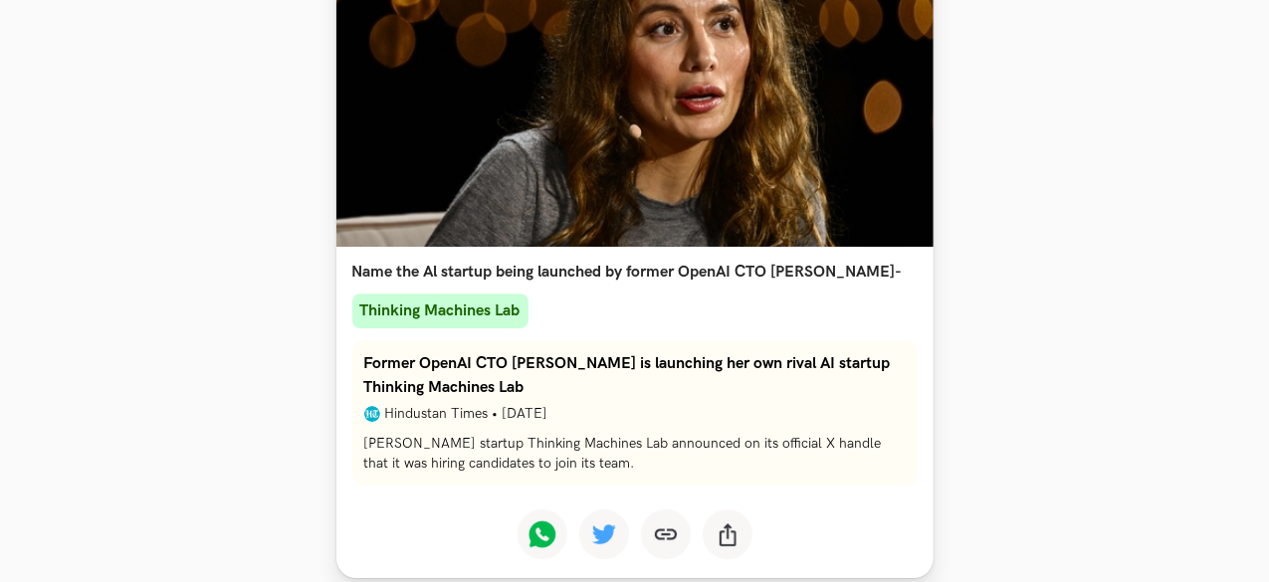
click at [757, 263] on h3 "Name the Al startup being launched by former OpenAI CTO Mira Murati-" at bounding box center [634, 272] width 565 height 19
click at [794, 263] on h3 "Name the Al startup being launched by former OpenAI CTO Mira Murati-" at bounding box center [634, 272] width 565 height 19
drag, startPoint x: 794, startPoint y: 247, endPoint x: 831, endPoint y: 245, distance: 36.9
click at [831, 263] on h3 "Name the Al startup being launched by former OpenAI CTO Mira Murati-" at bounding box center [634, 272] width 565 height 19
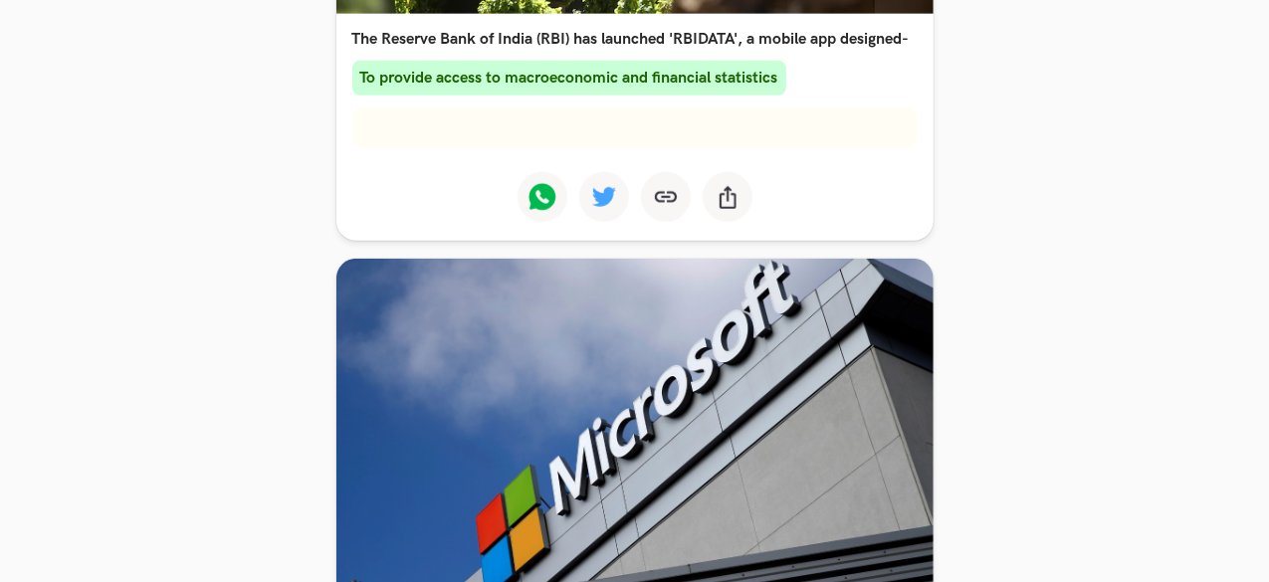
scroll to position [0, 0]
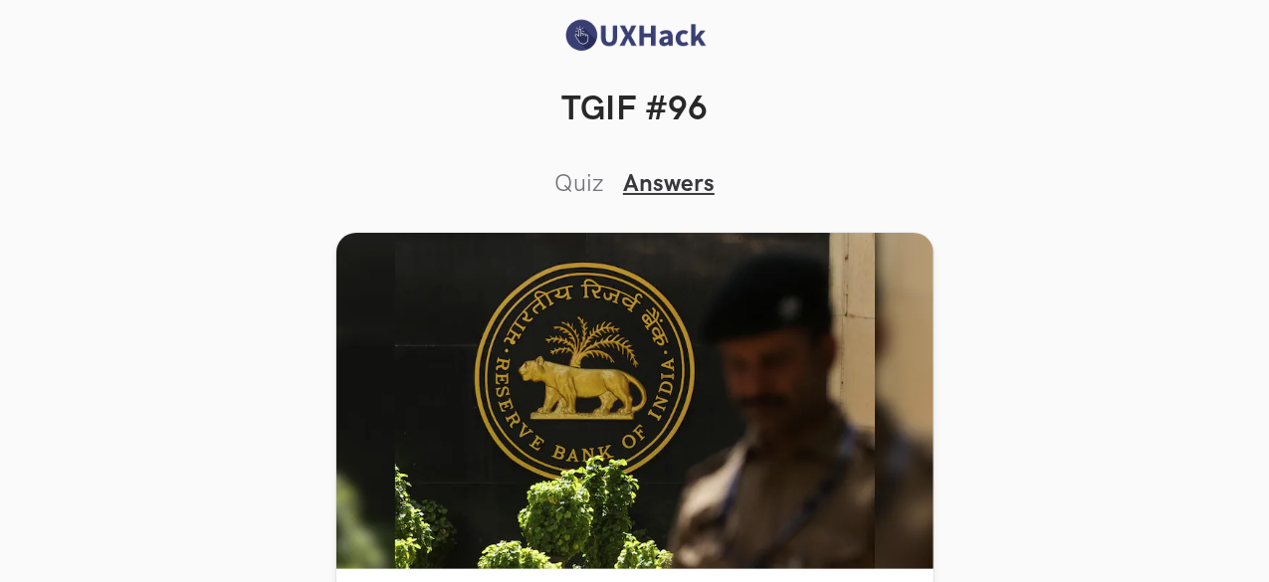
click at [622, 39] on img at bounding box center [634, 35] width 149 height 35
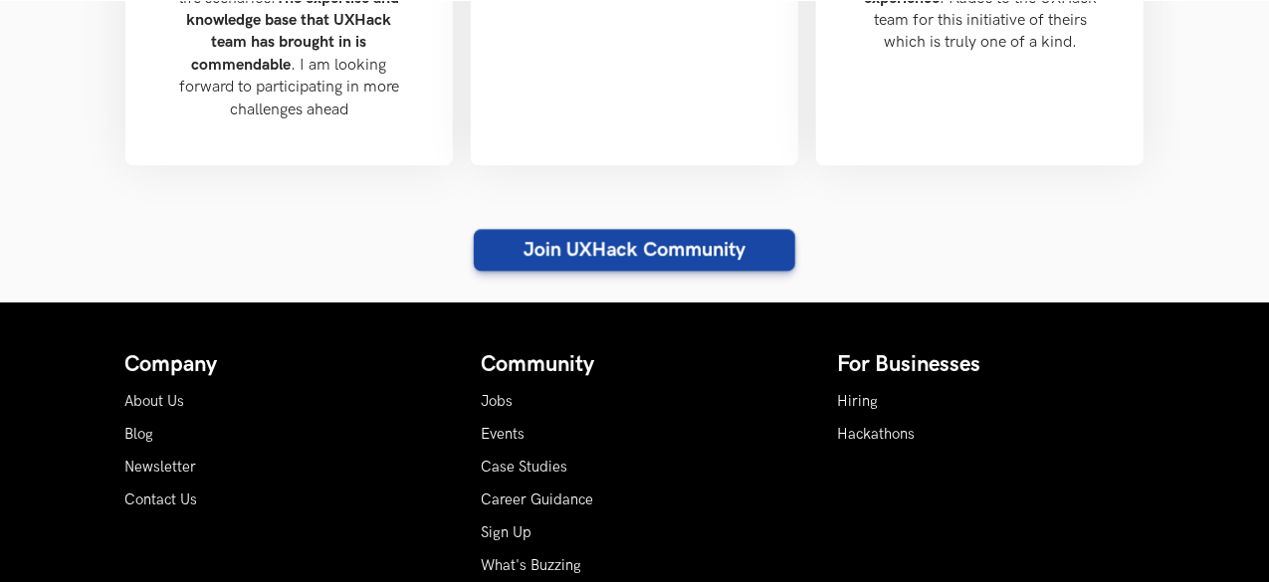
scroll to position [2316, 0]
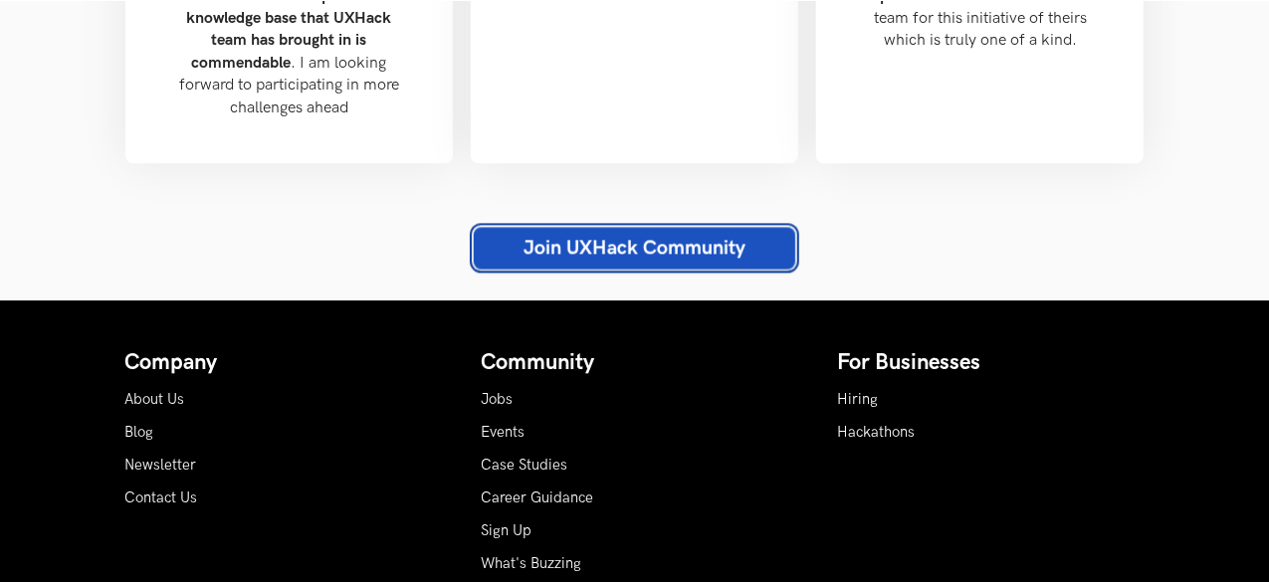
click at [722, 227] on link "Join UXHack Community" at bounding box center [635, 248] width 322 height 42
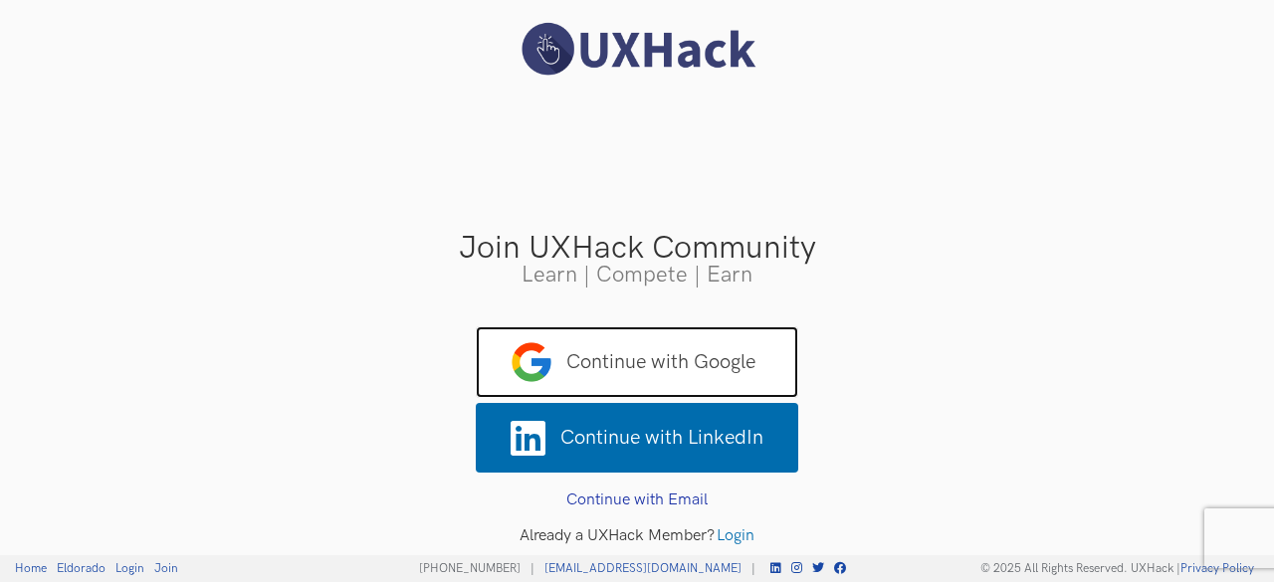
click at [683, 368] on span "Continue with Google" at bounding box center [637, 362] width 323 height 72
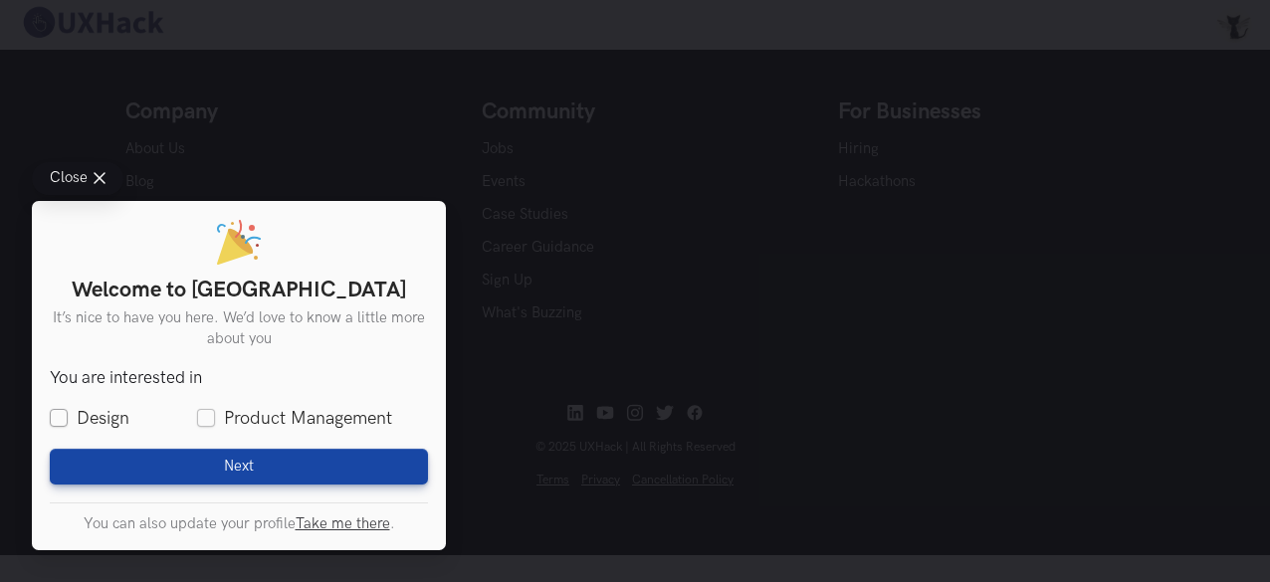
click at [95, 415] on label "Design" at bounding box center [90, 418] width 80 height 25
click at [68, 415] on input "Design" at bounding box center [59, 419] width 18 height 18
checkbox input "true"
click at [237, 414] on label "Product Management" at bounding box center [294, 418] width 195 height 25
click at [215, 414] on input "Product Management" at bounding box center [206, 419] width 18 height 18
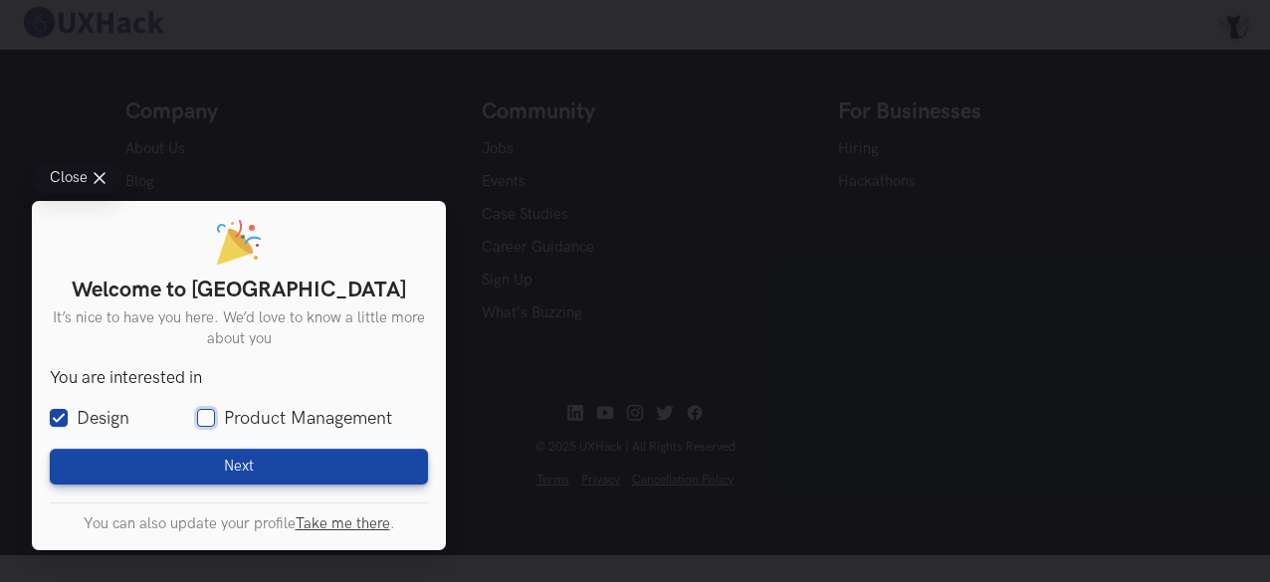
checkbox input "true"
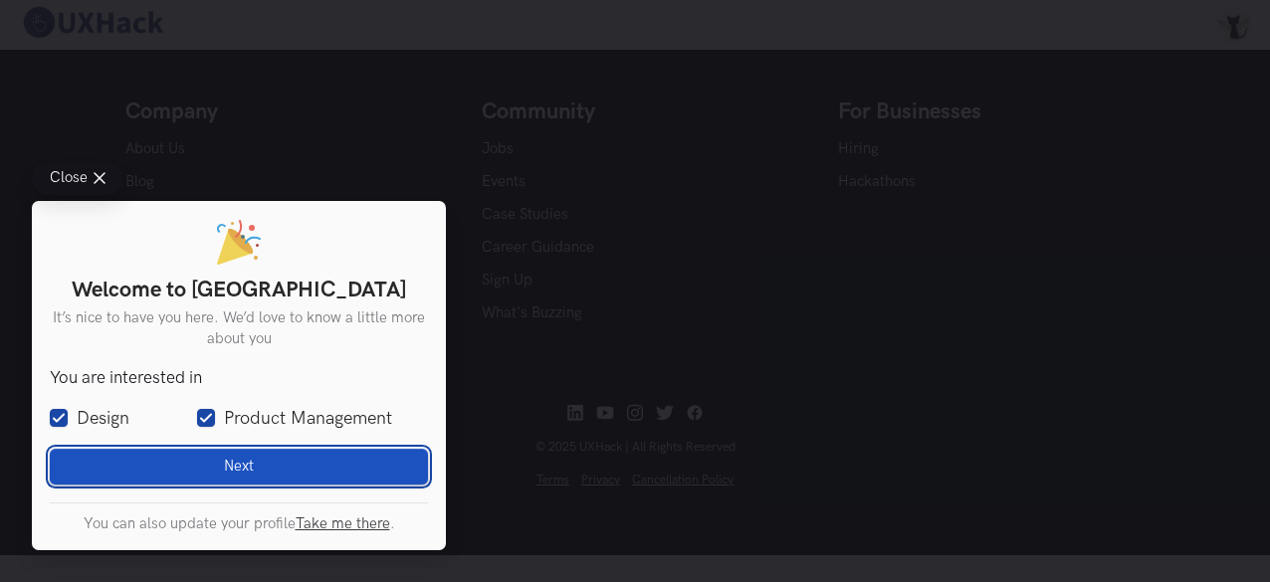
click at [204, 483] on button "Next Loading" at bounding box center [239, 467] width 378 height 36
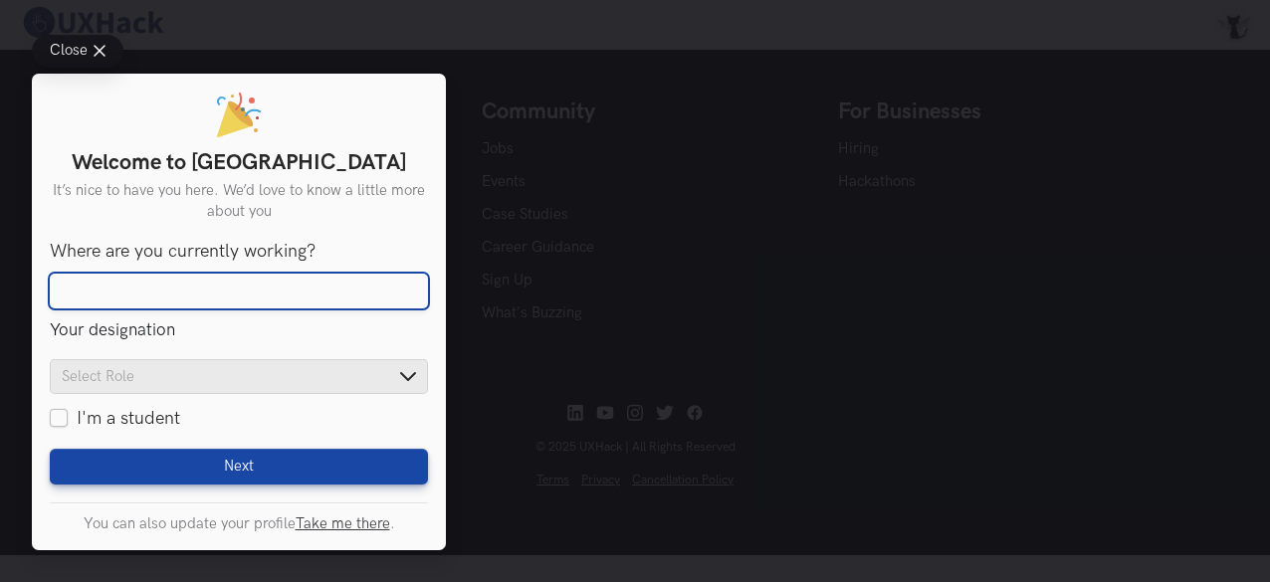
click at [258, 294] on input "Where are you currently working?" at bounding box center [239, 292] width 378 height 36
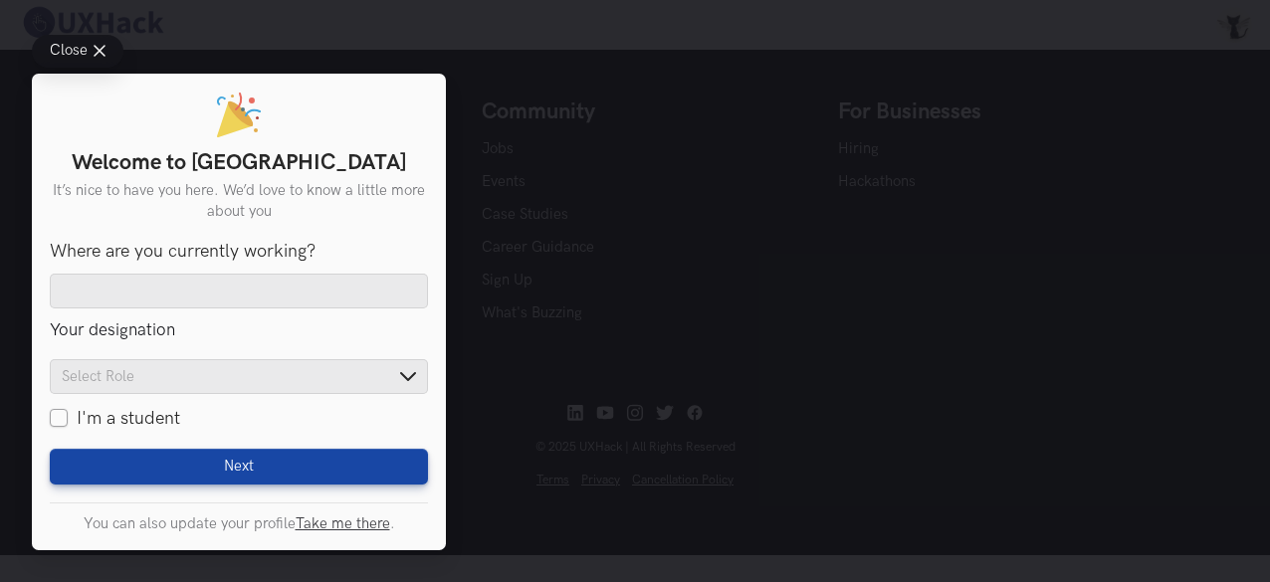
click at [120, 425] on label "I'm a student" at bounding box center [115, 418] width 130 height 25
click at [68, 425] on input "I'm a student" at bounding box center [59, 419] width 18 height 18
checkbox input "true"
click at [125, 466] on form "You are interested in Design Product Management Where are you currently working…" at bounding box center [239, 363] width 378 height 244
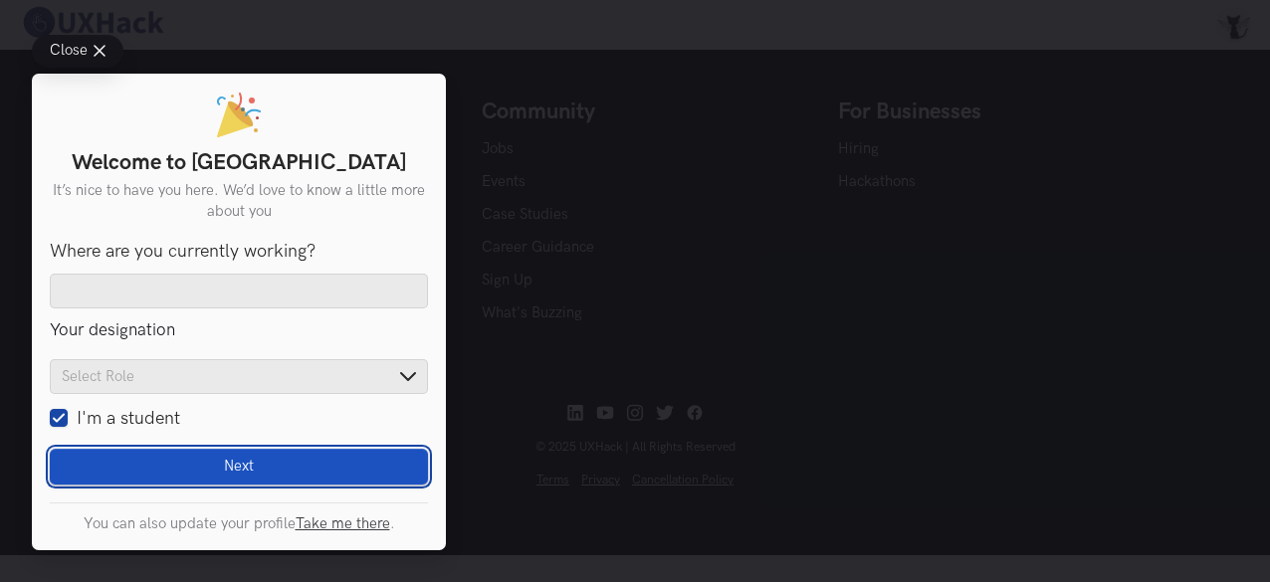
click at [165, 467] on button "Next Loading" at bounding box center [239, 467] width 378 height 36
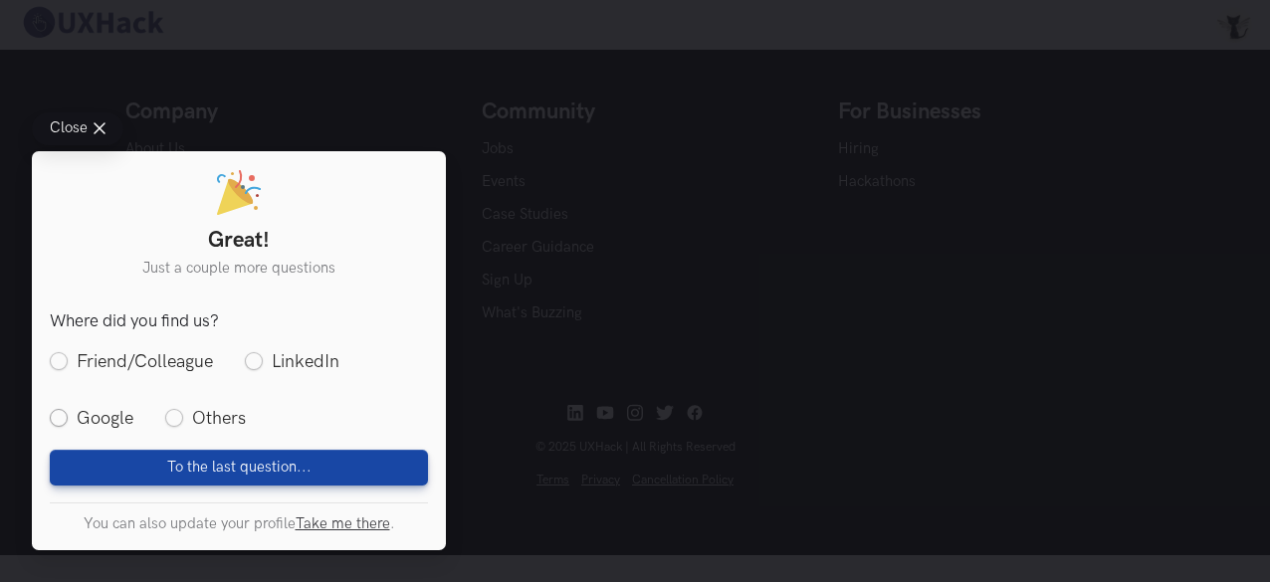
click at [113, 409] on label "Google" at bounding box center [92, 418] width 84 height 25
click at [68, 410] on input "Google" at bounding box center [59, 419] width 18 height 18
radio input "true"
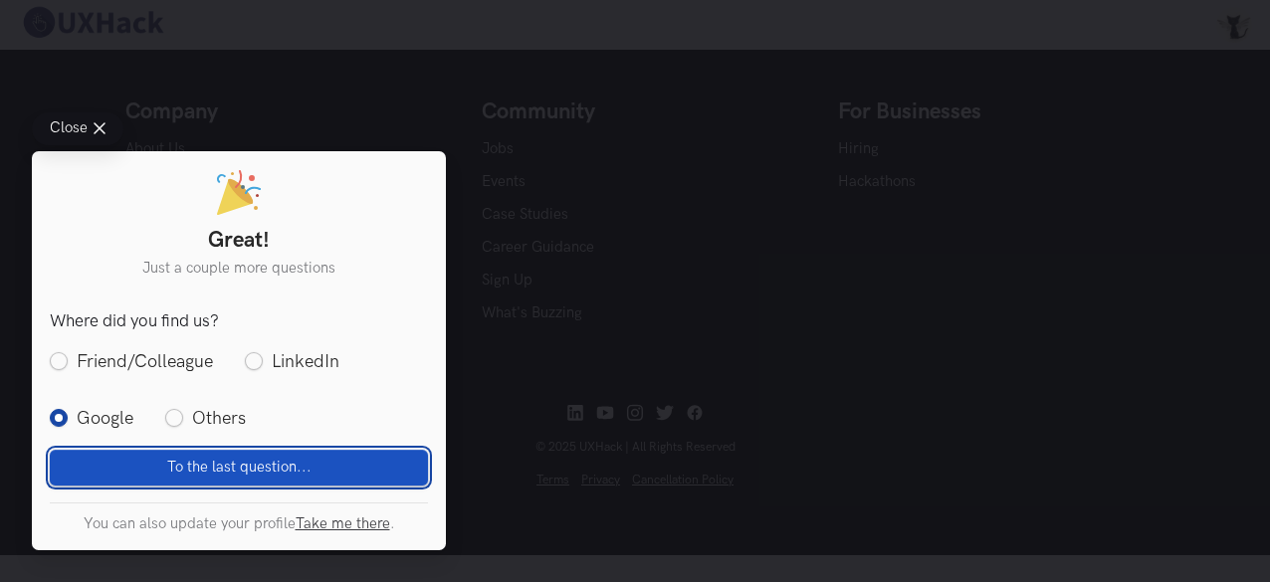
click at [137, 461] on button "To the last question... Loading" at bounding box center [239, 467] width 378 height 36
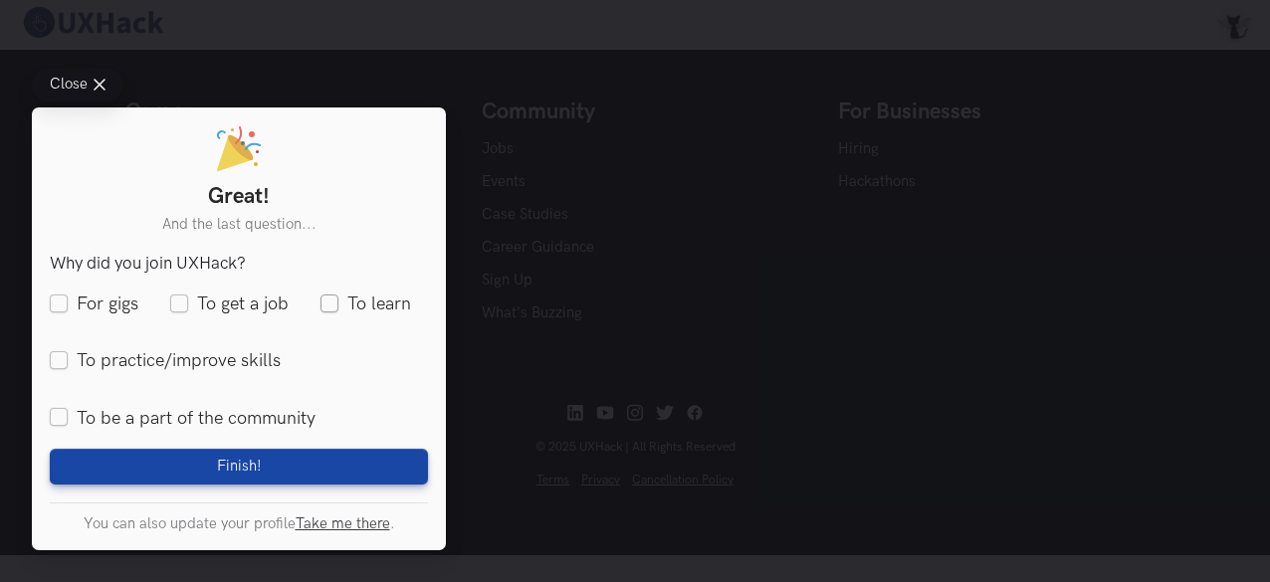
click at [362, 302] on label "To learn" at bounding box center [366, 305] width 91 height 25
click at [338, 302] on input "To learn" at bounding box center [330, 305] width 18 height 18
checkbox input "true"
click at [245, 363] on label "To practice/improve skills" at bounding box center [165, 361] width 231 height 25
click at [68, 363] on input "To practice/improve skills" at bounding box center [59, 361] width 18 height 18
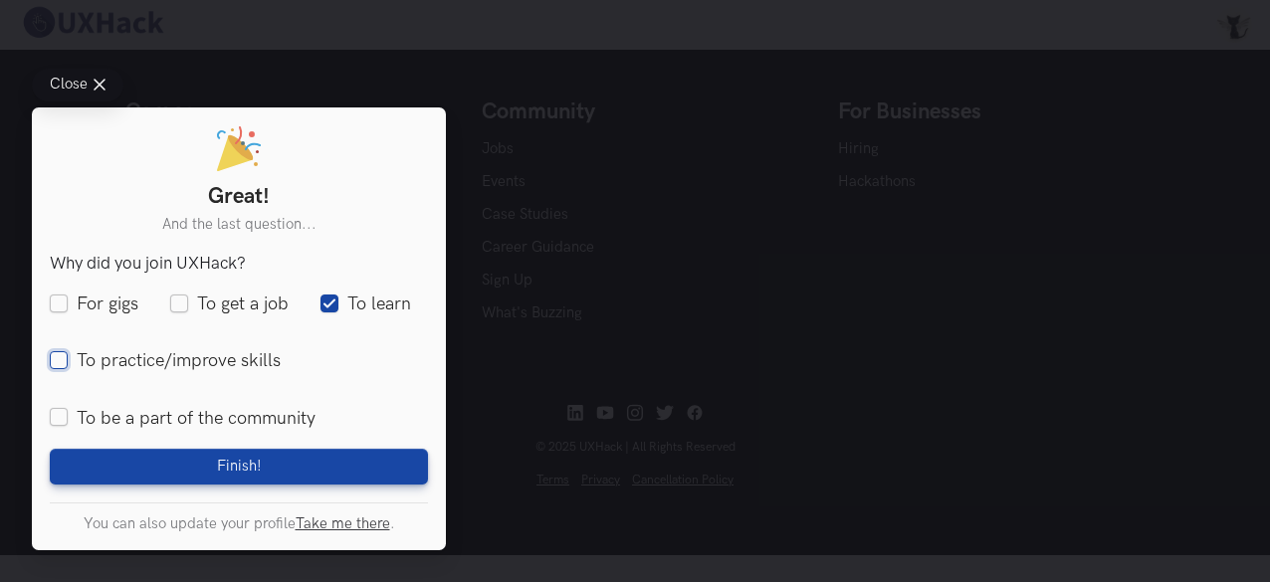
checkbox input "true"
click at [229, 417] on label "To be a part of the community" at bounding box center [183, 418] width 266 height 25
click at [68, 417] on input "To be a part of the community" at bounding box center [59, 419] width 18 height 18
checkbox input "true"
click at [102, 300] on label "For gigs" at bounding box center [94, 305] width 89 height 25
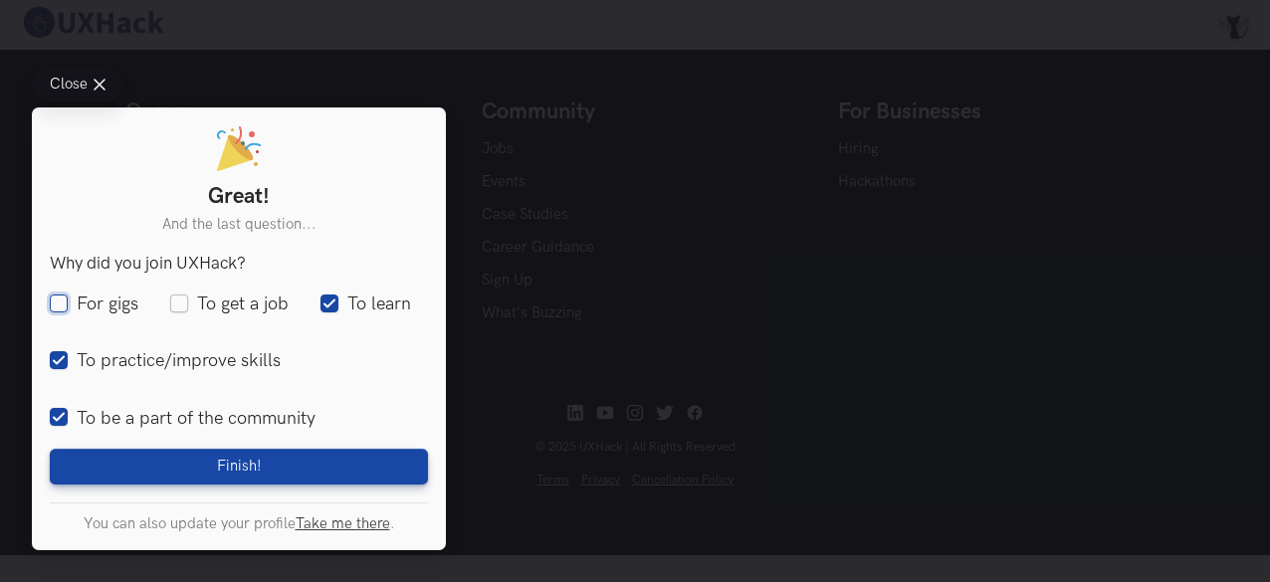
click at [68, 300] on input "For gigs" at bounding box center [59, 305] width 18 height 18
checkbox input "true"
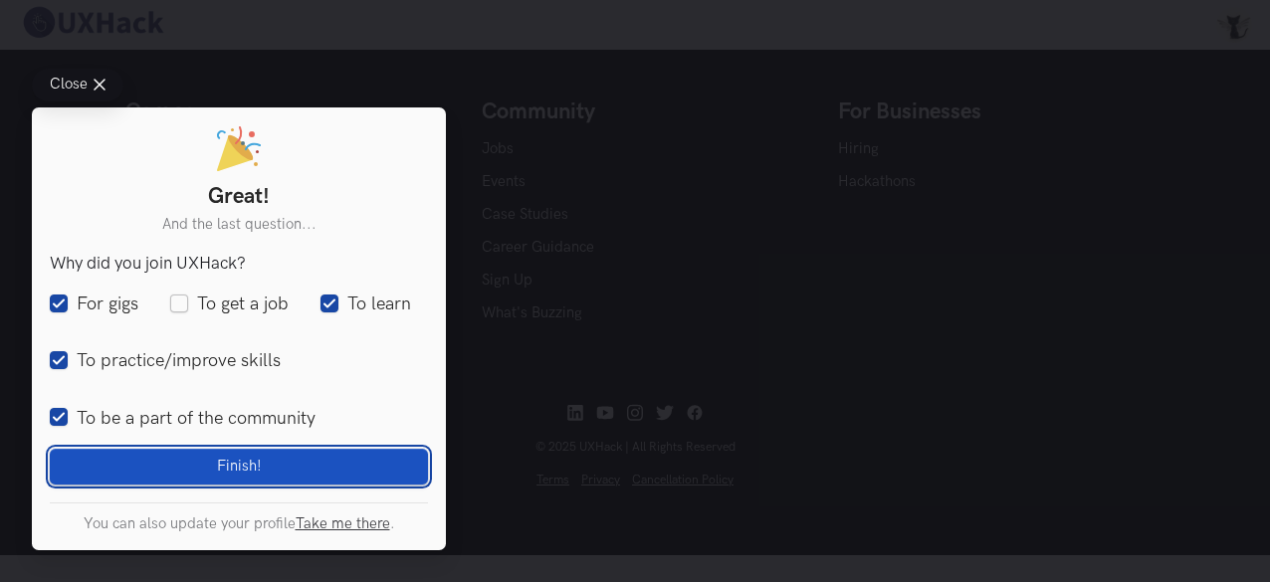
click at [197, 462] on button "Finish! Loading" at bounding box center [239, 467] width 378 height 36
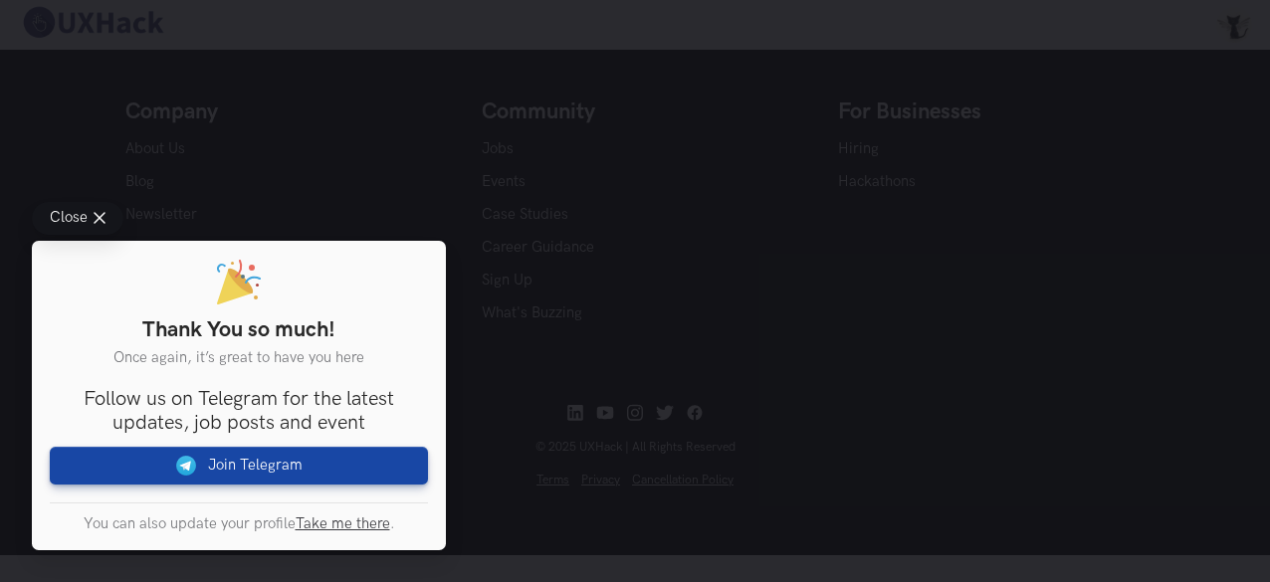
click at [90, 216] on button "Close" at bounding box center [78, 218] width 92 height 33
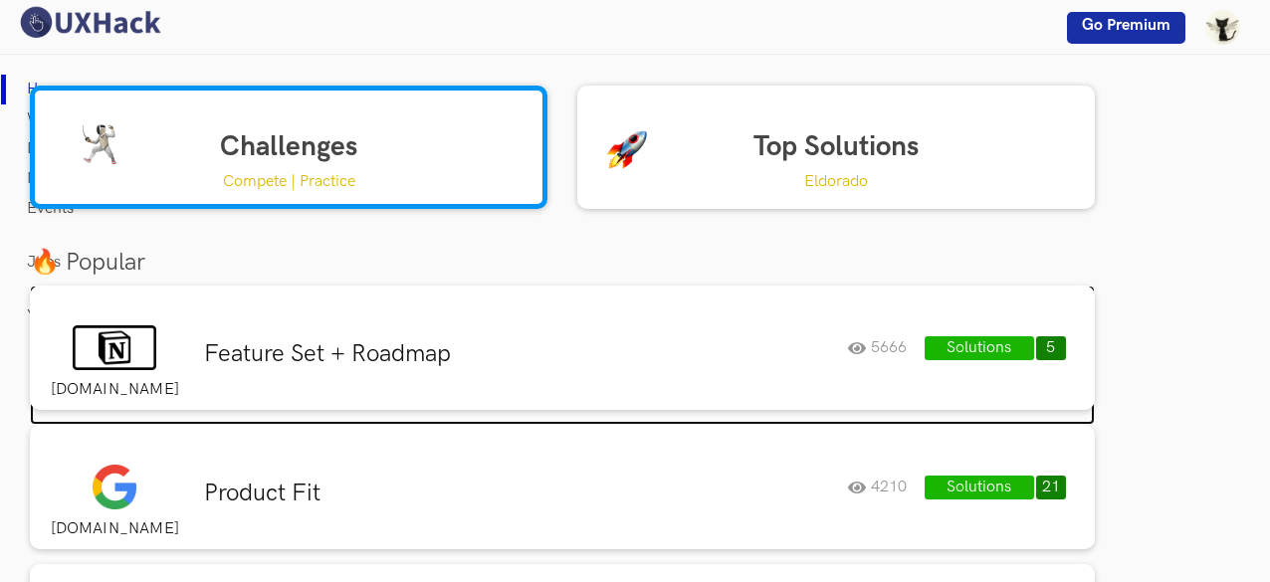
click at [745, 347] on h3 "Feature Set + Roadmap" at bounding box center [518, 354] width 629 height 30
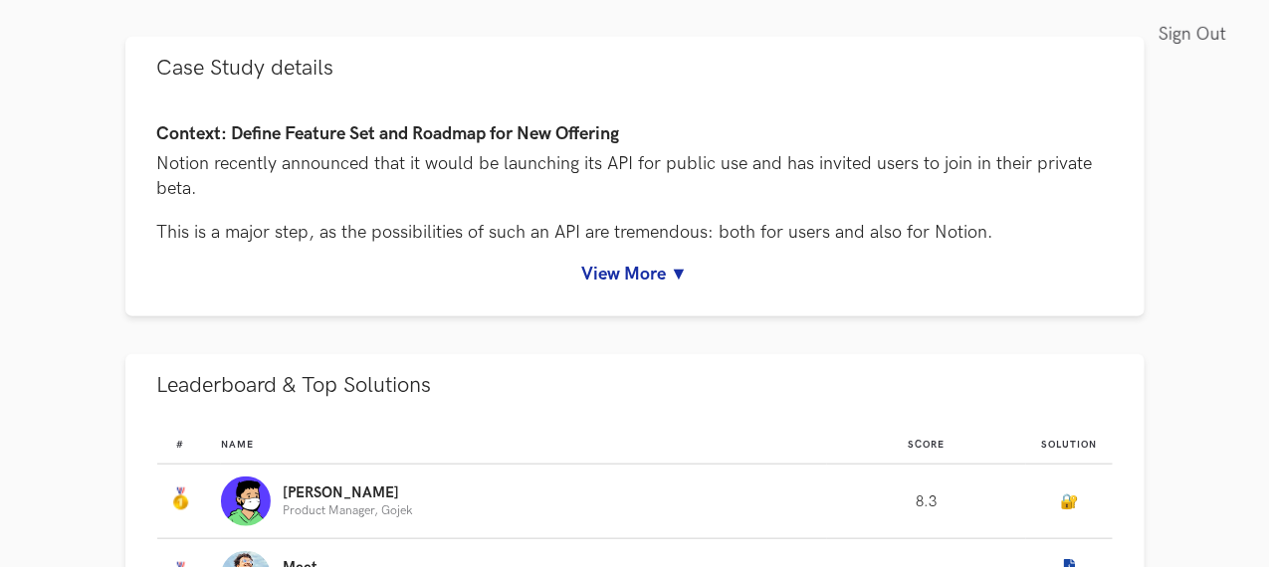
scroll to position [753, 0]
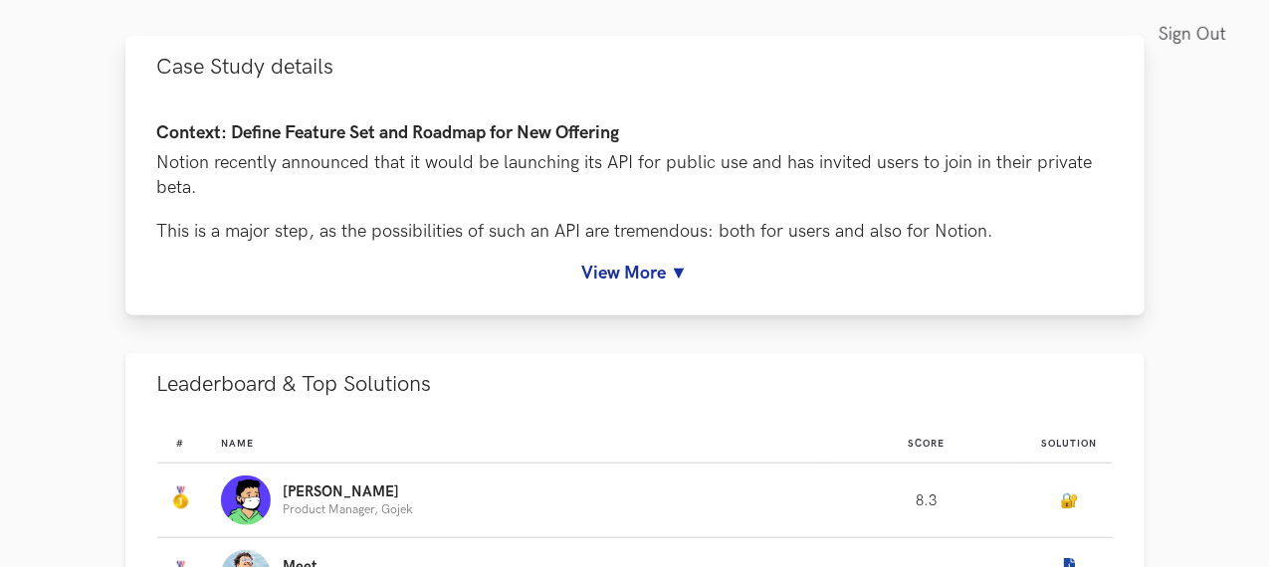
click at [627, 284] on link "View More ▼" at bounding box center [635, 273] width 956 height 21
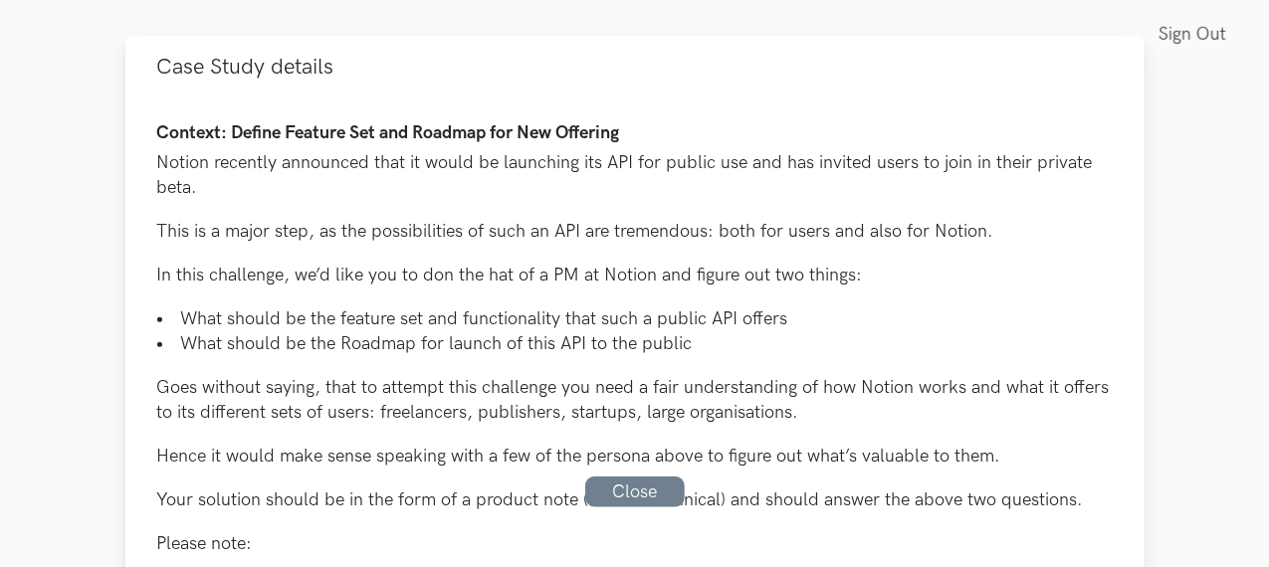
click at [651, 144] on h4 "Context: Define Feature Set and Roadmap for New Offering" at bounding box center [635, 133] width 956 height 21
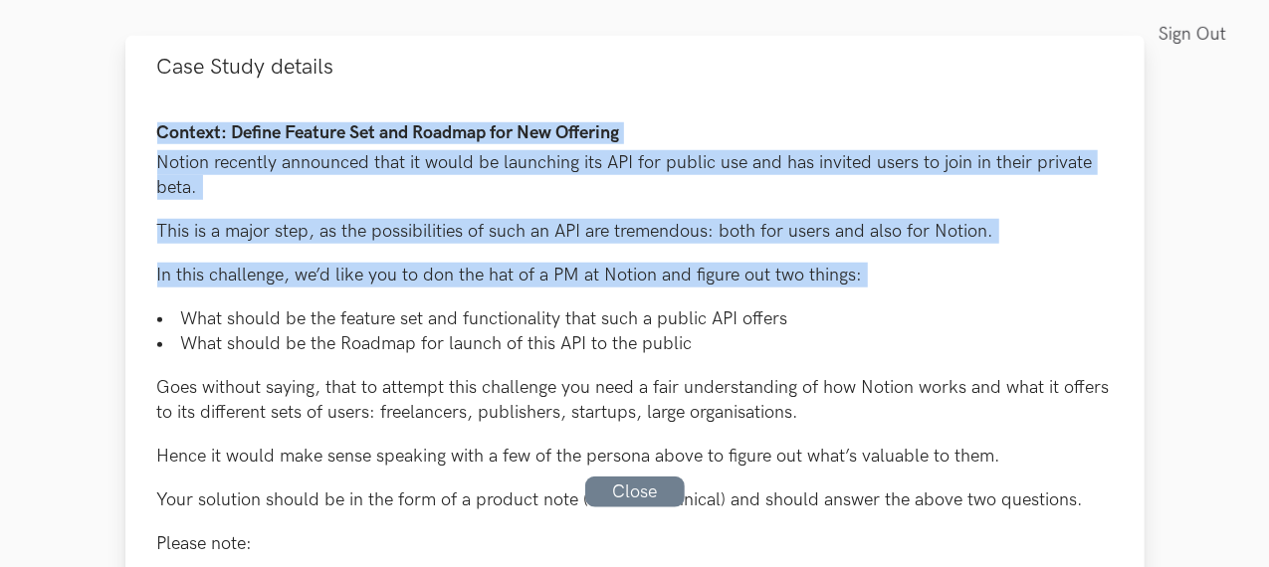
drag, startPoint x: 651, startPoint y: 228, endPoint x: 697, endPoint y: 335, distance: 116.8
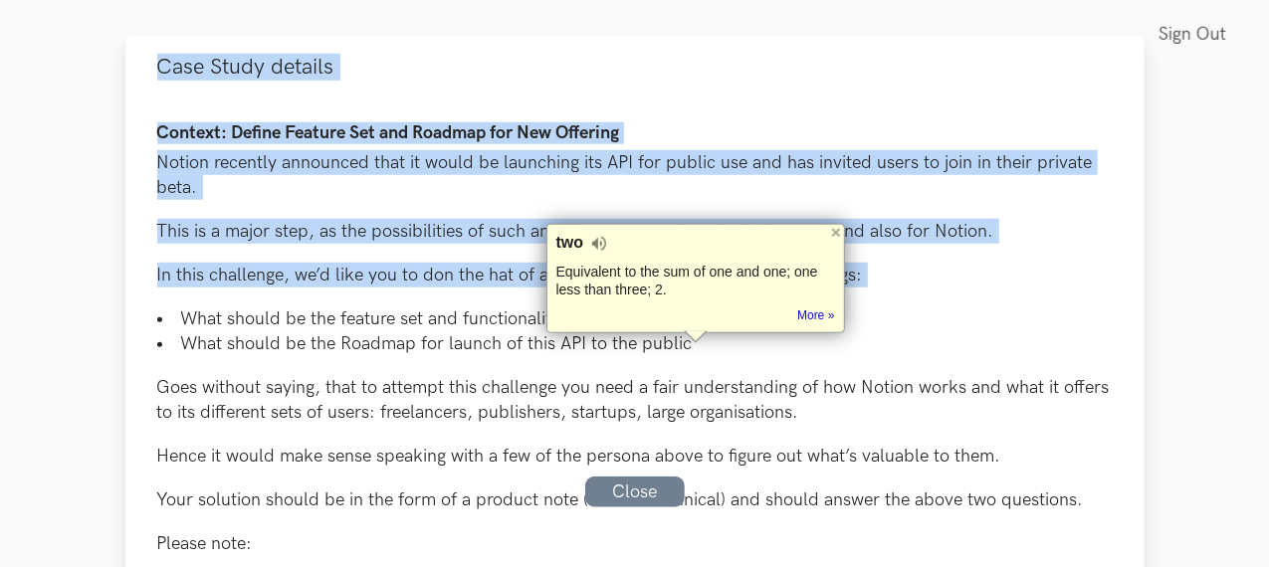
drag, startPoint x: 697, startPoint y: 335, endPoint x: 691, endPoint y: 152, distance: 183.3
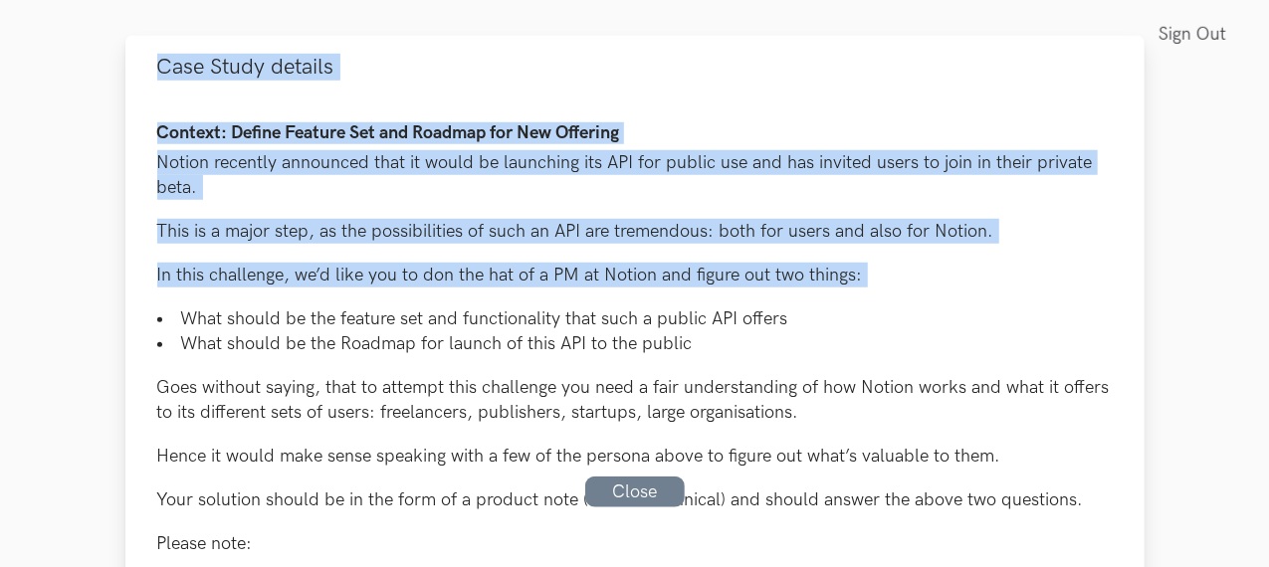
click at [691, 99] on button "Case Study details" at bounding box center [634, 67] width 1019 height 63
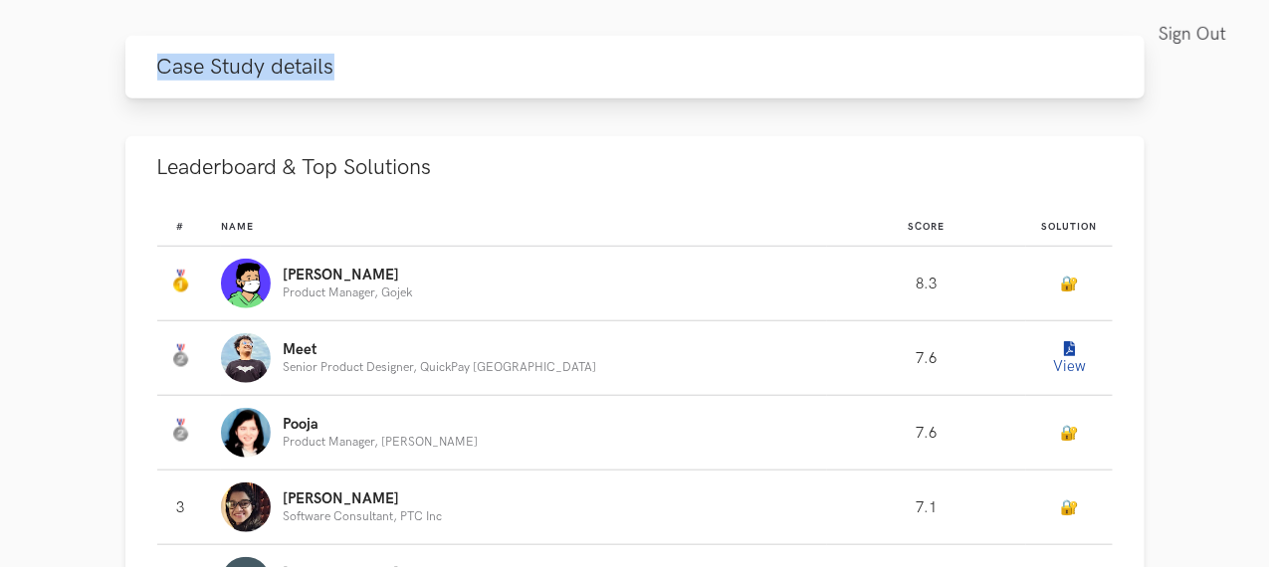
click at [691, 99] on button "Case Study details" at bounding box center [634, 67] width 1019 height 63
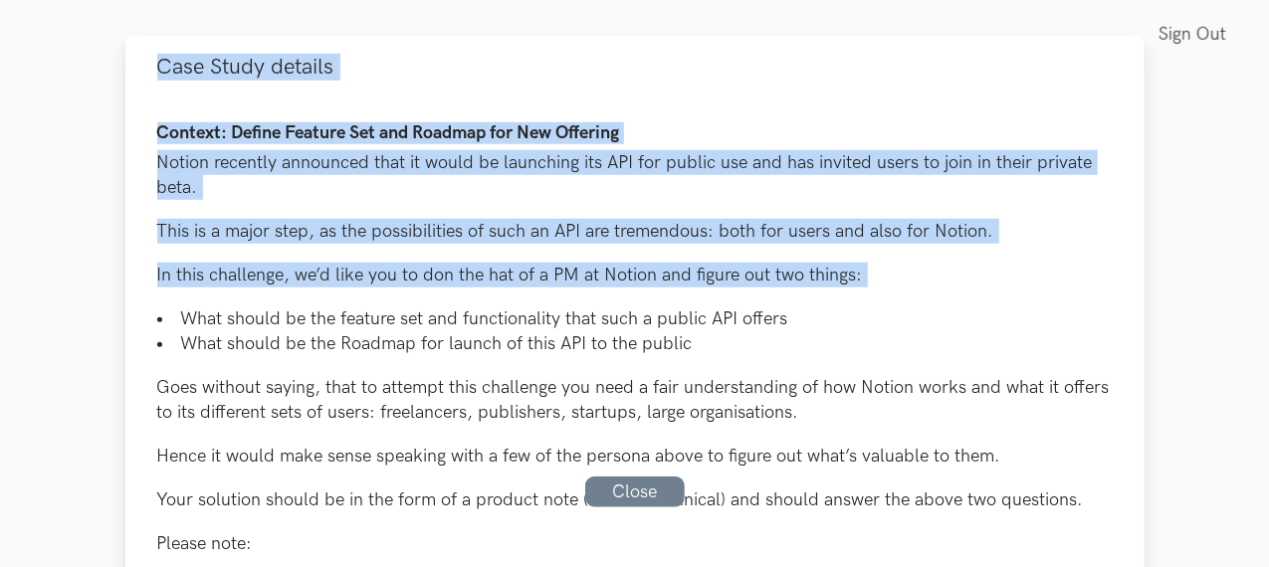
drag, startPoint x: 691, startPoint y: 152, endPoint x: 694, endPoint y: 188, distance: 36.0
click at [694, 99] on button "Case Study details" at bounding box center [634, 67] width 1019 height 63
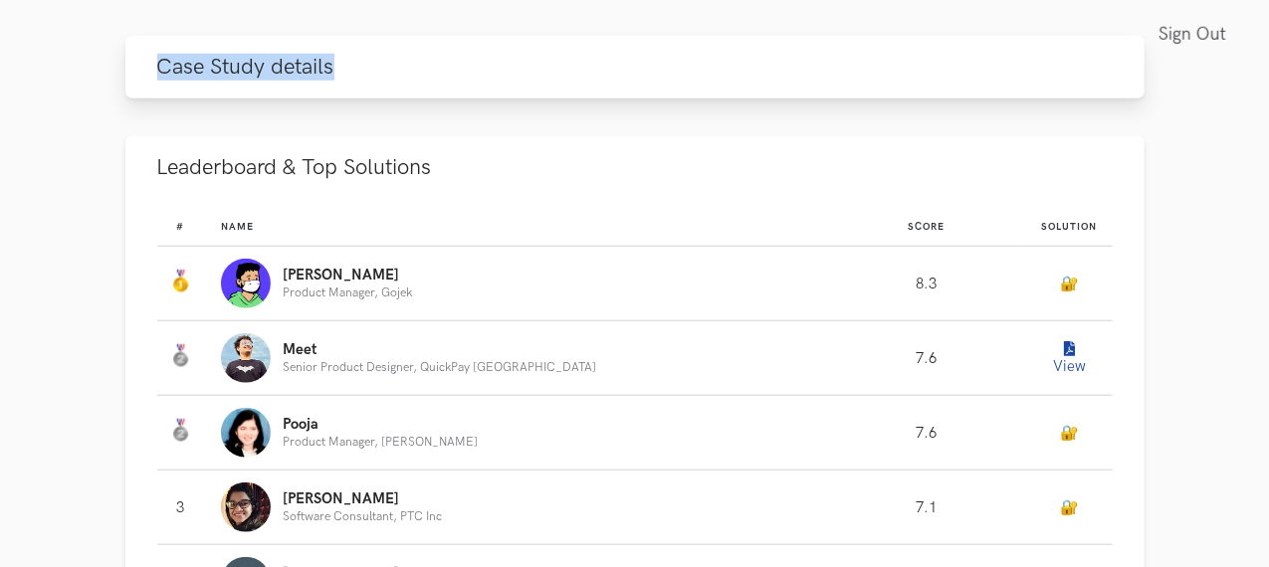
click at [694, 99] on button "Case Study details" at bounding box center [634, 67] width 1019 height 63
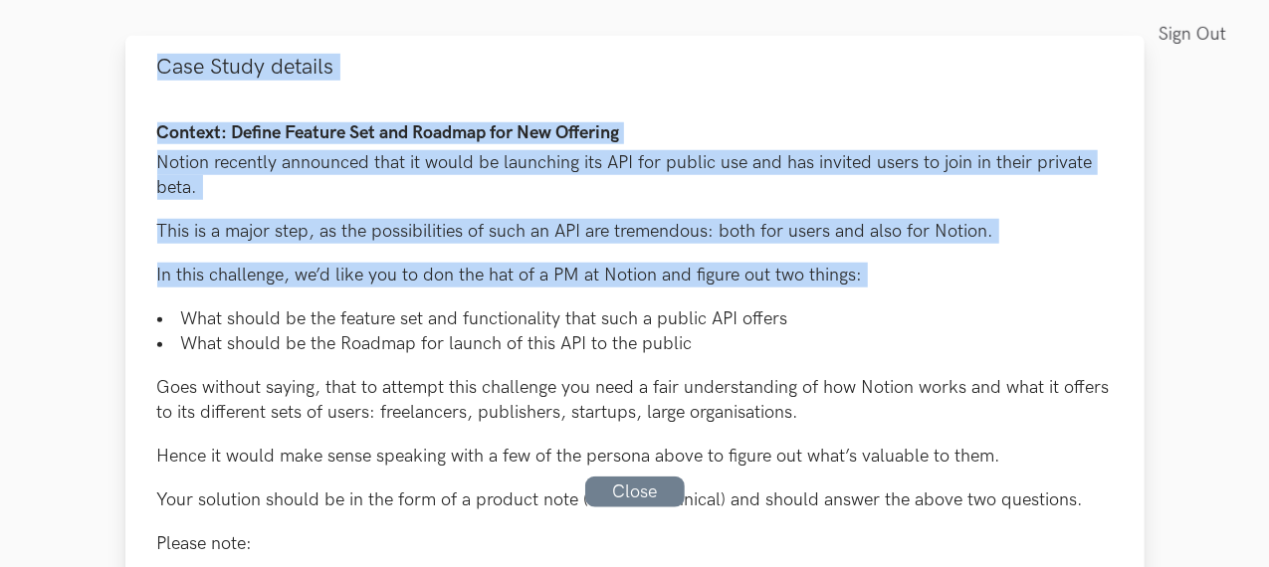
click at [726, 200] on p "Notion recently announced that it would be launching its API for public use and…" at bounding box center [635, 175] width 956 height 50
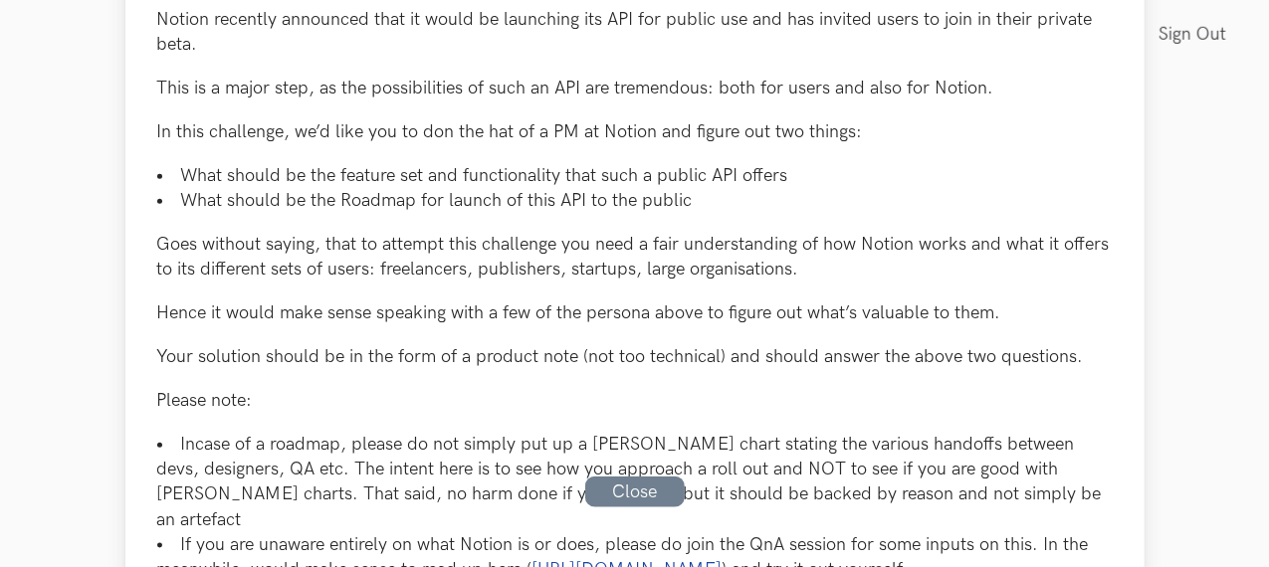
scroll to position [900, 0]
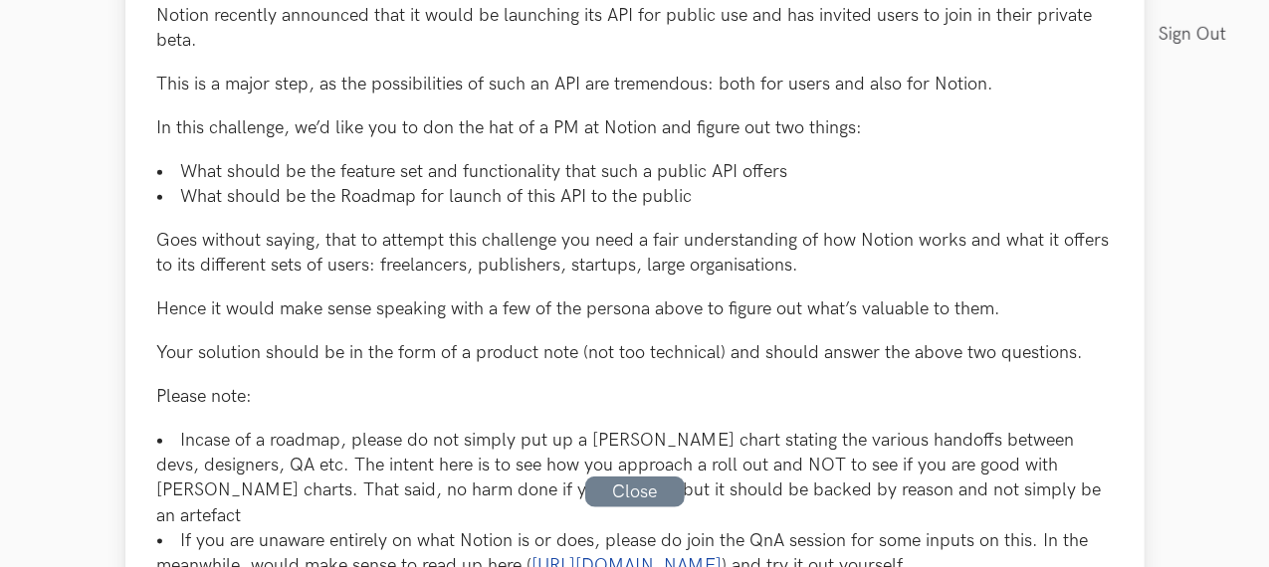
click at [726, 209] on li "What should be the Roadmap for launch of this API to the public" at bounding box center [635, 196] width 956 height 25
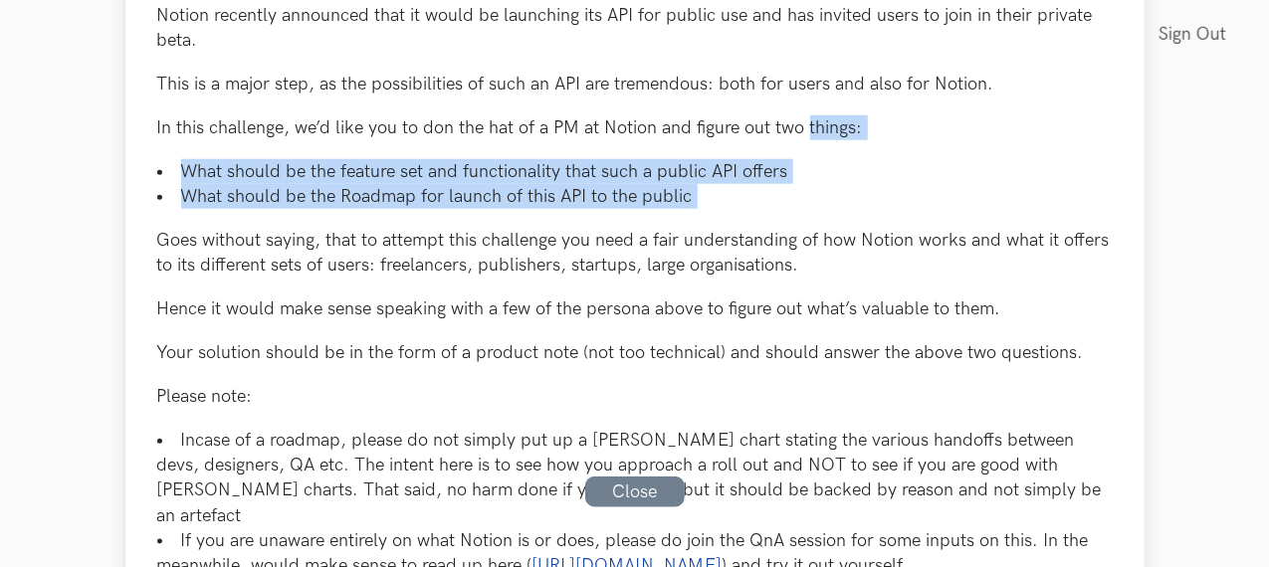
drag, startPoint x: 726, startPoint y: 266, endPoint x: 730, endPoint y: 209, distance: 56.9
click at [730, 209] on div "Context: Define Feature Set and Roadmap for New Offering Notion recently announ…" at bounding box center [635, 437] width 956 height 922
click at [730, 140] on p "In this challenge, we’d like you to don the hat of a PM at Notion and figure ou…" at bounding box center [635, 127] width 956 height 25
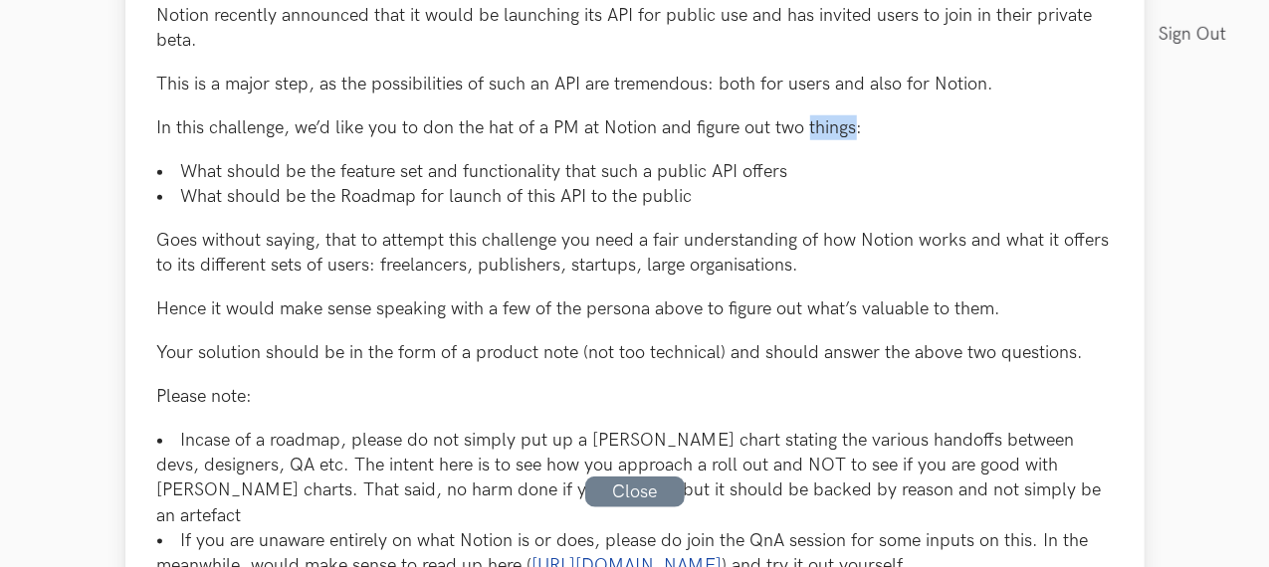
click at [730, 140] on p "In this challenge, we’d like you to don the hat of a PM at Notion and figure ou…" at bounding box center [635, 127] width 956 height 25
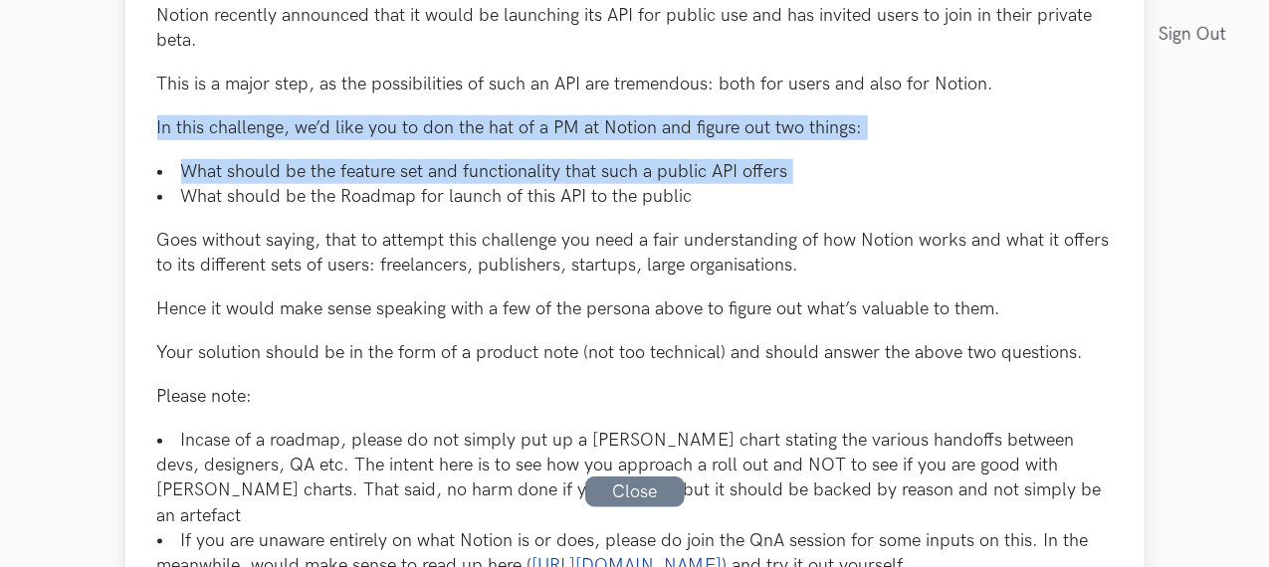
drag, startPoint x: 730, startPoint y: 209, endPoint x: 729, endPoint y: 248, distance: 38.8
click at [729, 248] on div "Context: Define Feature Set and Roadmap for New Offering Notion recently announ…" at bounding box center [635, 437] width 956 height 922
click at [729, 184] on li "What should be the feature set and functionality that such a public API offers" at bounding box center [635, 171] width 956 height 25
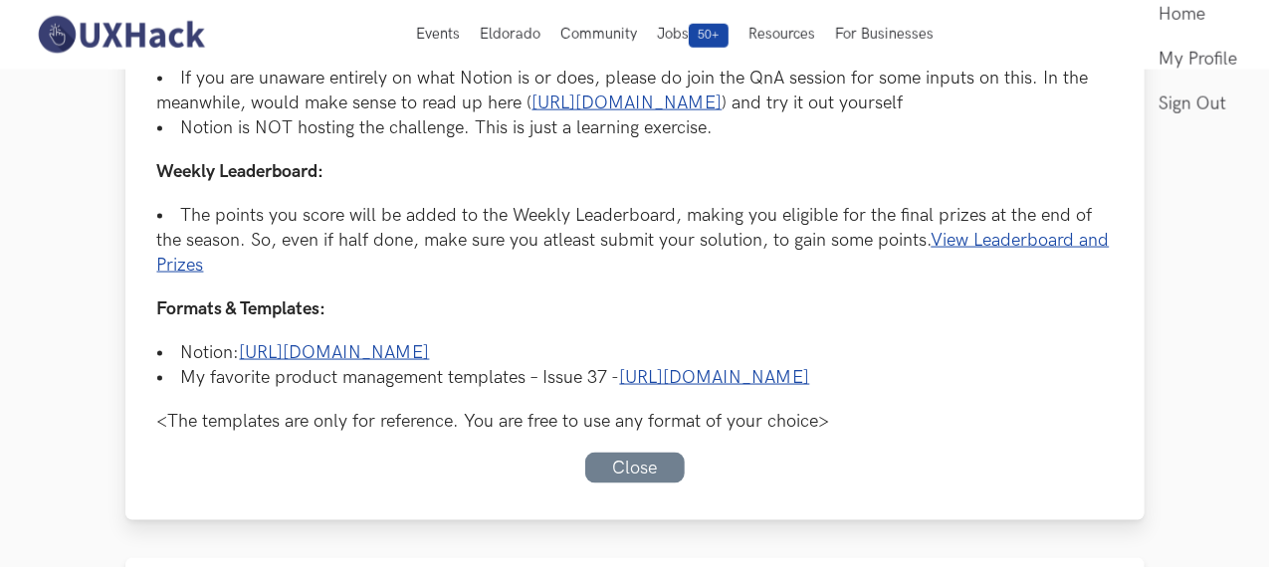
scroll to position [1362, 0]
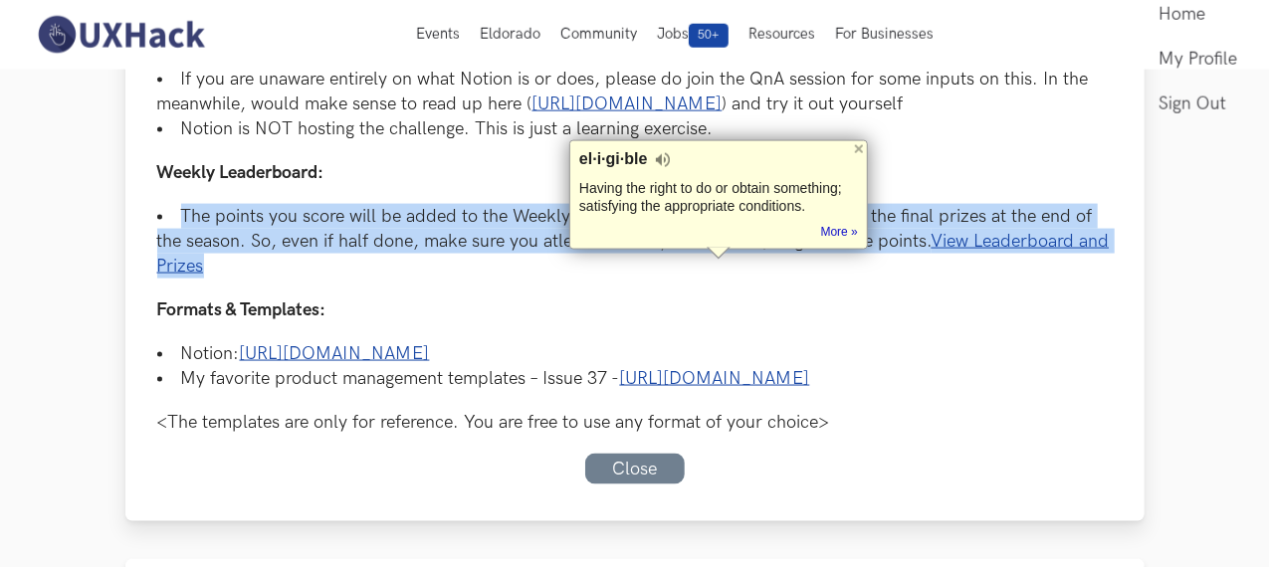
click at [516, 280] on li "The points you score will be added to the Weekly Leaderboard, making you eligib…" at bounding box center [635, 242] width 956 height 76
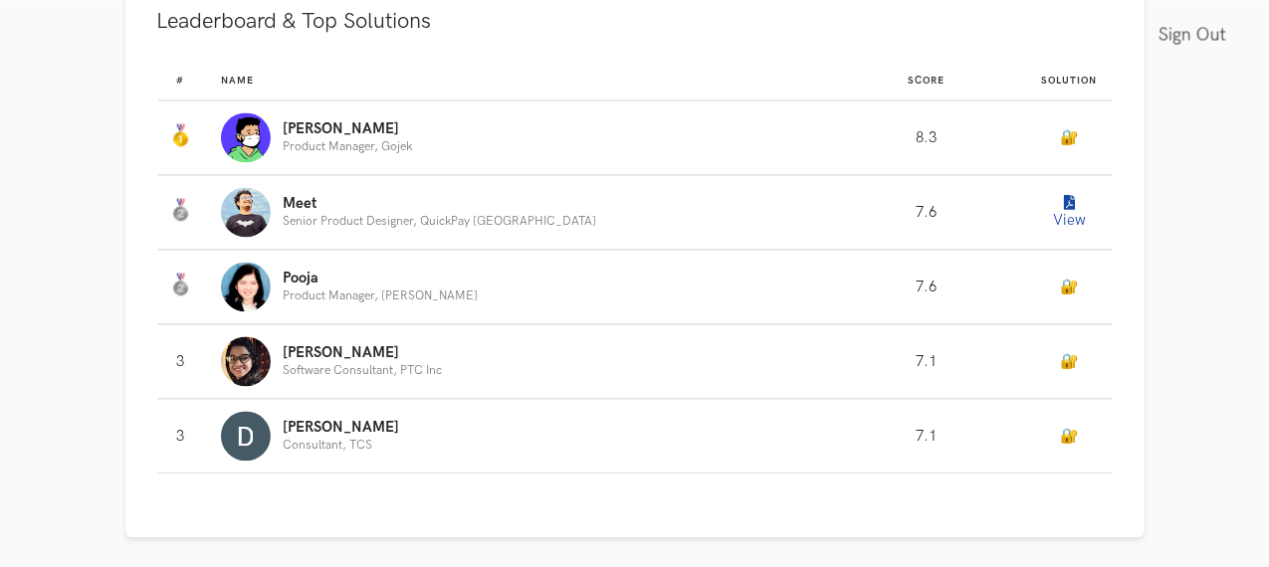
scroll to position [1932, 0]
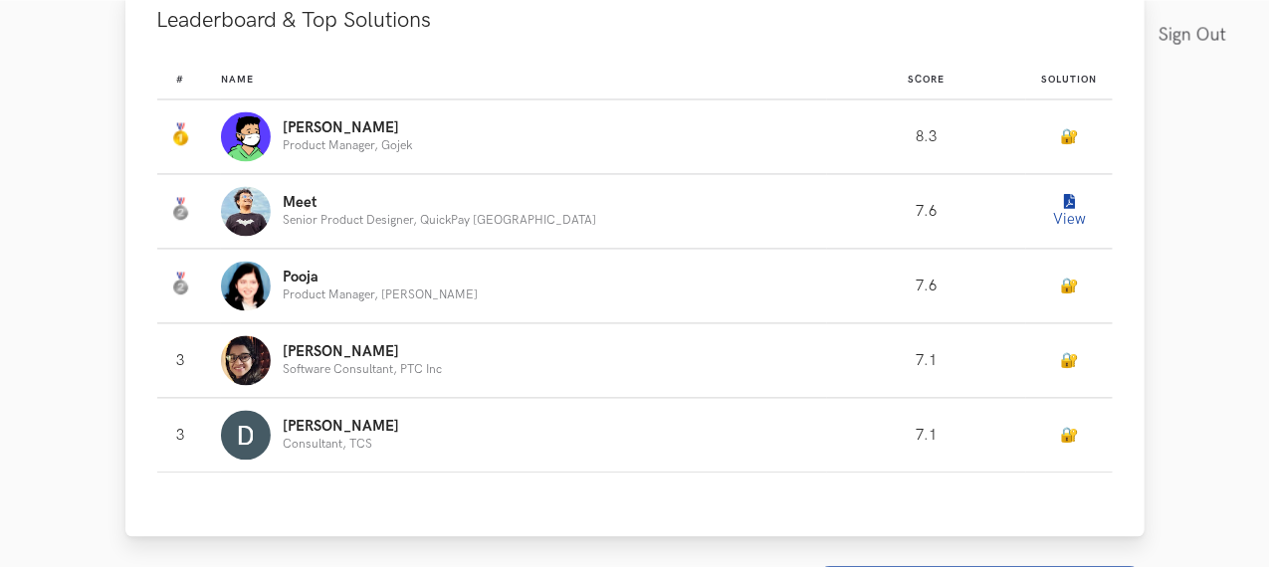
click at [453, 155] on div "[PERSON_NAME] Product Manager, Gojek" at bounding box center [515, 136] width 588 height 50
drag, startPoint x: 453, startPoint y: 155, endPoint x: 448, endPoint y: 172, distance: 17.6
click at [448, 161] on div "[PERSON_NAME] Product Manager, Gojek" at bounding box center [515, 136] width 588 height 50
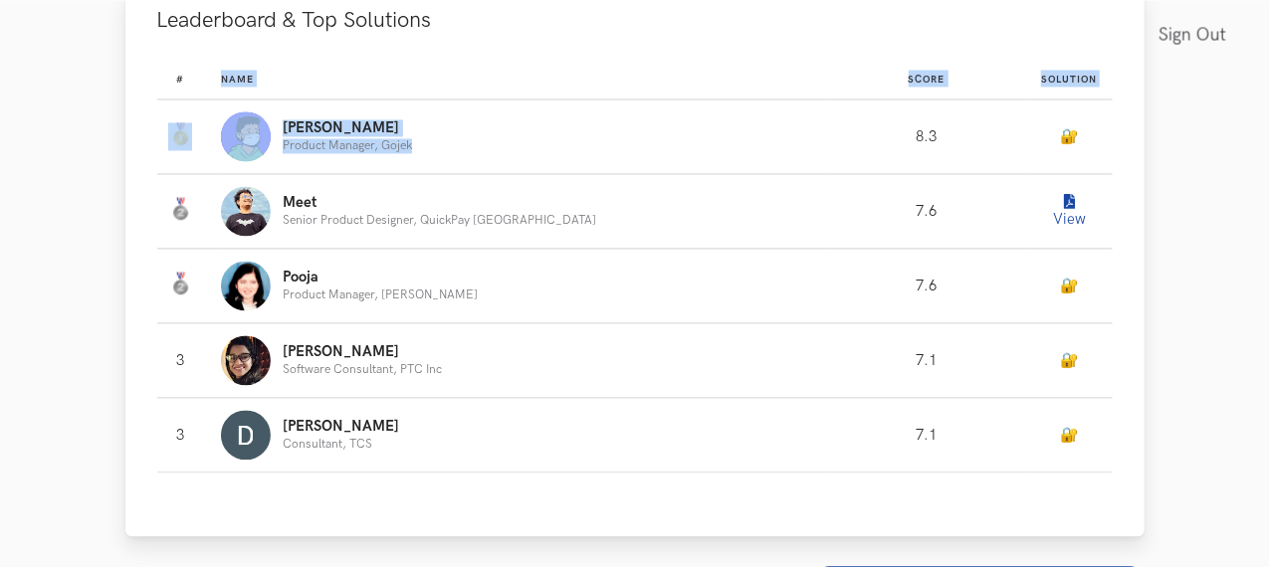
drag, startPoint x: 448, startPoint y: 172, endPoint x: 490, endPoint y: 95, distance: 88.2
click at [490, 95] on table "# Name Score Solution #: Name: [PERSON_NAME] Product Manager, Gojek Score: 8.3 …" at bounding box center [635, 265] width 956 height 415
click at [490, 95] on th "Name" at bounding box center [524, 79] width 606 height 42
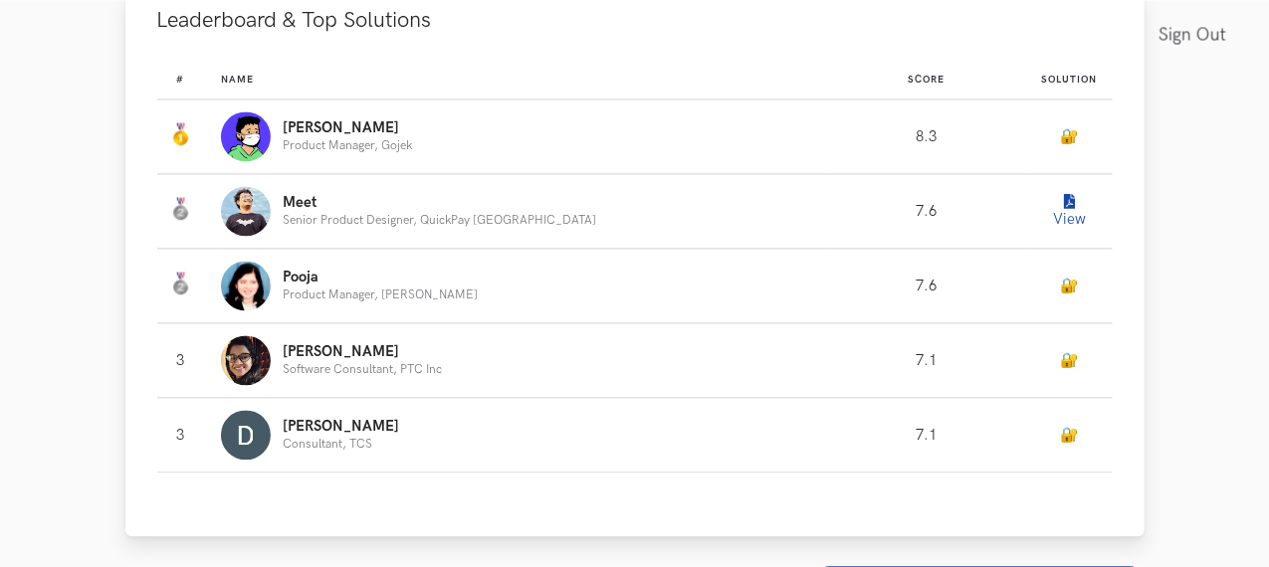
click at [490, 95] on th "Name" at bounding box center [524, 79] width 606 height 42
drag, startPoint x: 490, startPoint y: 95, endPoint x: 490, endPoint y: 169, distance: 74.7
click at [490, 169] on table "# Name Score Solution #: Name: [PERSON_NAME] Product Manager, Gojek Score: 8.3 …" at bounding box center [635, 265] width 956 height 415
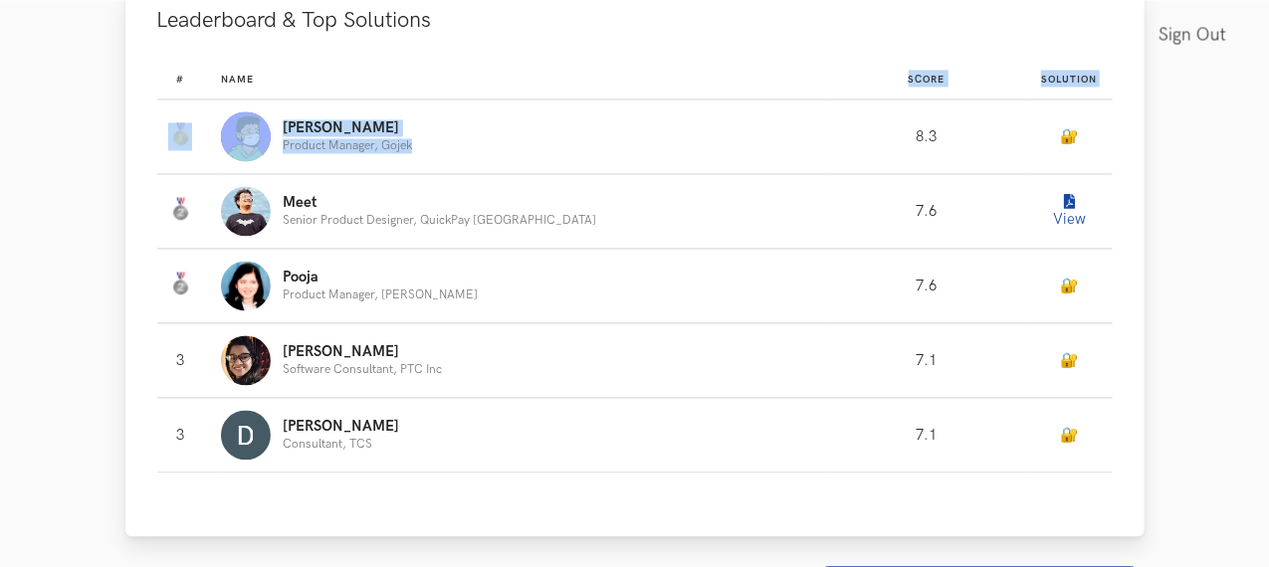
click at [490, 161] on div "[PERSON_NAME] Product Manager, Gojek" at bounding box center [515, 136] width 588 height 50
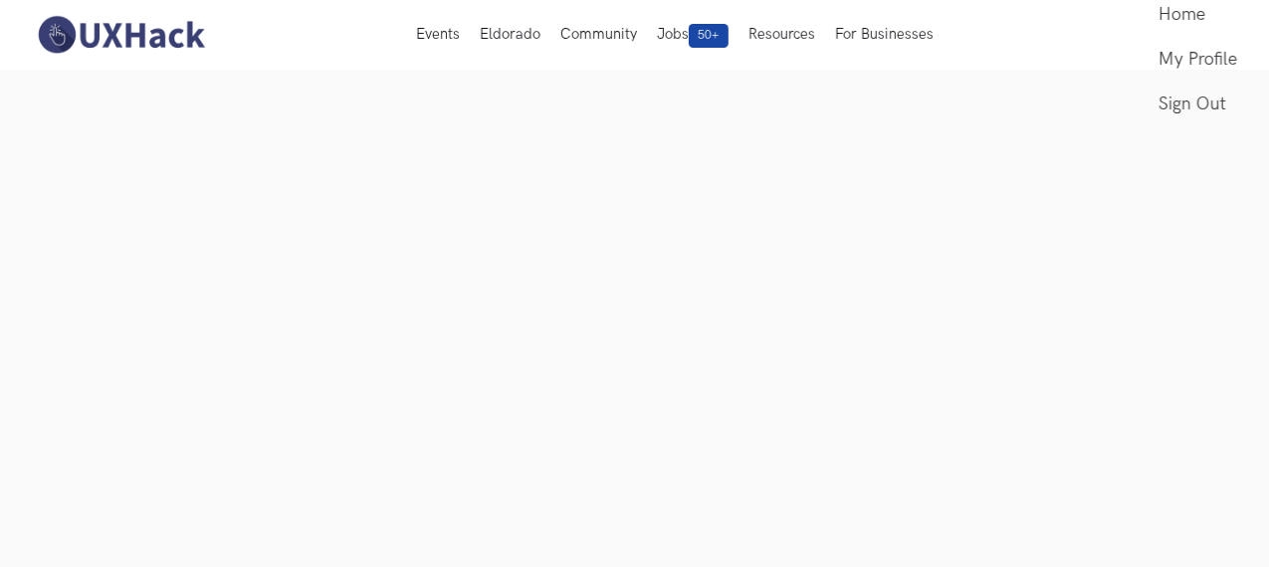
scroll to position [119, 0]
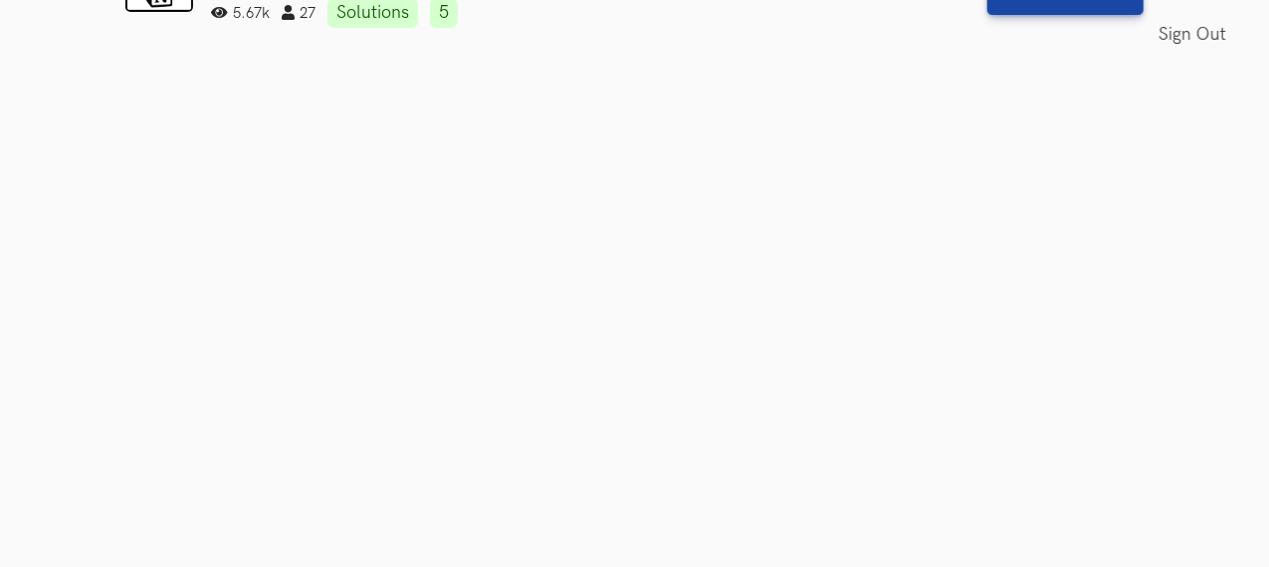
scroll to position [619, 0]
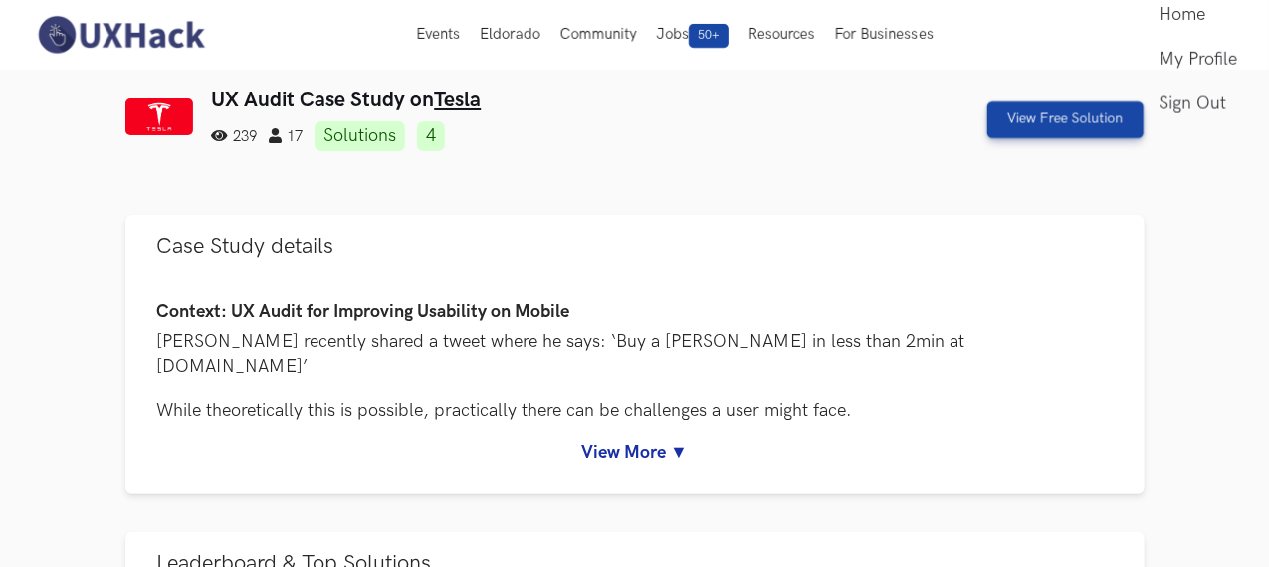
scroll to position [62, 0]
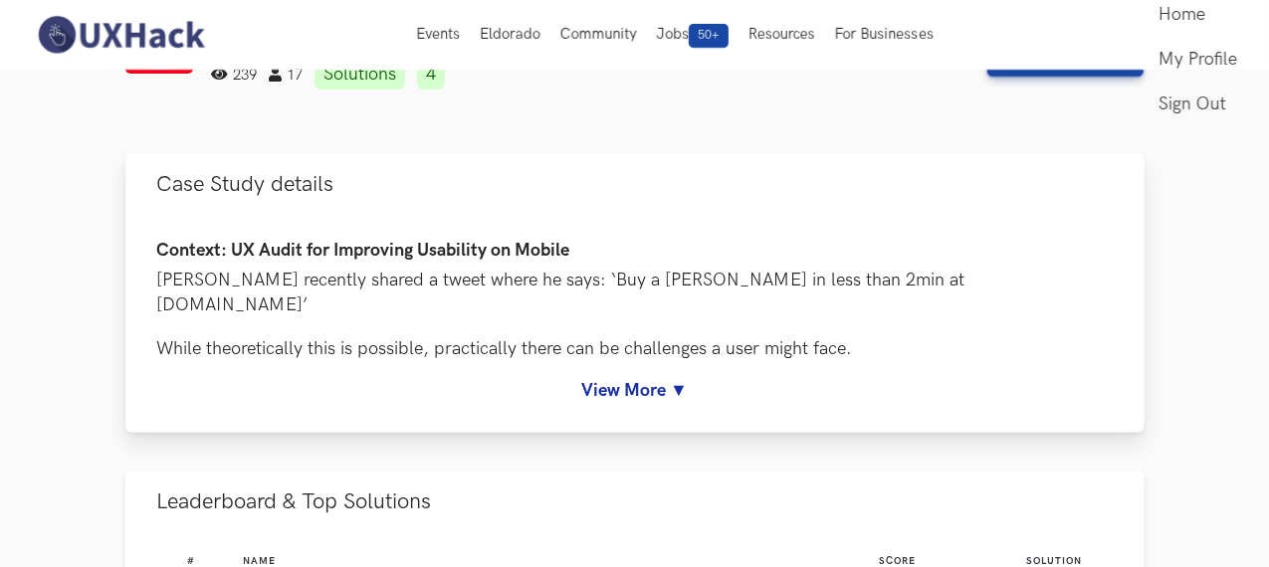
click at [648, 380] on link "View More ▼" at bounding box center [635, 390] width 956 height 21
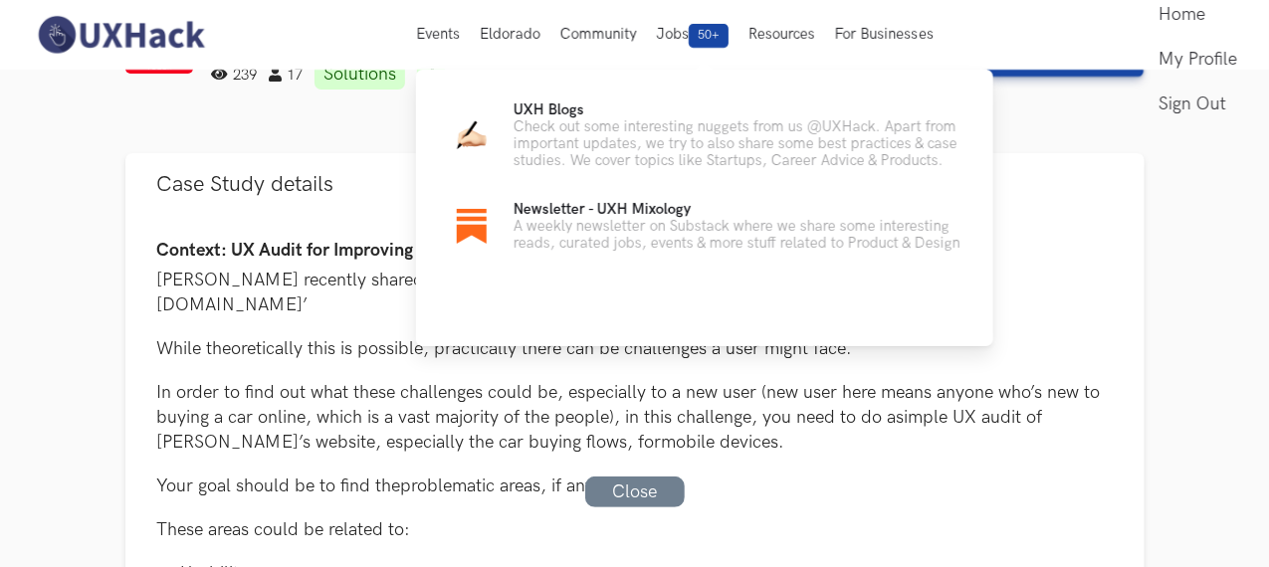
click at [666, 205] on span "Newsletter - UXH Mixology" at bounding box center [602, 209] width 177 height 17
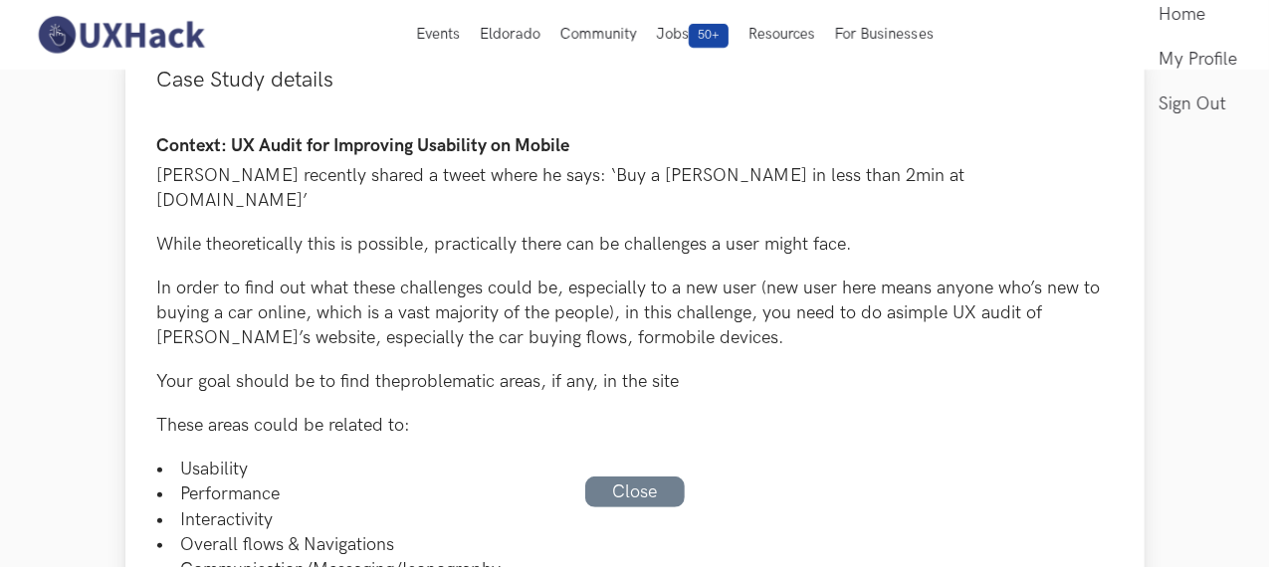
scroll to position [167, 0]
click at [251, 300] on p "In order to find out what these challenges could be, especially to a new user (…" at bounding box center [635, 313] width 956 height 76
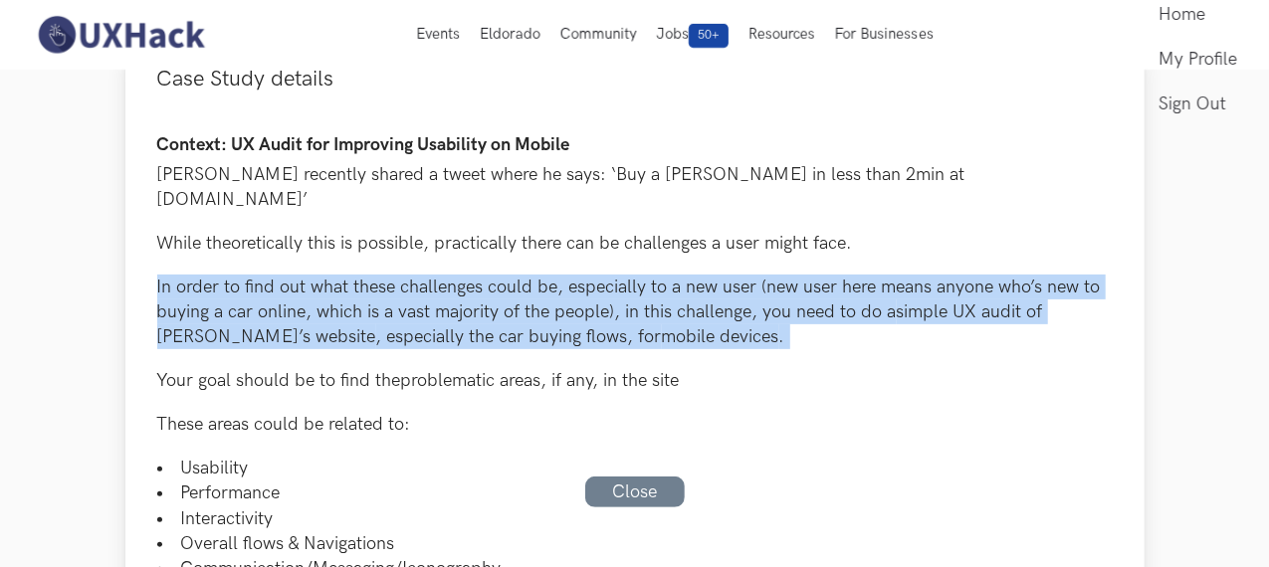
click at [251, 300] on p "In order to find out what these challenges could be, especially to a new user (…" at bounding box center [635, 313] width 956 height 76
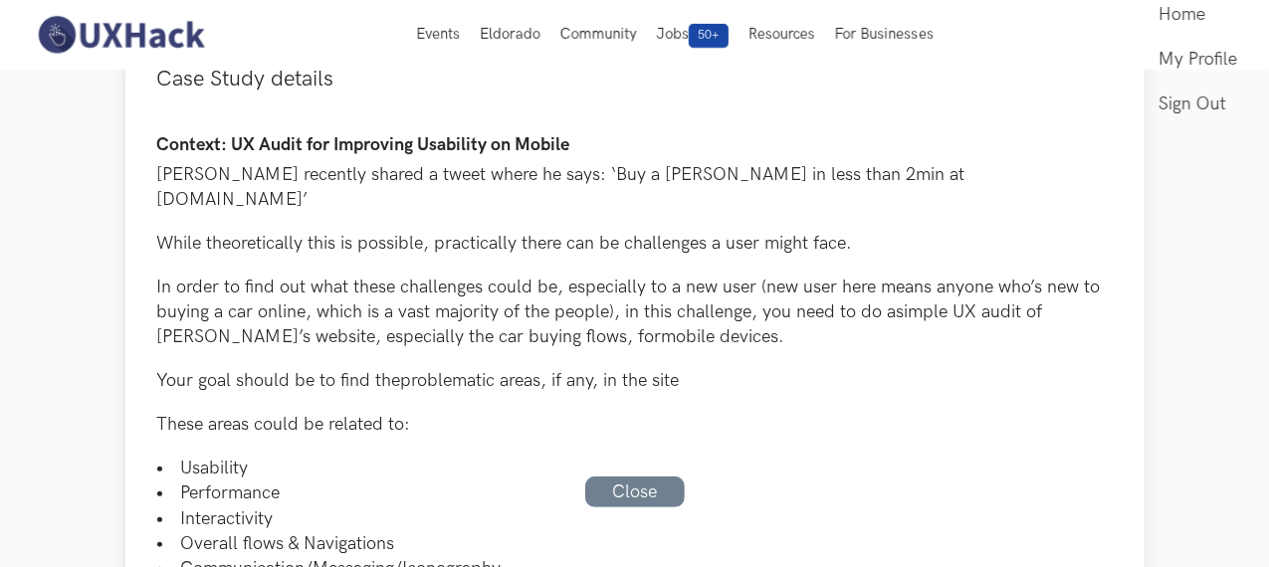
click at [238, 368] on p "Your goal should be to find the problematic areas , if any, in the site" at bounding box center [635, 380] width 956 height 25
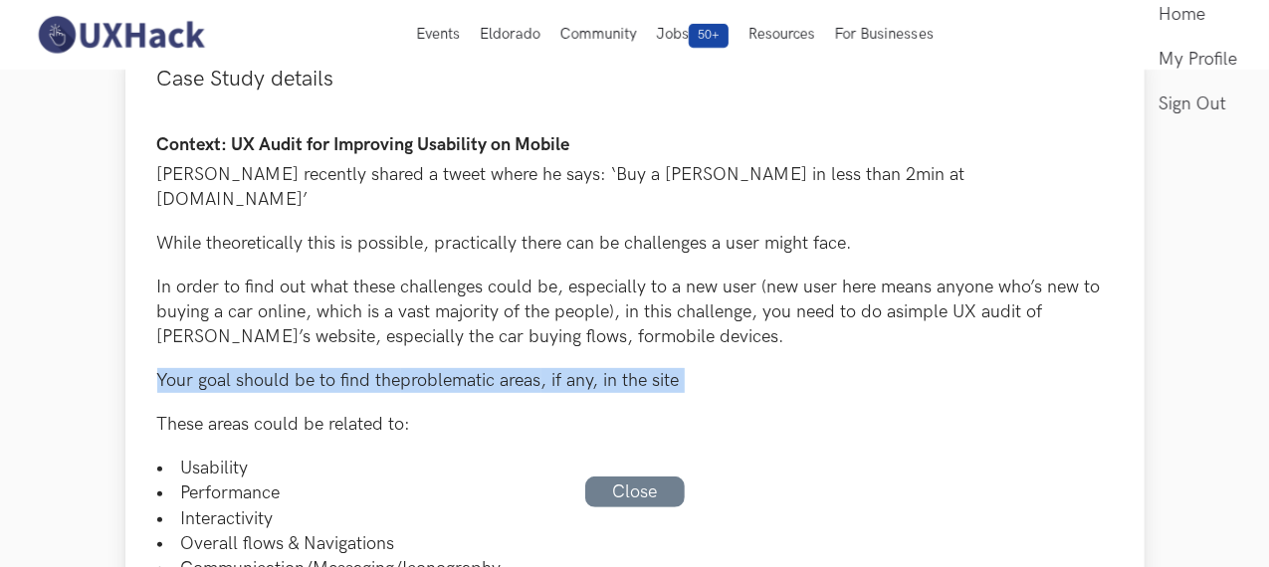
click at [238, 368] on p "Your goal should be to find the problematic areas , if any, in the site" at bounding box center [635, 380] width 956 height 25
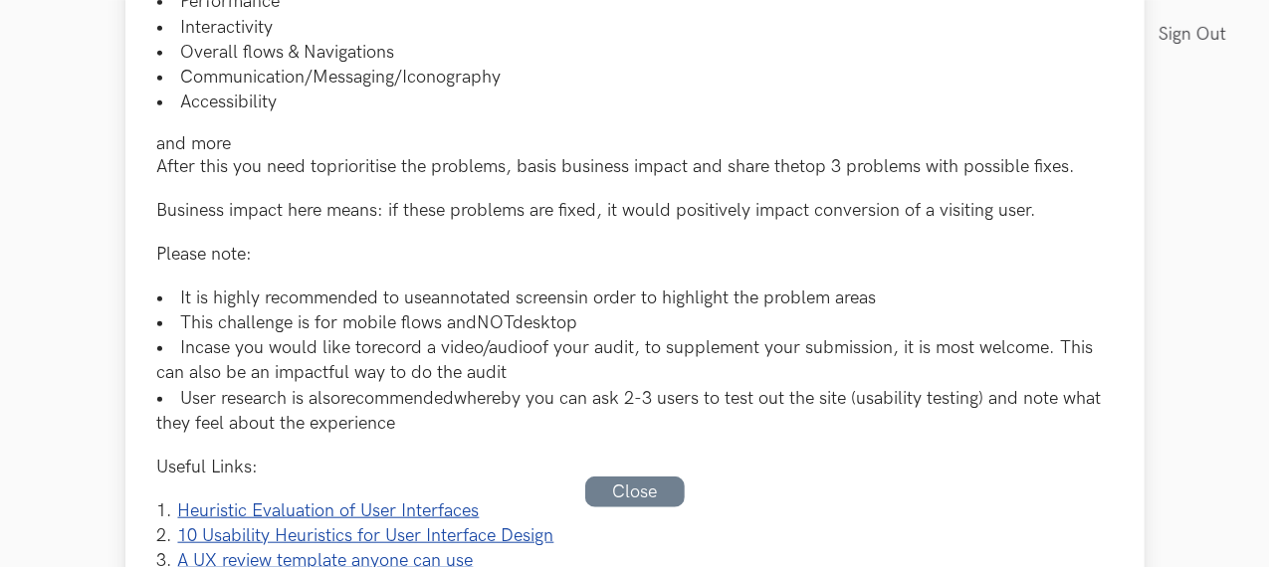
scroll to position [746, 0]
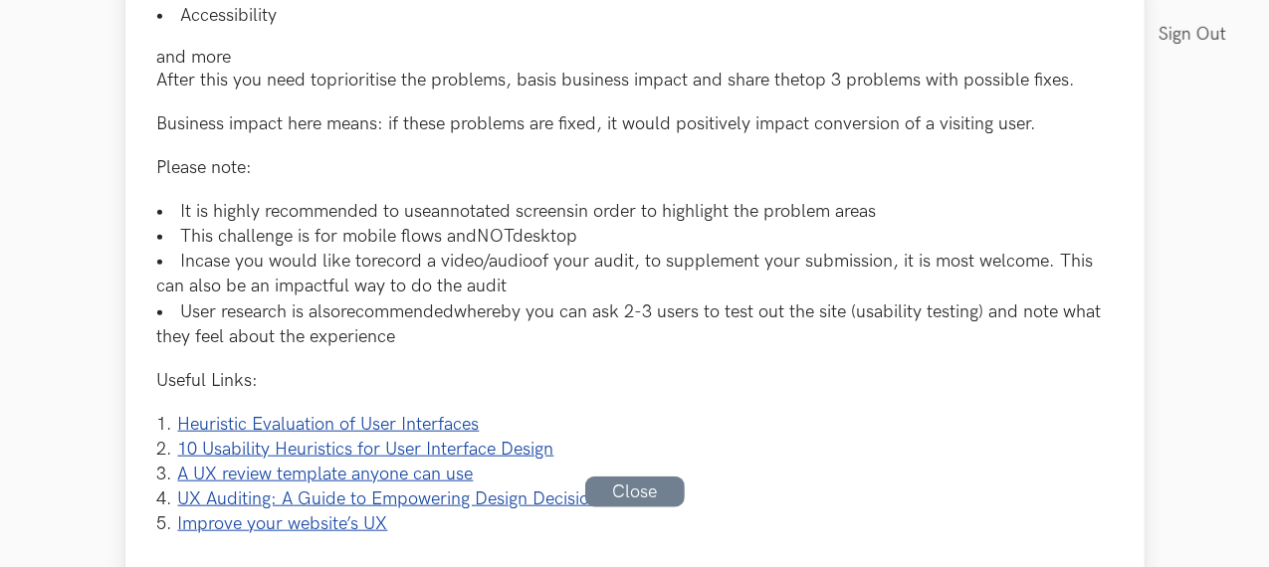
click at [238, 368] on p "Useful Links:" at bounding box center [635, 380] width 956 height 25
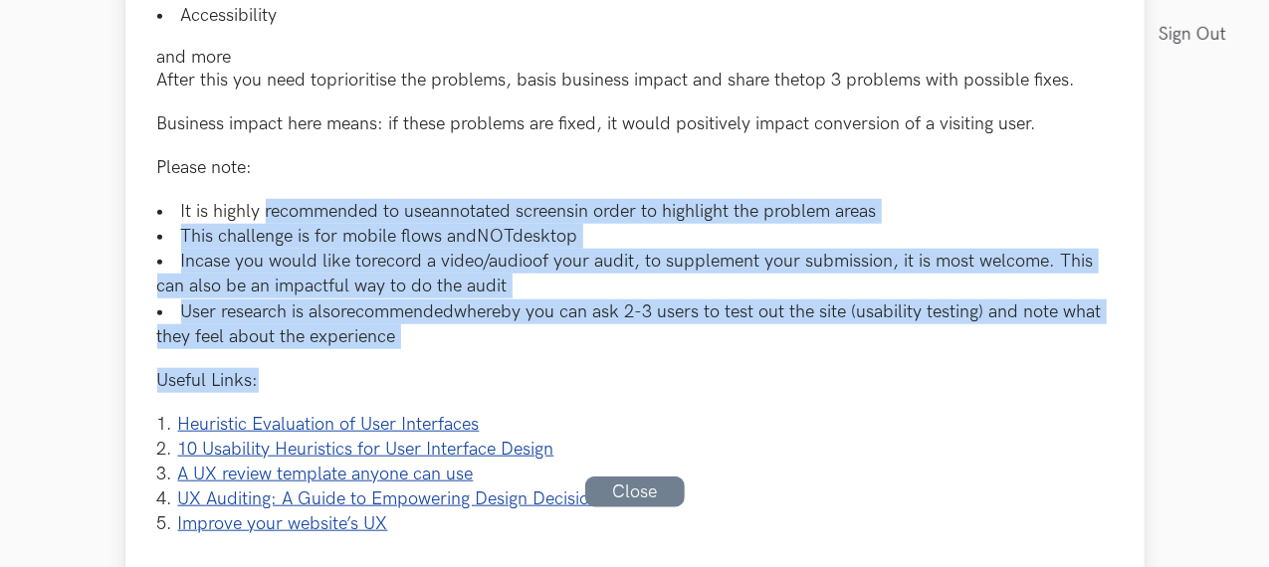
drag, startPoint x: 238, startPoint y: 349, endPoint x: 244, endPoint y: 157, distance: 192.2
click at [244, 157] on div "Context: UX Audit for Improving Usability on Mobile [PERSON_NAME] recently shar…" at bounding box center [635, 47] width 956 height 980
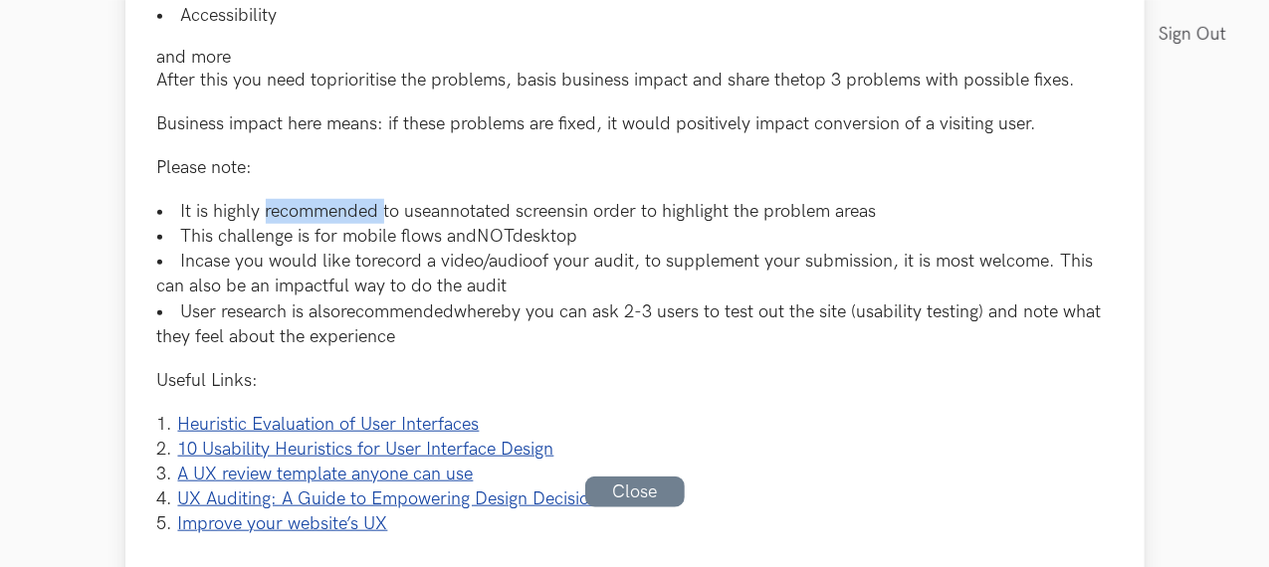
click at [244, 157] on div "Context: UX Audit for Improving Usability on Mobile [PERSON_NAME] recently shar…" at bounding box center [635, 47] width 956 height 980
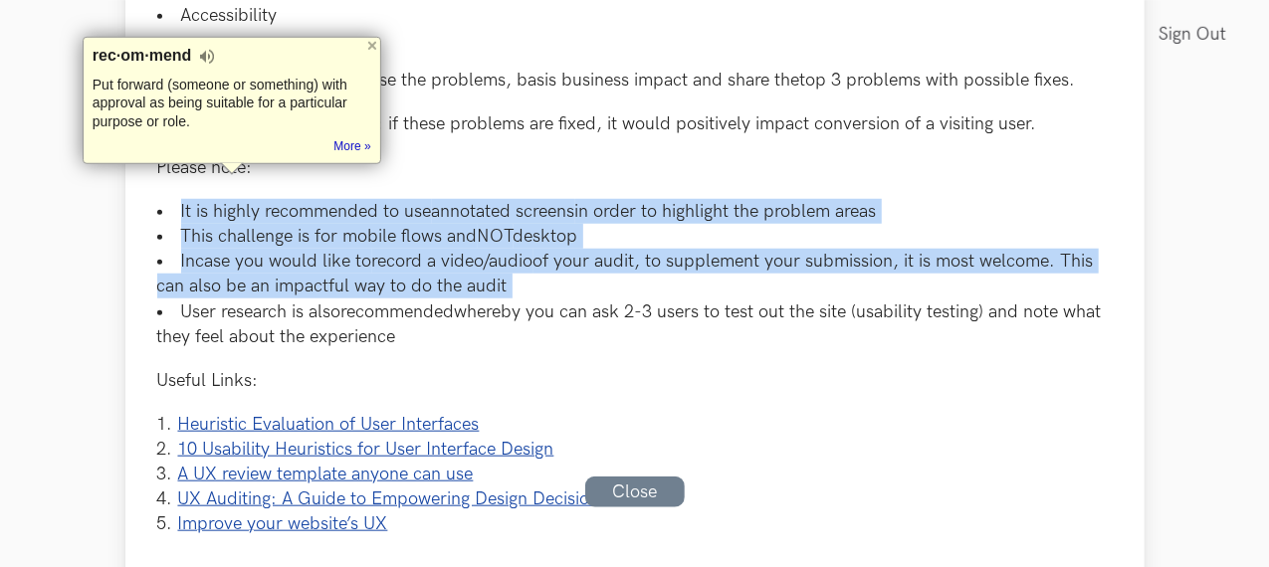
drag, startPoint x: 244, startPoint y: 157, endPoint x: 249, endPoint y: 266, distance: 108.6
click at [249, 266] on div "Context: UX Audit for Improving Usability on Mobile [PERSON_NAME] recently shar…" at bounding box center [635, 47] width 956 height 980
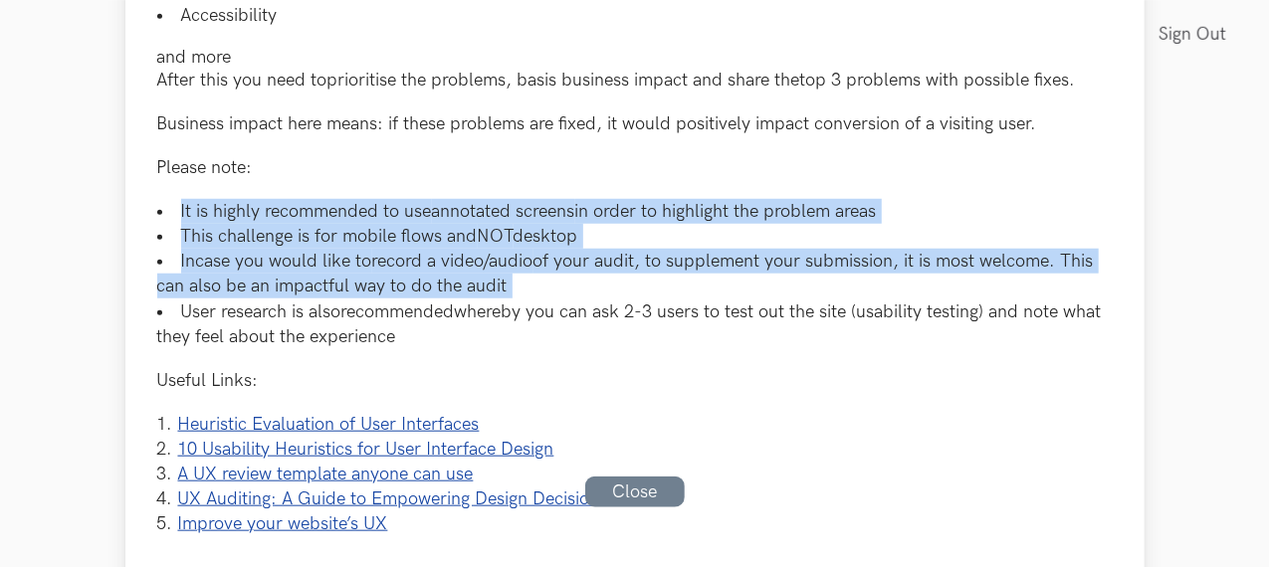
click at [249, 266] on li "Incase you would like to record a video/audio of your audit, to supplement your…" at bounding box center [635, 274] width 956 height 50
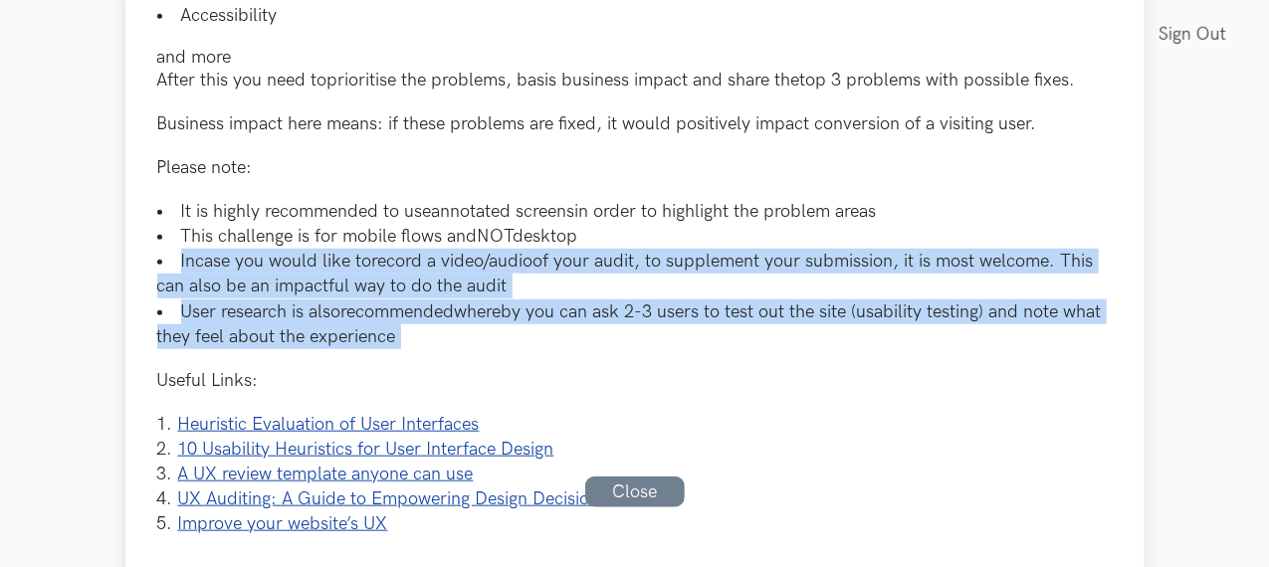
drag, startPoint x: 249, startPoint y: 266, endPoint x: 246, endPoint y: 287, distance: 21.1
click at [246, 287] on ul "It is highly recommended to use annotated screens in order to highlight the pro…" at bounding box center [635, 274] width 956 height 150
click at [246, 300] on li "User research is also recommended whereby you can ask 2-3 users to test out the…" at bounding box center [635, 325] width 956 height 50
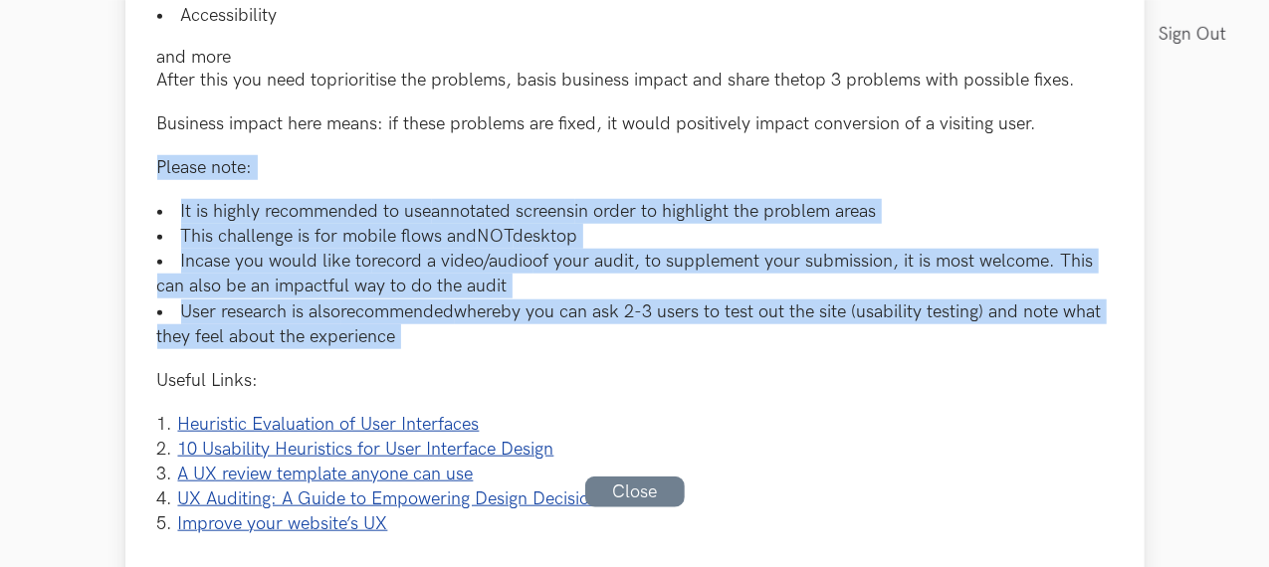
drag, startPoint x: 246, startPoint y: 287, endPoint x: 398, endPoint y: 133, distance: 216.1
click at [398, 133] on div "Context: UX Audit for Improving Usability on Mobile [PERSON_NAME] recently shar…" at bounding box center [635, 47] width 956 height 980
click at [398, 155] on p "Please note:" at bounding box center [635, 167] width 956 height 25
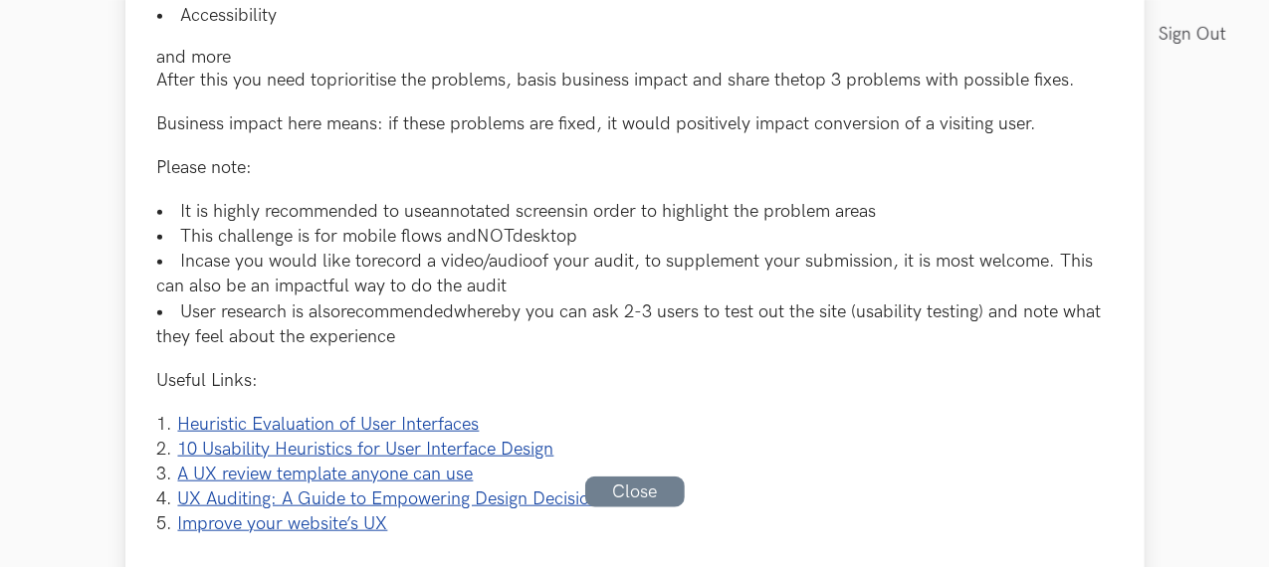
click at [398, 155] on p "Please note:" at bounding box center [635, 167] width 956 height 25
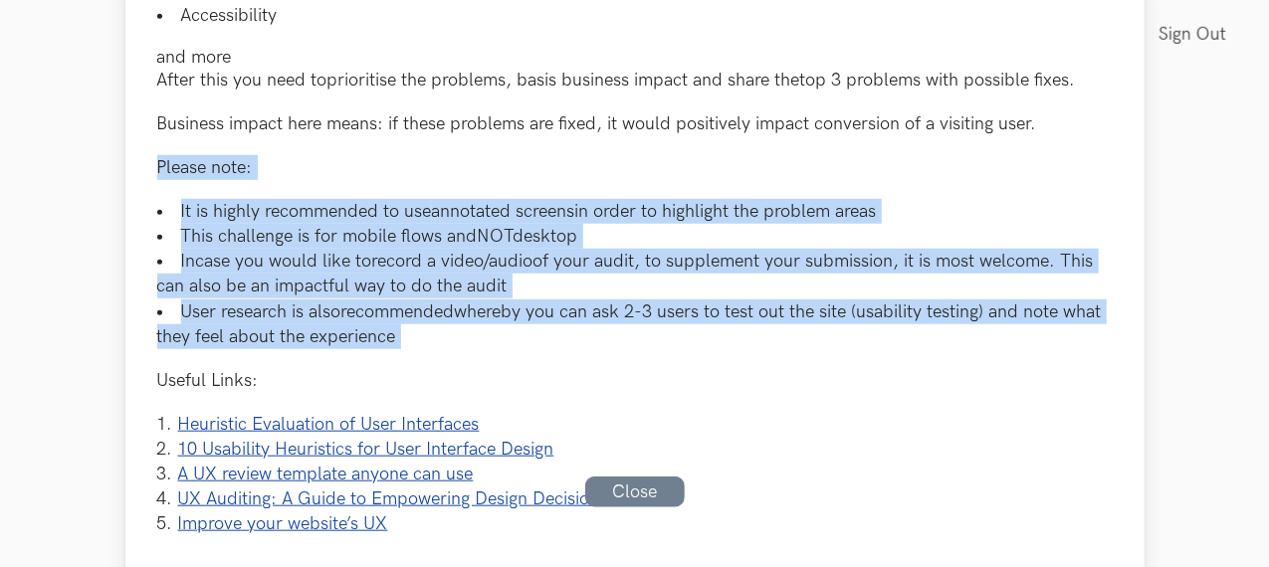
drag, startPoint x: 398, startPoint y: 133, endPoint x: 418, endPoint y: 304, distance: 171.4
click at [418, 304] on div "Context: UX Audit for Improving Usability on Mobile [PERSON_NAME] recently shar…" at bounding box center [635, 47] width 956 height 980
click at [418, 304] on li "User research is also recommended whereby you can ask 2-3 users to test out the…" at bounding box center [635, 325] width 956 height 50
drag, startPoint x: 418, startPoint y: 304, endPoint x: 454, endPoint y: 171, distance: 137.2
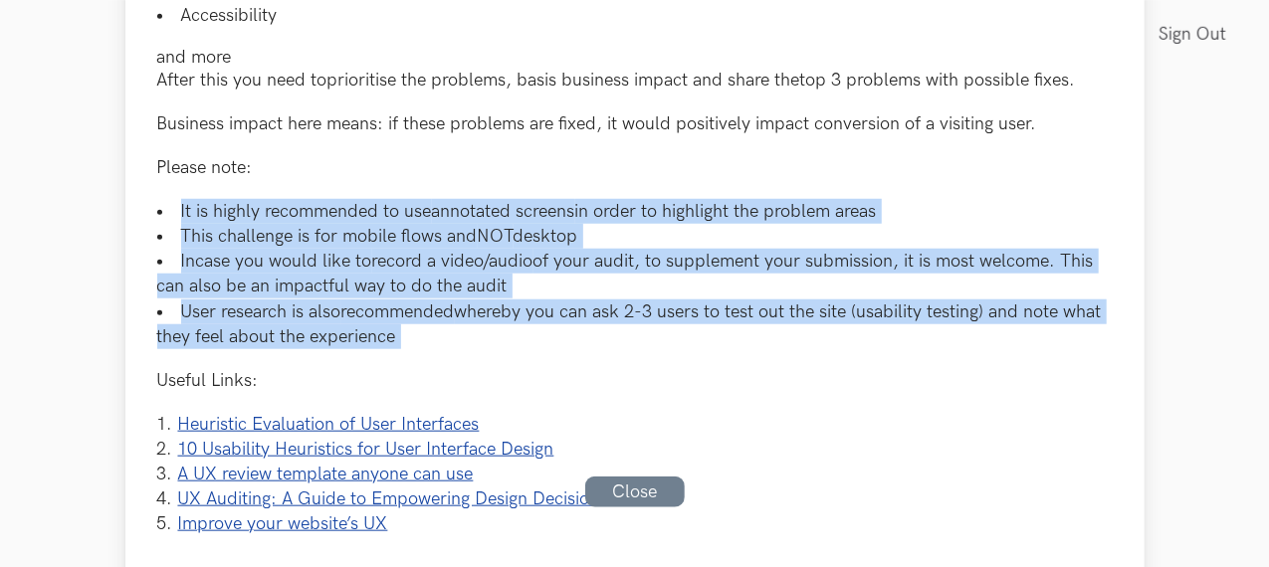
click at [454, 171] on div "Context: UX Audit for Improving Usability on Mobile [PERSON_NAME] recently shar…" at bounding box center [635, 47] width 956 height 980
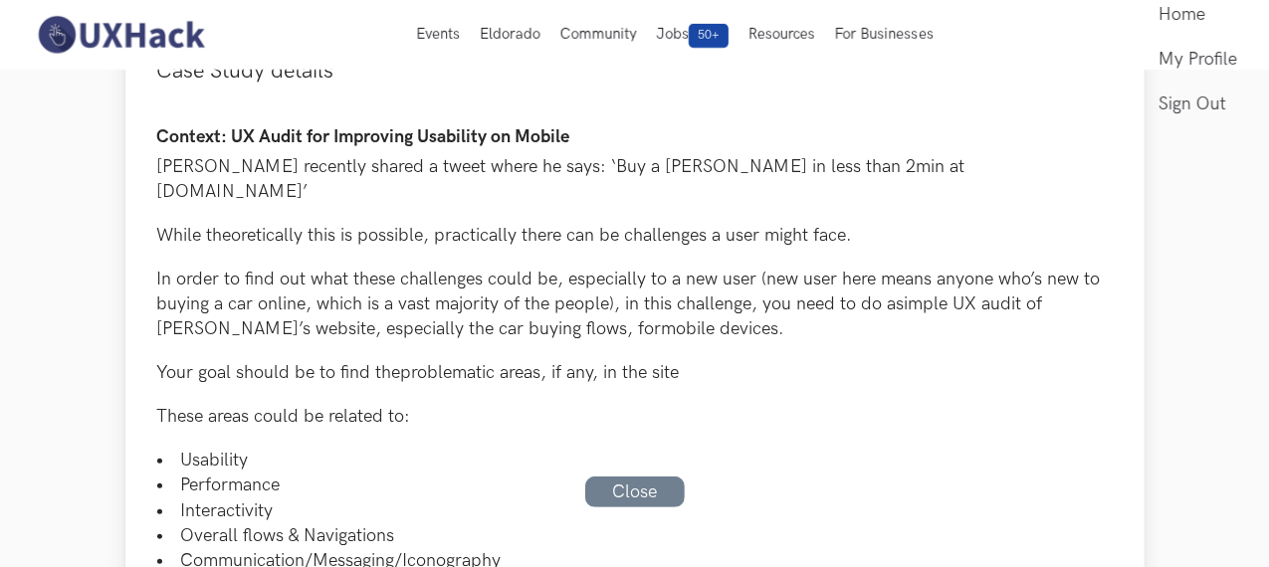
scroll to position [0, 0]
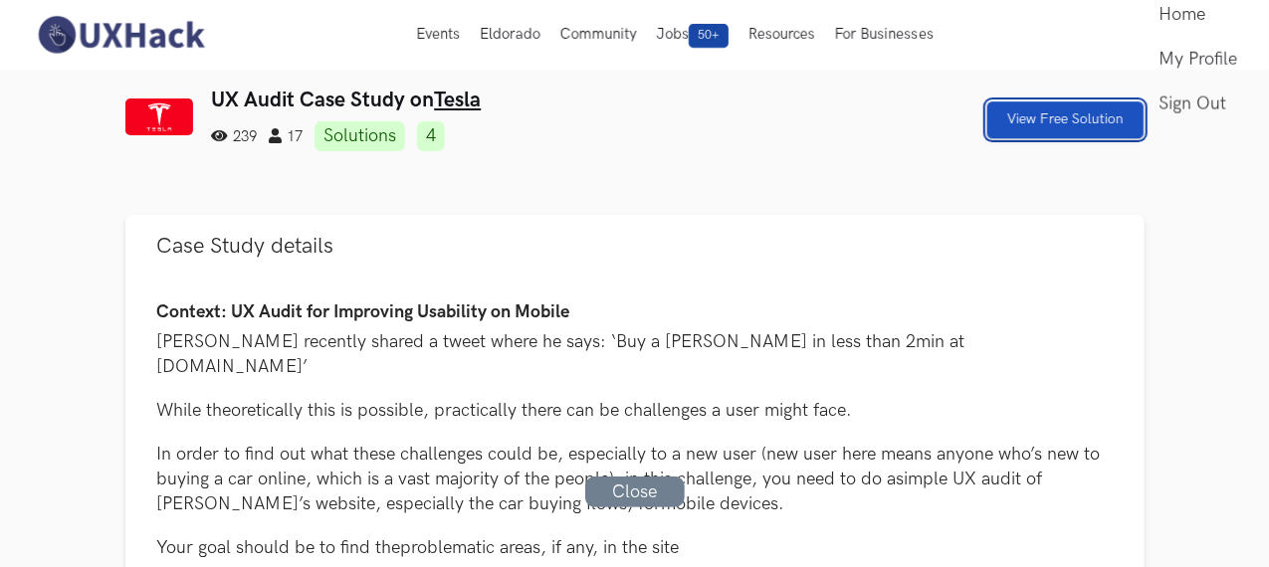
click at [1117, 124] on link "View Free Solution" at bounding box center [1065, 120] width 156 height 37
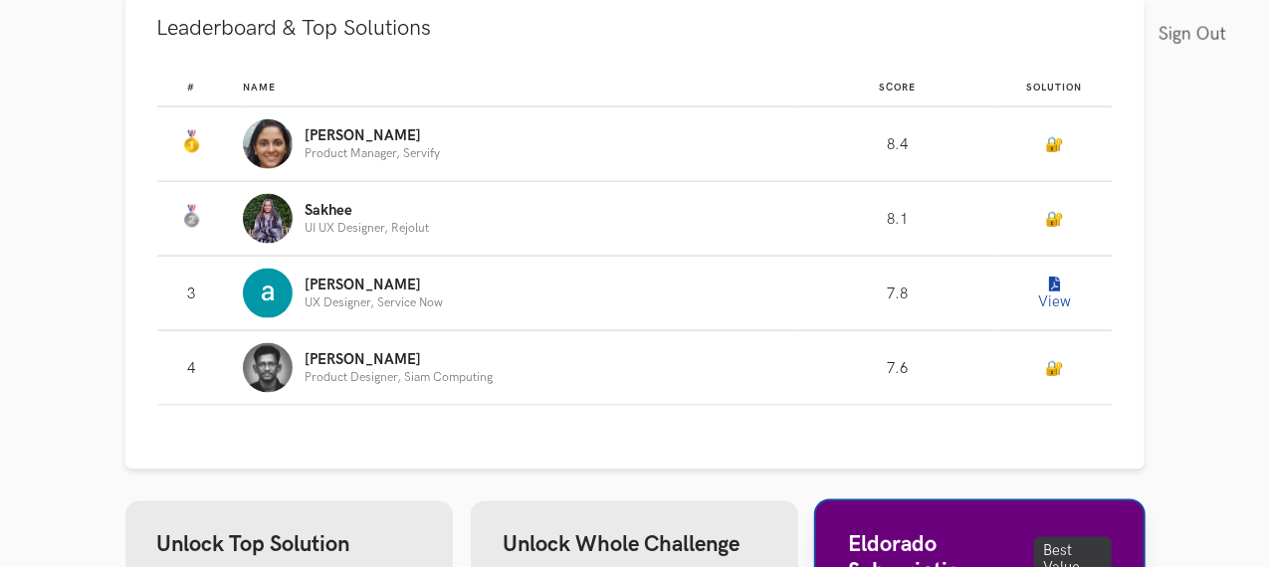
scroll to position [1450, 0]
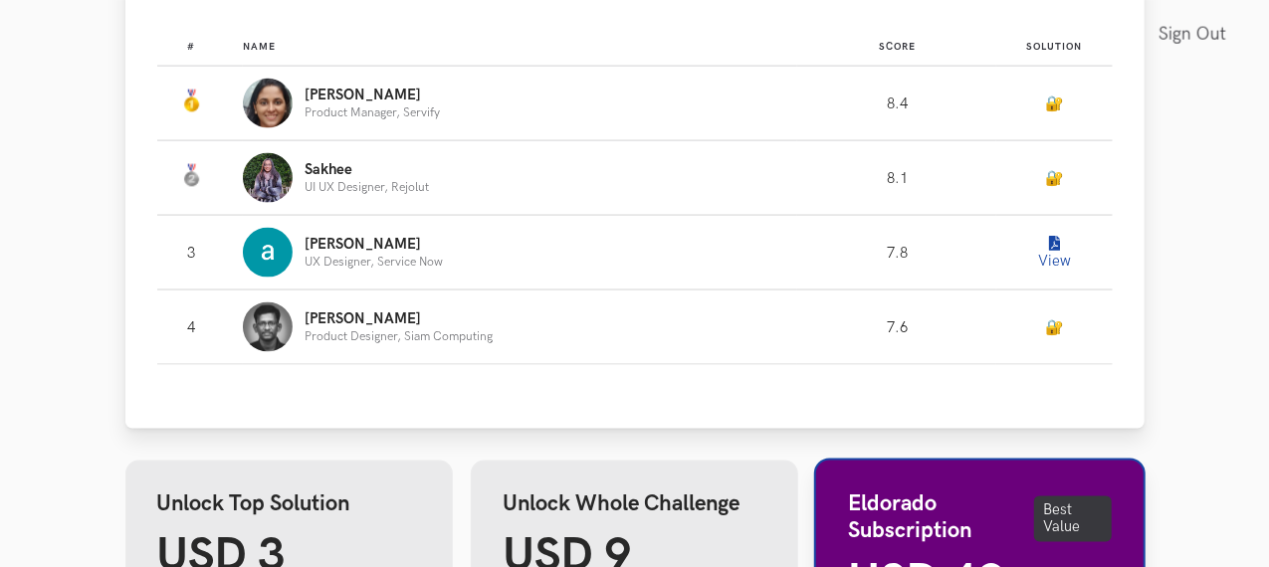
click at [1074, 233] on button "View" at bounding box center [1054, 253] width 40 height 40
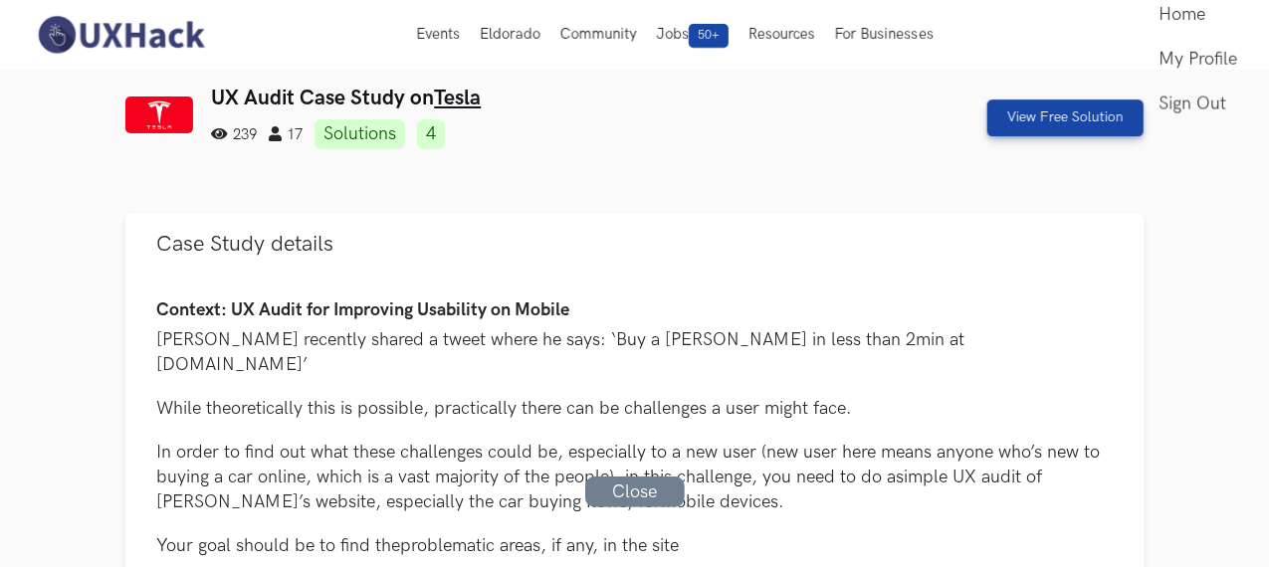
scroll to position [0, 0]
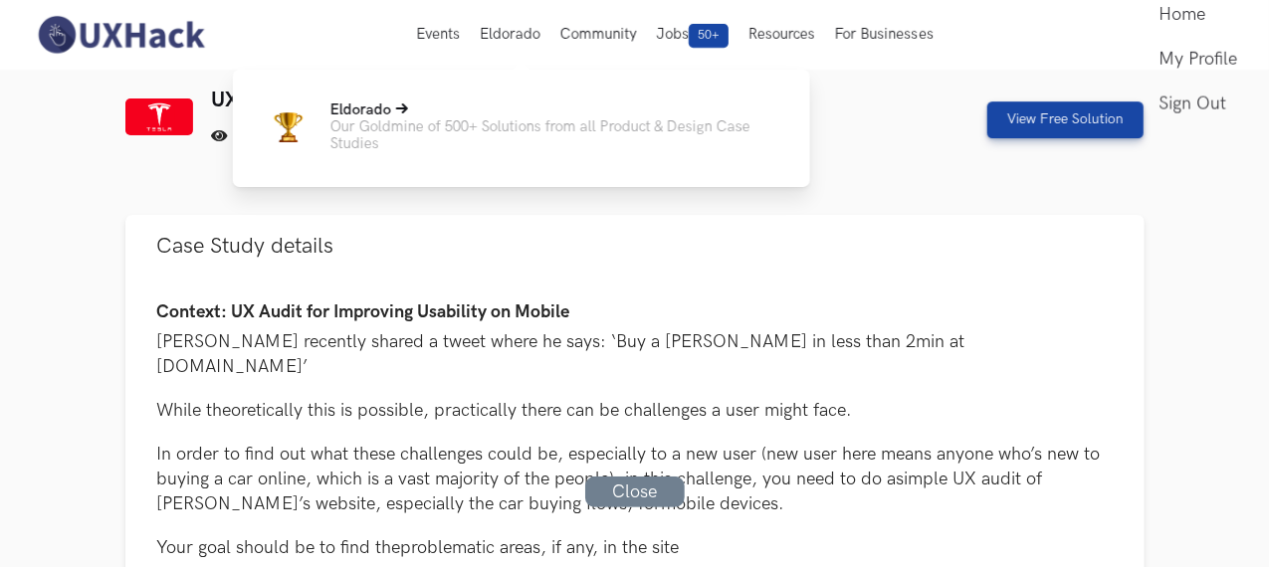
click at [484, 134] on p "Our Goldmine of 500+ Solutions from all Product & Design Case Studies" at bounding box center [554, 135] width 448 height 34
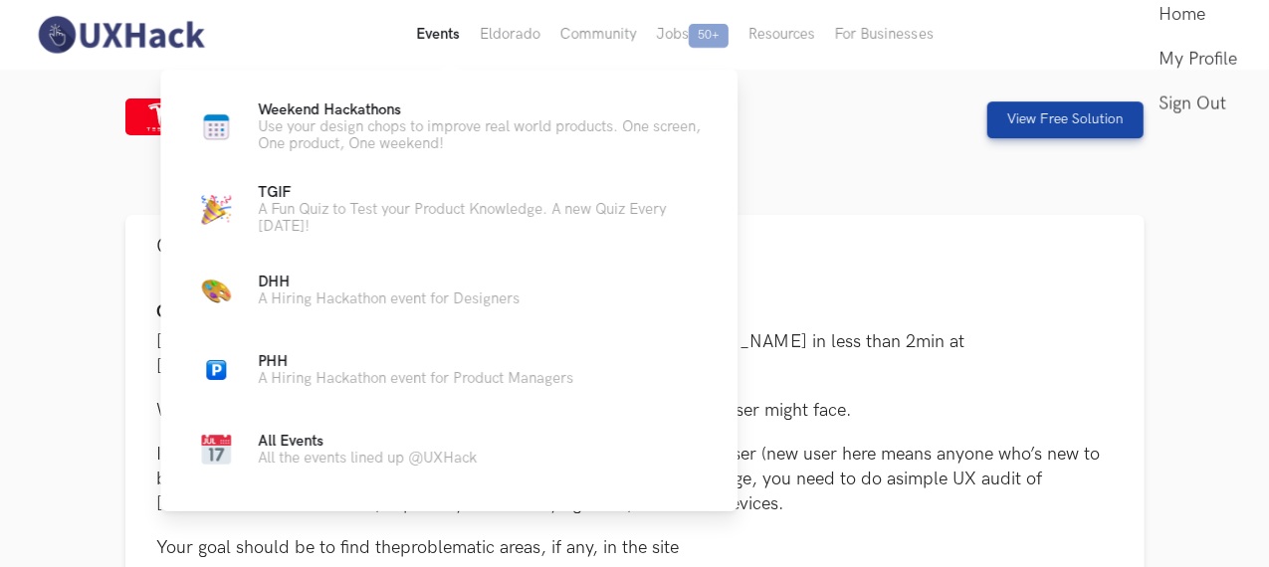
click at [455, 35] on button "Events Live" at bounding box center [438, 35] width 64 height 70
click at [436, 114] on p "Weekend Hackathons Live" at bounding box center [482, 110] width 448 height 17
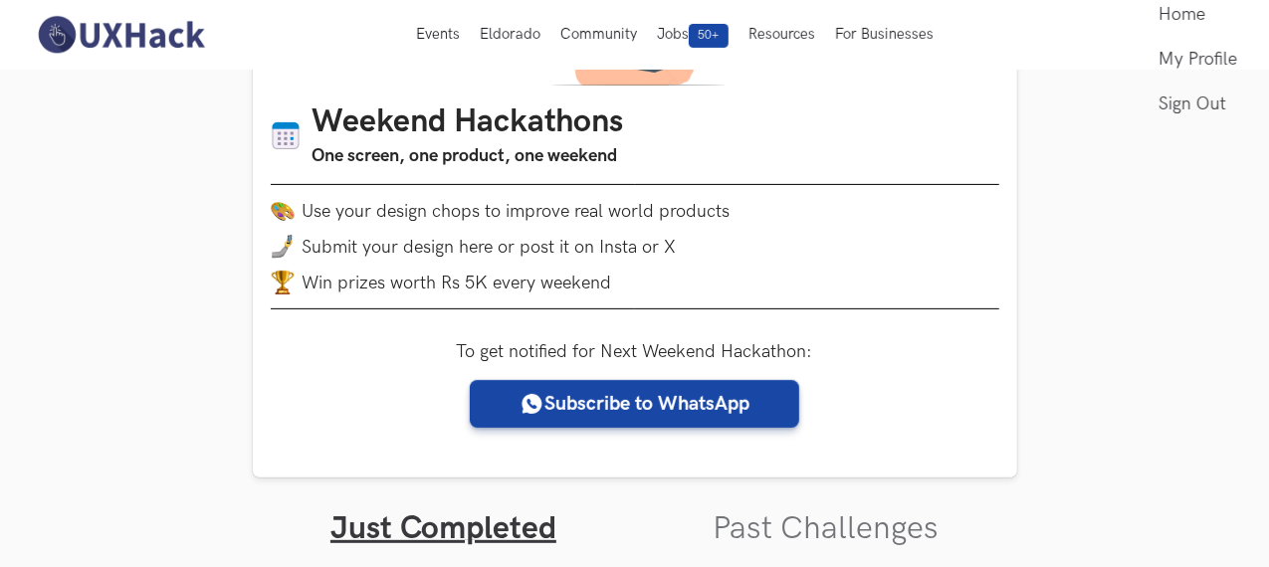
scroll to position [220, 0]
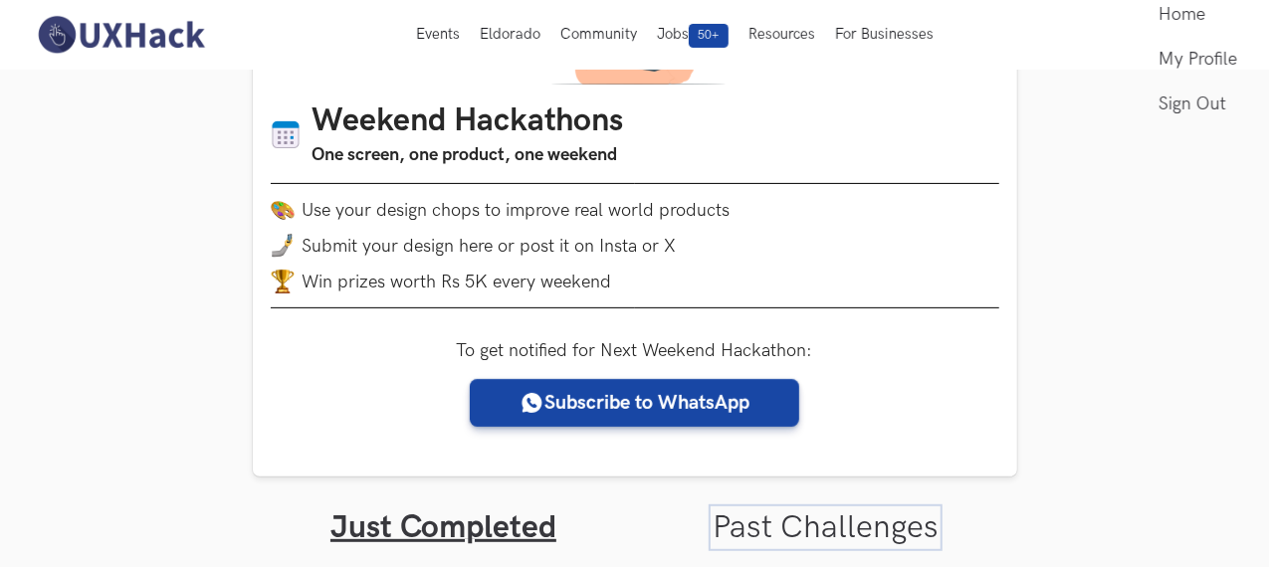
click at [854, 527] on link "Past Challenges" at bounding box center [826, 528] width 226 height 39
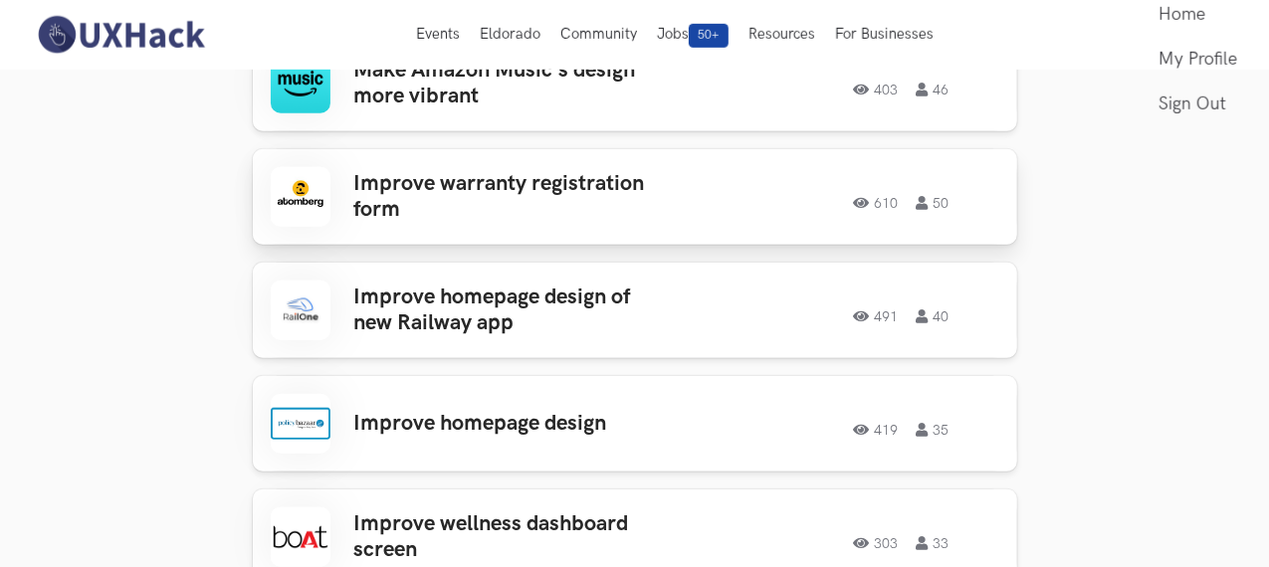
scroll to position [730, 0]
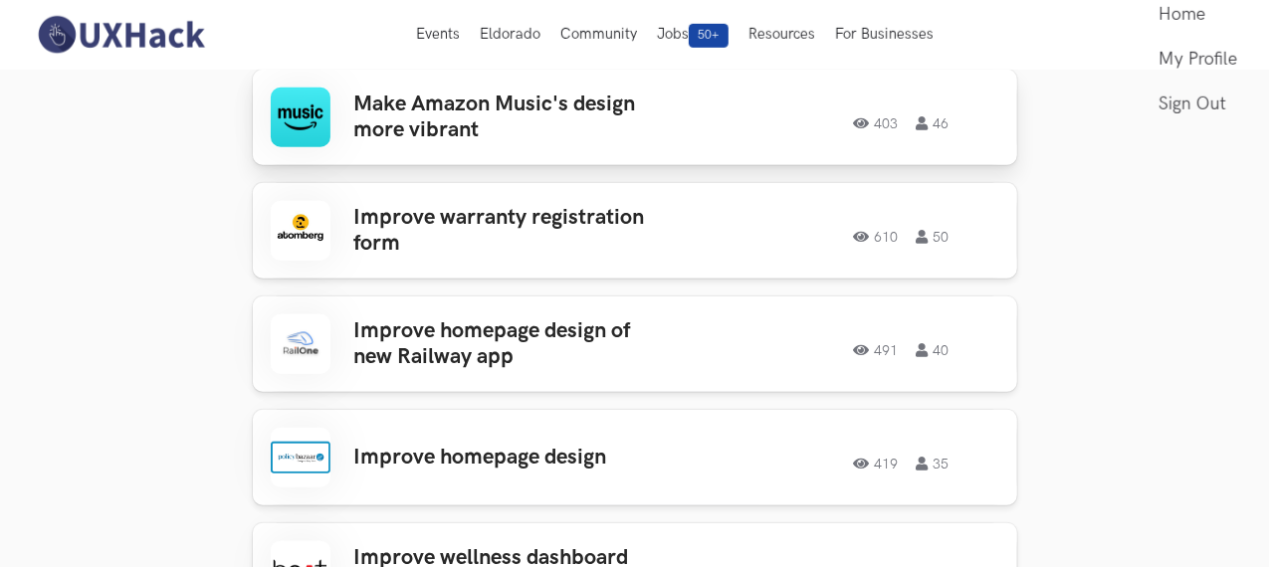
click at [746, 121] on div "403 46" at bounding box center [856, 118] width 287 height 26
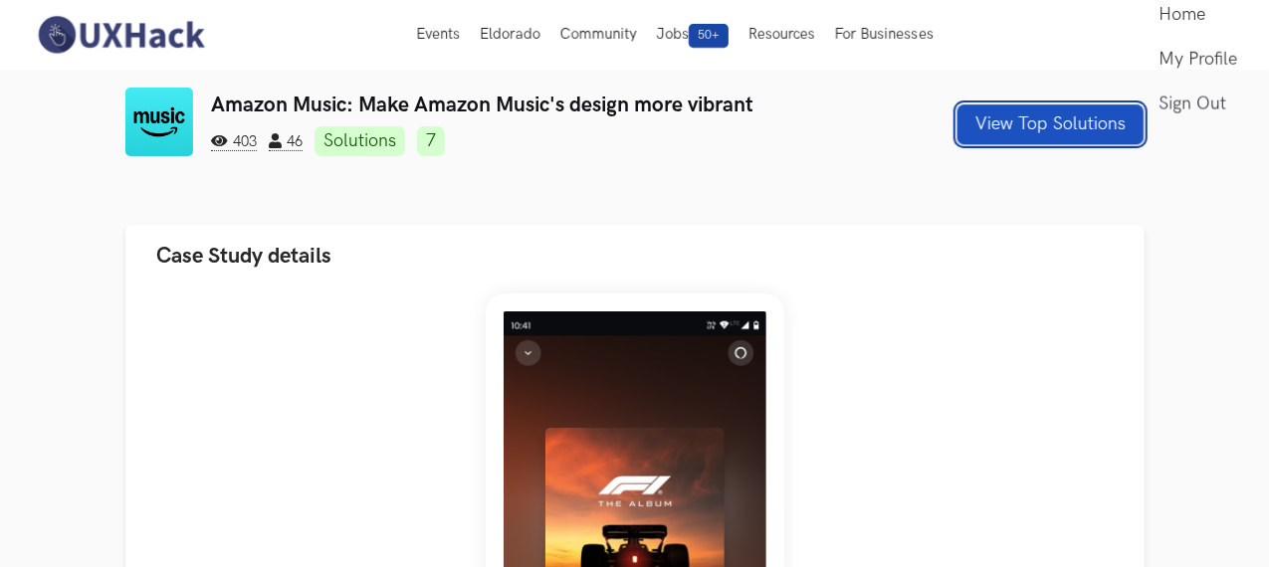
click at [1099, 134] on button "View Top Solutions" at bounding box center [1051, 125] width 186 height 40
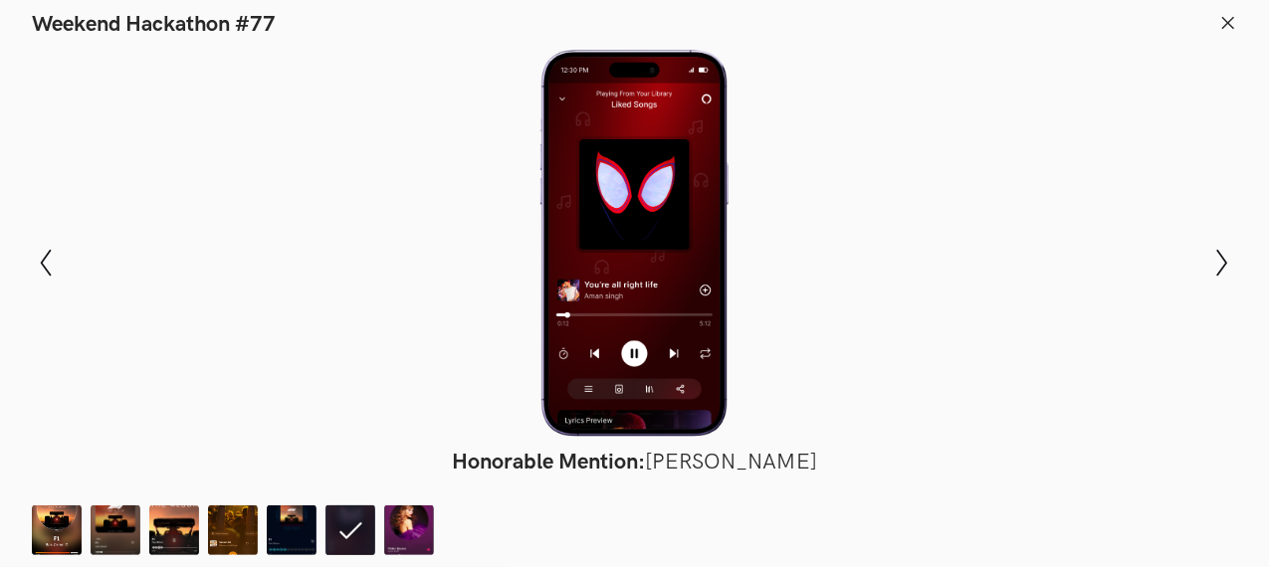
click at [1221, 17] on icon at bounding box center [1228, 23] width 18 height 18
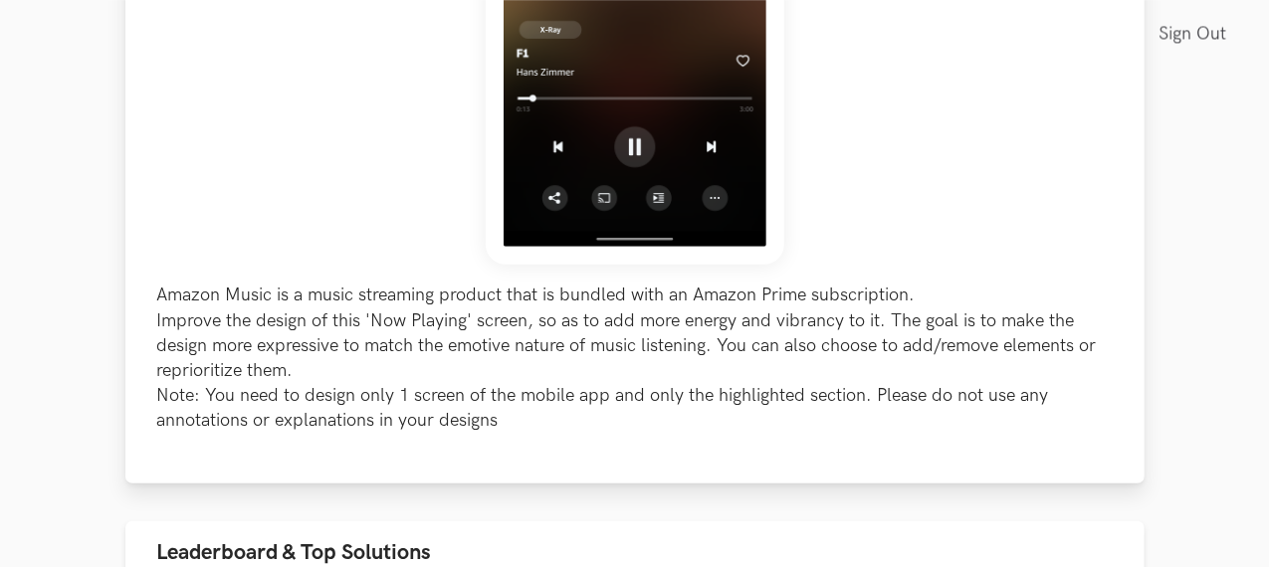
scroll to position [672, 0]
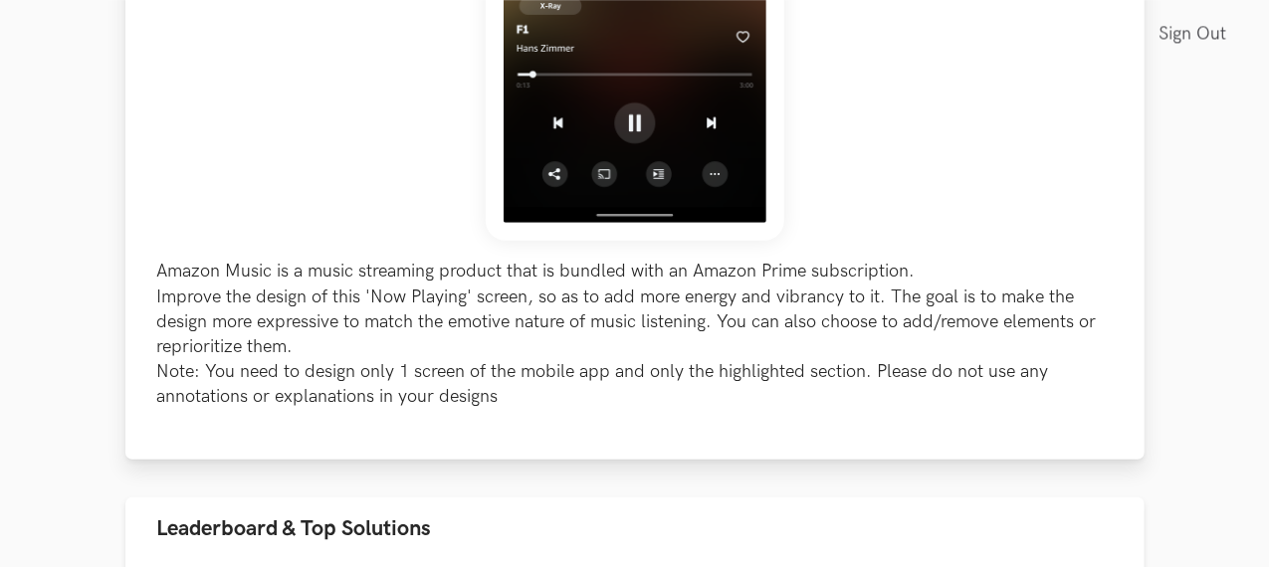
click at [741, 339] on p "Amazon Music is a music streaming product that is bundled with an Amazon Prime …" at bounding box center [635, 334] width 956 height 150
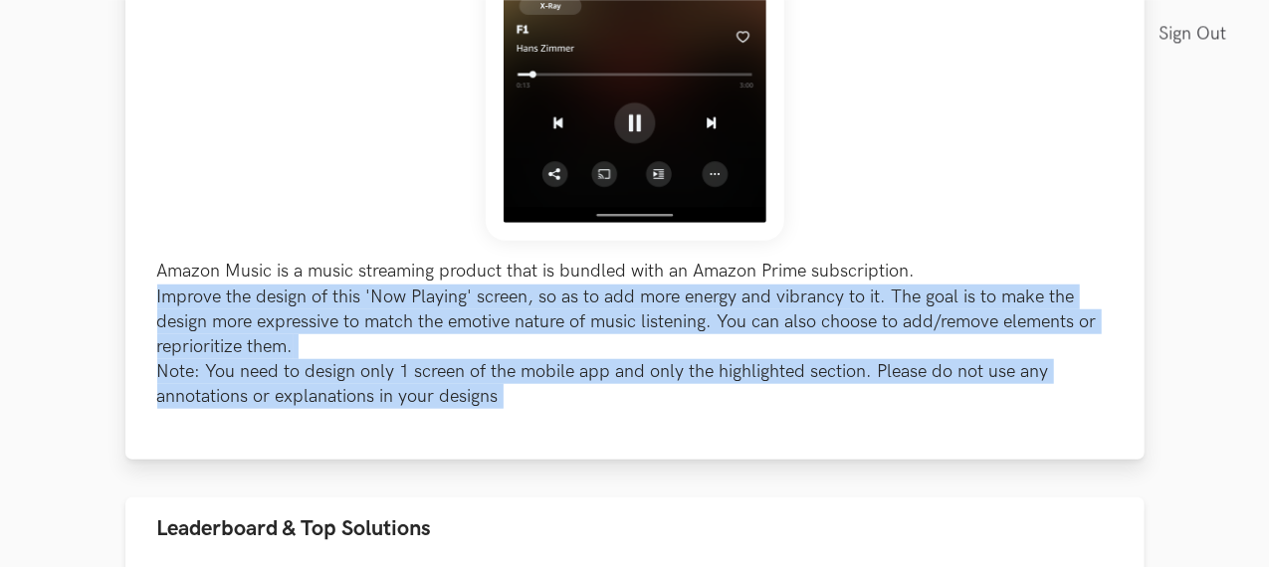
drag, startPoint x: 741, startPoint y: 339, endPoint x: 741, endPoint y: 363, distance: 23.9
click at [741, 363] on p "Amazon Music is a music streaming product that is bundled with an Amazon Prime …" at bounding box center [635, 334] width 956 height 150
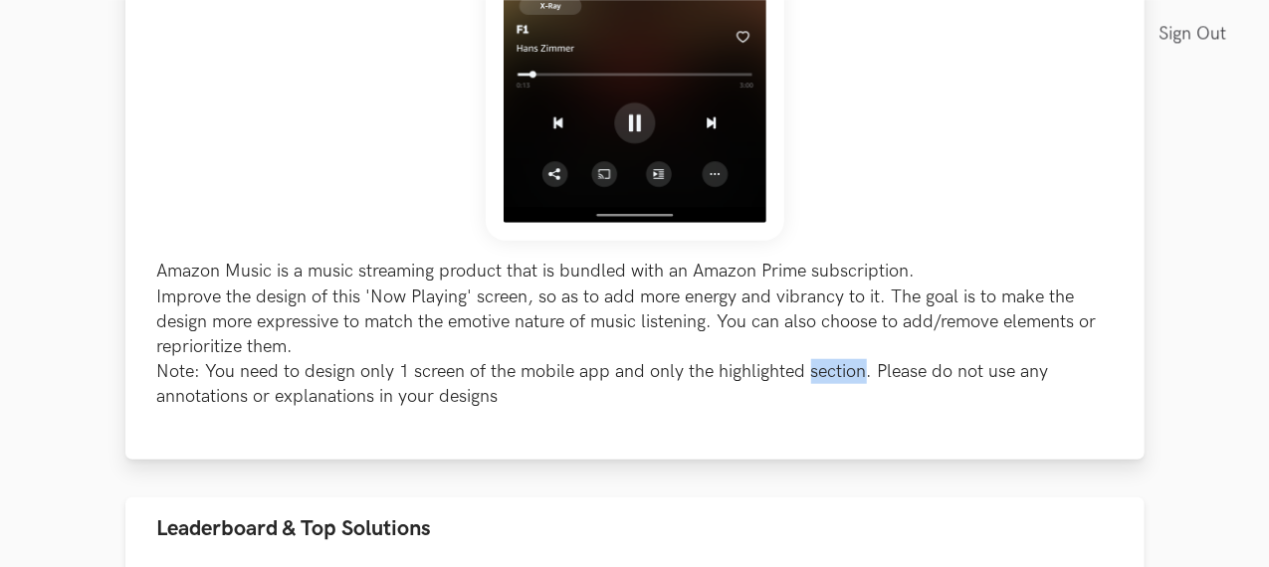
click at [741, 363] on p "Amazon Music is a music streaming product that is bundled with an Amazon Prime …" at bounding box center [635, 334] width 956 height 150
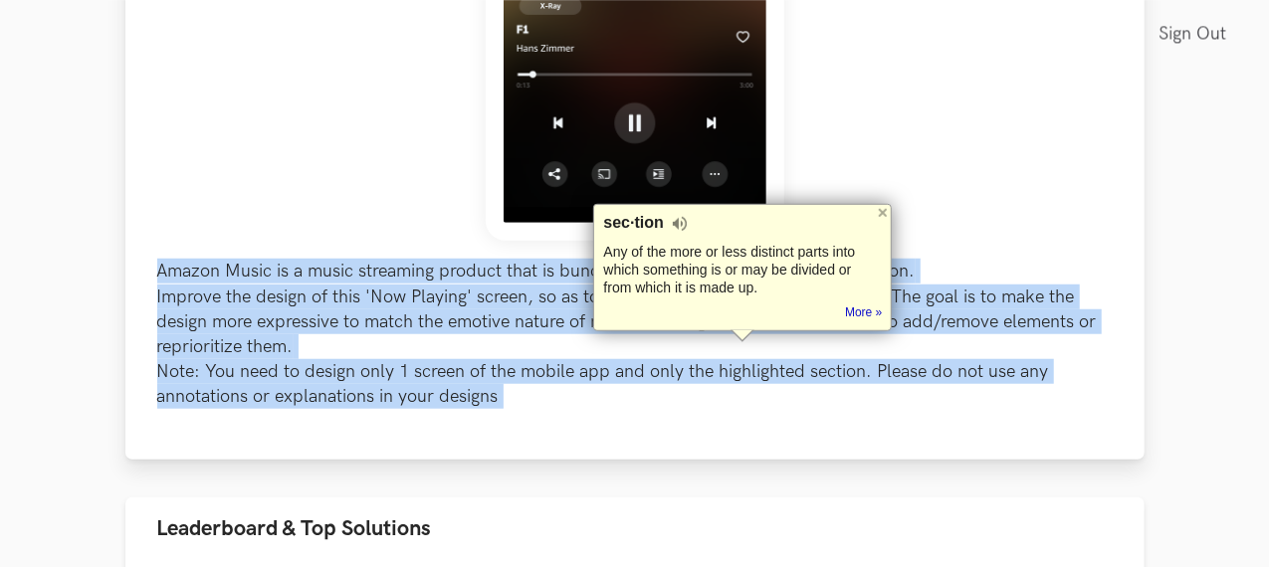
drag, startPoint x: 741, startPoint y: 363, endPoint x: 997, endPoint y: 271, distance: 273.0
click at [997, 271] on p "Amazon Music is a music streaming product that is bundled with an Amazon Prime …" at bounding box center [635, 334] width 956 height 150
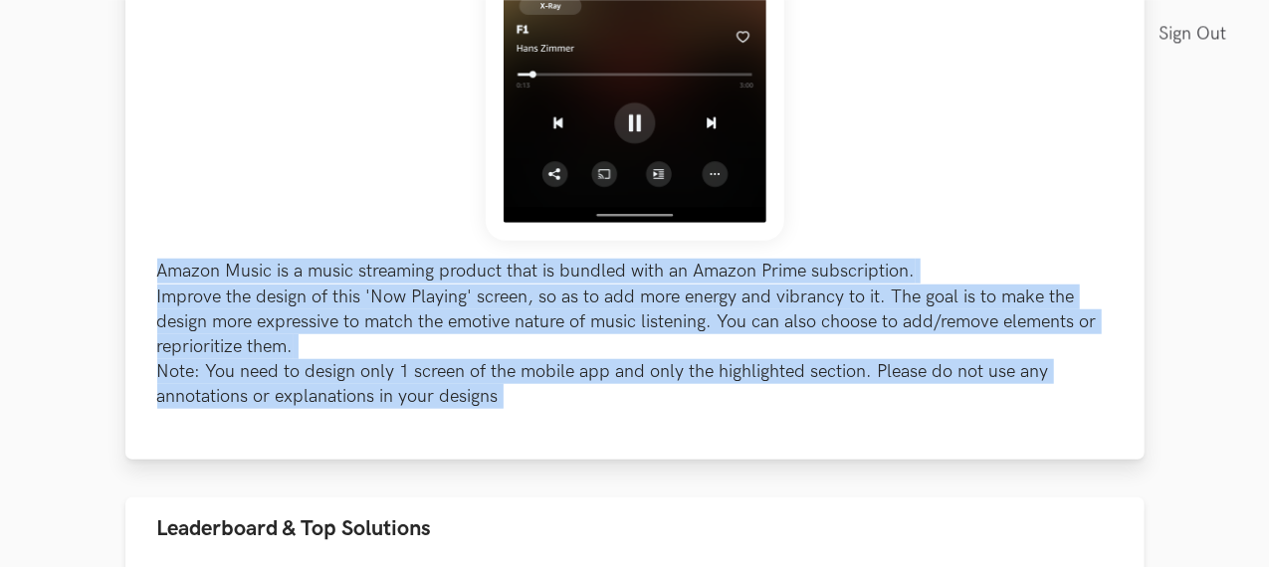
click at [997, 271] on p "Amazon Music is a music streaming product that is bundled with an Amazon Prime …" at bounding box center [635, 334] width 956 height 150
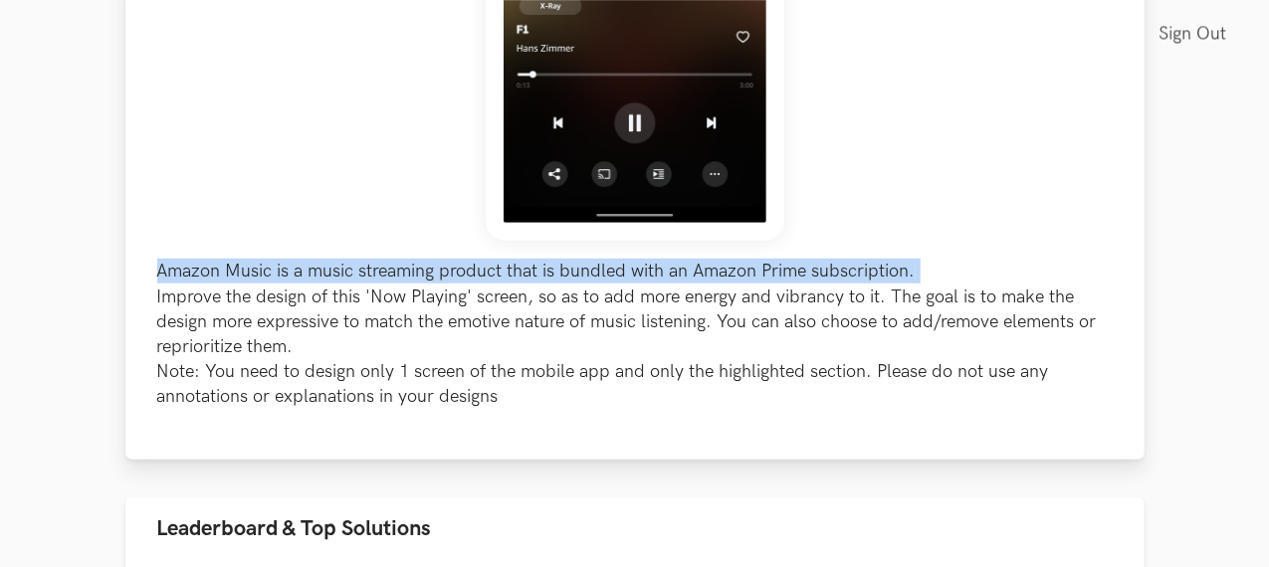
click at [997, 271] on p "Amazon Music is a music streaming product that is bundled with an Amazon Prime …" at bounding box center [635, 334] width 956 height 150
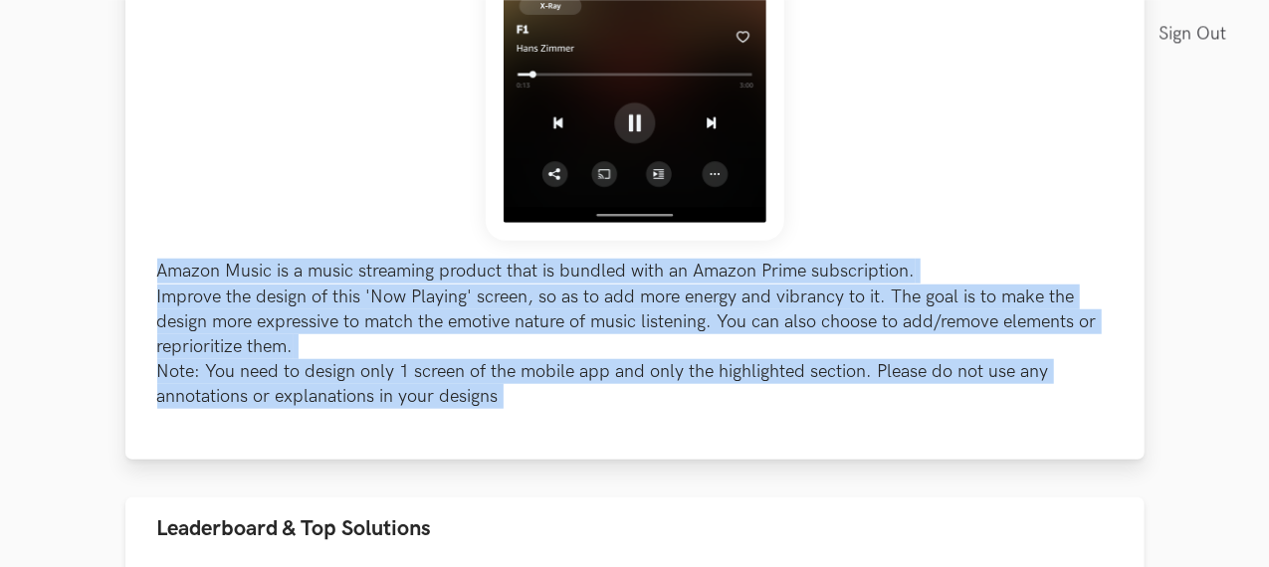
drag, startPoint x: 997, startPoint y: 271, endPoint x: 864, endPoint y: 405, distance: 189.3
click at [864, 405] on div "Amazon Music is a music streaming product that is bundled with an Amazon Prime …" at bounding box center [634, 38] width 1019 height 845
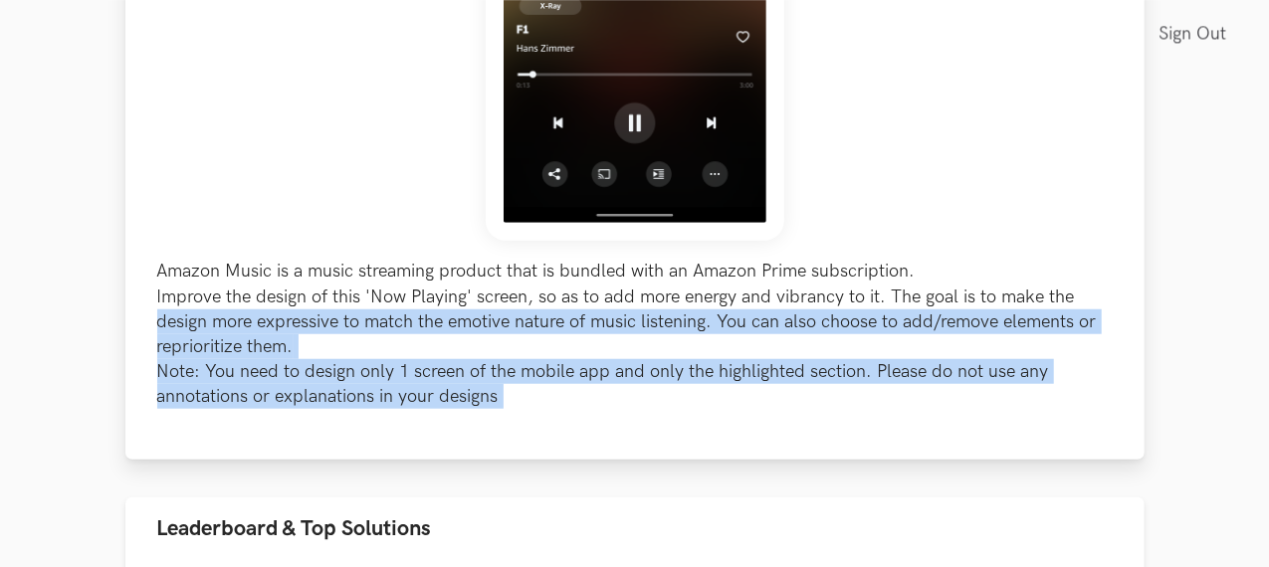
drag, startPoint x: 864, startPoint y: 405, endPoint x: 987, endPoint y: 285, distance: 172.5
click at [987, 285] on div "Amazon Music is a music streaming product that is bundled with an Amazon Prime …" at bounding box center [634, 38] width 1019 height 845
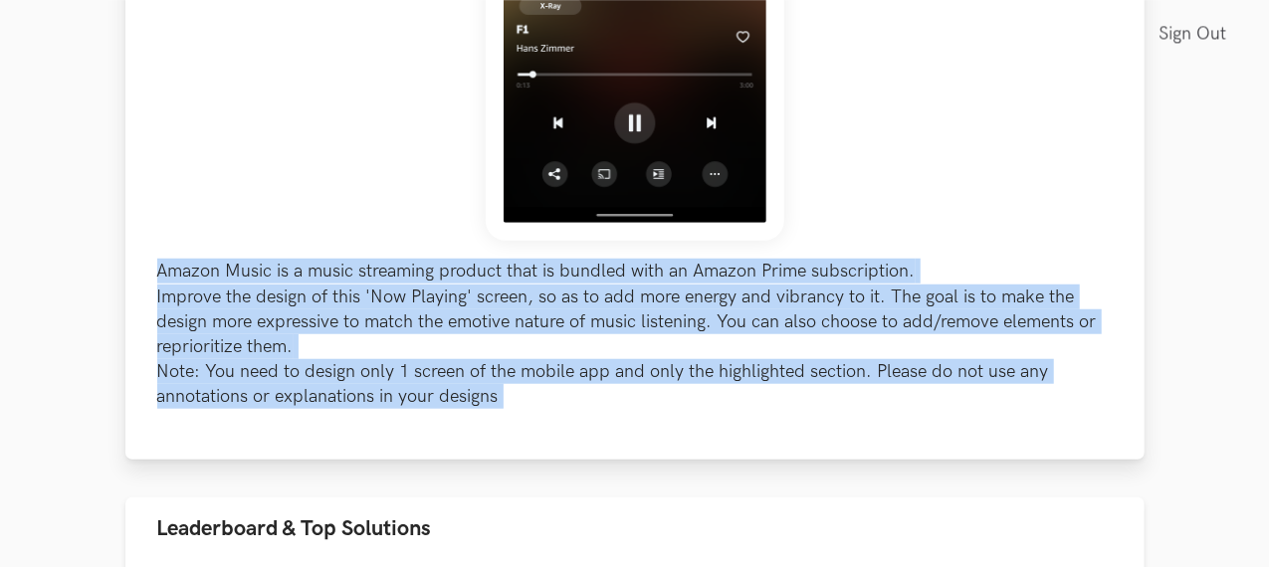
click at [987, 285] on p "Amazon Music is a music streaming product that is bundled with an Amazon Prime …" at bounding box center [635, 334] width 956 height 150
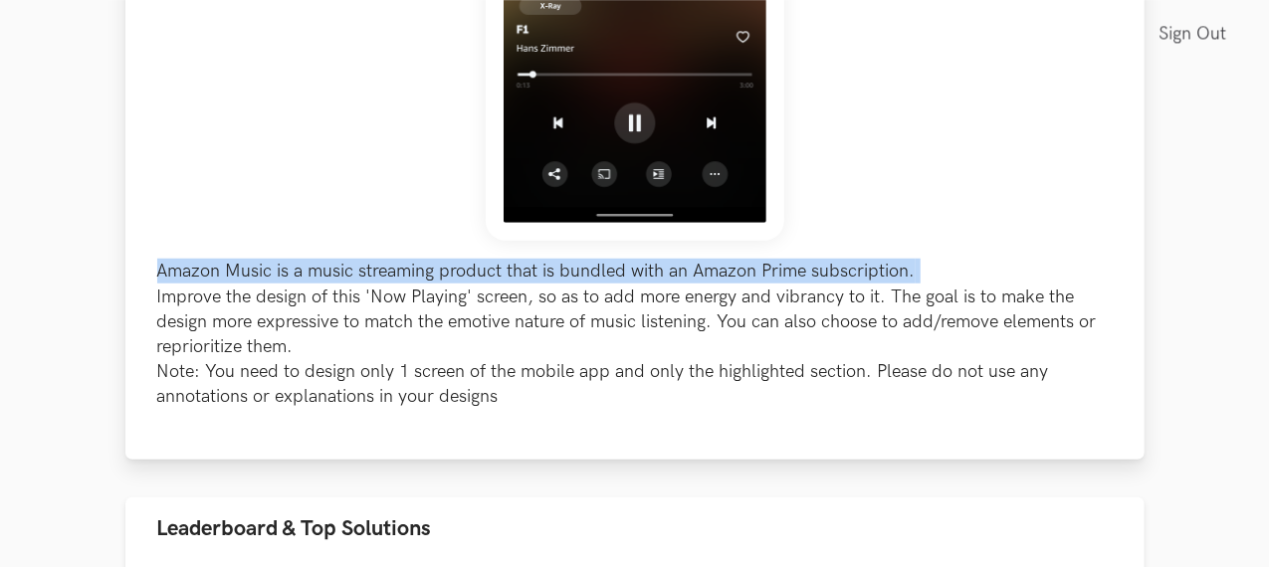
click at [987, 285] on p "Amazon Music is a music streaming product that is bundled with an Amazon Prime …" at bounding box center [635, 334] width 956 height 150
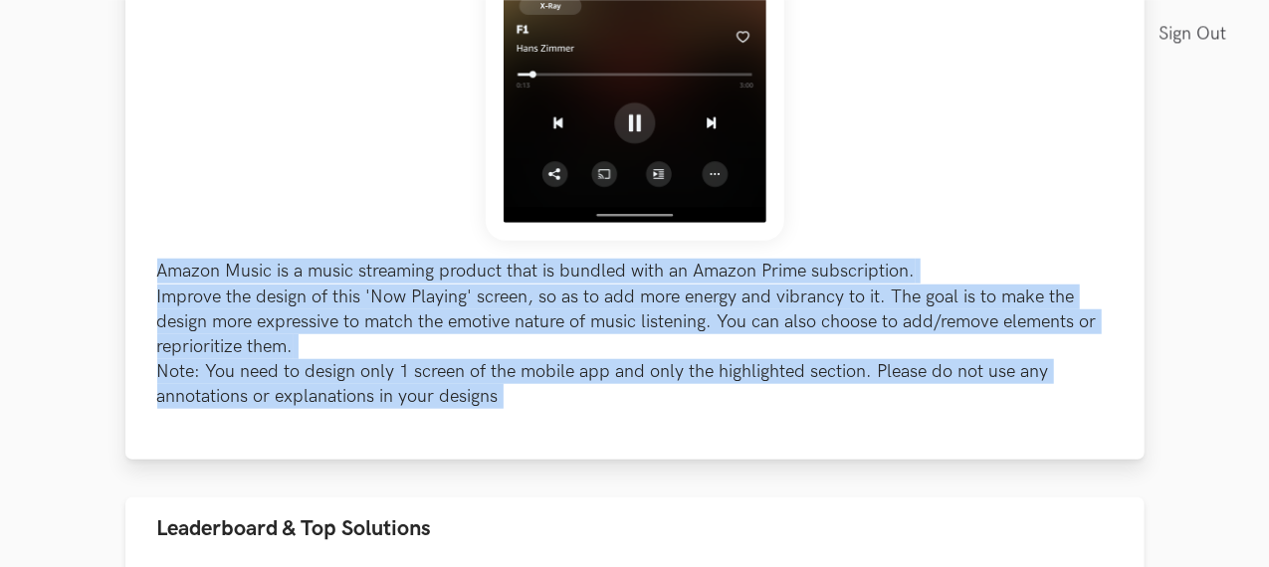
drag, startPoint x: 987, startPoint y: 285, endPoint x: 960, endPoint y: 387, distance: 106.2
click at [960, 387] on p "Amazon Music is a music streaming product that is bundled with an Amazon Prime …" at bounding box center [635, 334] width 956 height 150
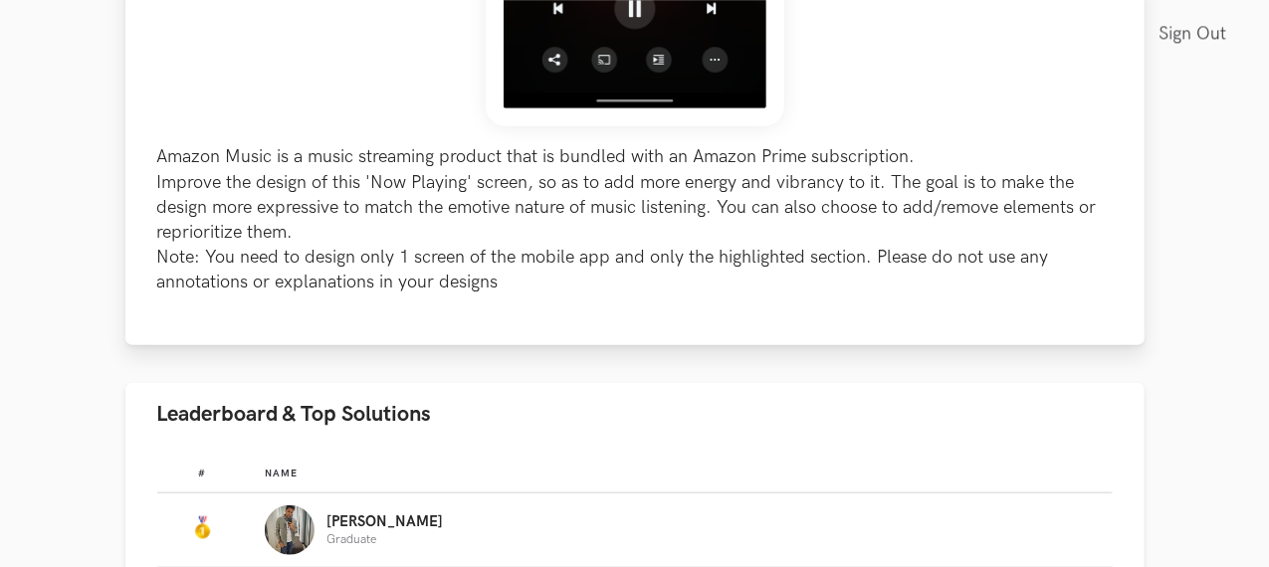
scroll to position [794, 0]
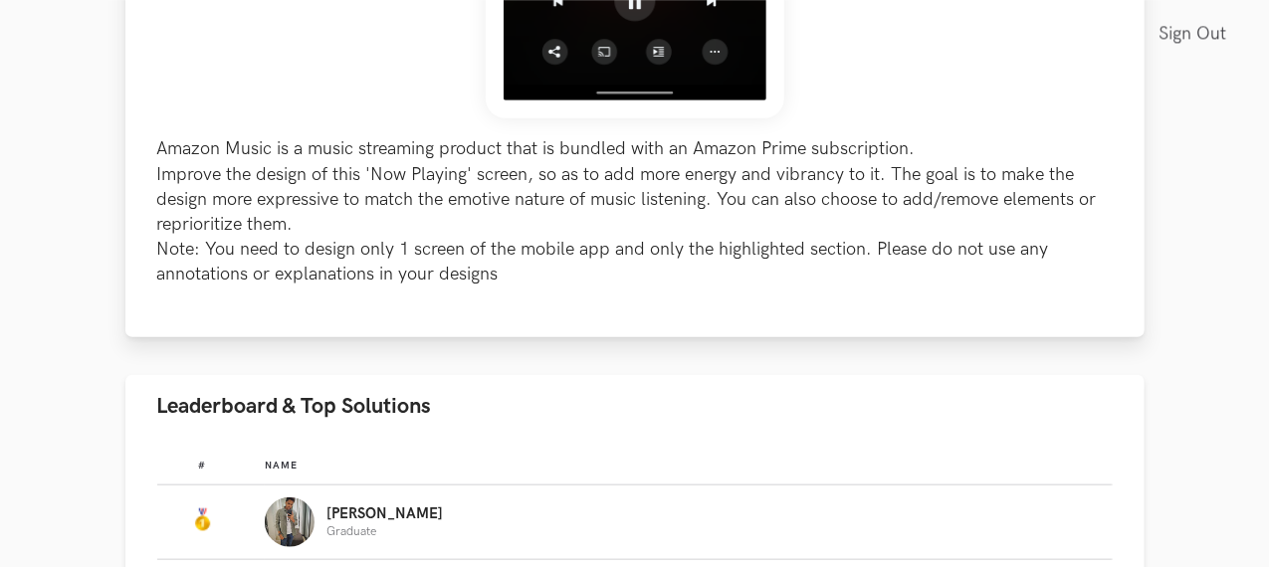
click at [968, 252] on p "Amazon Music is a music streaming product that is bundled with an Amazon Prime …" at bounding box center [635, 211] width 956 height 150
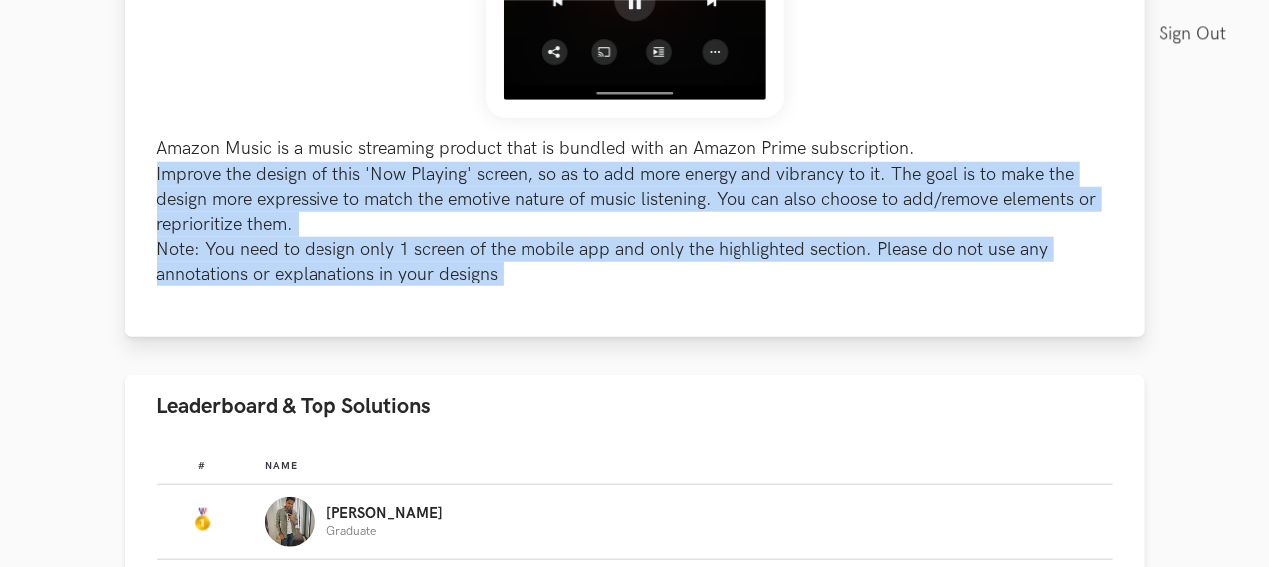
drag, startPoint x: 968, startPoint y: 252, endPoint x: 975, endPoint y: 182, distance: 70.1
click at [975, 182] on p "Amazon Music is a music streaming product that is bundled with an Amazon Prime …" at bounding box center [635, 211] width 956 height 150
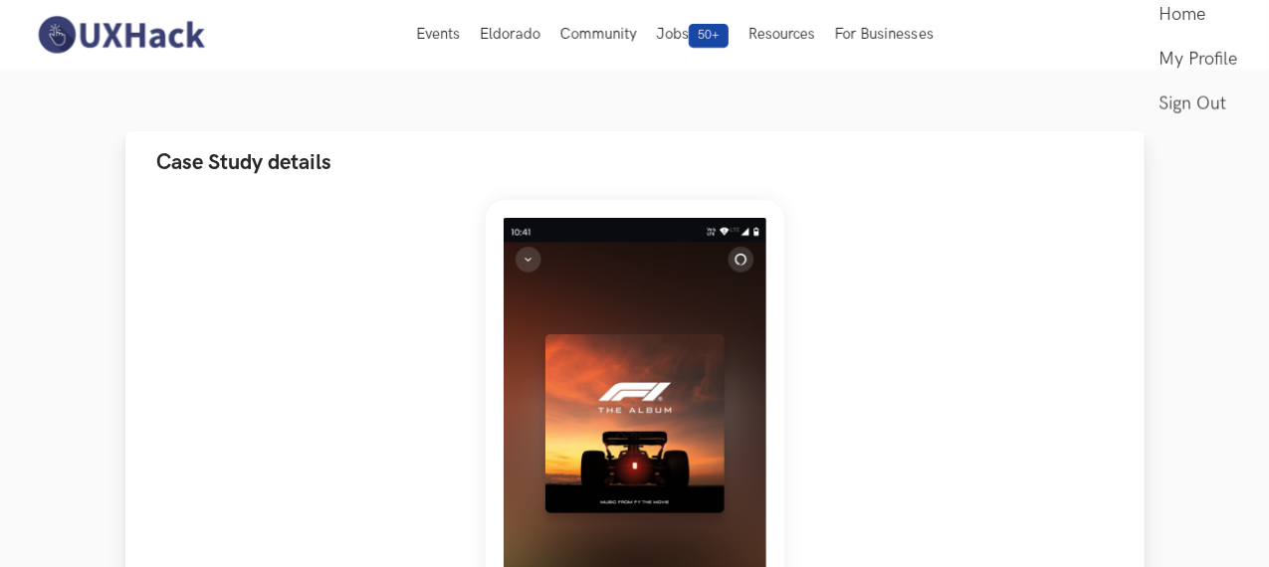
scroll to position [0, 0]
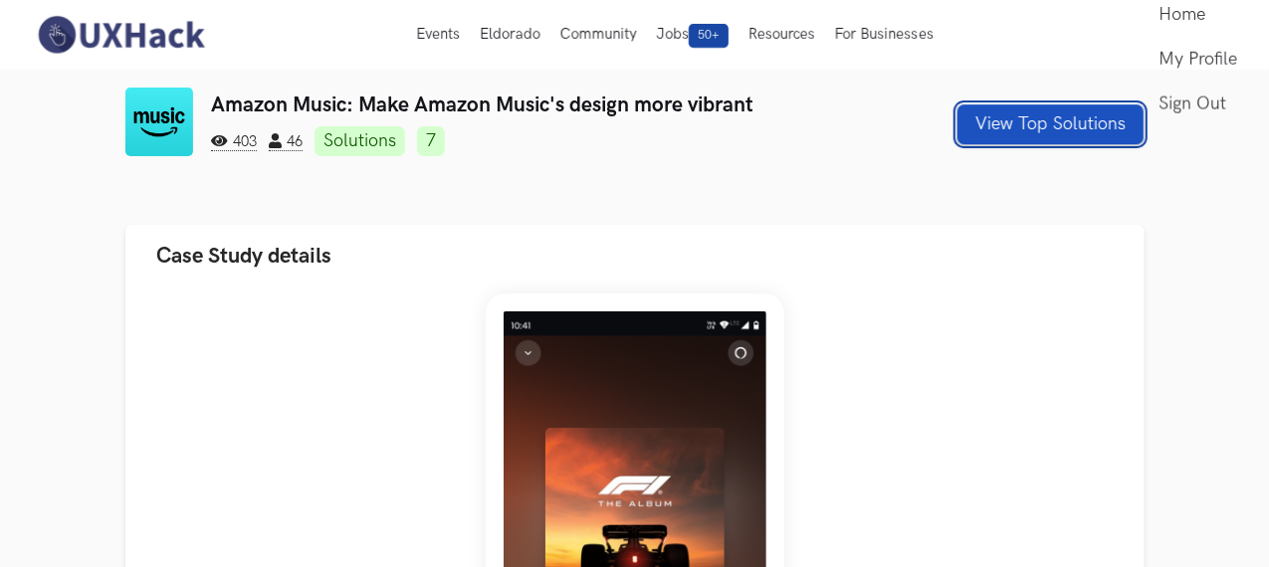
click at [1107, 121] on button "View Top Solutions" at bounding box center [1051, 125] width 186 height 40
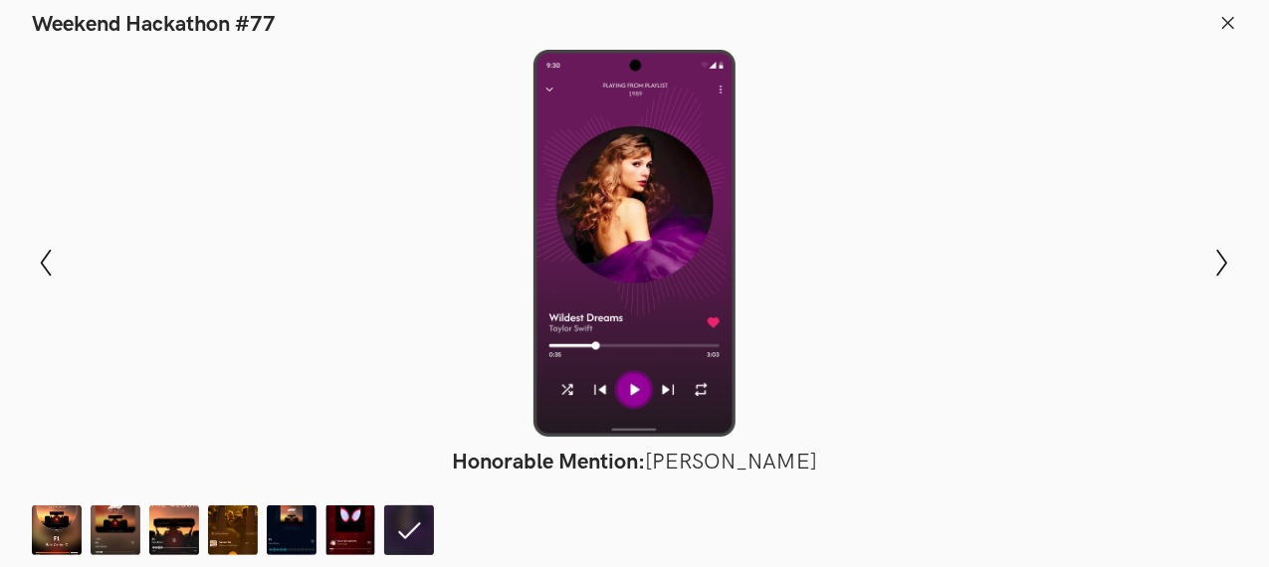
scroll to position [0, 46]
click at [1218, 16] on header "Weekend Hackathon #77" at bounding box center [634, 19] width 1269 height 38
click at [1229, 23] on line at bounding box center [1228, 22] width 11 height 11
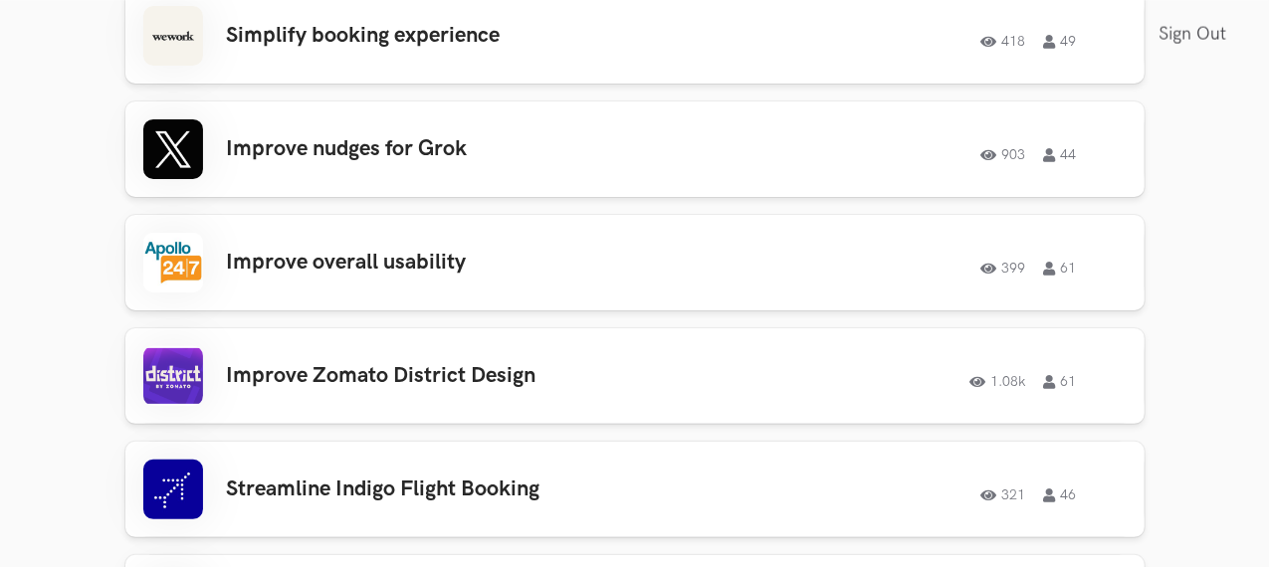
scroll to position [3941, 0]
